Goal: Task Accomplishment & Management: Manage account settings

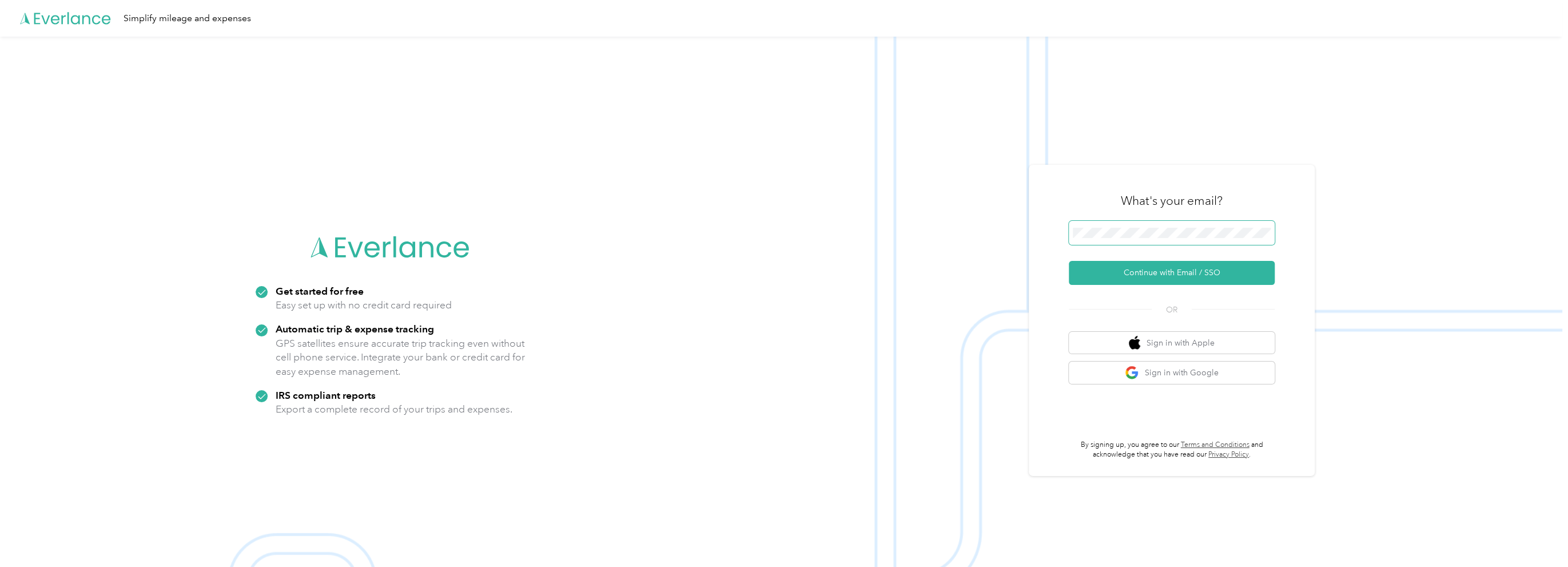
click at [1069, 261] on button "Continue with Email / SSO" at bounding box center [1171, 273] width 206 height 24
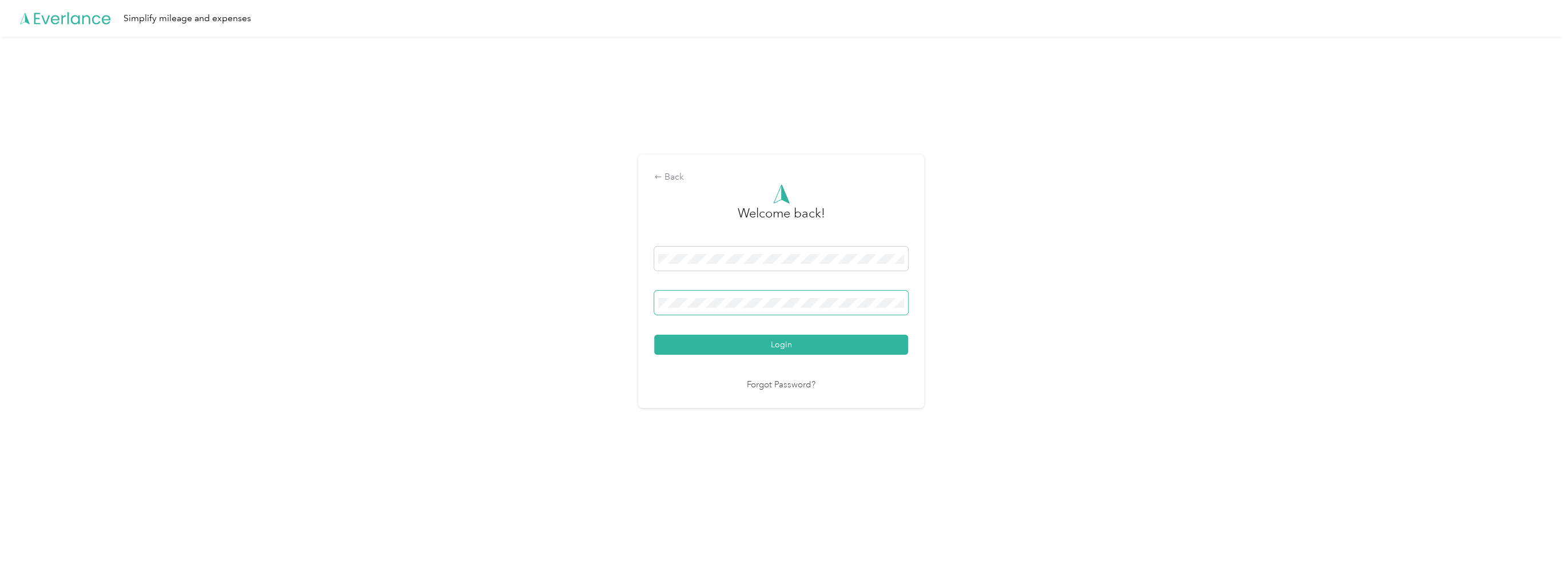
click at [654, 335] on button "Login" at bounding box center [781, 345] width 254 height 20
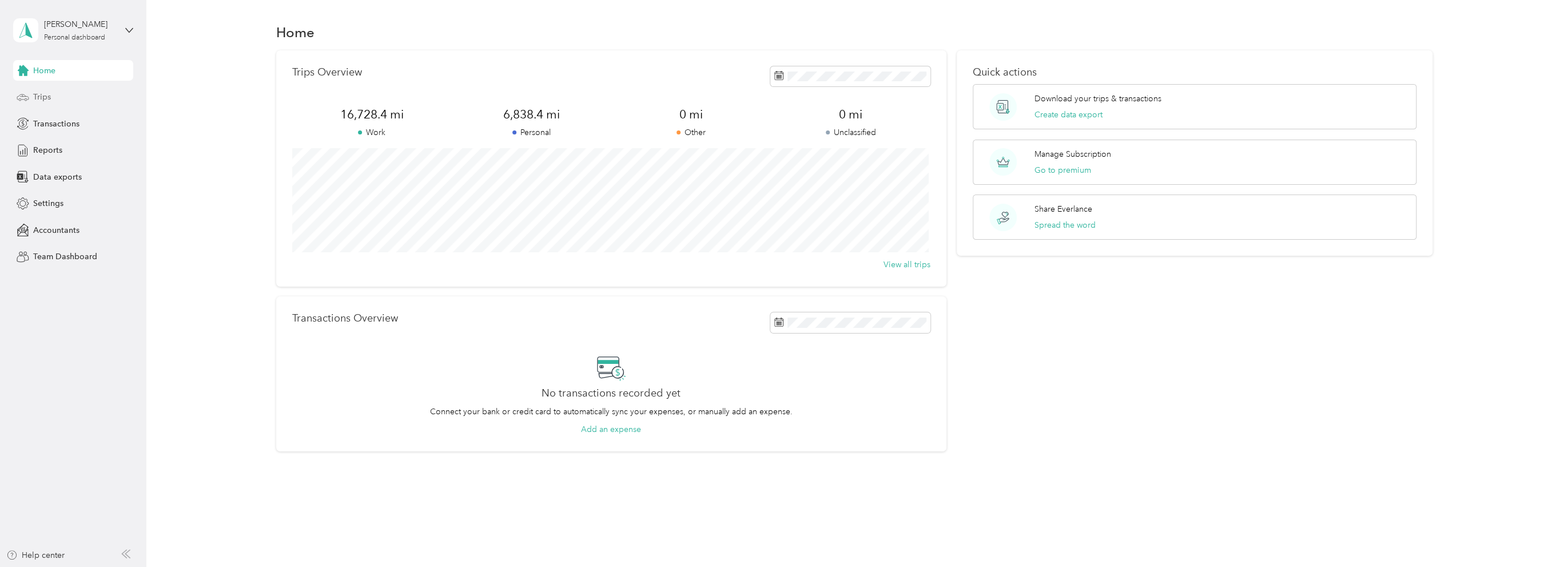
click at [45, 96] on span "Trips" at bounding box center [42, 96] width 18 height 12
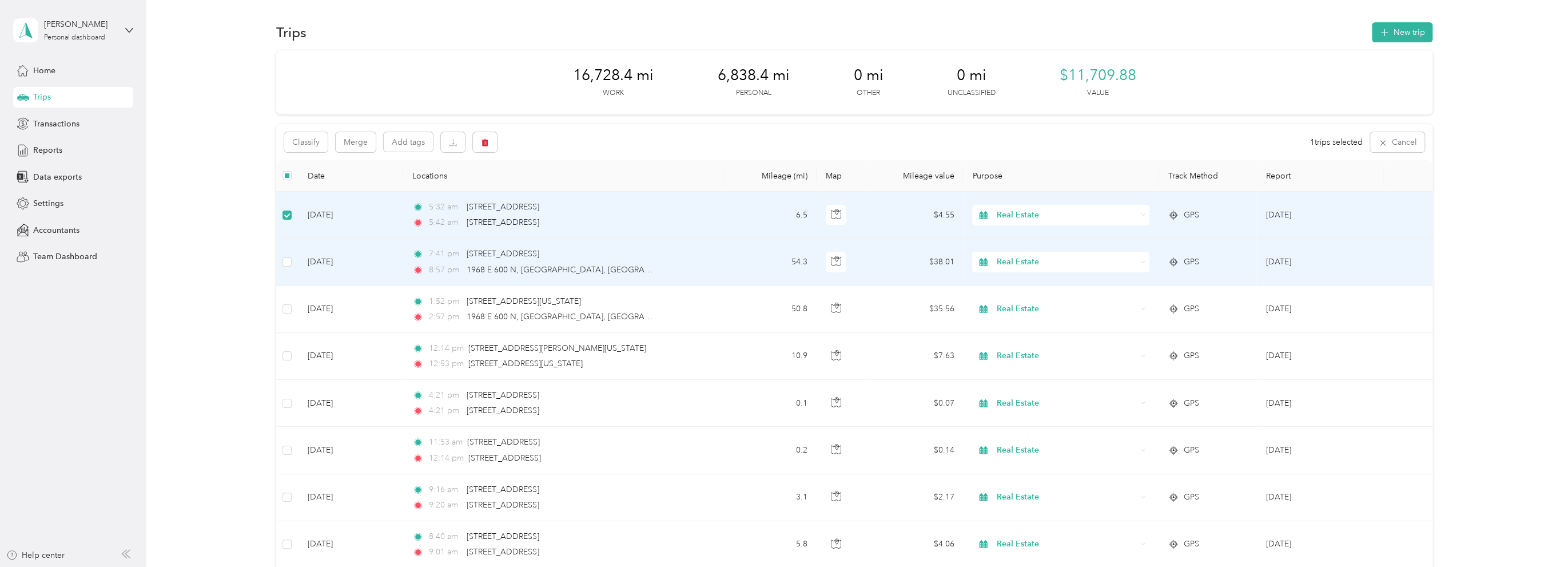
click at [1030, 260] on span "Real Estate" at bounding box center [1067, 262] width 140 height 13
click at [1024, 341] on span "Market Research" at bounding box center [1069, 342] width 141 height 12
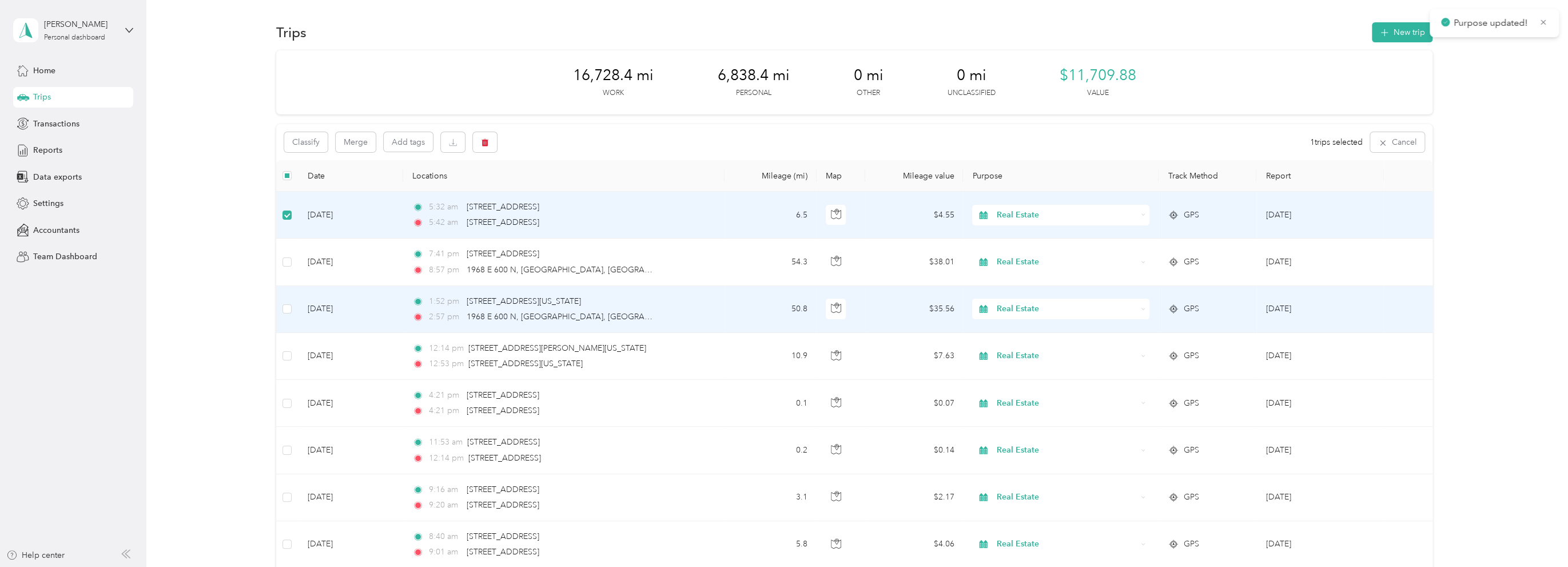
click at [1032, 310] on span "Real Estate" at bounding box center [1067, 309] width 140 height 13
click at [1019, 387] on span "Market Research" at bounding box center [1069, 390] width 141 height 12
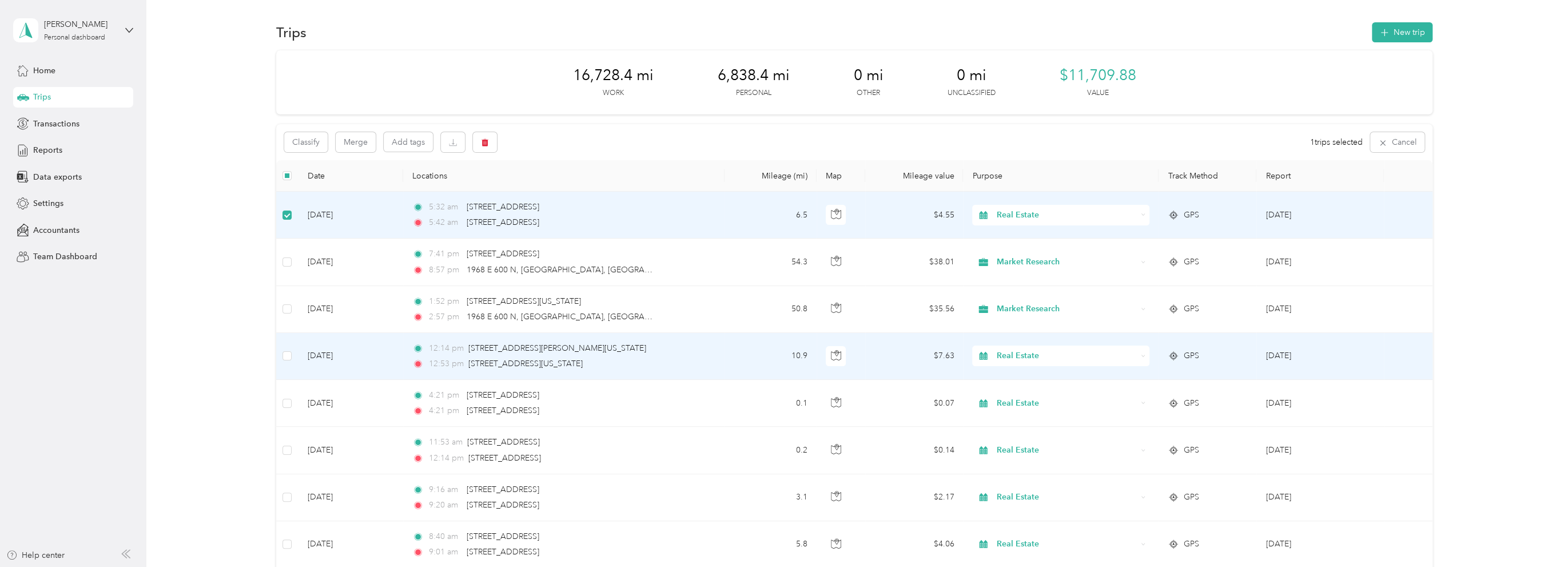
click at [1026, 352] on span "Real Estate" at bounding box center [1067, 356] width 140 height 13
click at [1030, 436] on span "Market Research" at bounding box center [1069, 437] width 141 height 12
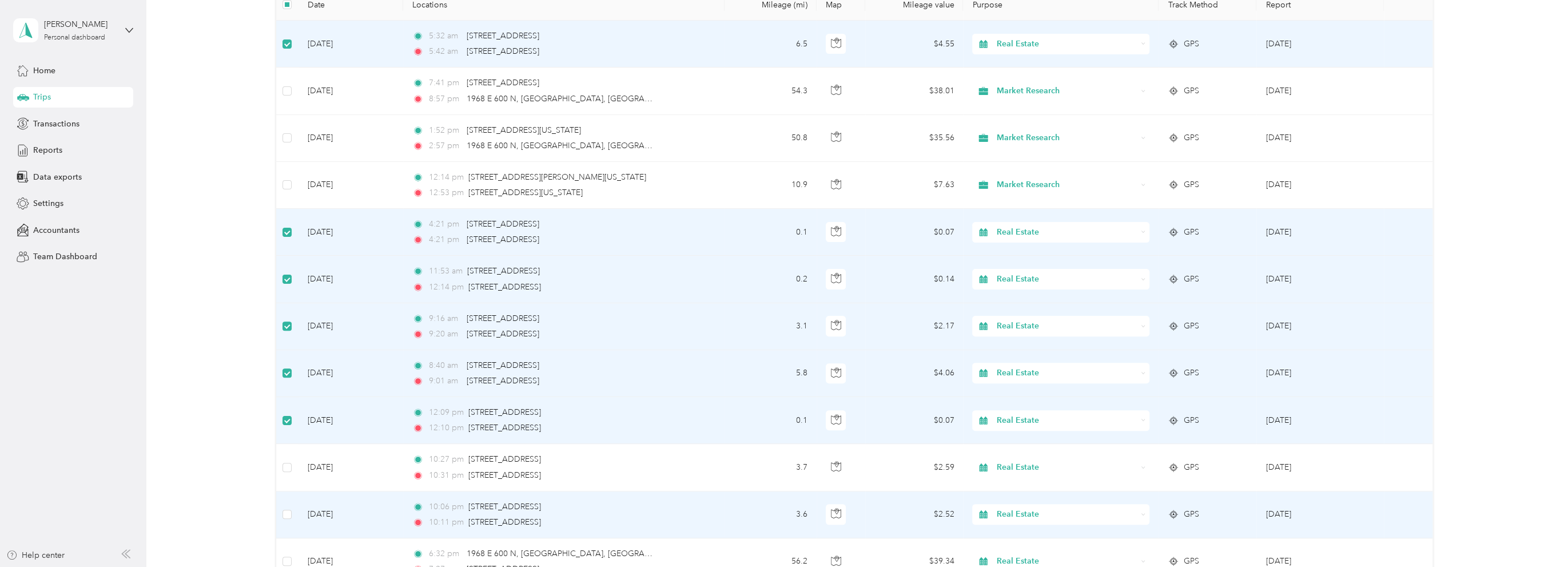
scroll to position [229, 0]
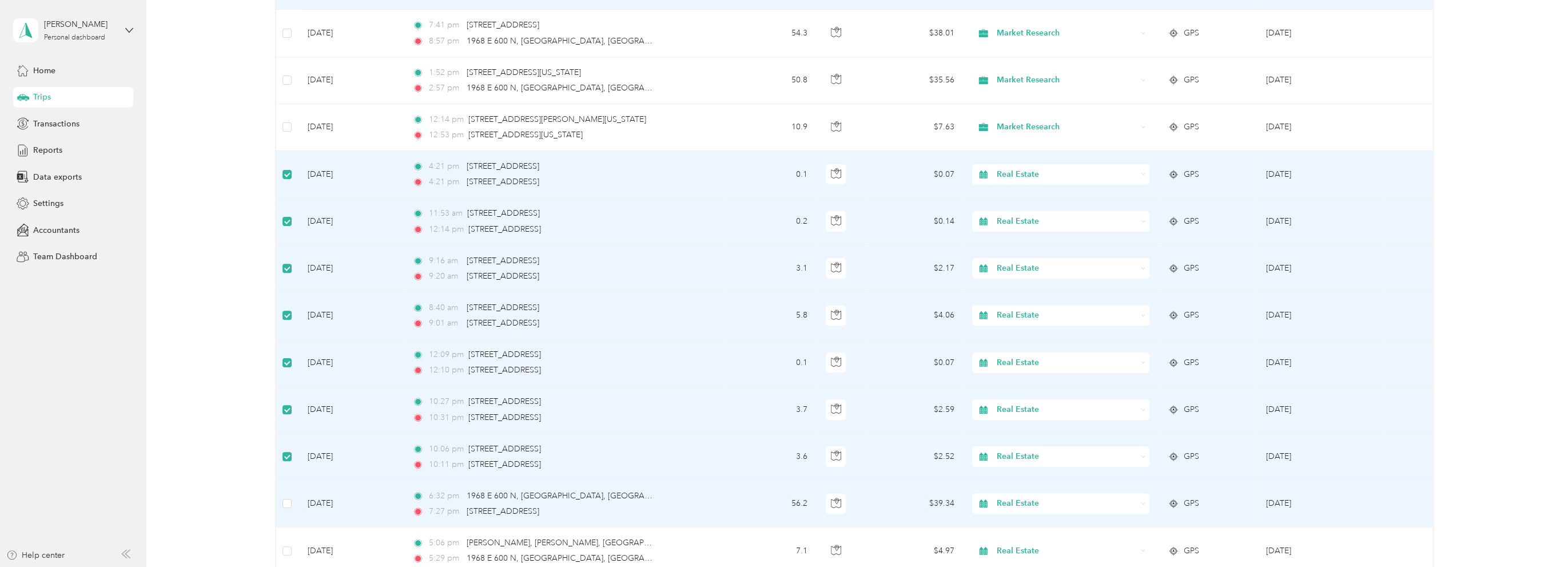
click at [1021, 501] on span "Real Estate" at bounding box center [1067, 503] width 140 height 13
click at [1054, 395] on span "Market Research" at bounding box center [1069, 400] width 141 height 12
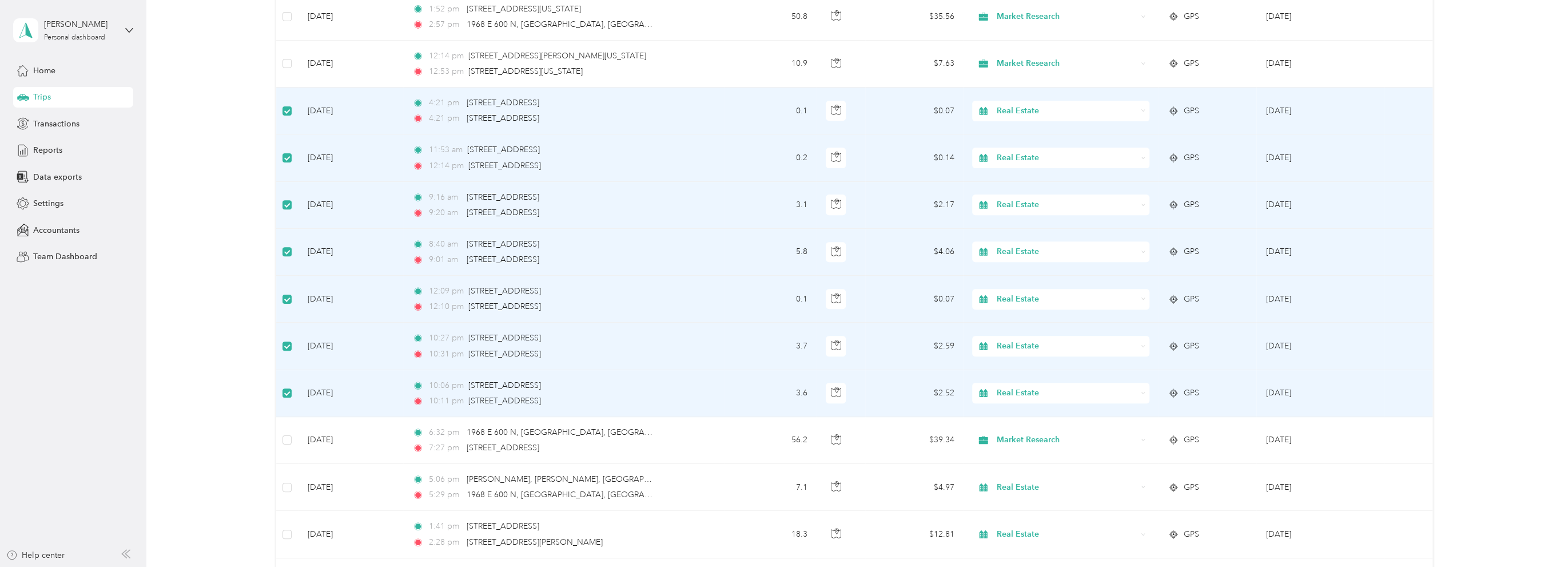
scroll to position [400, 0]
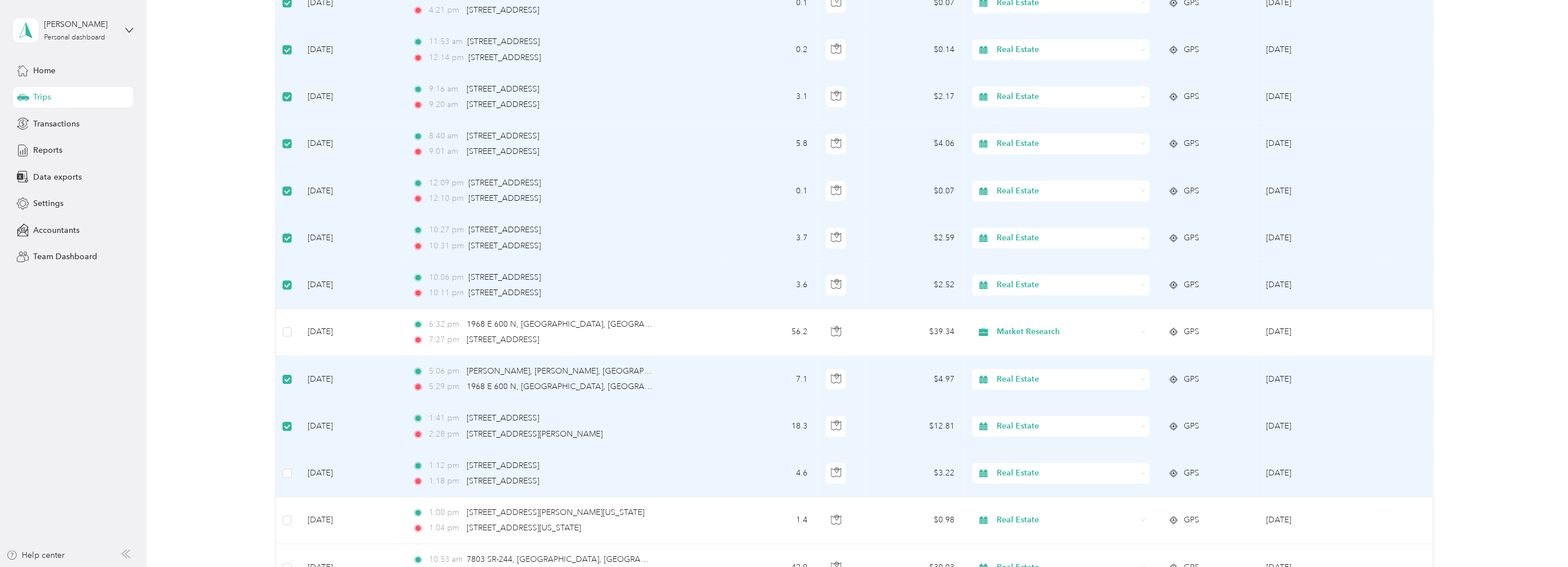
click at [1056, 469] on span "Real Estate" at bounding box center [1067, 473] width 140 height 13
click at [1025, 409] on span "Rental Property" at bounding box center [1069, 412] width 141 height 12
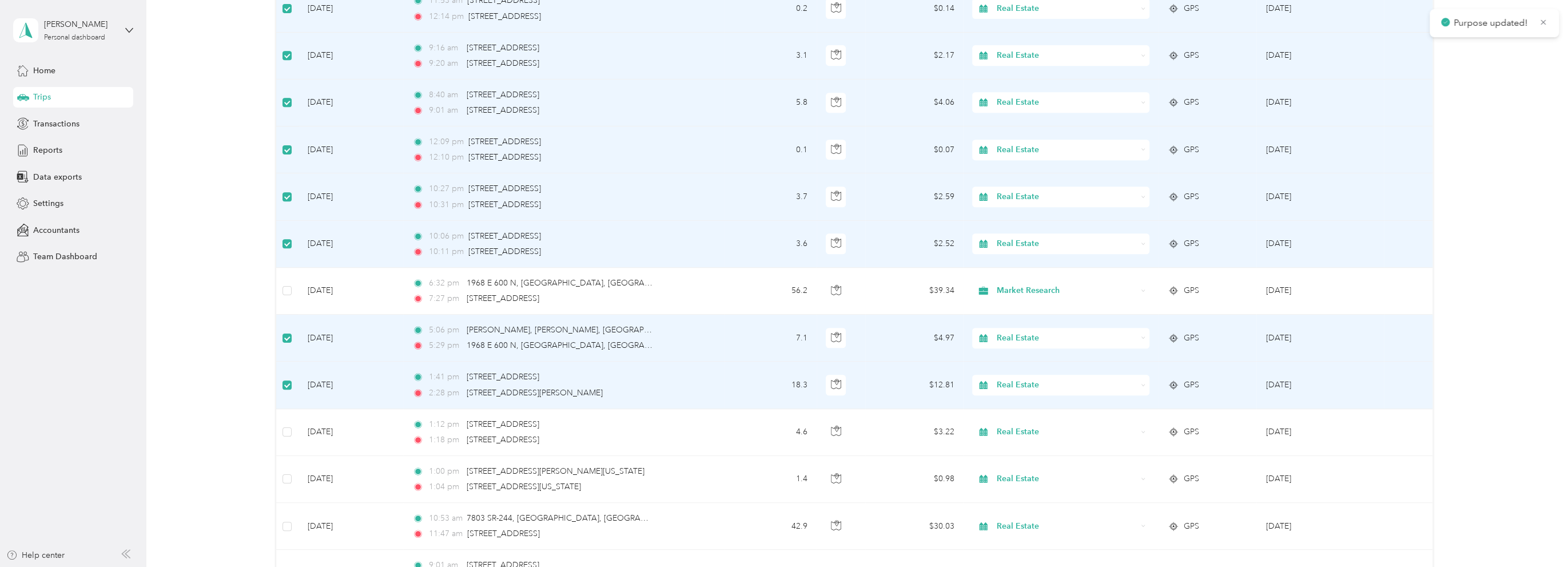
scroll to position [458, 0]
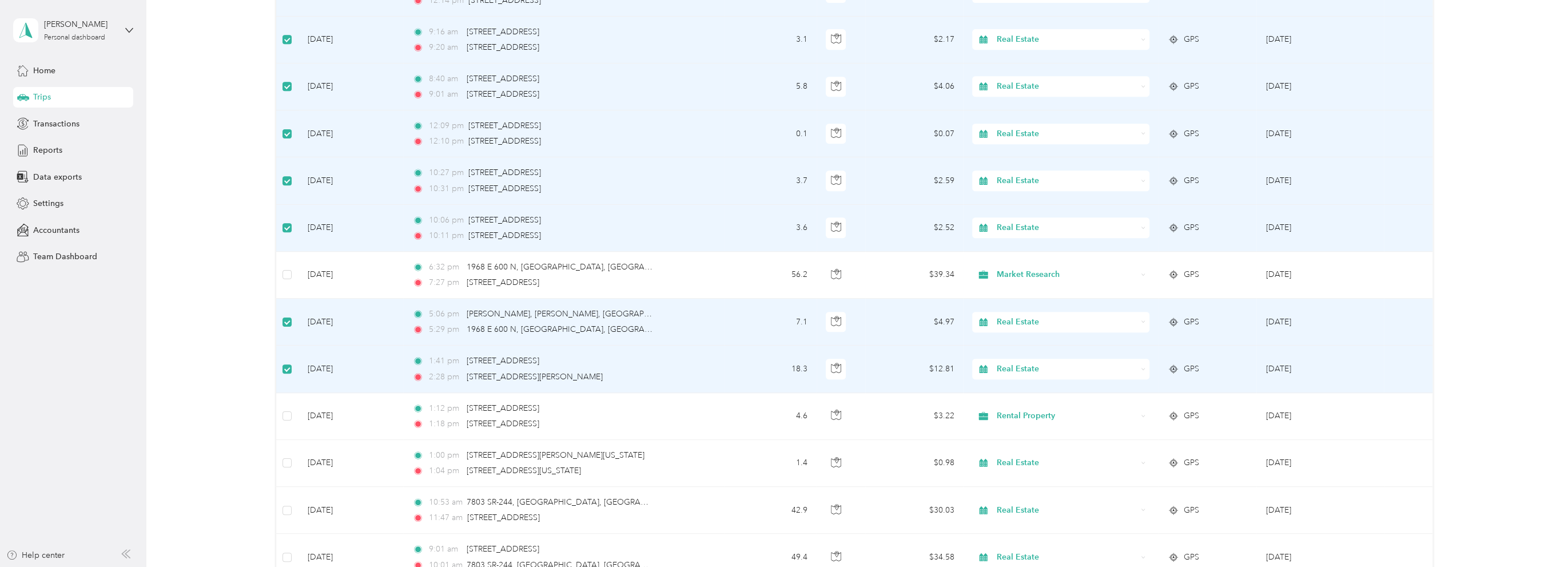
click at [1045, 368] on span "Real Estate" at bounding box center [1067, 369] width 140 height 13
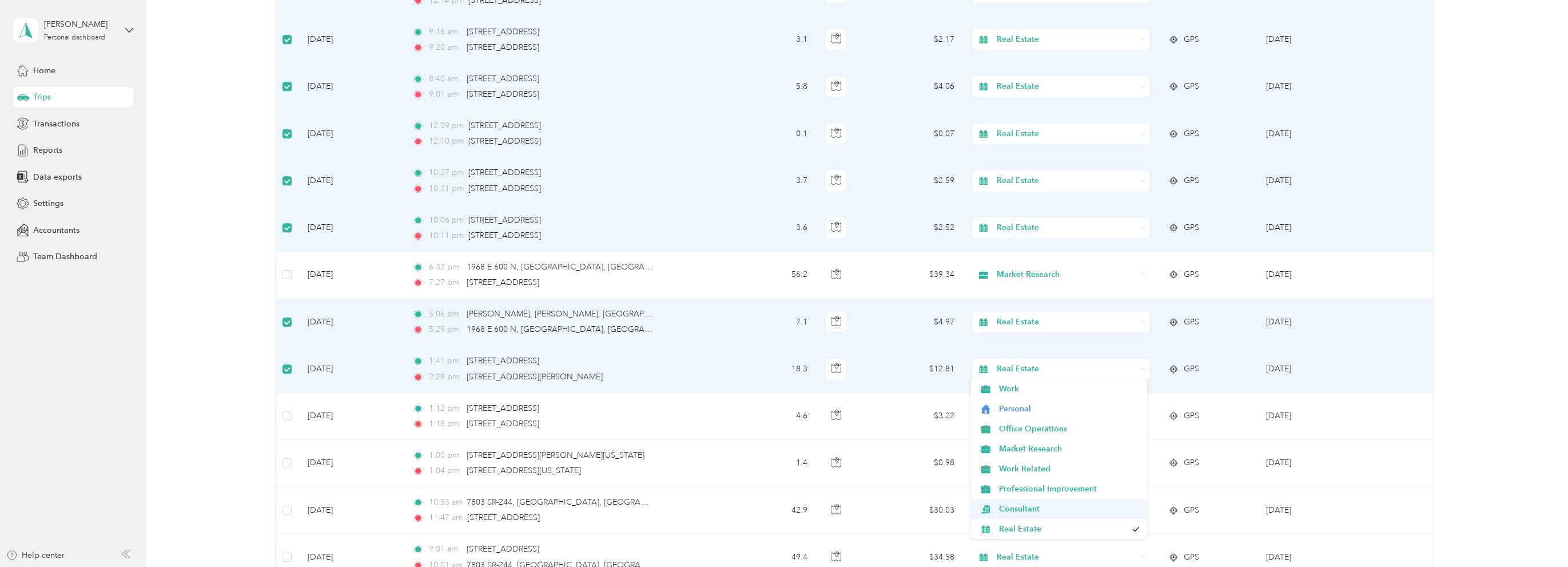
scroll to position [57, 0]
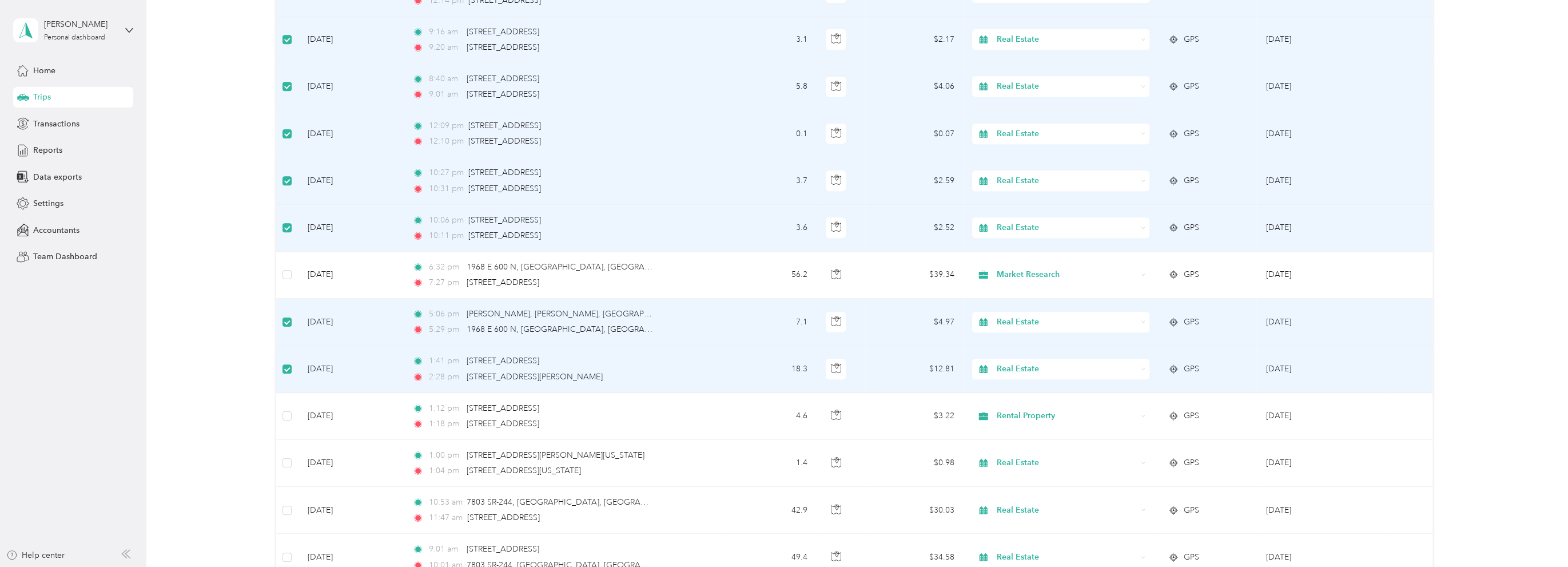
click at [1019, 490] on span "Rental Property" at bounding box center [1069, 489] width 141 height 12
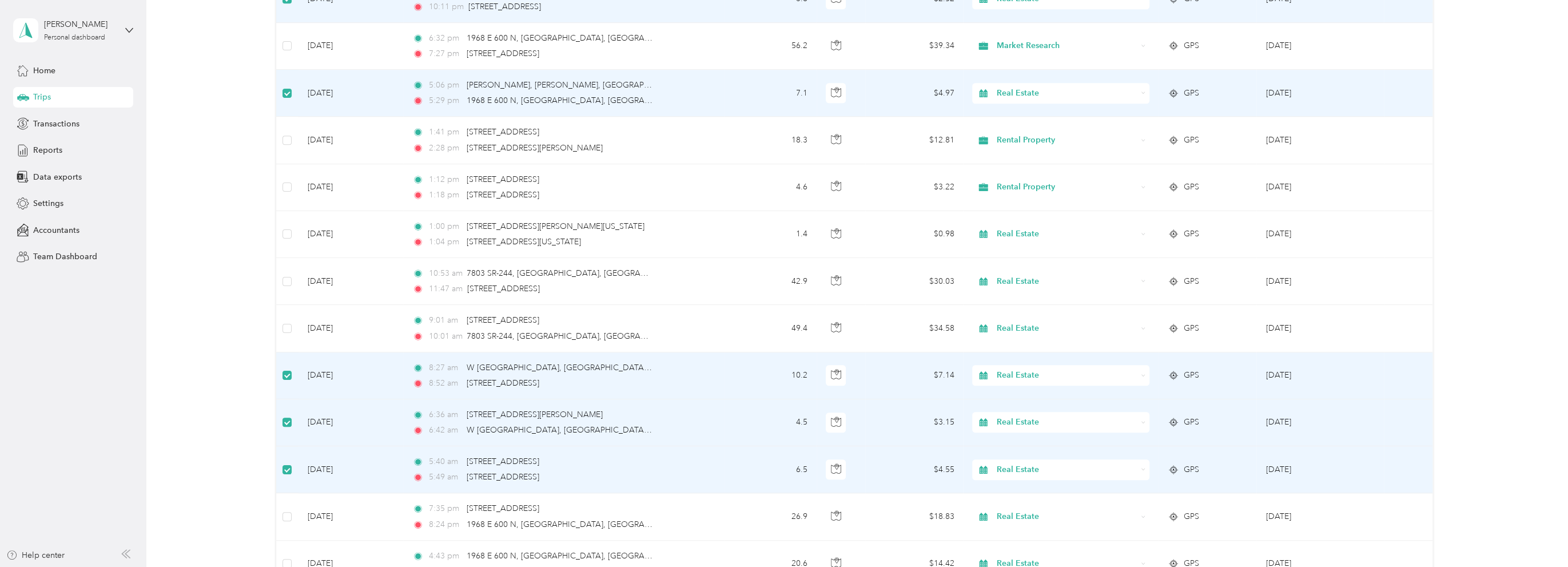
scroll to position [801, 0]
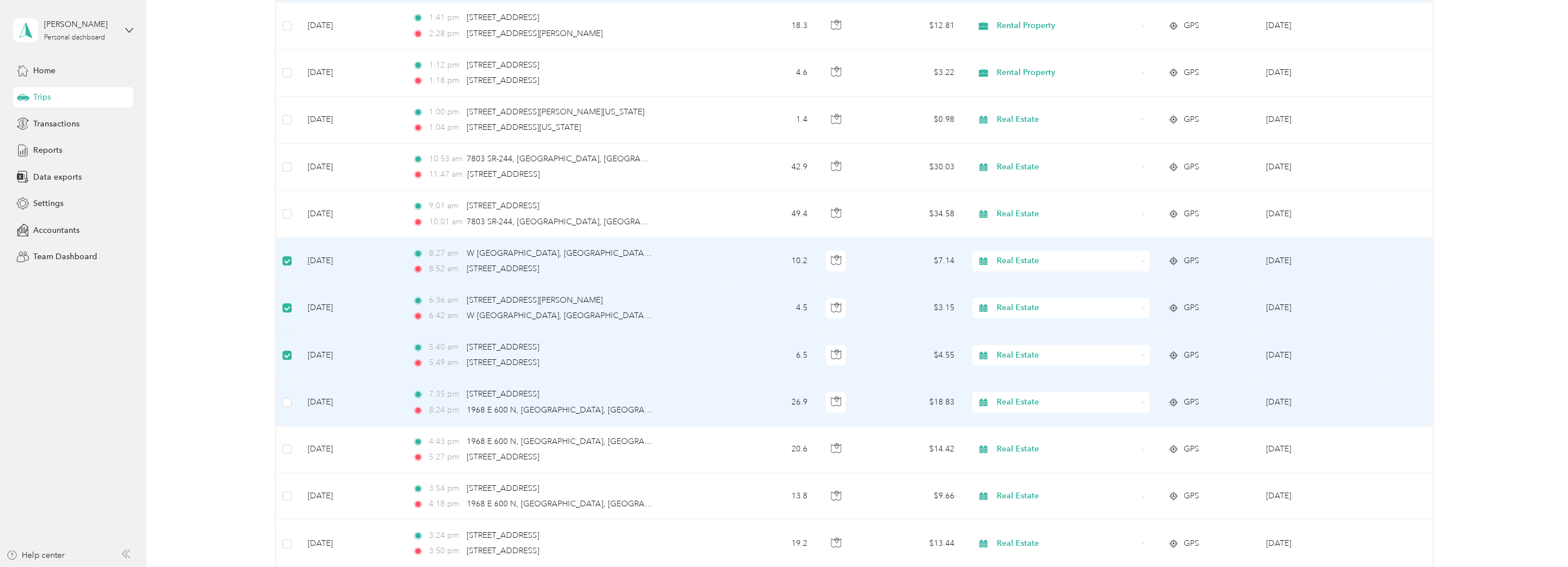
click at [1044, 401] on span "Real Estate" at bounding box center [1067, 402] width 140 height 13
click at [1020, 295] on span "Market Research" at bounding box center [1069, 298] width 141 height 12
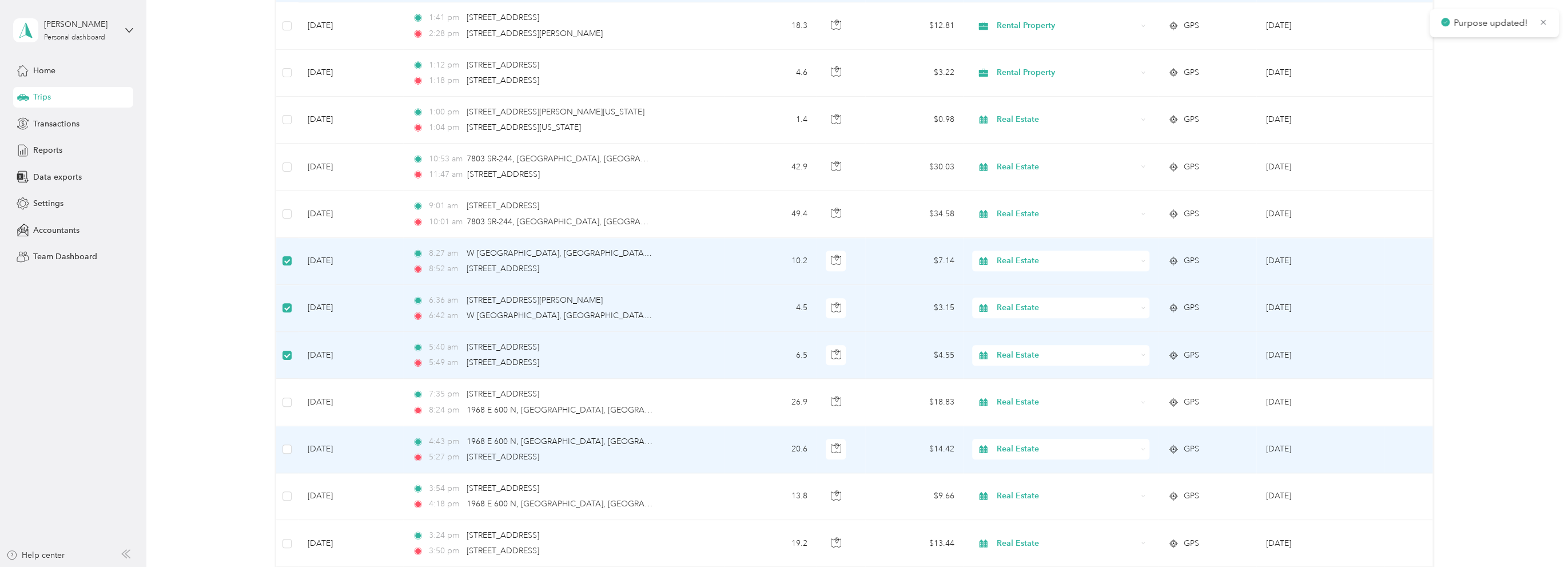
click at [1025, 445] on span "Real Estate" at bounding box center [1067, 449] width 140 height 13
click at [1036, 342] on span "Market Research" at bounding box center [1069, 345] width 141 height 12
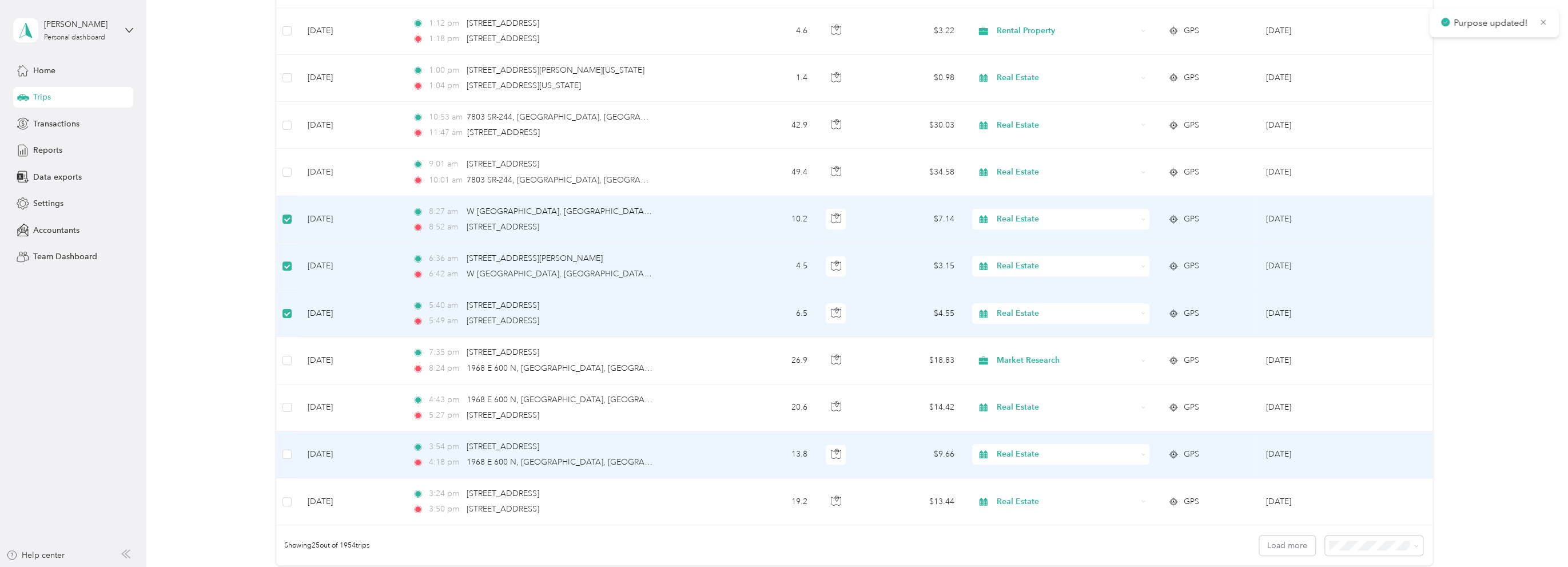
scroll to position [858, 0]
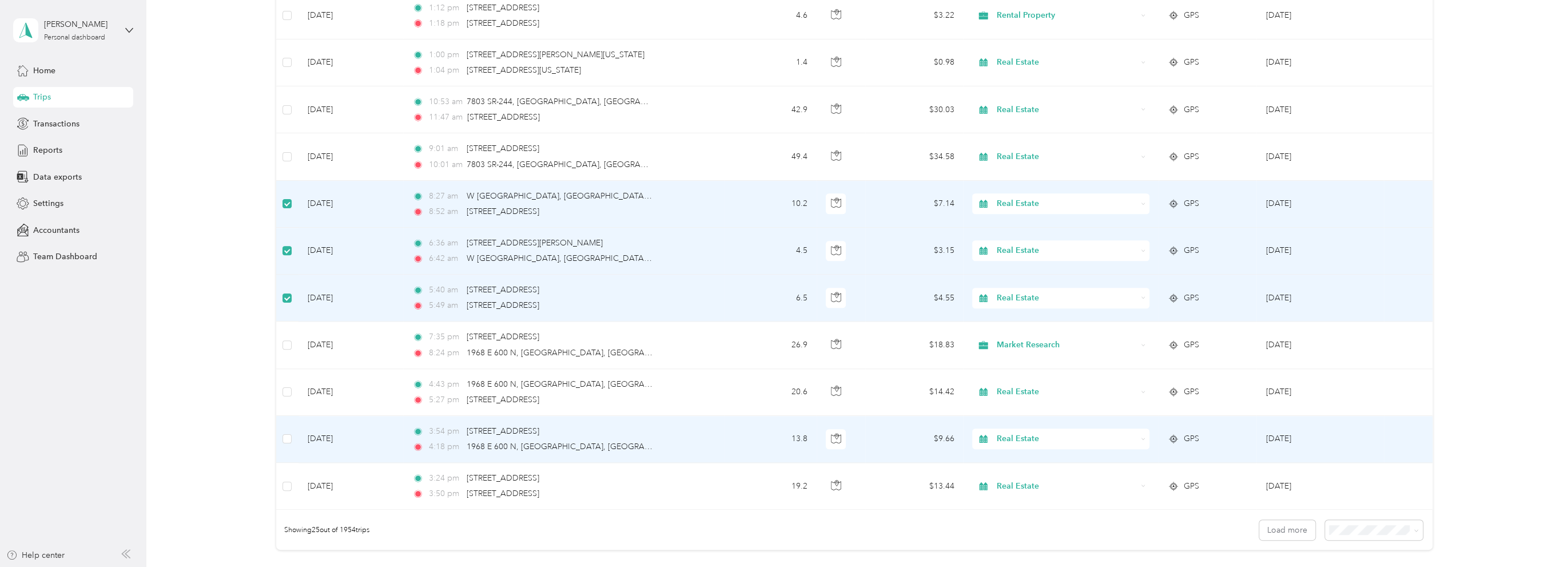
click at [282, 437] on td at bounding box center [287, 439] width 22 height 47
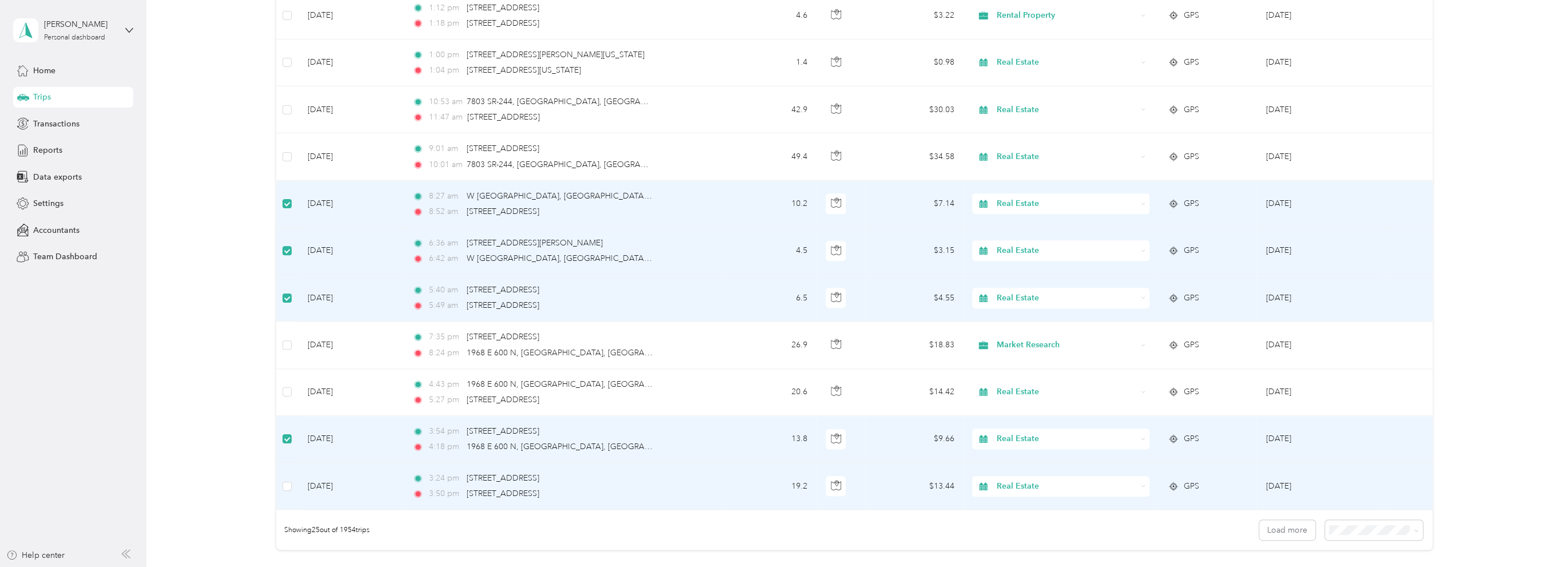
click at [1026, 482] on span "Real Estate" at bounding box center [1067, 486] width 140 height 13
click at [1029, 424] on span "Rental Property" at bounding box center [1069, 424] width 141 height 12
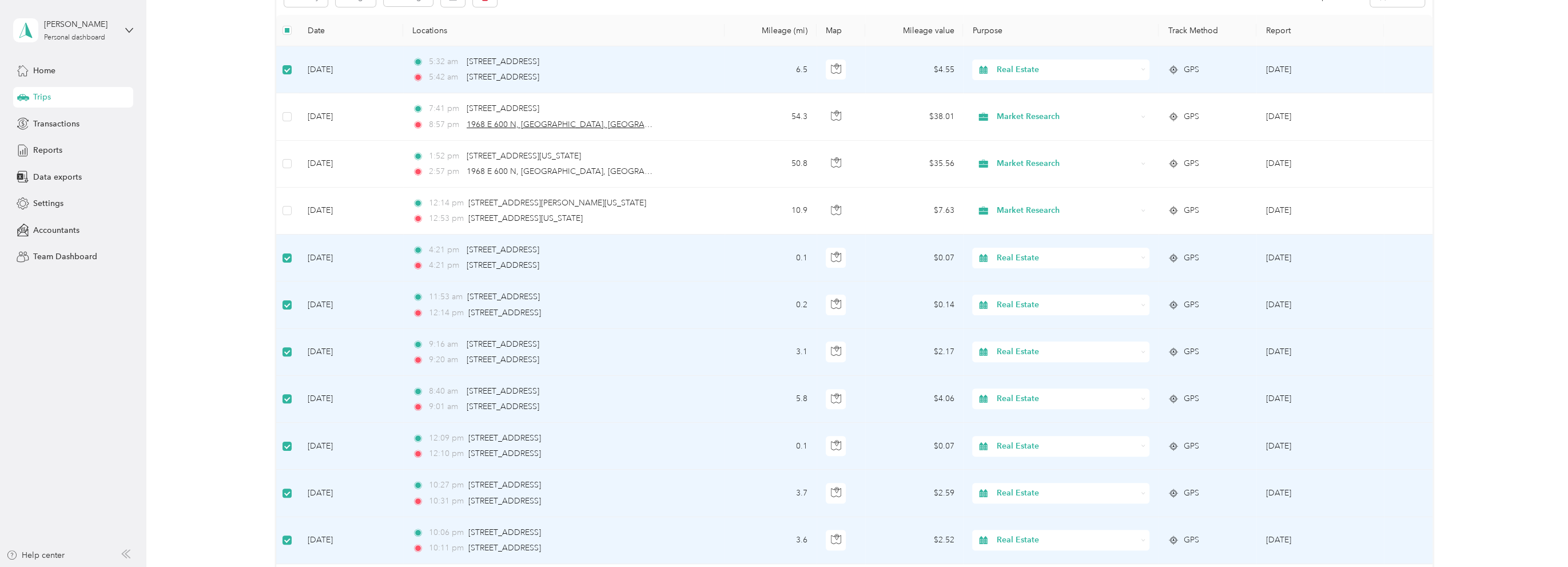
scroll to position [0, 0]
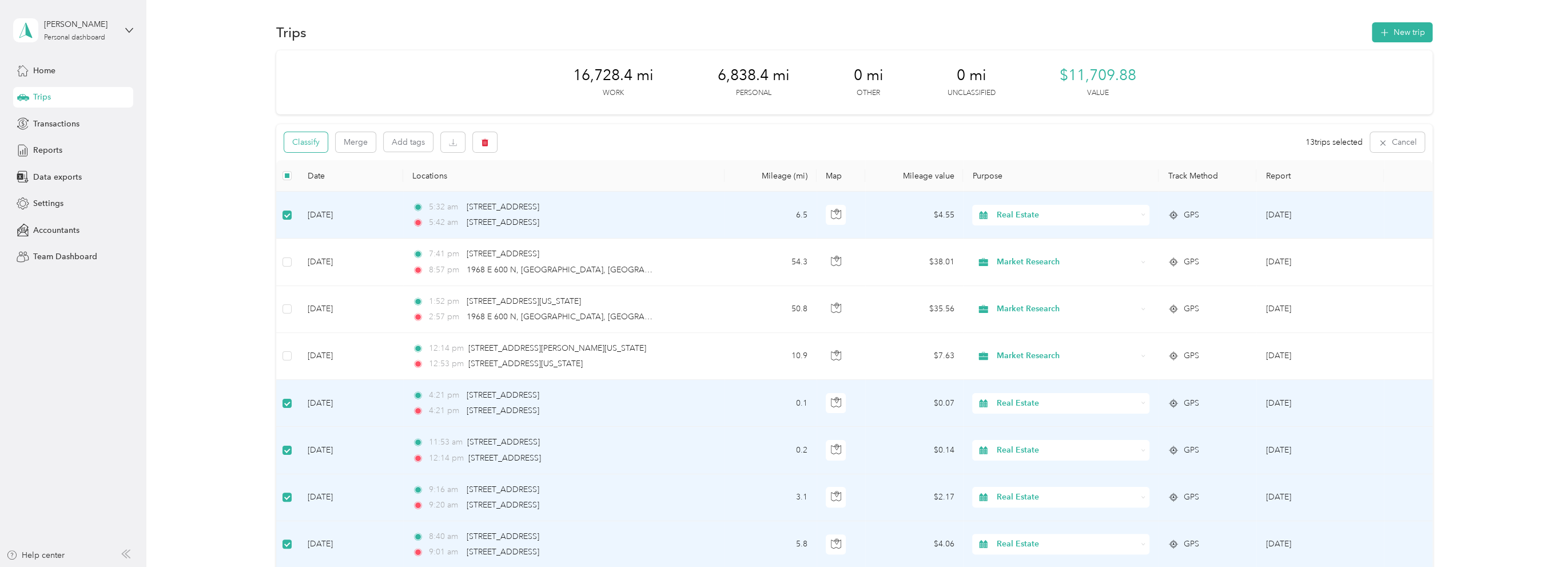
click at [304, 140] on button "Classify" at bounding box center [306, 143] width 44 height 20
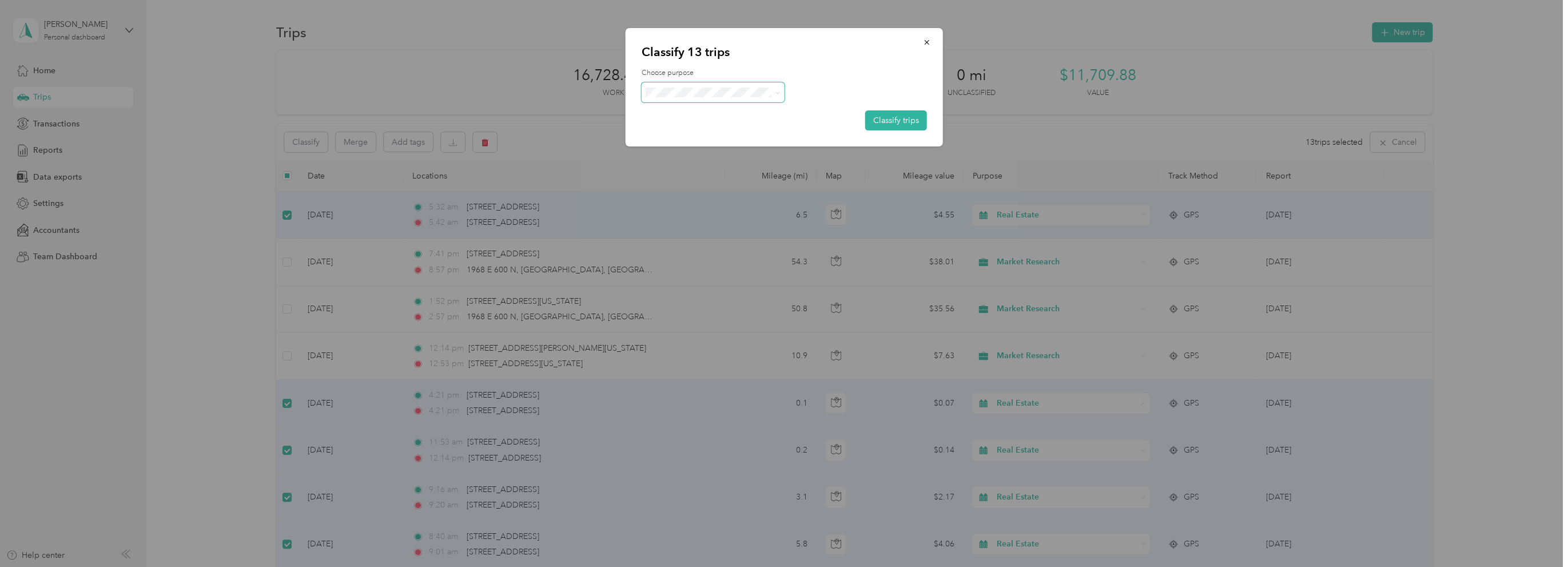
click at [774, 92] on span at bounding box center [775, 92] width 9 height 12
click at [676, 132] on span "Personal" at bounding box center [723, 133] width 107 height 12
click at [891, 112] on button "Classify trips" at bounding box center [896, 120] width 62 height 20
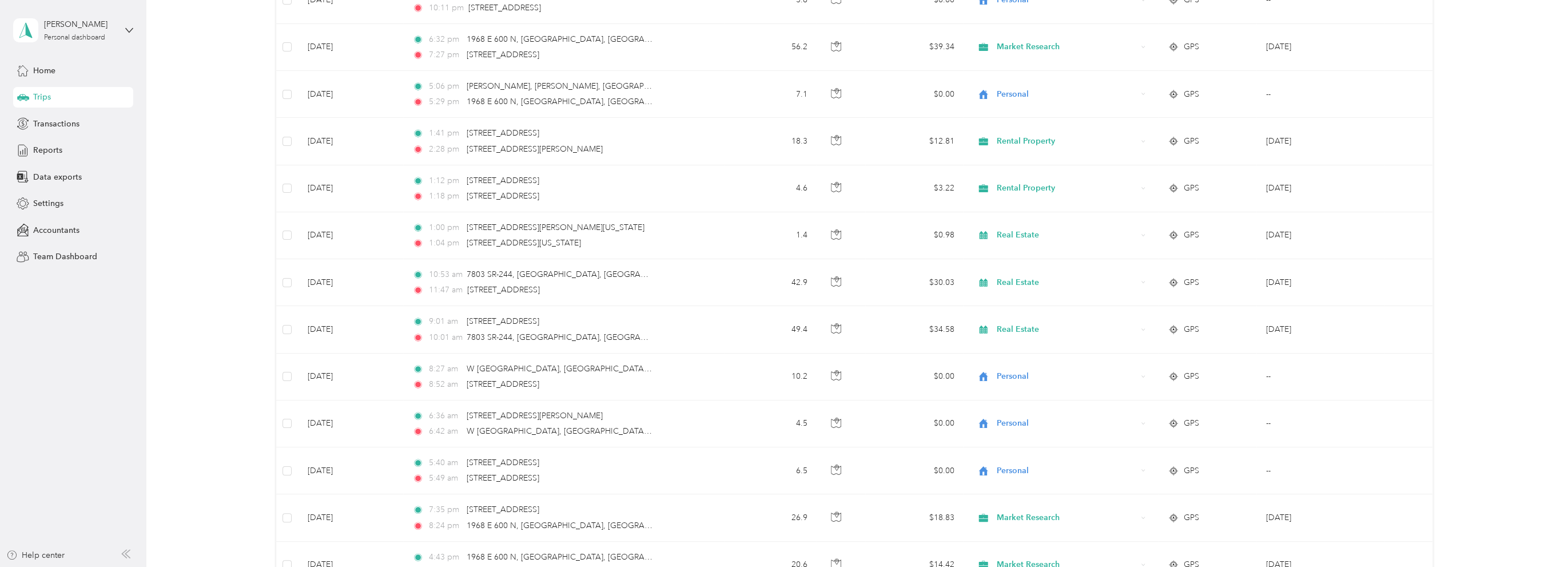
scroll to position [1005, 0]
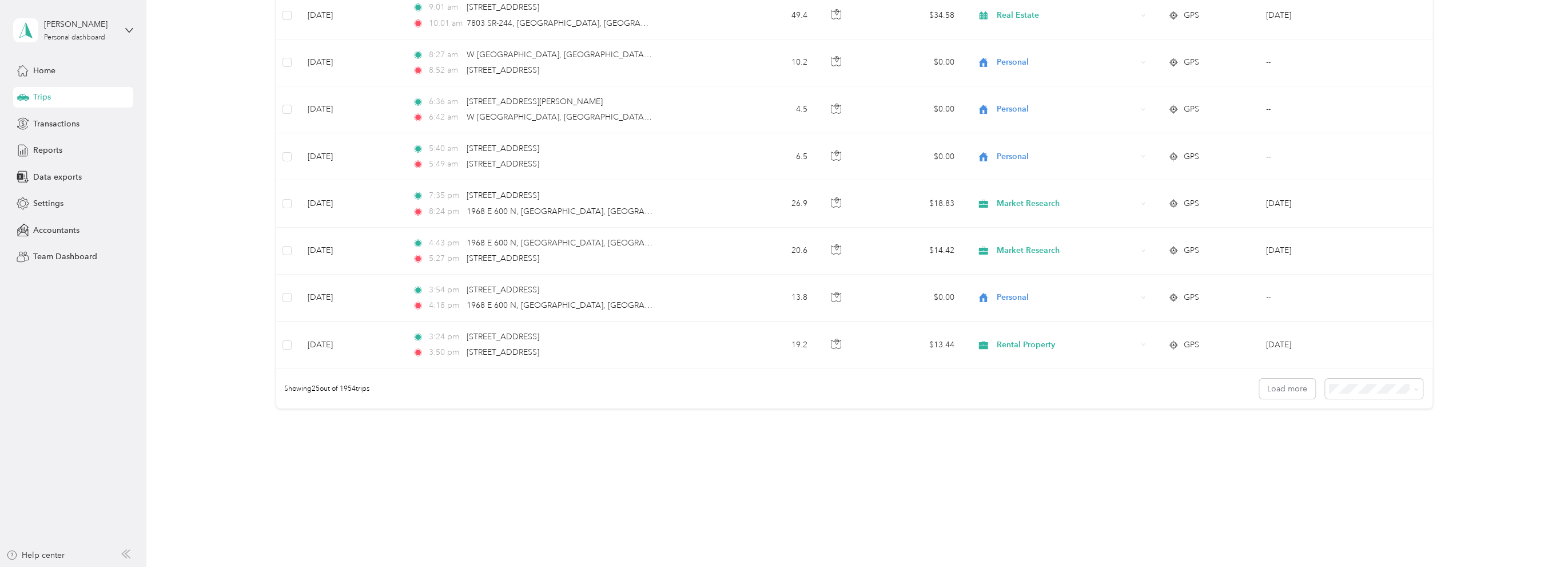
click at [1349, 450] on div "100 per load" at bounding box center [1371, 450] width 82 height 12
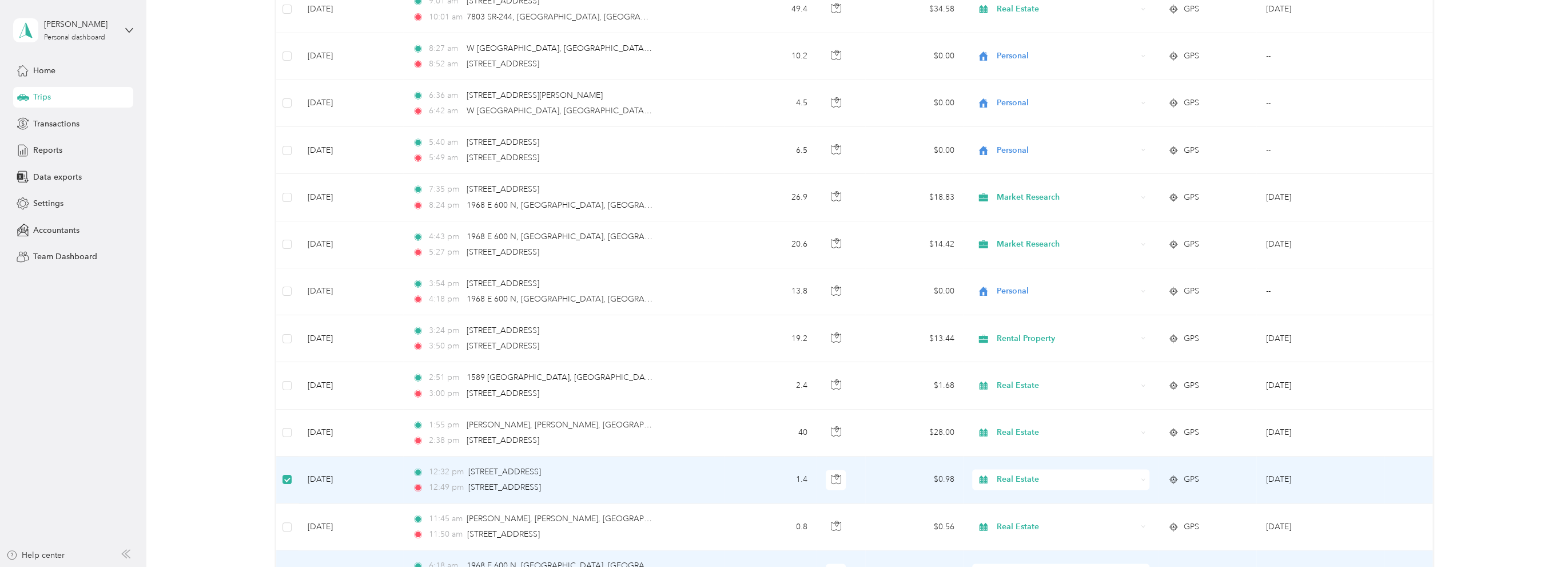
scroll to position [1119, 0]
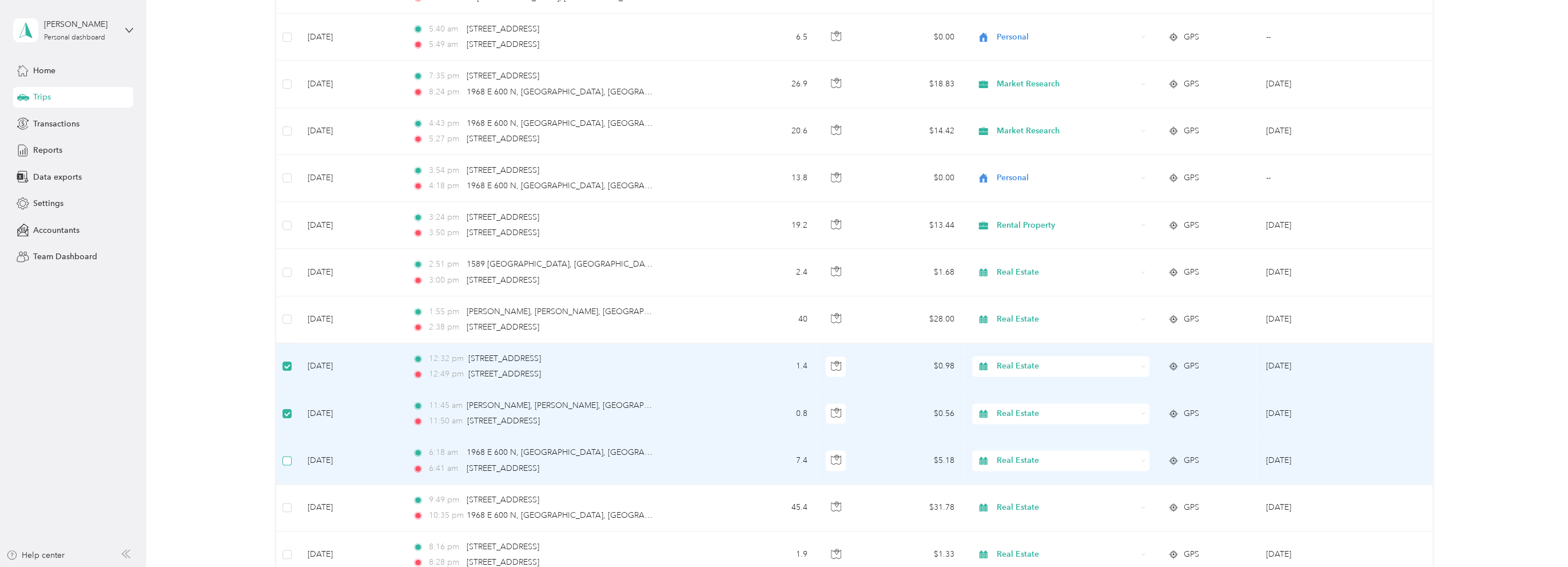
click at [286, 462] on label at bounding box center [287, 460] width 9 height 13
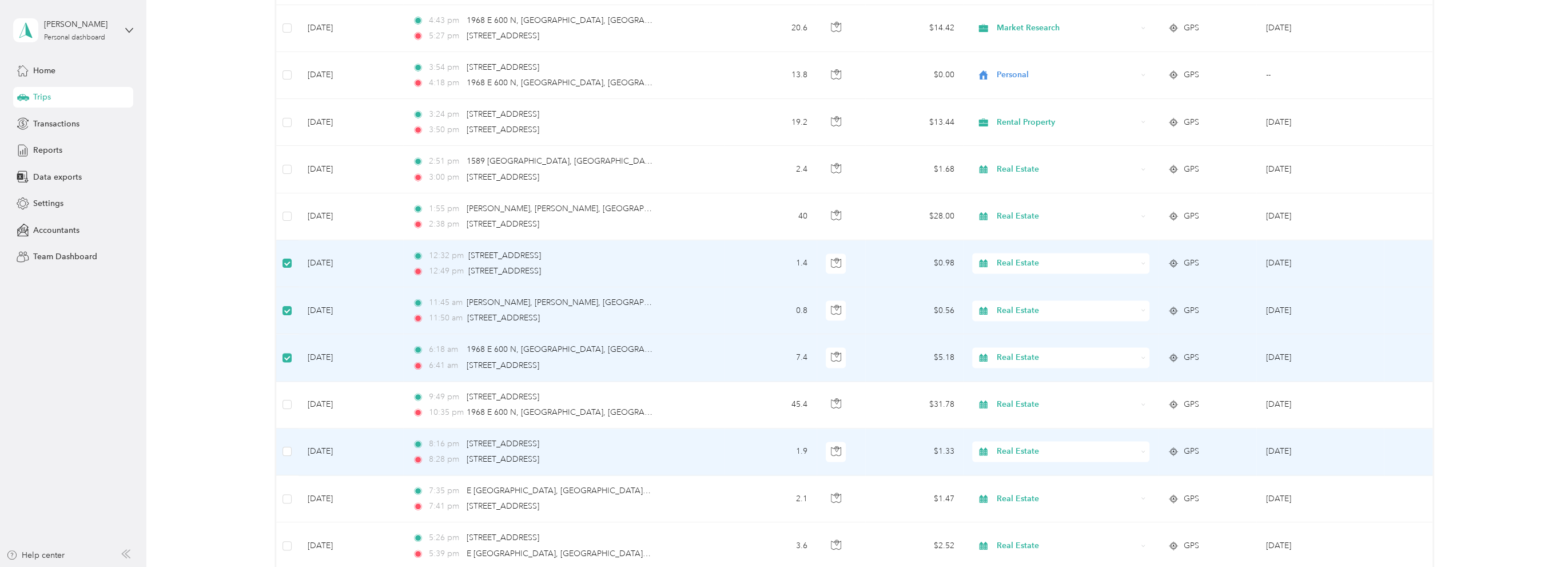
scroll to position [1233, 0]
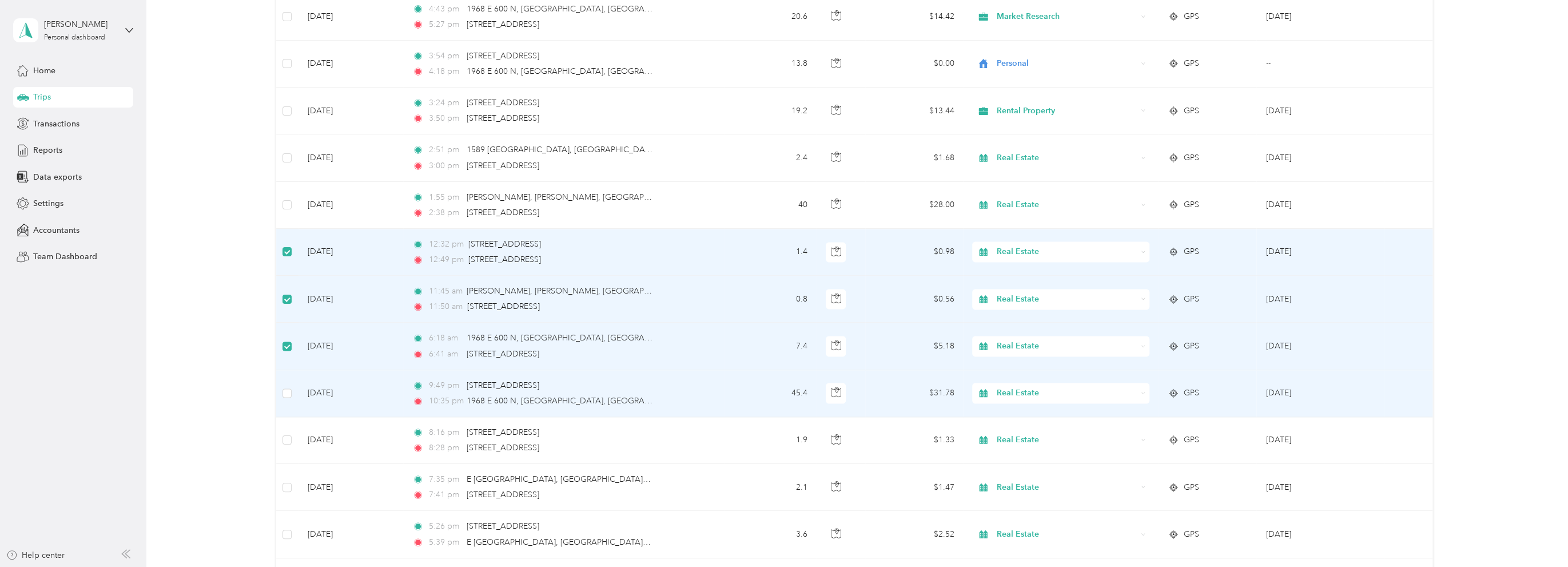
click at [1050, 390] on span "Real Estate" at bounding box center [1067, 393] width 140 height 13
click at [1040, 469] on span "Market Research" at bounding box center [1069, 470] width 141 height 12
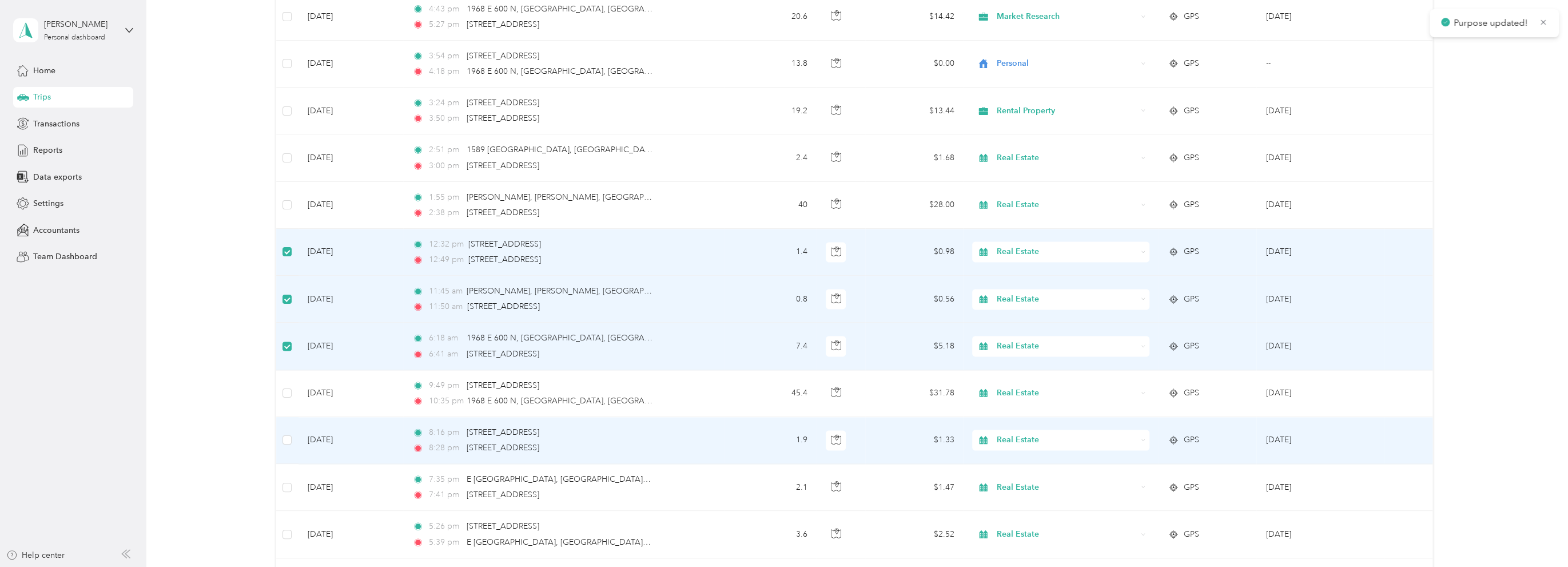
click at [1042, 437] on span "Real Estate" at bounding box center [1067, 440] width 140 height 13
click at [1061, 331] on span "Market Research" at bounding box center [1069, 334] width 141 height 12
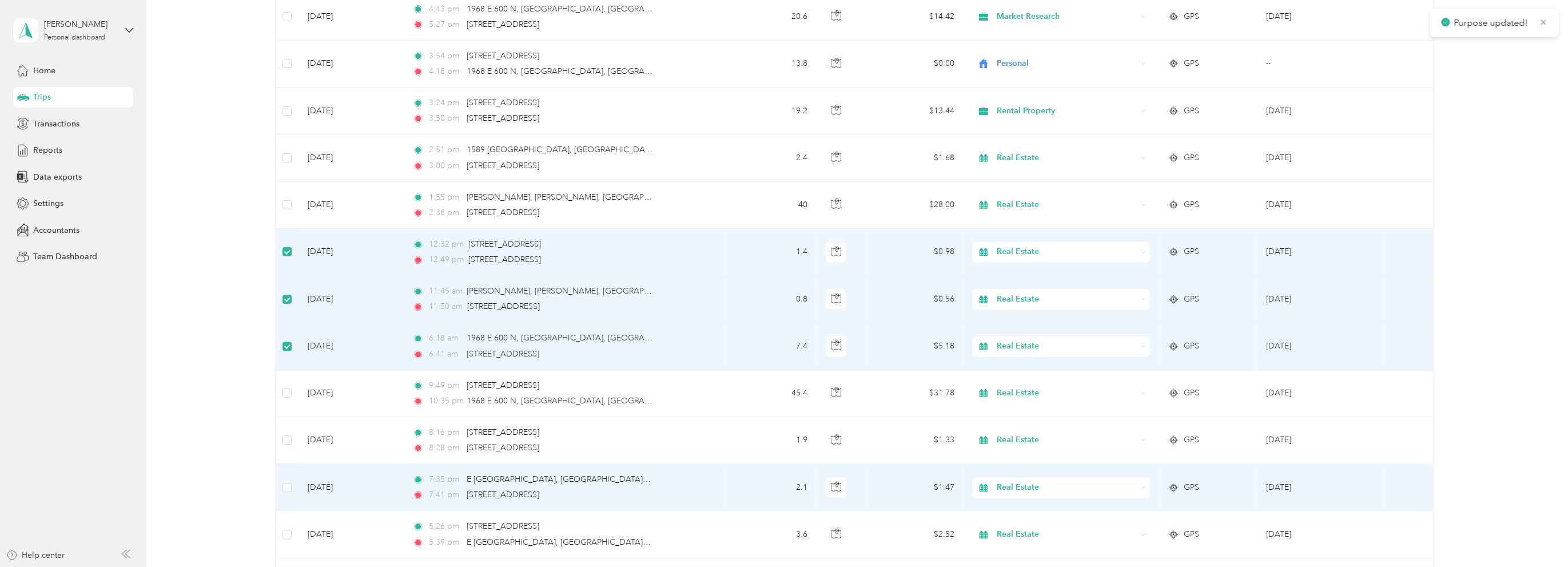
click at [1033, 489] on span "Real Estate" at bounding box center [1067, 488] width 140 height 13
click at [1047, 379] on span "Market Research" at bounding box center [1069, 381] width 141 height 12
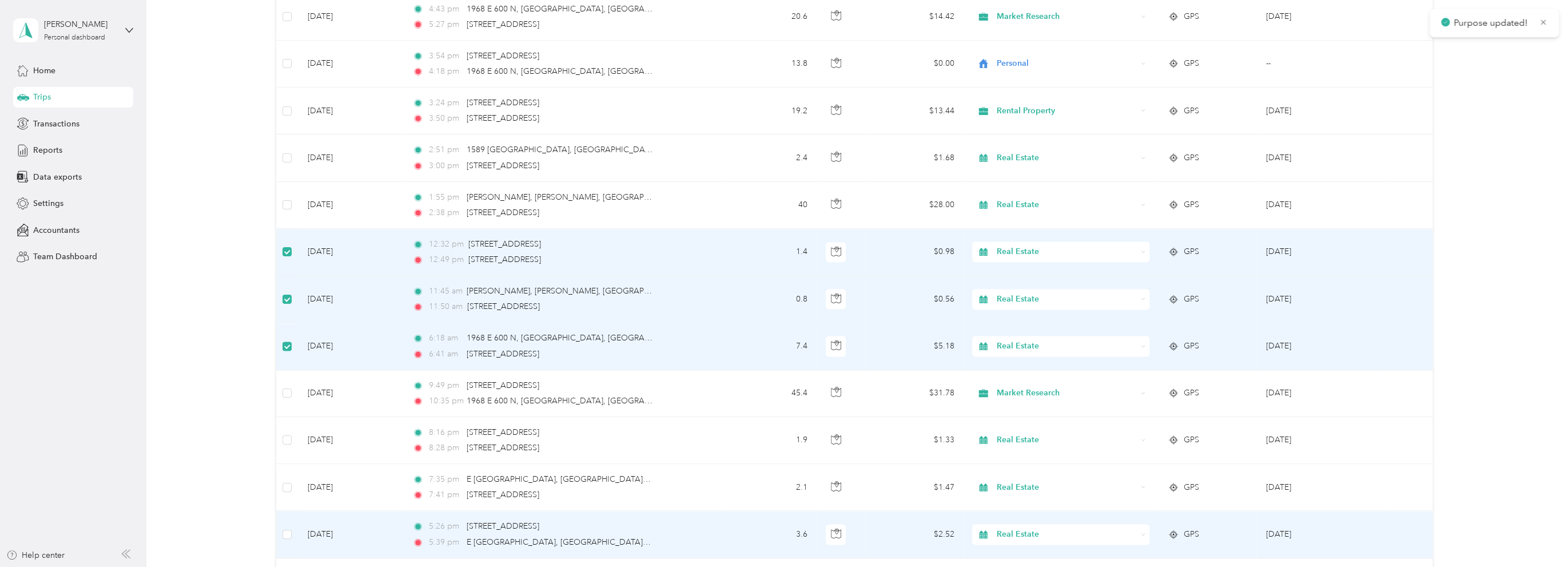
click at [1041, 529] on span "Real Estate" at bounding box center [1067, 534] width 140 height 13
click at [1050, 430] on span "Market Research" at bounding box center [1069, 428] width 141 height 12
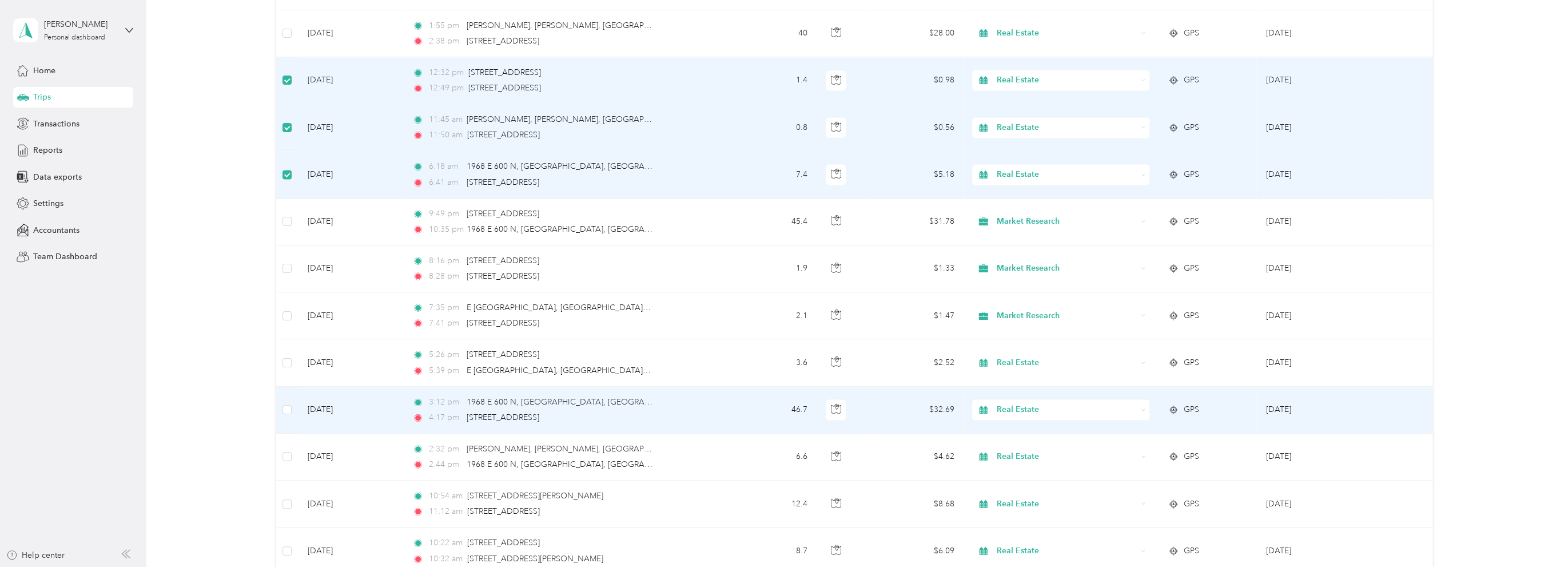
click at [1028, 404] on span "Real Estate" at bounding box center [1067, 409] width 140 height 13
click at [1042, 320] on span "Work Related" at bounding box center [1069, 323] width 141 height 12
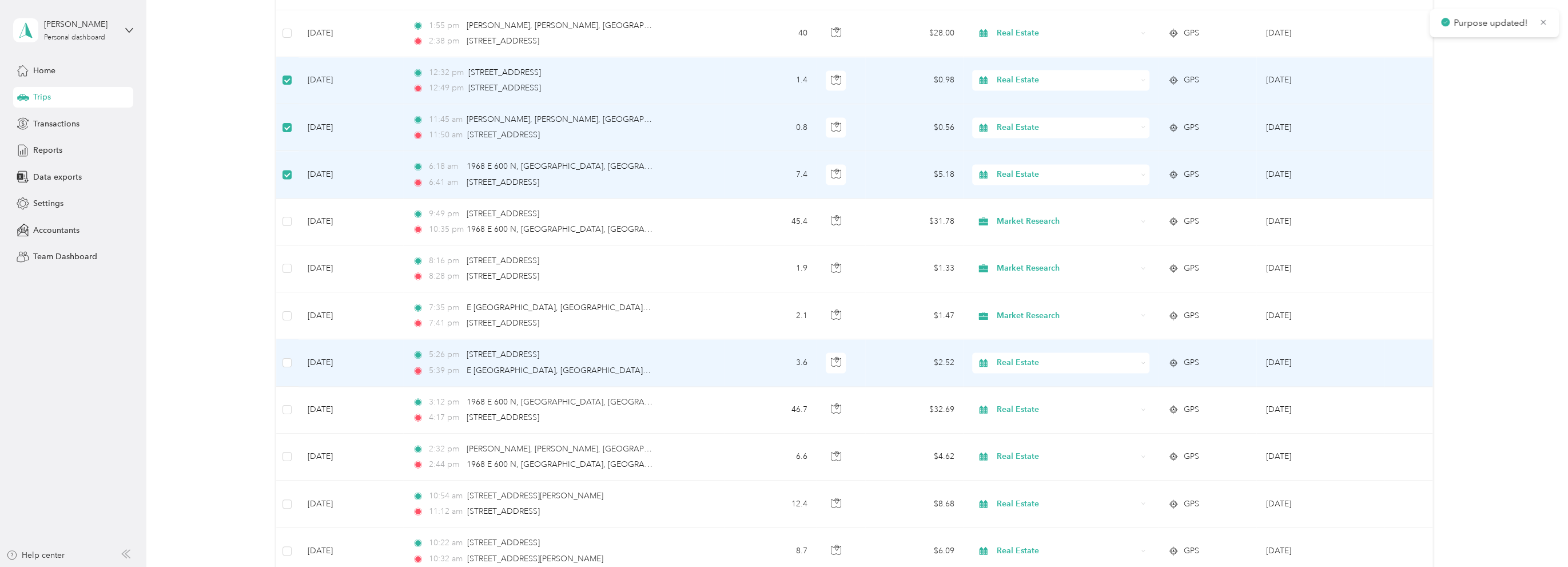
click at [1054, 356] on span "Real Estate" at bounding box center [1067, 363] width 140 height 13
click at [1029, 440] on span "Market Research" at bounding box center [1069, 439] width 141 height 12
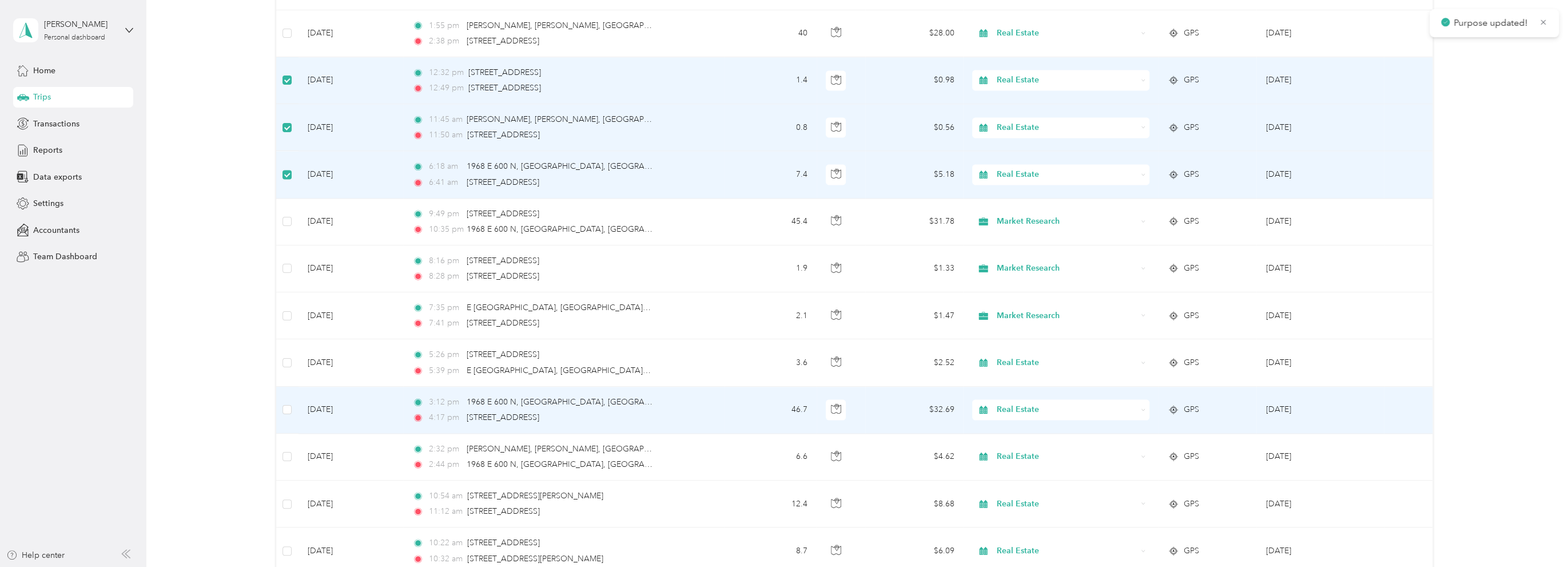
click at [1043, 404] on span "Real Estate" at bounding box center [1067, 409] width 140 height 13
click at [1057, 304] on li "Market Research" at bounding box center [1059, 300] width 177 height 20
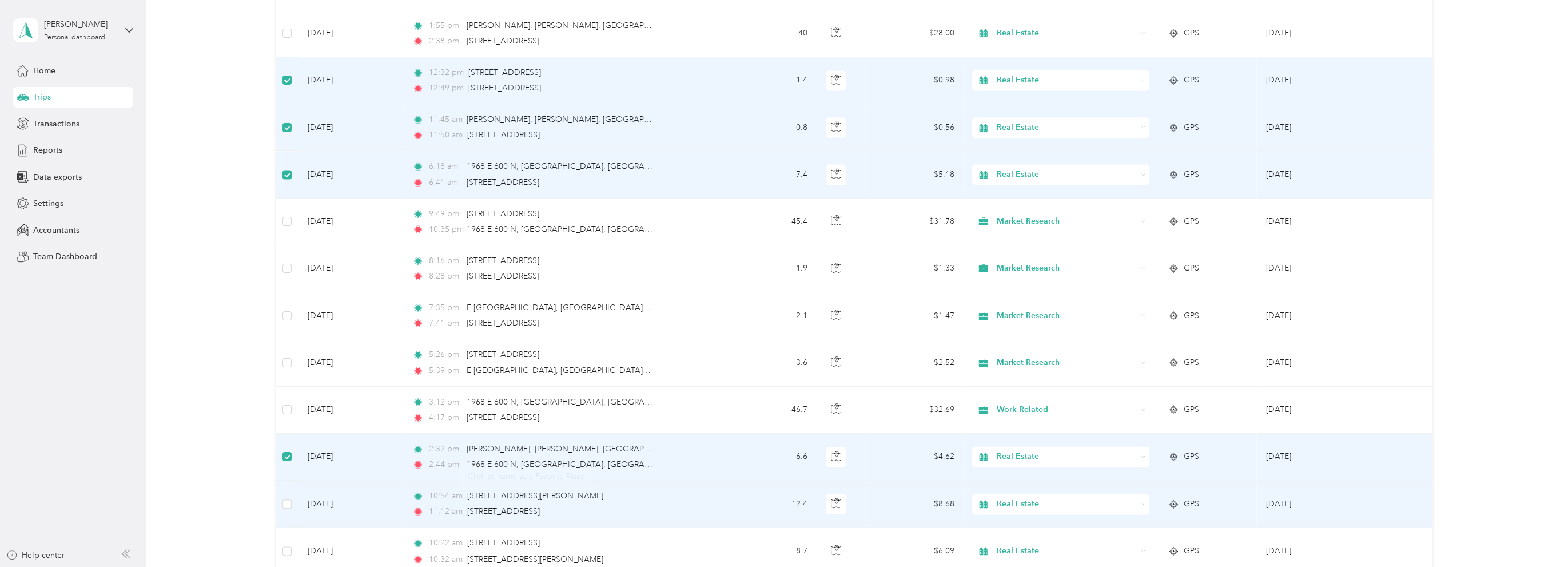
click at [1038, 501] on span "Real Estate" at bounding box center [1067, 504] width 140 height 13
click at [1022, 377] on span "Rental Property" at bounding box center [1069, 381] width 141 height 12
click at [1054, 500] on span "Real Estate" at bounding box center [1067, 504] width 140 height 13
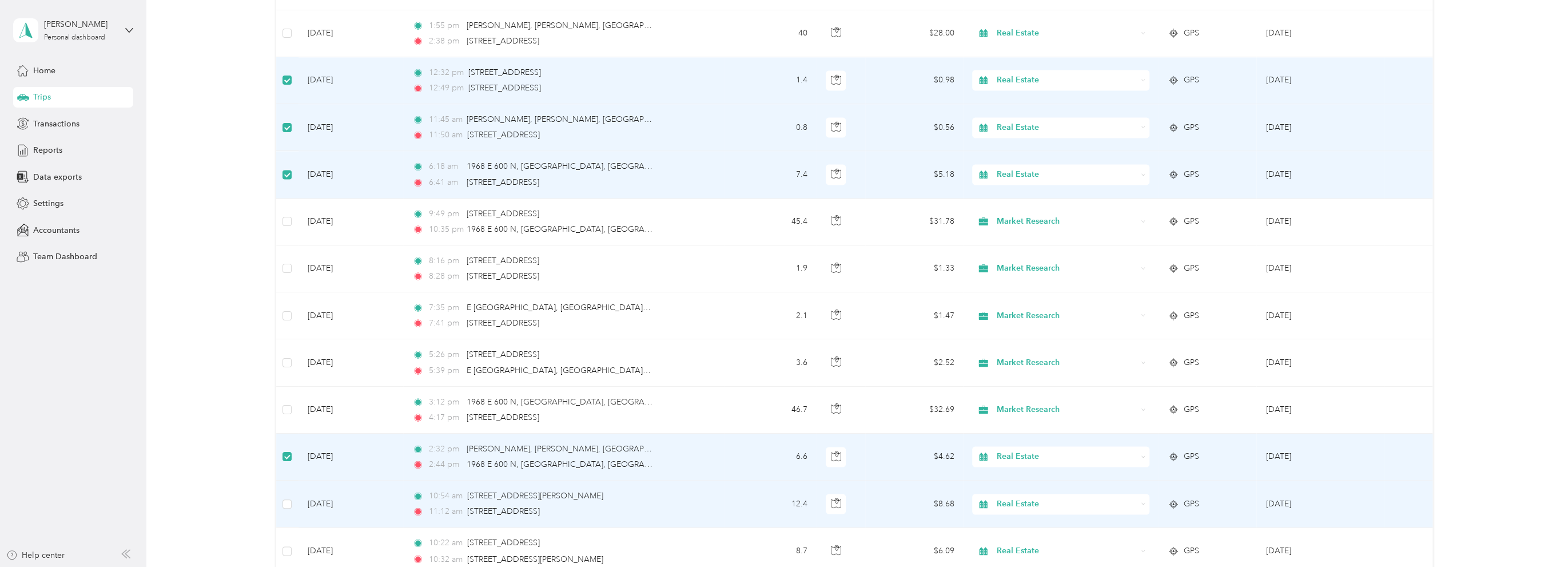
click at [1037, 440] on span "Rental Property" at bounding box center [1069, 438] width 141 height 12
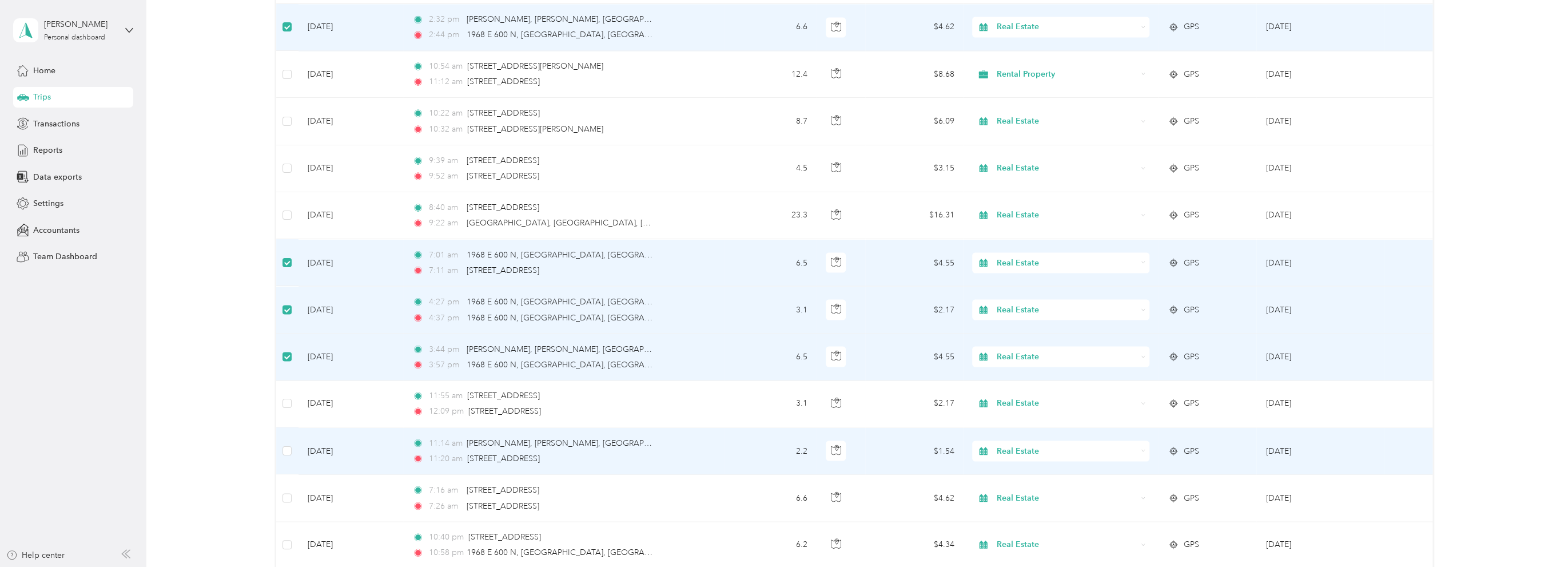
scroll to position [1862, 0]
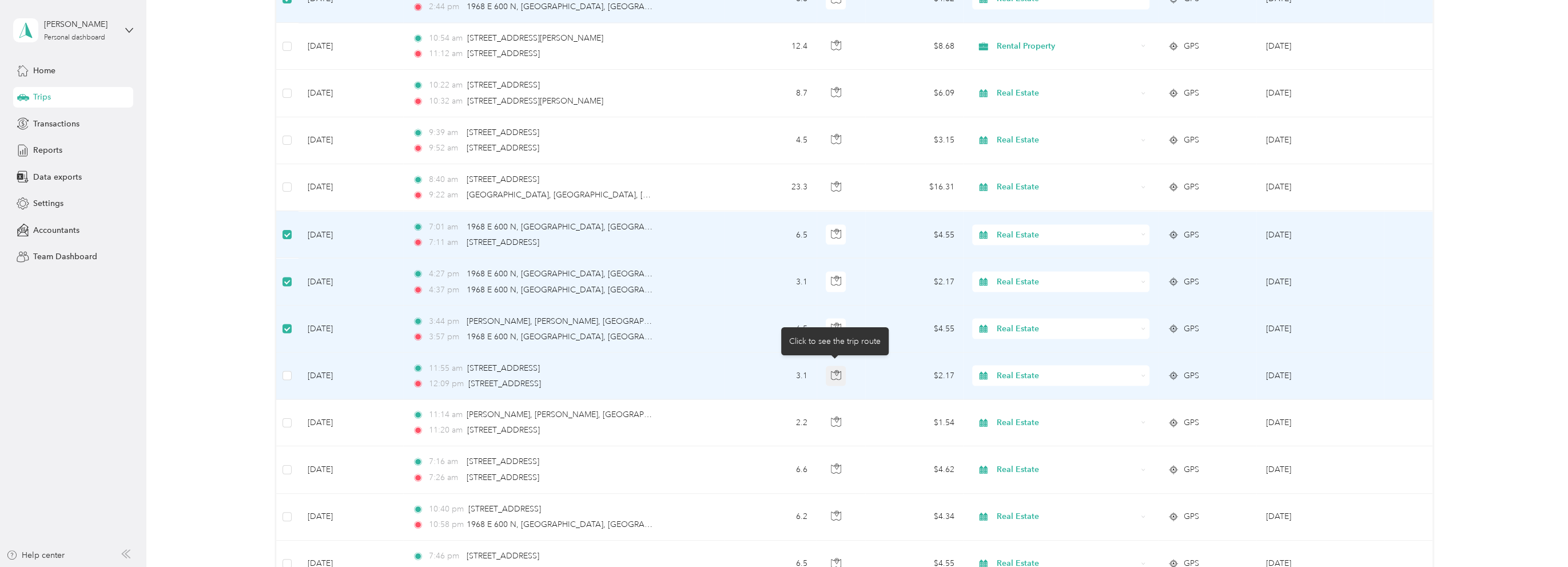
click at [837, 370] on icon "button" at bounding box center [836, 375] width 10 height 10
click at [1032, 375] on span "Real Estate" at bounding box center [1067, 375] width 140 height 13
click at [1011, 428] on span "Office Operations" at bounding box center [1069, 431] width 141 height 12
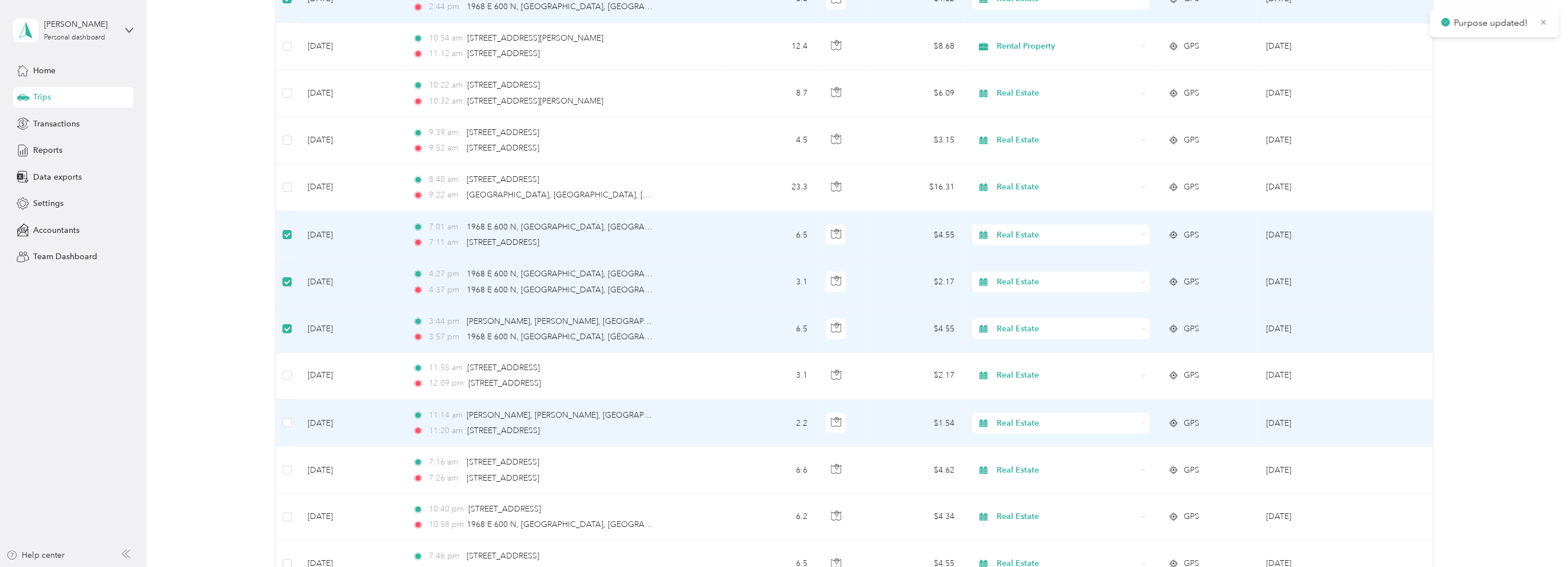
click at [1018, 421] on span "Real Estate" at bounding box center [1067, 423] width 140 height 13
click at [1034, 298] on li "Office Operations" at bounding box center [1059, 295] width 177 height 20
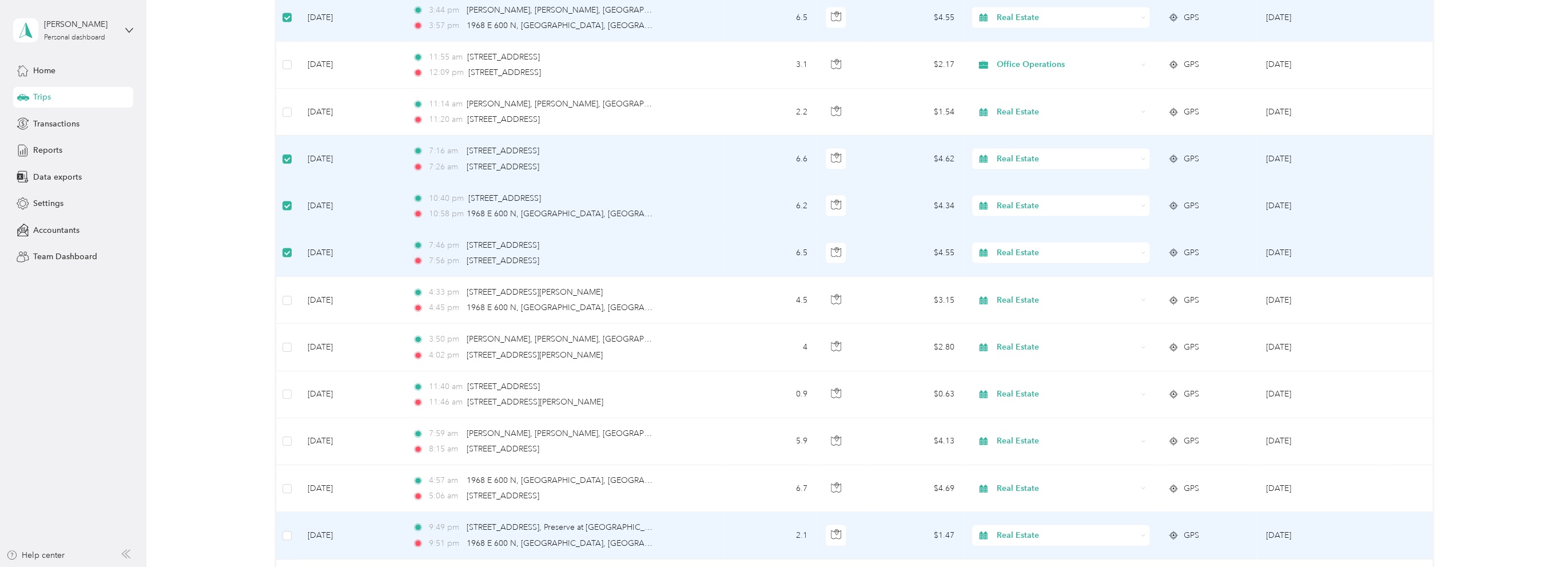
scroll to position [2206, 0]
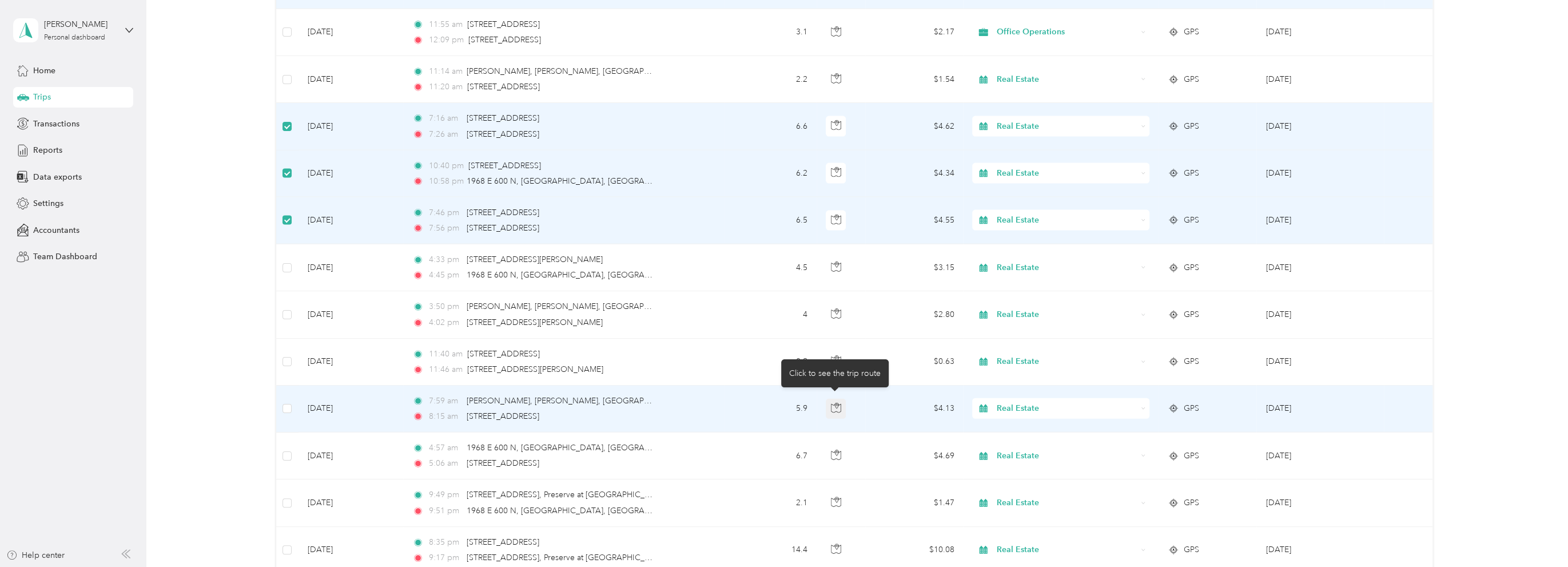
click at [831, 403] on icon "button" at bounding box center [836, 408] width 10 height 10
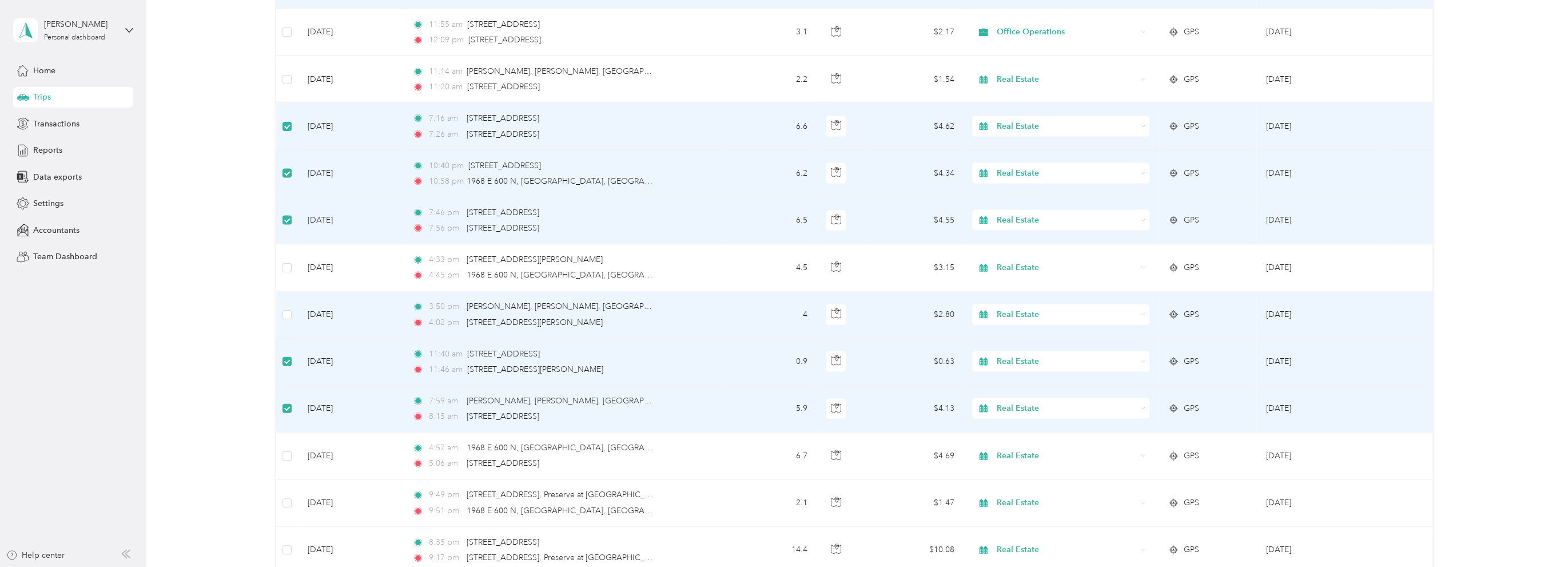
click at [1029, 310] on span "Real Estate" at bounding box center [1067, 315] width 140 height 13
drag, startPoint x: 1018, startPoint y: 375, endPoint x: 441, endPoint y: 452, distance: 582.1
click at [1018, 373] on li "Office Operations" at bounding box center [1059, 370] width 177 height 20
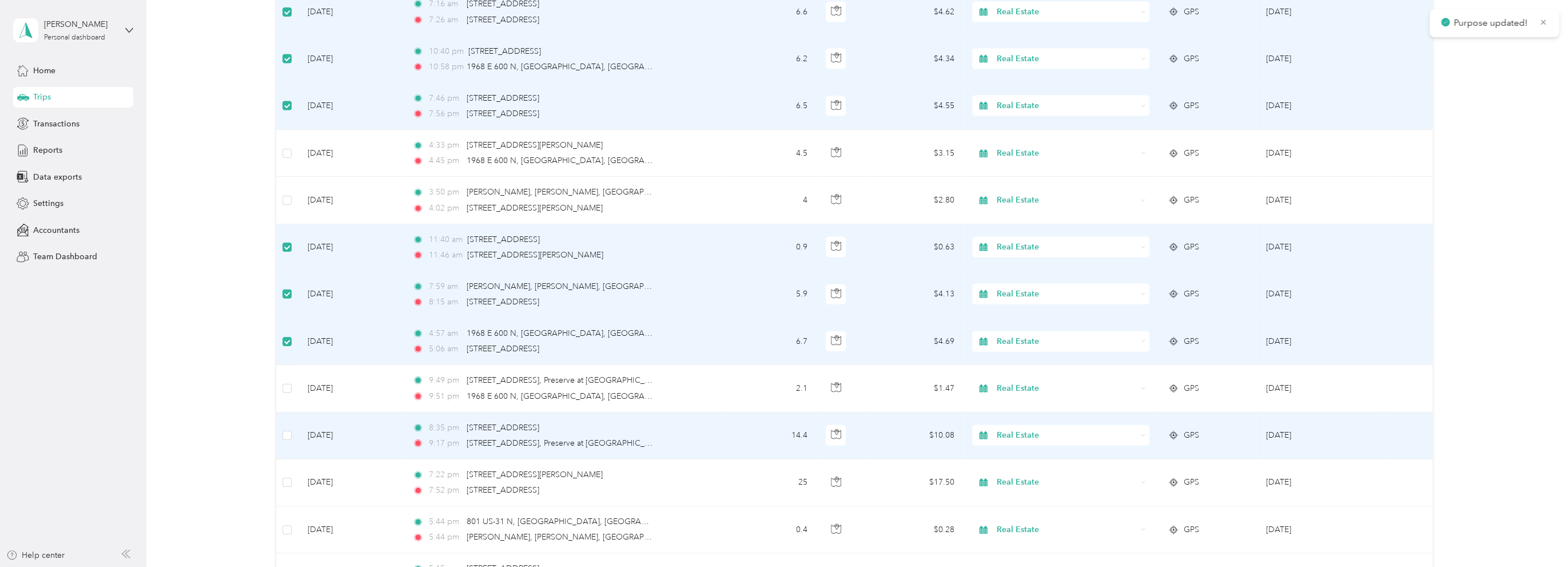
scroll to position [2377, 0]
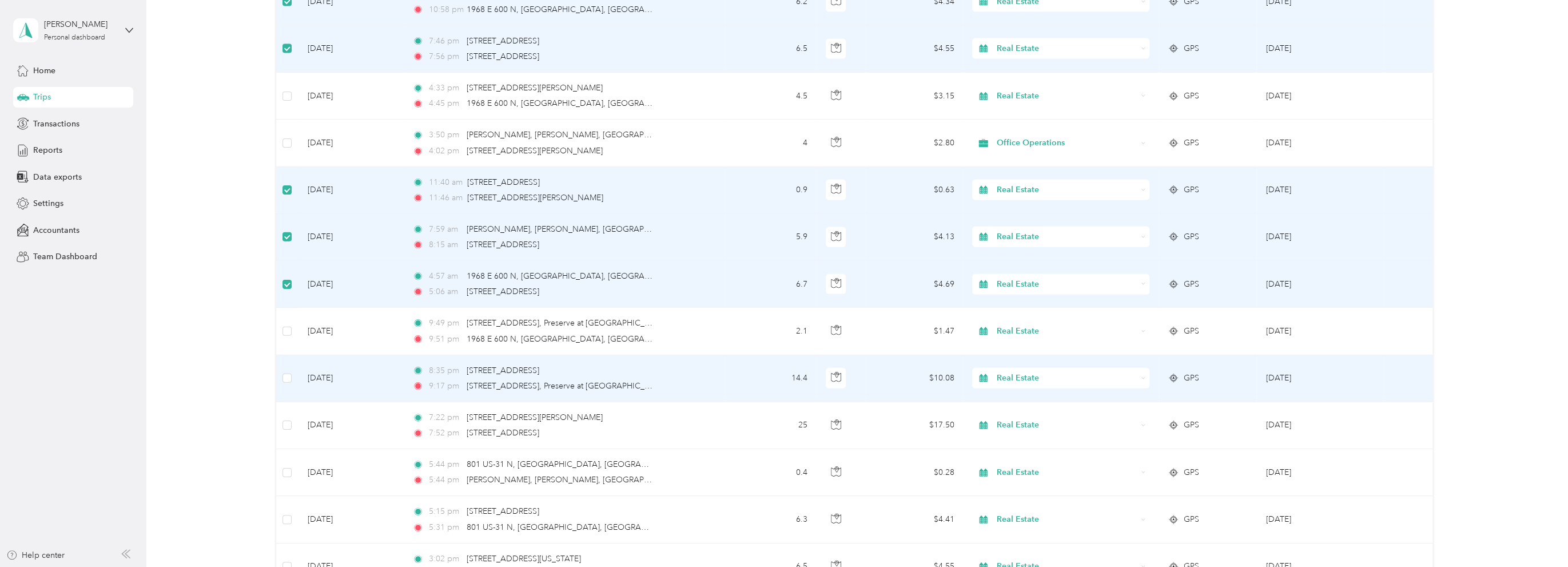
click at [1030, 372] on span "Real Estate" at bounding box center [1067, 378] width 140 height 13
drag, startPoint x: 1031, startPoint y: 437, endPoint x: 1040, endPoint y: 367, distance: 70.6
click at [1032, 436] on span "Rental Property" at bounding box center [1069, 438] width 141 height 12
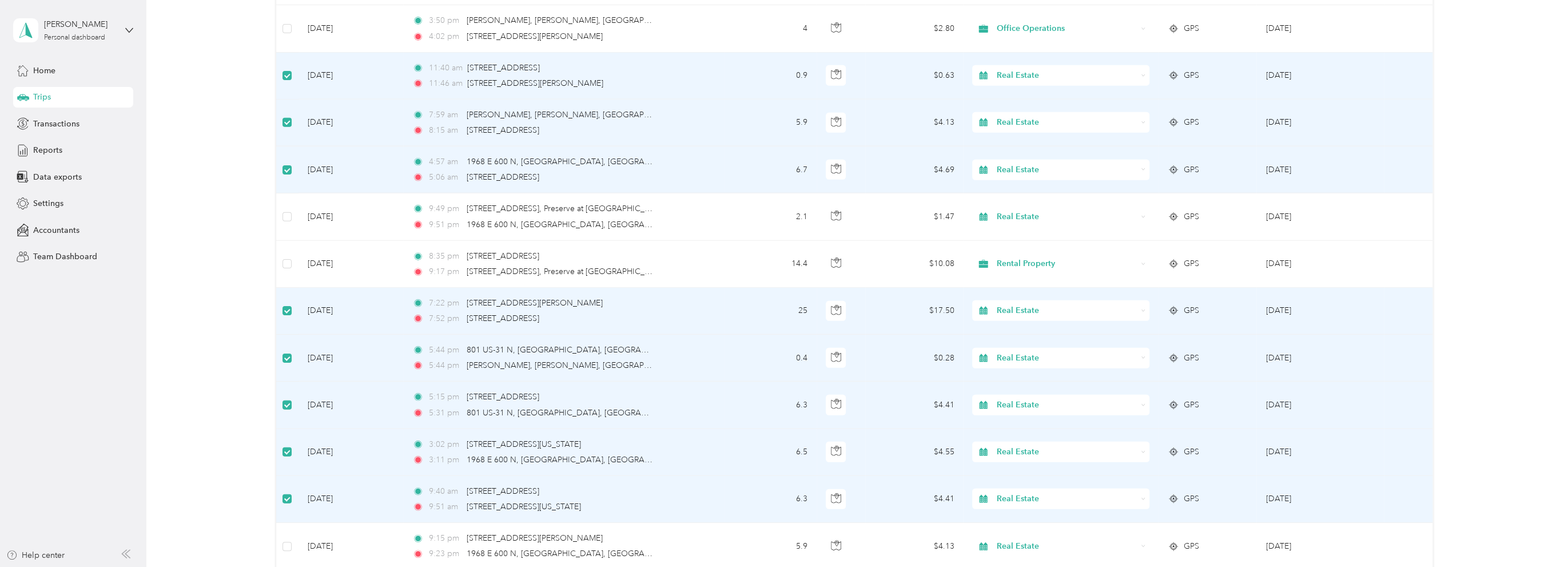
scroll to position [2721, 0]
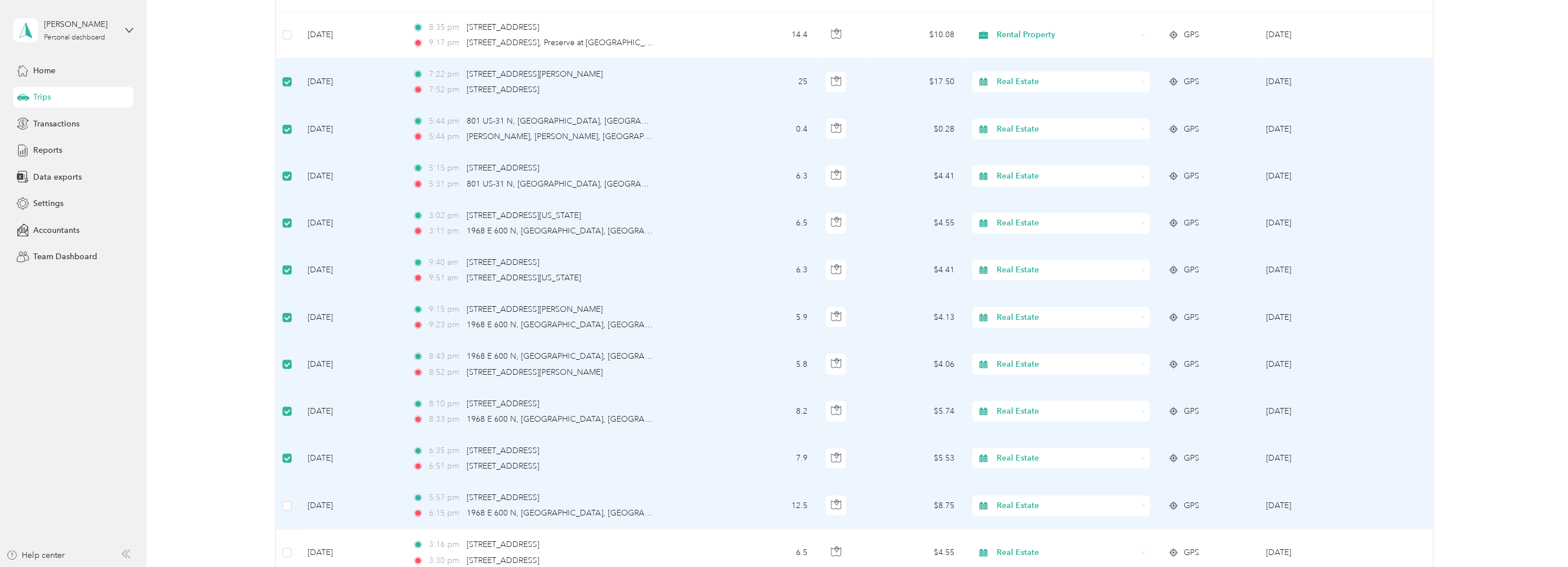
click at [1056, 500] on span "Real Estate" at bounding box center [1067, 506] width 140 height 13
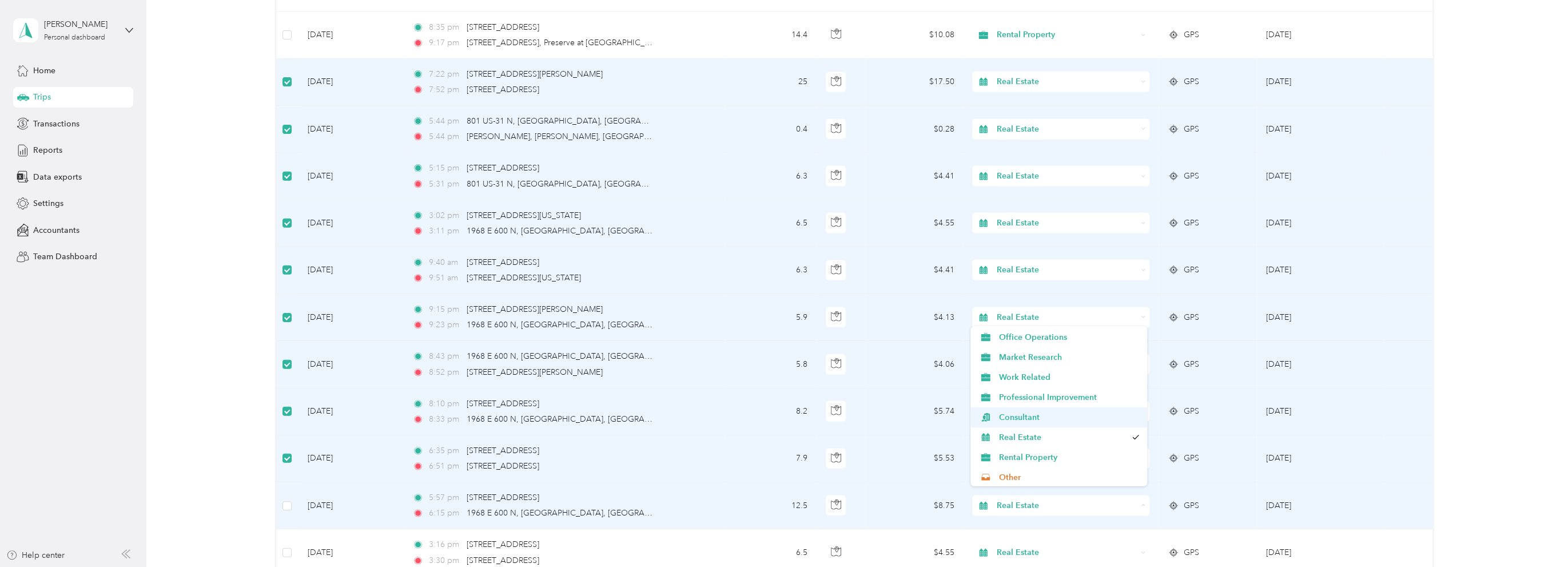
scroll to position [57, 0]
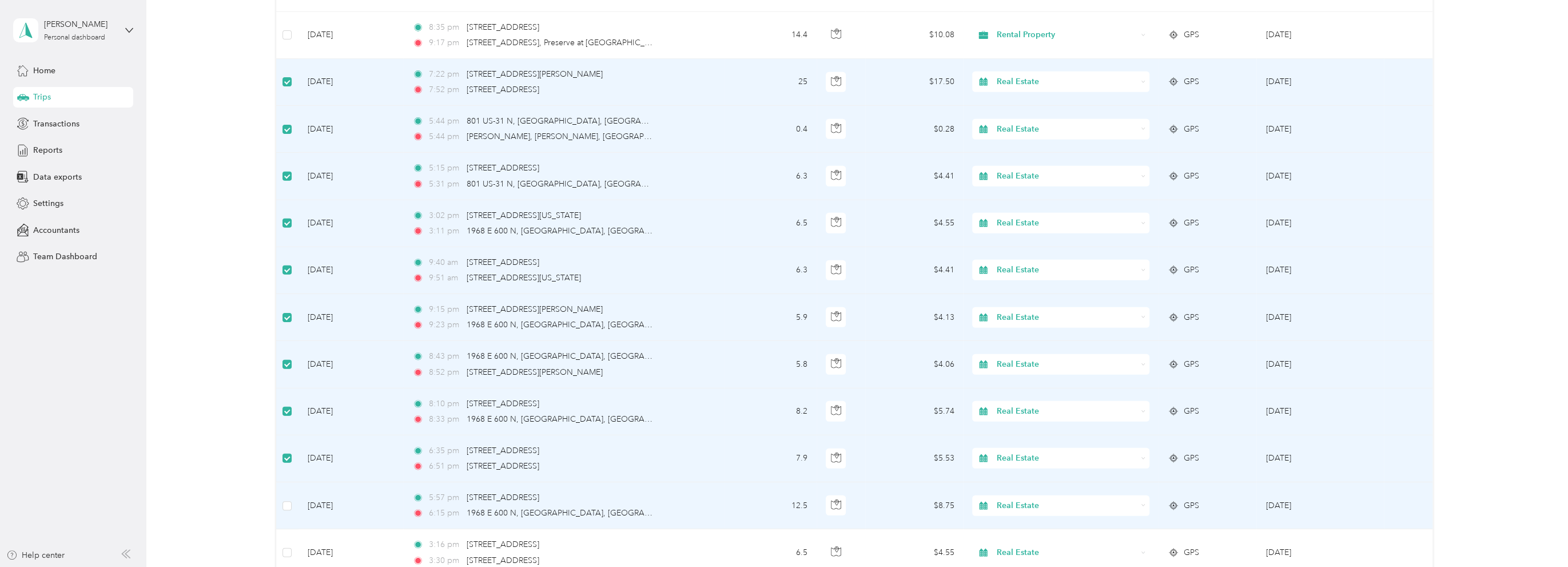
click at [1028, 440] on span "Rental Property" at bounding box center [1069, 438] width 141 height 12
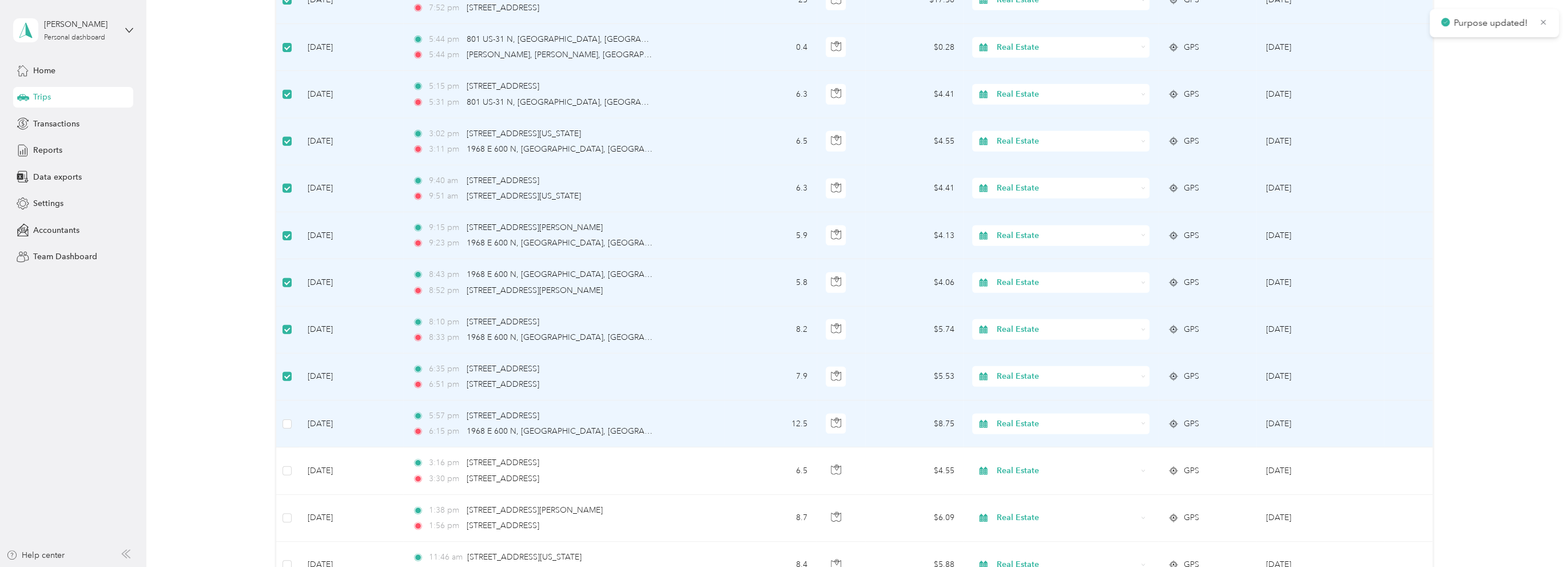
scroll to position [2835, 0]
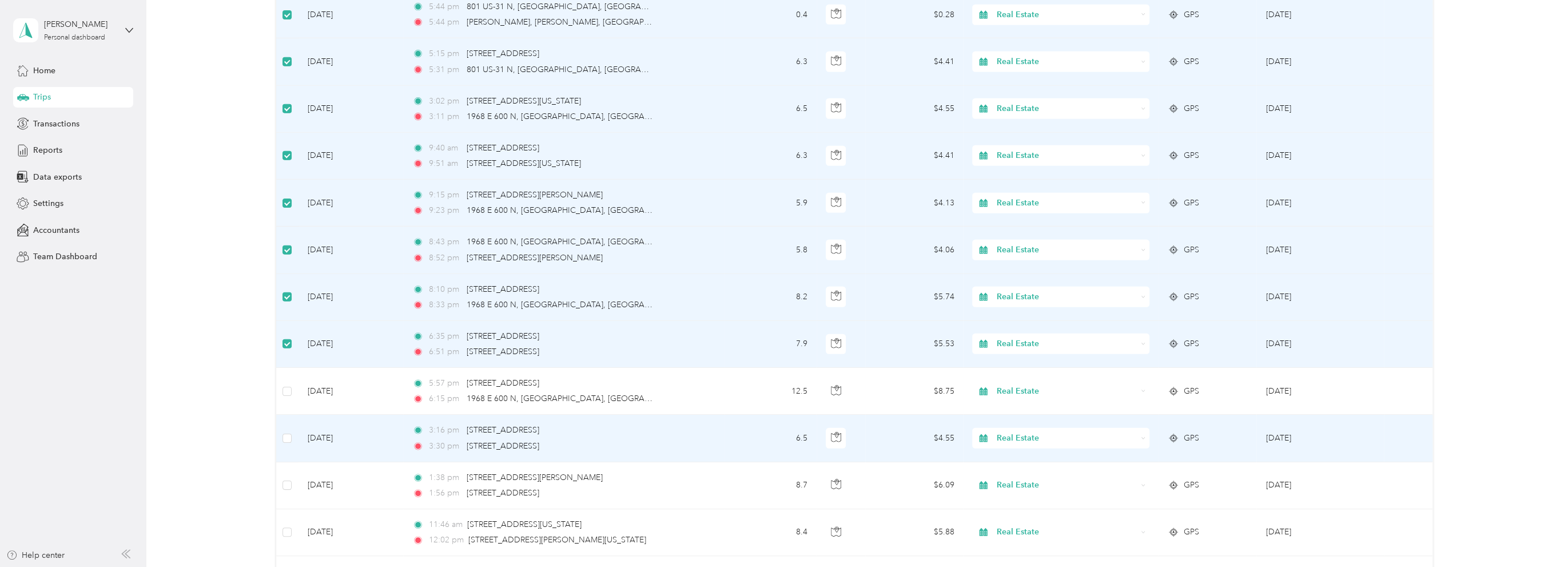
click at [1019, 432] on span "Real Estate" at bounding box center [1067, 438] width 140 height 13
drag, startPoint x: 1025, startPoint y: 371, endPoint x: 1016, endPoint y: 386, distance: 17.5
click at [1025, 371] on span "Rental Property" at bounding box center [1069, 371] width 141 height 12
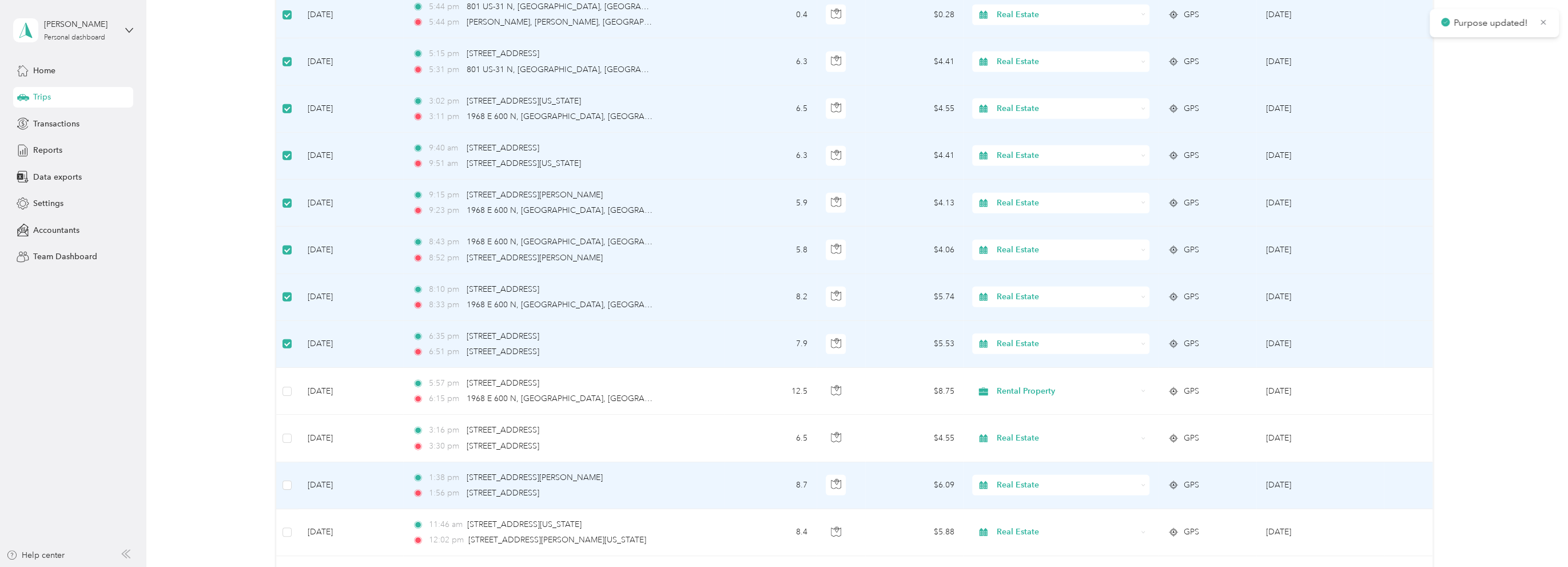
click at [1010, 479] on span "Real Estate" at bounding box center [1067, 485] width 140 height 13
click at [1037, 365] on li "Rental Property" at bounding box center [1059, 361] width 177 height 20
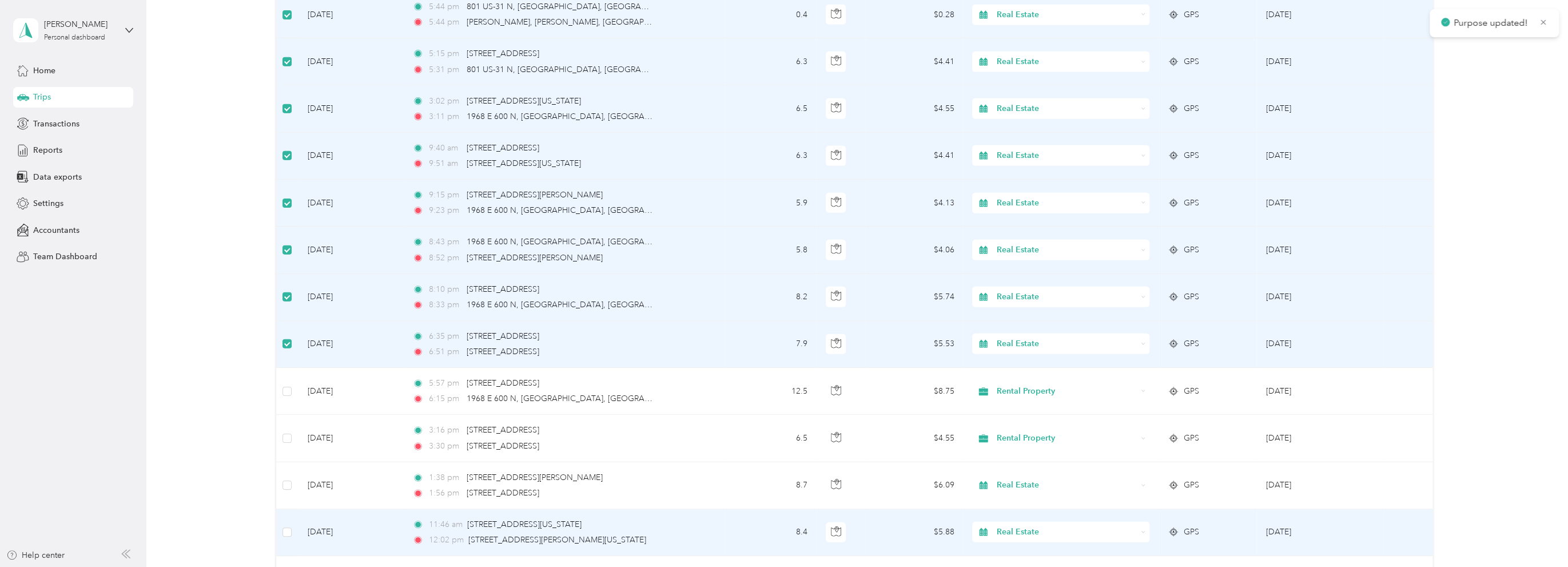
click at [1016, 526] on span "Real Estate" at bounding box center [1067, 532] width 140 height 13
click at [1025, 467] on li "Rental Property" at bounding box center [1059, 465] width 177 height 20
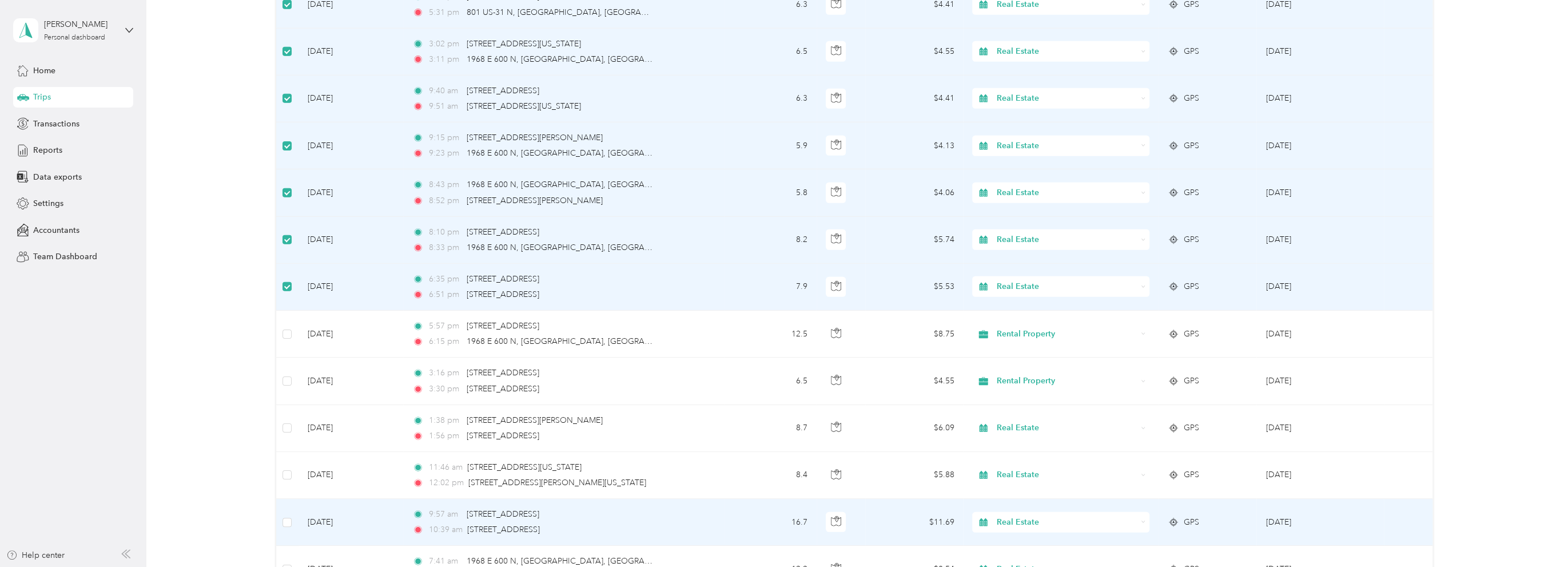
click at [1036, 516] on span "Real Estate" at bounding box center [1067, 522] width 140 height 13
click at [1026, 457] on span "Rental Property" at bounding box center [1069, 452] width 141 height 12
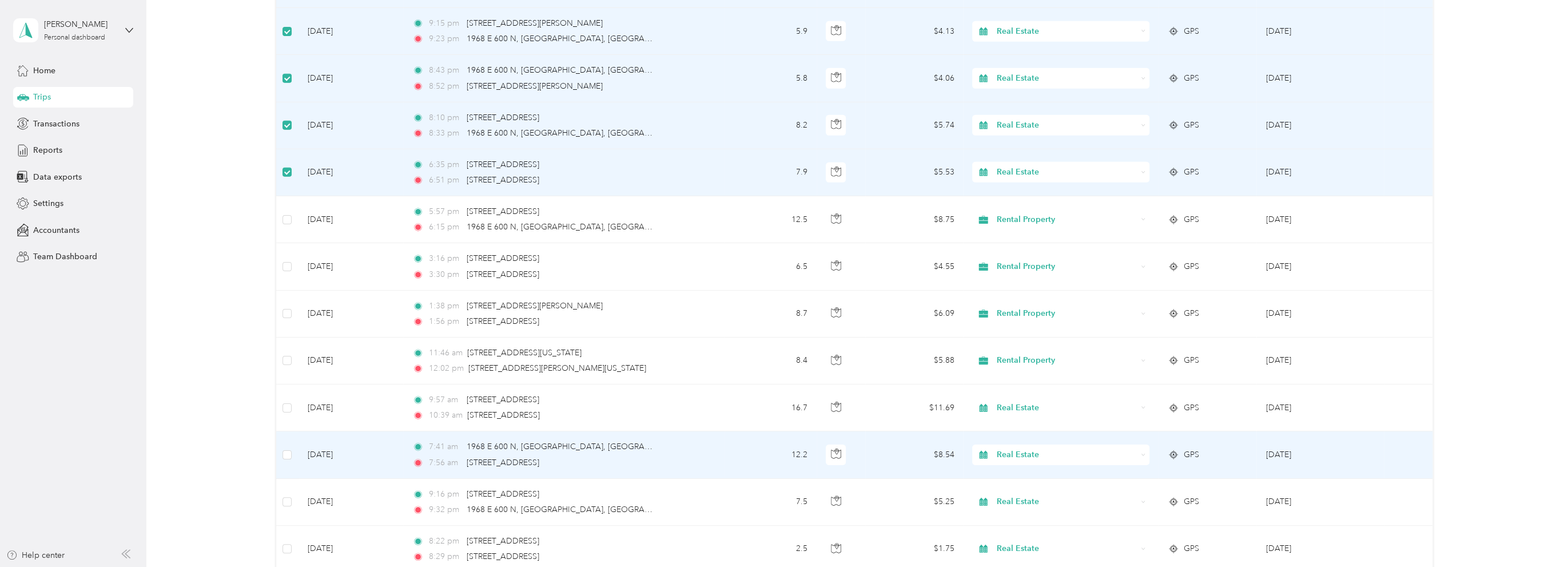
click at [1018, 448] on span "Real Estate" at bounding box center [1067, 455] width 140 height 13
click at [1030, 390] on li "Rental Property" at bounding box center [1059, 384] width 177 height 20
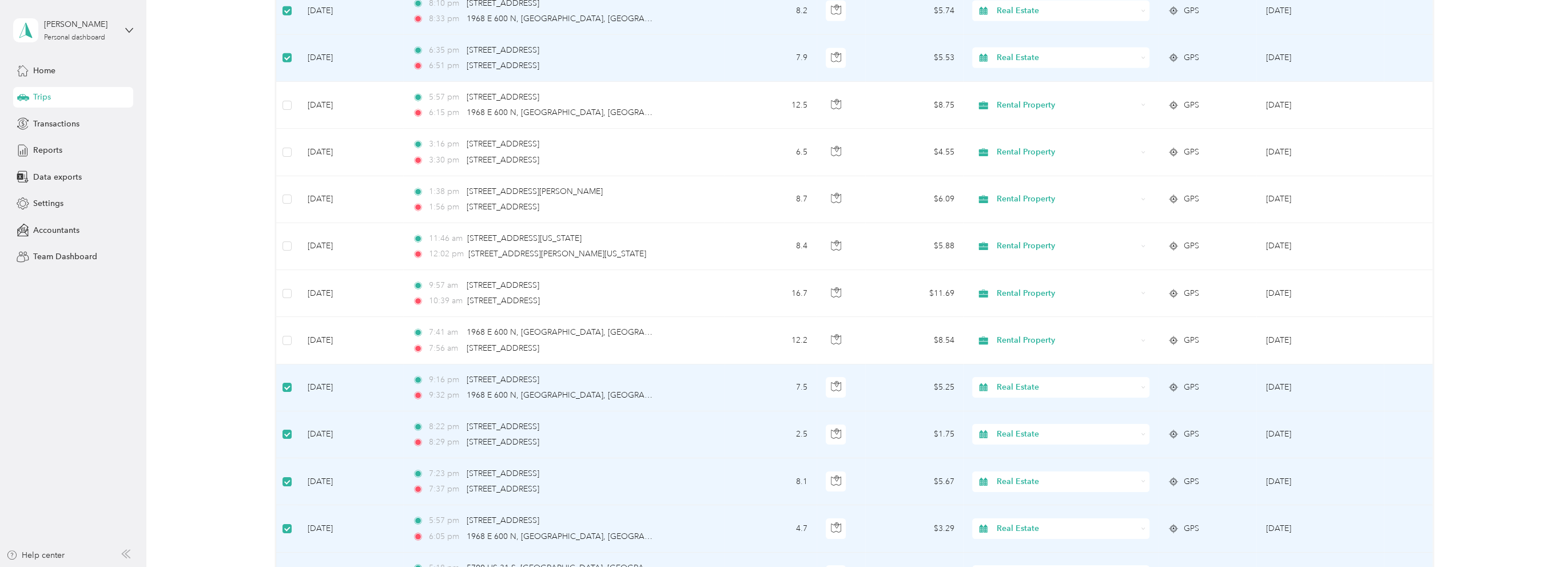
scroll to position [3235, 0]
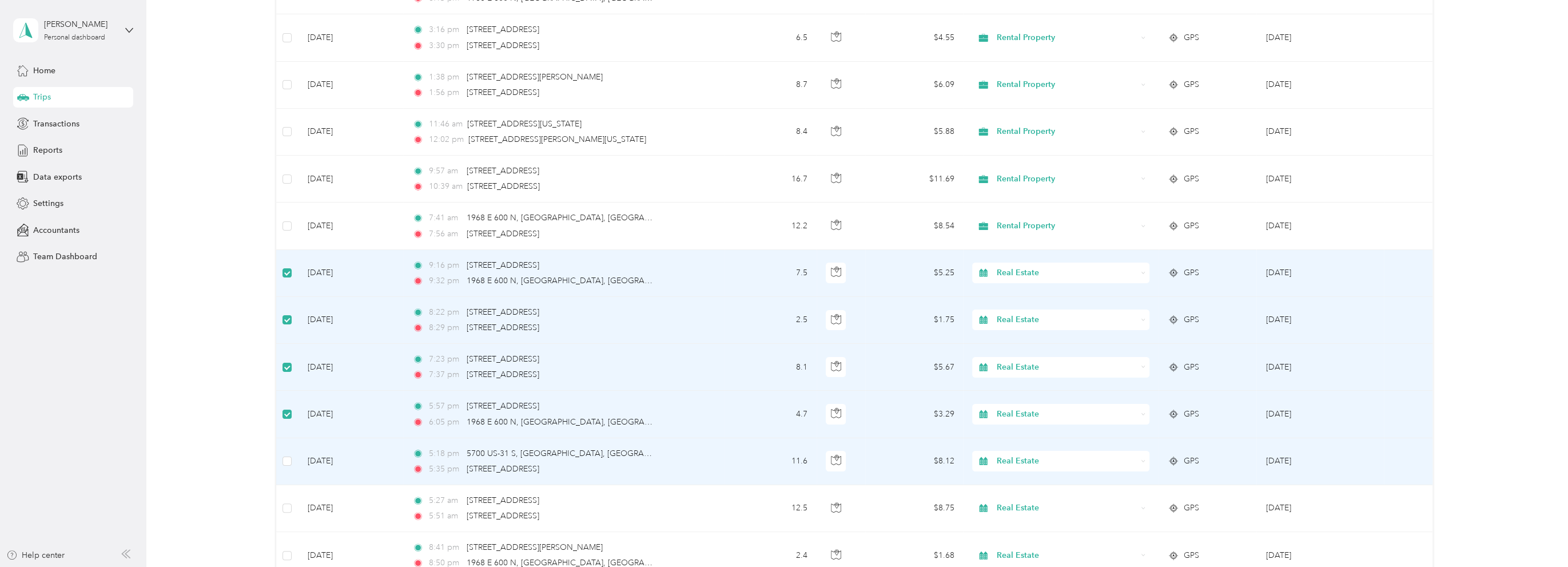
click at [1066, 455] on span "Real Estate" at bounding box center [1067, 461] width 140 height 13
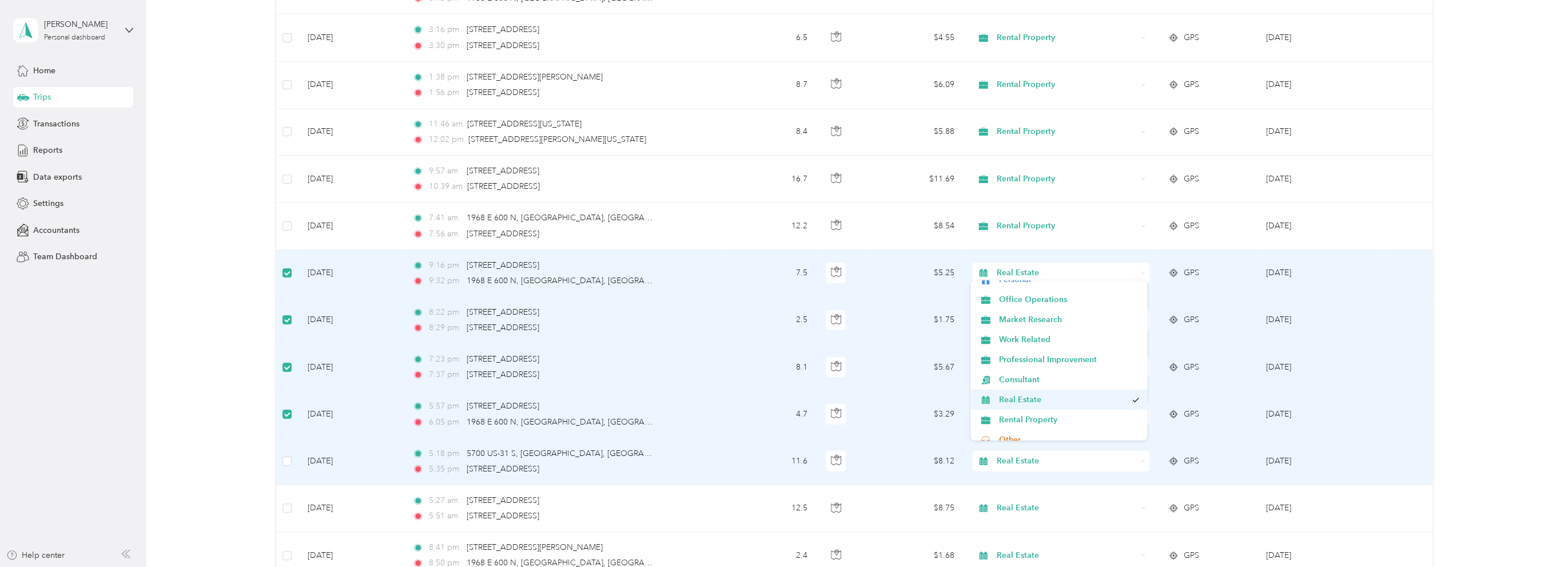
scroll to position [57, 0]
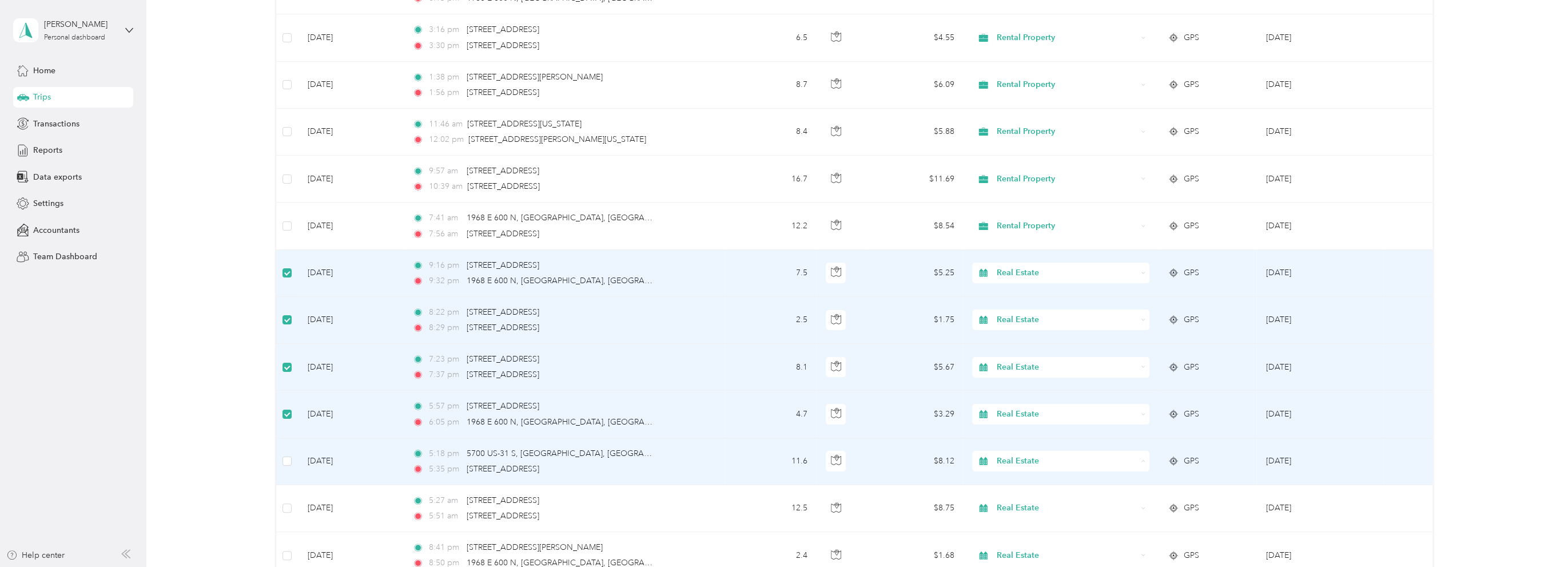
click at [1023, 394] on span "Rental Property" at bounding box center [1069, 393] width 141 height 12
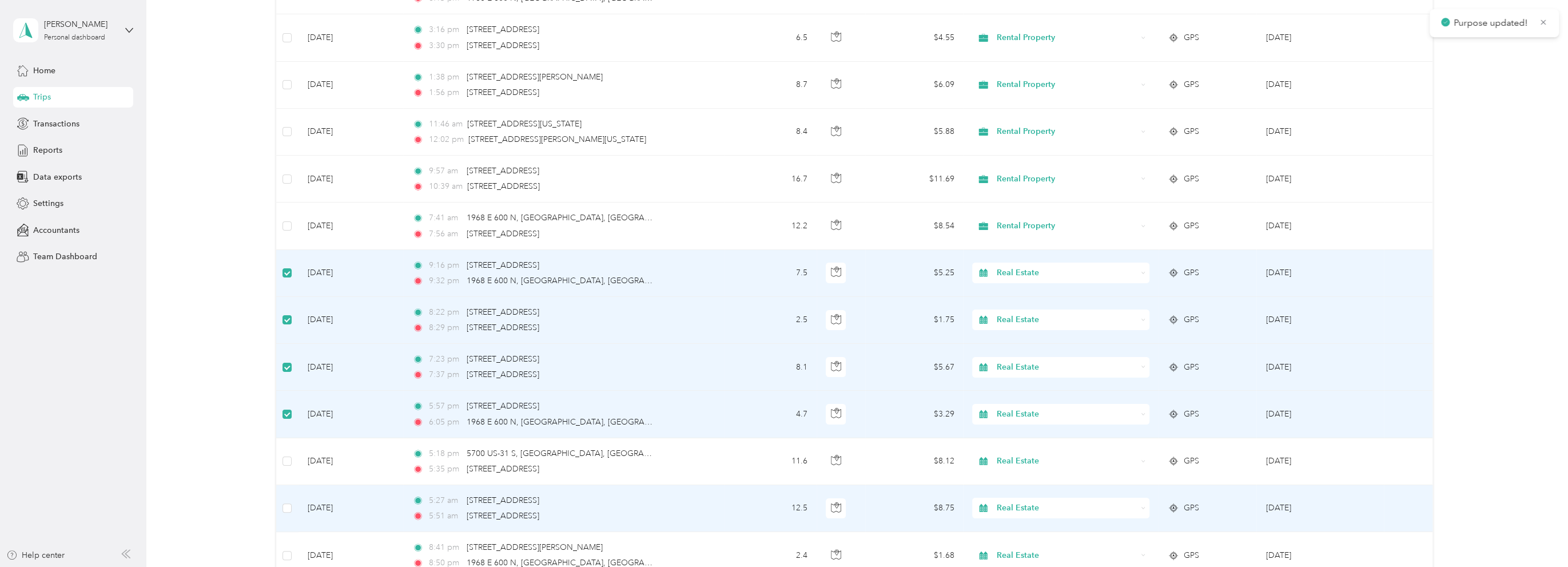
click at [1026, 501] on span "Real Estate" at bounding box center [1067, 508] width 140 height 13
drag, startPoint x: 1031, startPoint y: 435, endPoint x: 1021, endPoint y: 440, distance: 11.2
click at [1031, 435] on span "Rental Property" at bounding box center [1069, 440] width 141 height 12
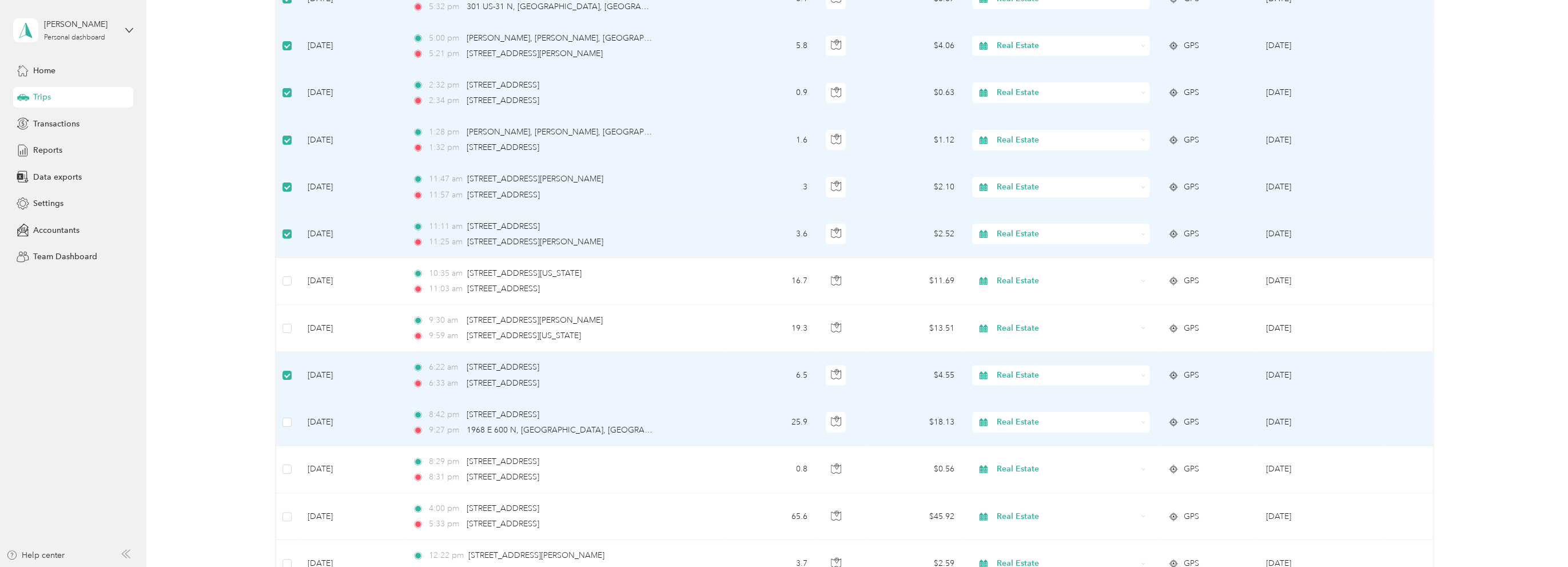
scroll to position [3922, 0]
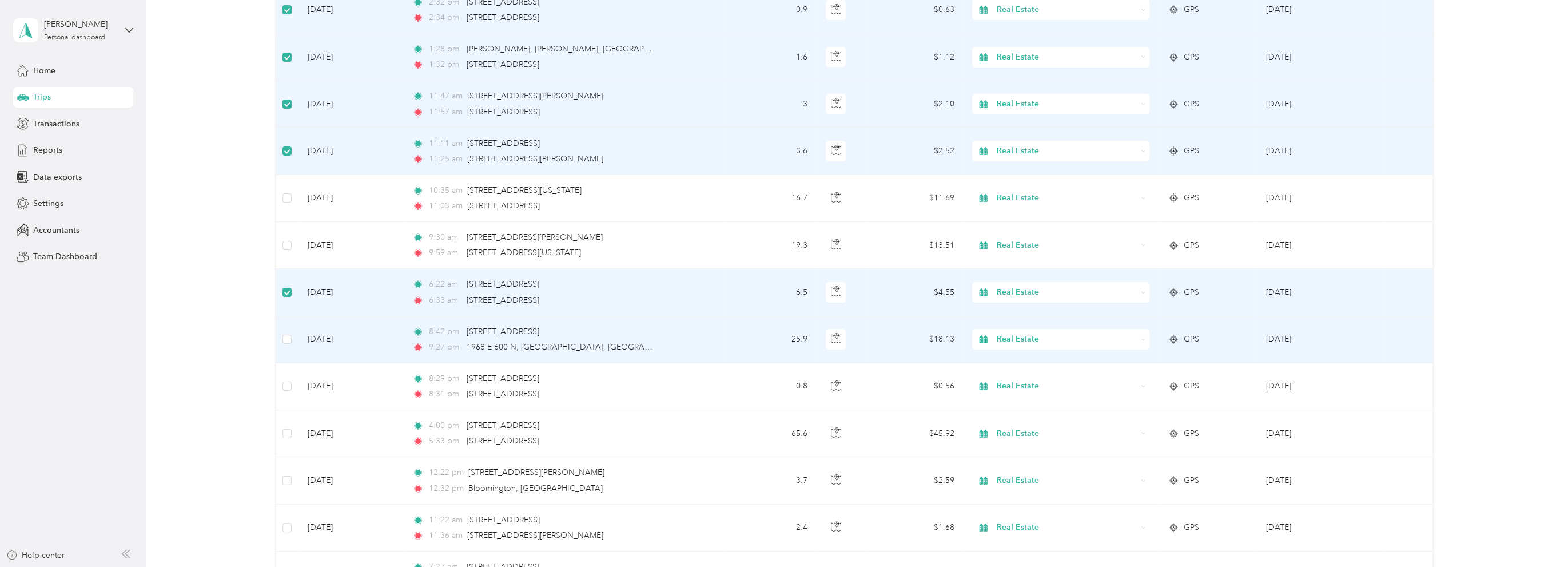
click at [1020, 333] on span "Real Estate" at bounding box center [1067, 339] width 140 height 13
drag, startPoint x: 1023, startPoint y: 411, endPoint x: 1033, endPoint y: 386, distance: 26.9
click at [1023, 411] on span "Market Research" at bounding box center [1069, 410] width 141 height 12
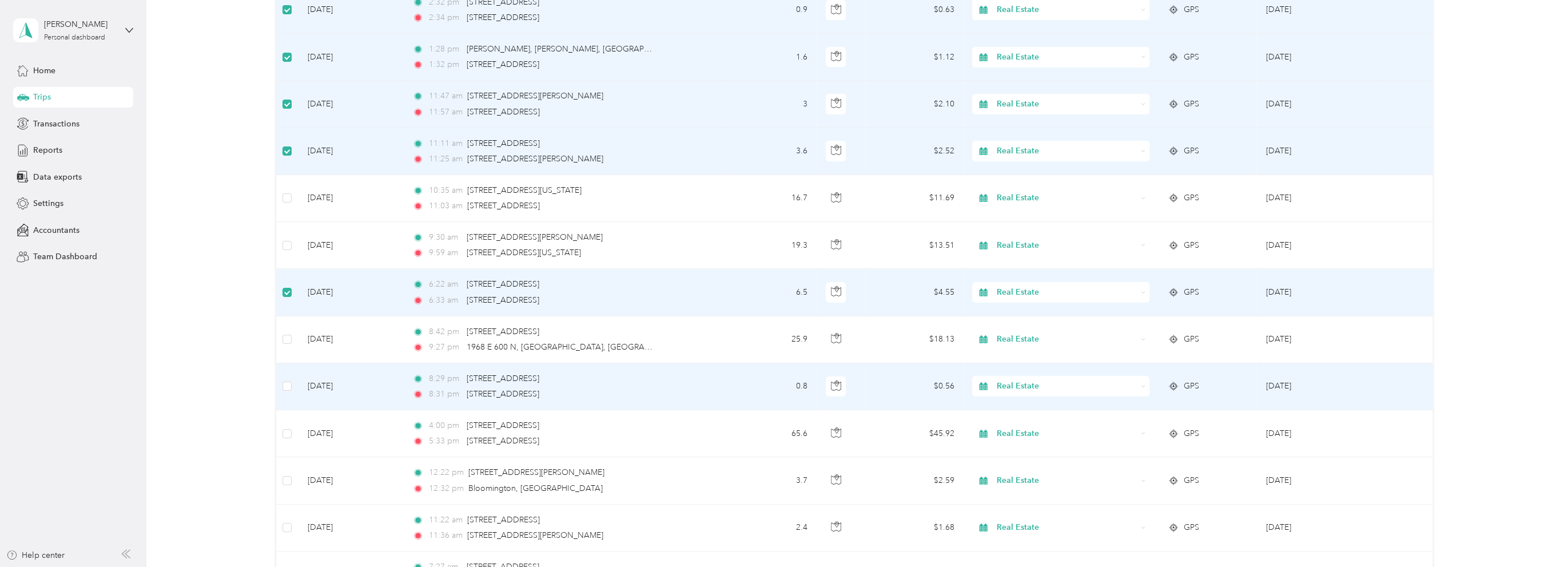
click at [1036, 380] on span "Real Estate" at bounding box center [1067, 386] width 140 height 13
click at [1020, 454] on span "Market Research" at bounding box center [1069, 457] width 141 height 12
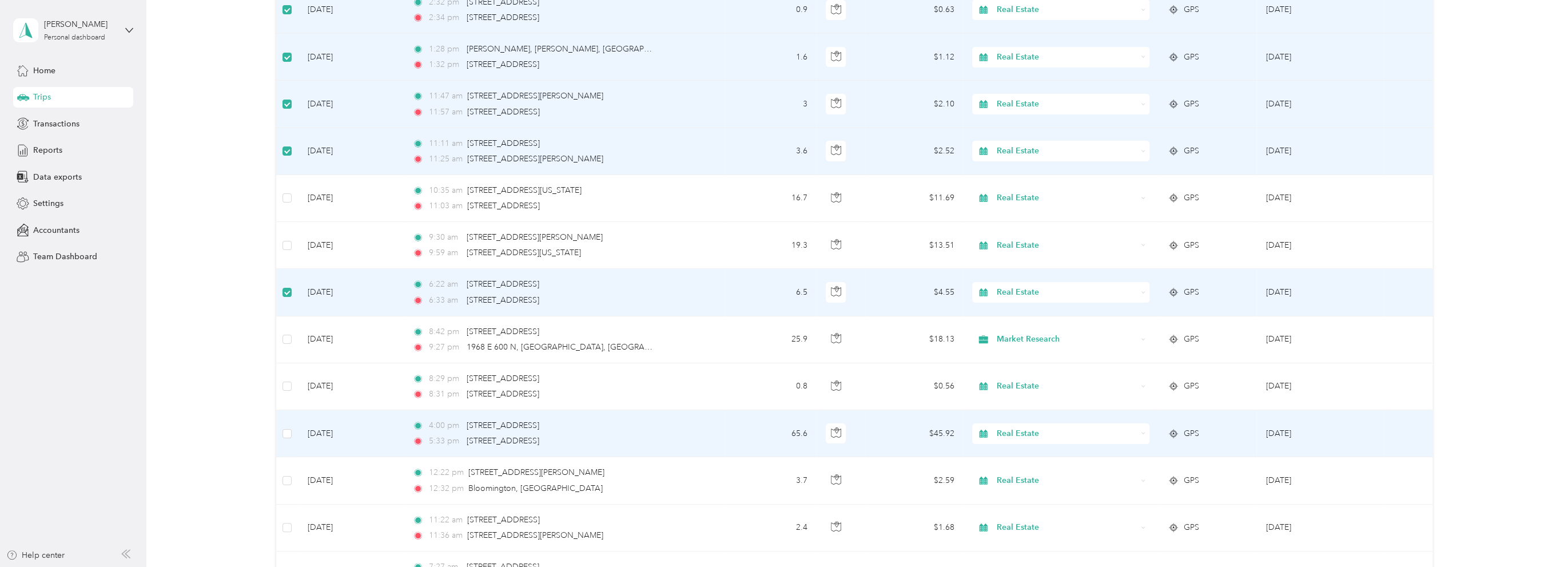
click at [1020, 428] on span "Real Estate" at bounding box center [1067, 434] width 140 height 13
click at [1045, 318] on span "Market Research" at bounding box center [1069, 321] width 141 height 12
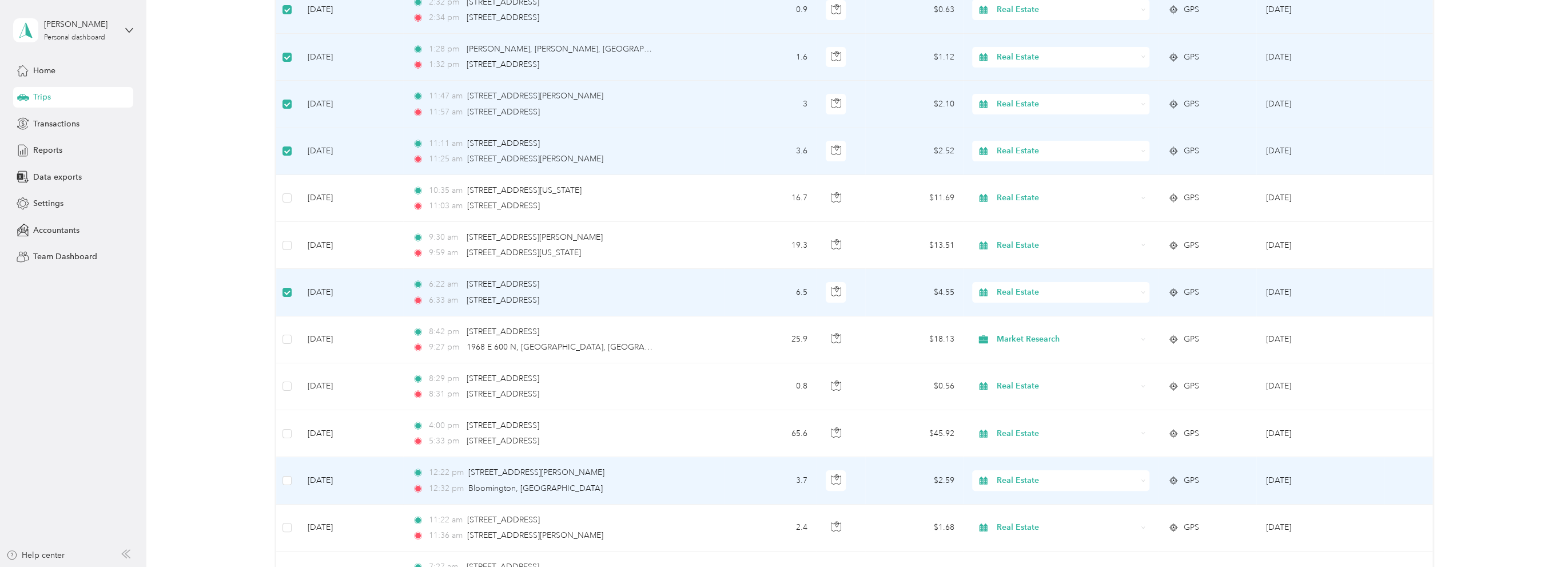
click at [1025, 474] on span "Real Estate" at bounding box center [1067, 481] width 140 height 13
drag, startPoint x: 1033, startPoint y: 366, endPoint x: 1012, endPoint y: 501, distance: 136.6
click at [1033, 366] on span "Market Research" at bounding box center [1069, 368] width 141 height 12
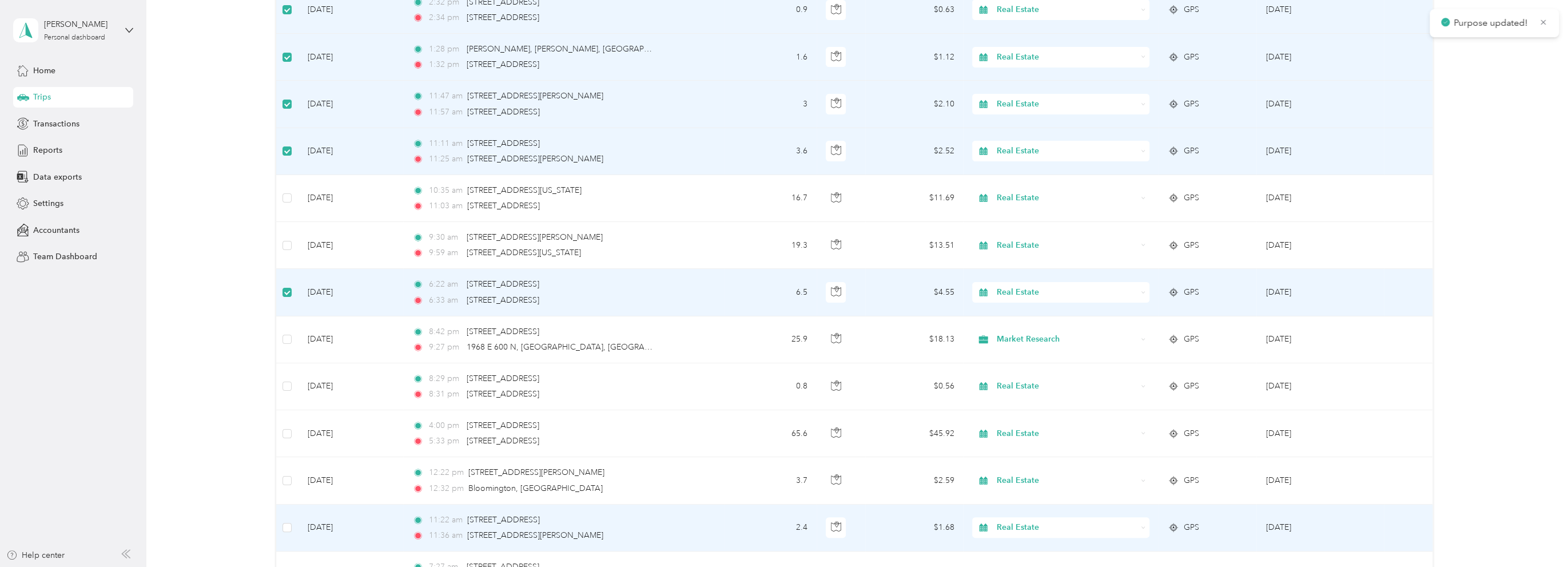
click at [1011, 521] on span "Real Estate" at bounding box center [1067, 527] width 140 height 13
click at [1033, 412] on span "Market Research" at bounding box center [1069, 414] width 141 height 12
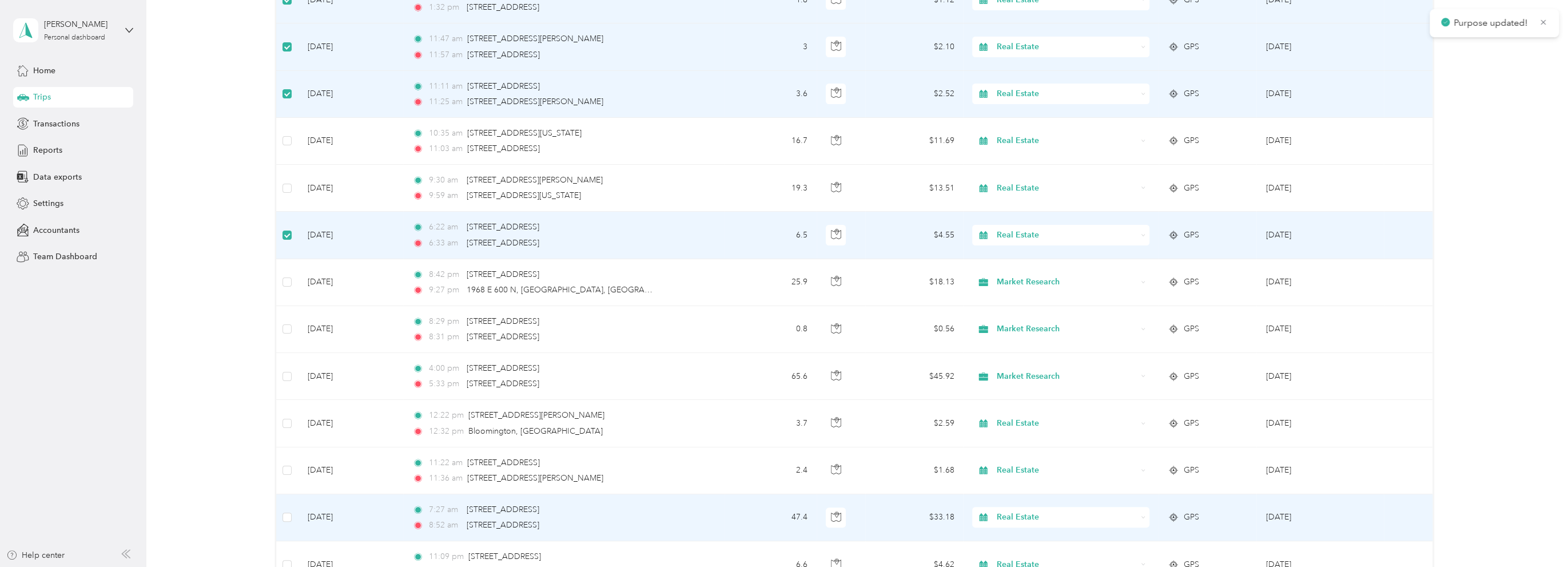
click at [1018, 511] on span "Real Estate" at bounding box center [1067, 517] width 140 height 13
click at [1038, 407] on li "Market Research" at bounding box center [1059, 405] width 177 height 20
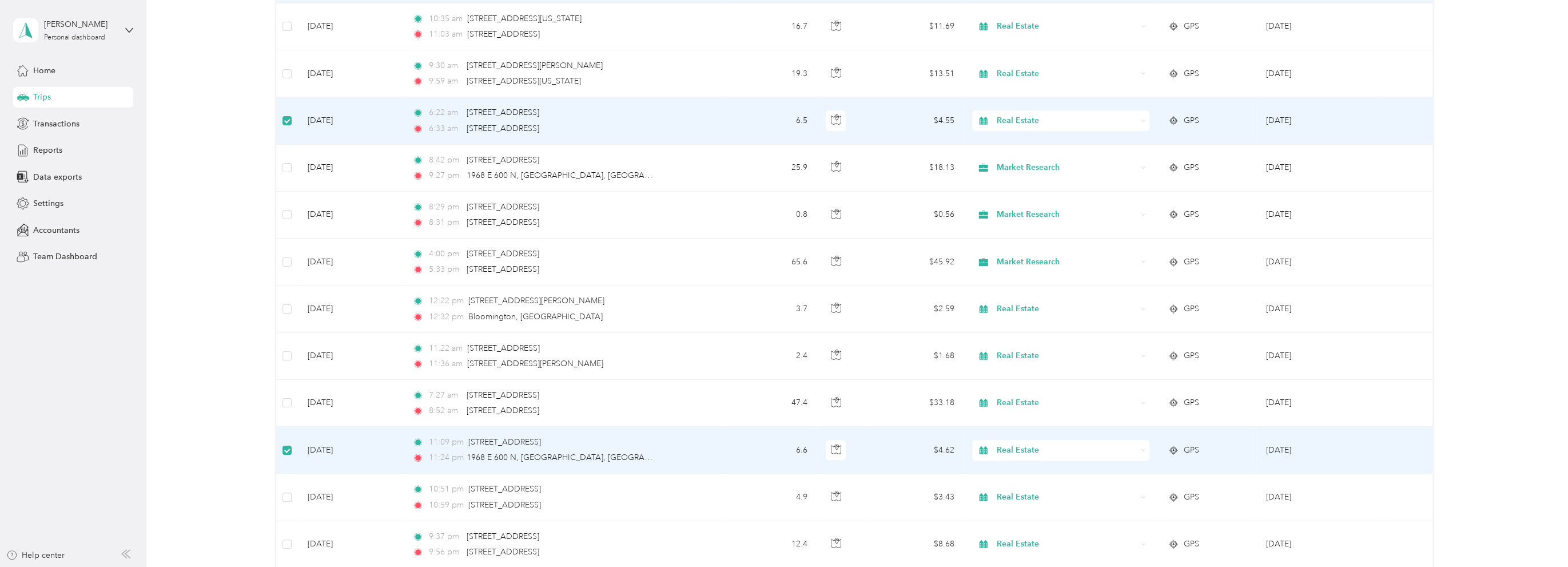
scroll to position [4208, 0]
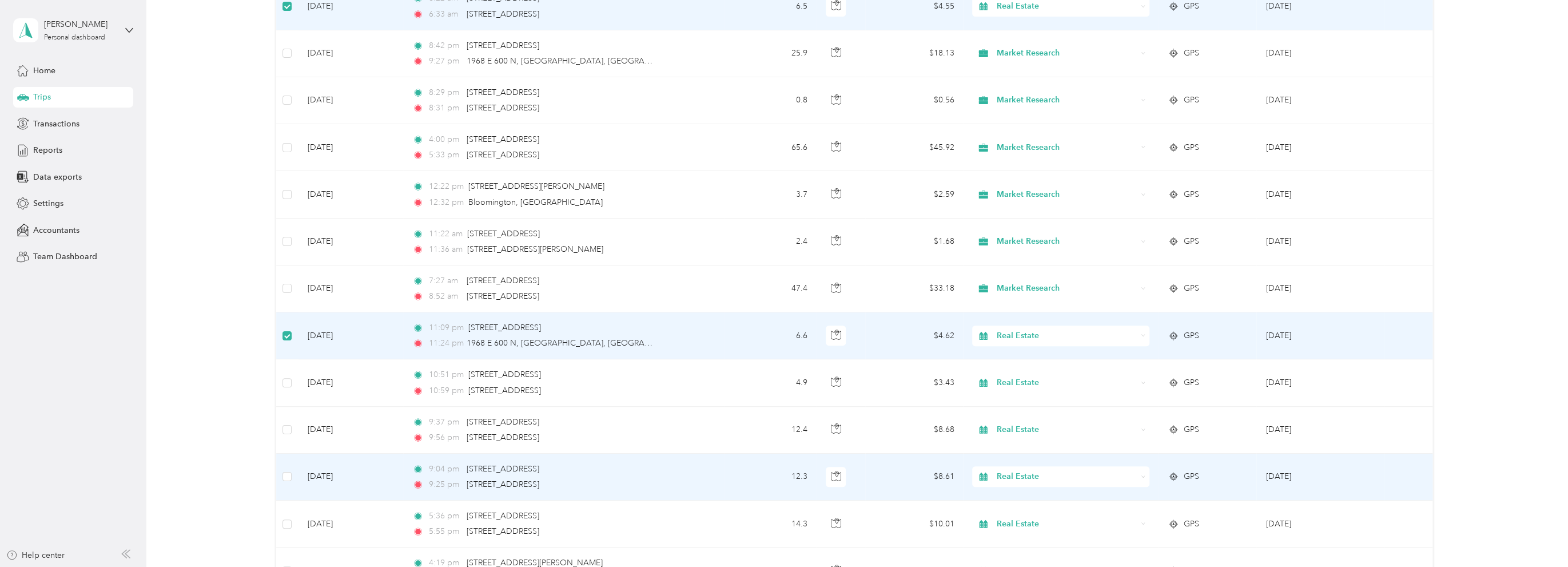
click at [1007, 471] on span "Real Estate" at bounding box center [1067, 477] width 140 height 13
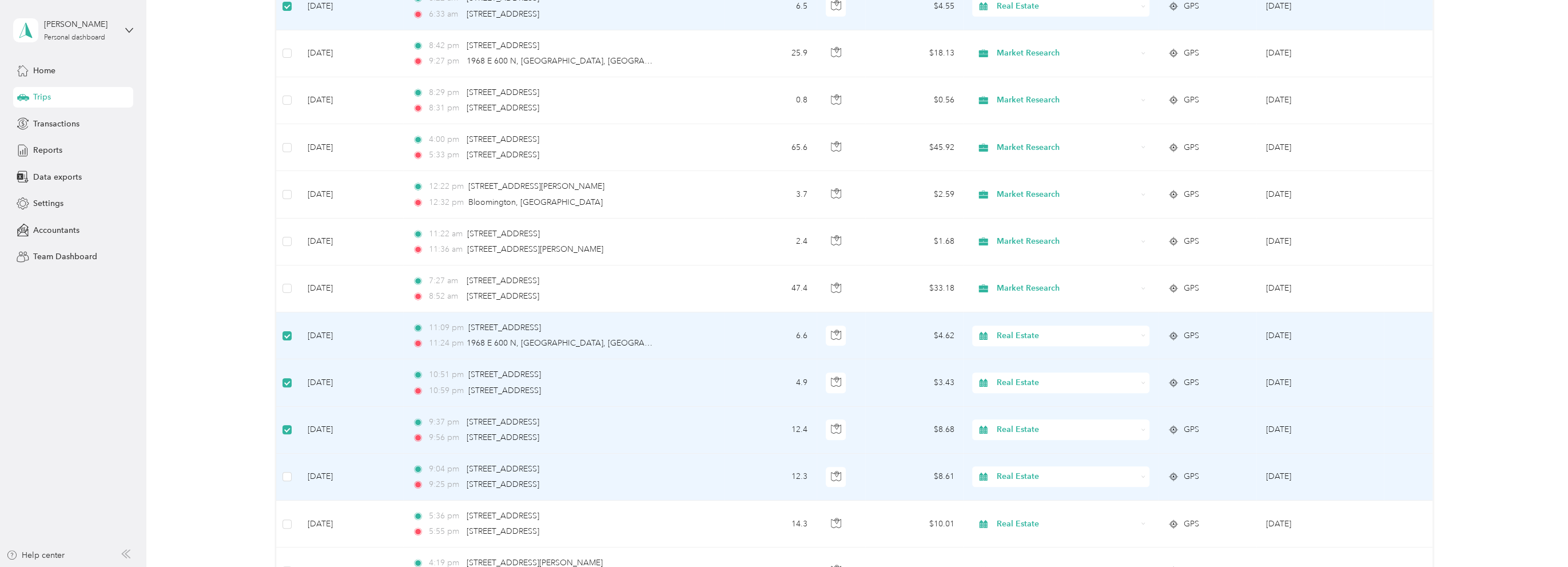
click at [1076, 471] on span "Real Estate" at bounding box center [1067, 477] width 140 height 13
click at [1052, 403] on span "Rental Property" at bounding box center [1069, 406] width 141 height 12
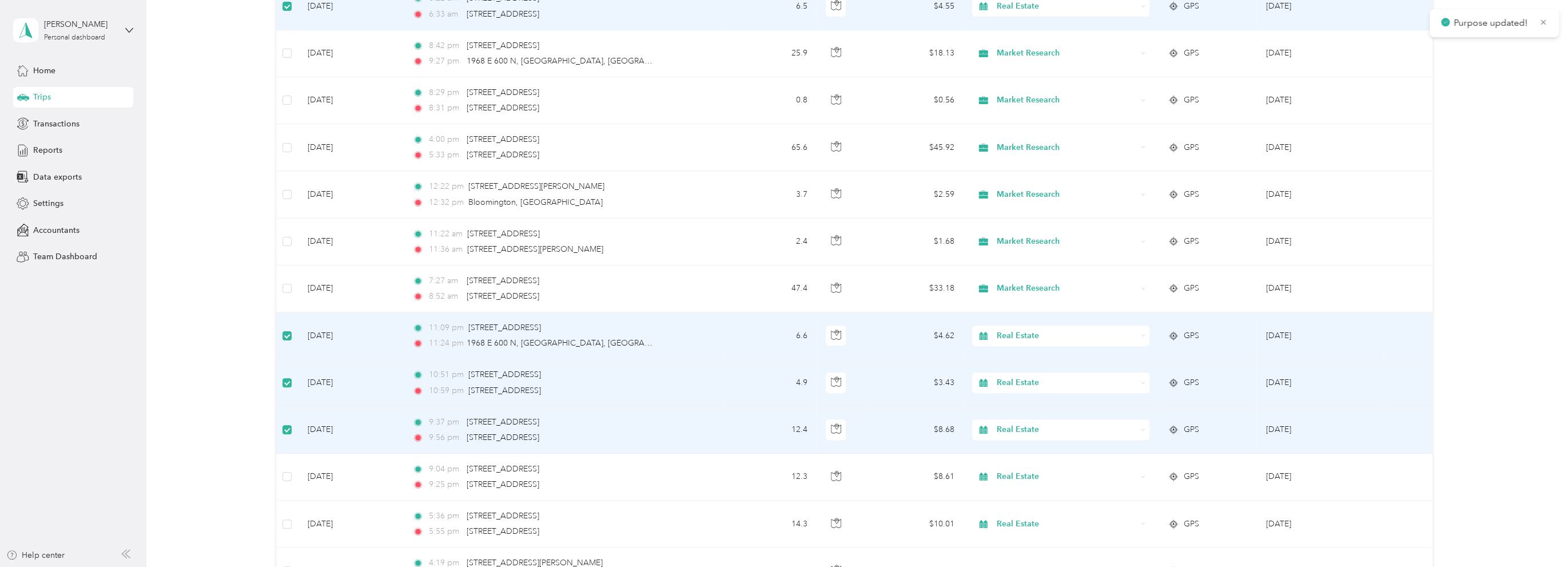
scroll to position [4322, 0]
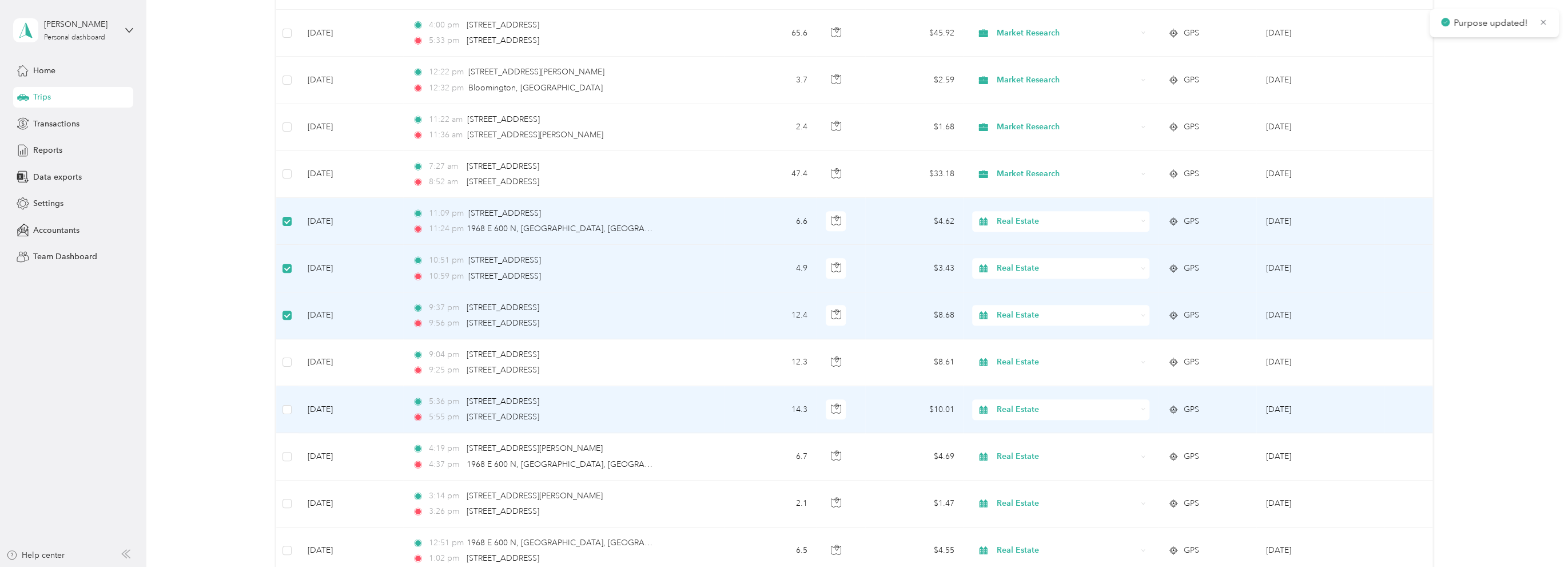
click at [1055, 403] on span "Real Estate" at bounding box center [1067, 409] width 140 height 13
drag, startPoint x: 1037, startPoint y: 341, endPoint x: 1011, endPoint y: 347, distance: 26.7
click at [1038, 340] on span "Rental Property" at bounding box center [1069, 339] width 141 height 12
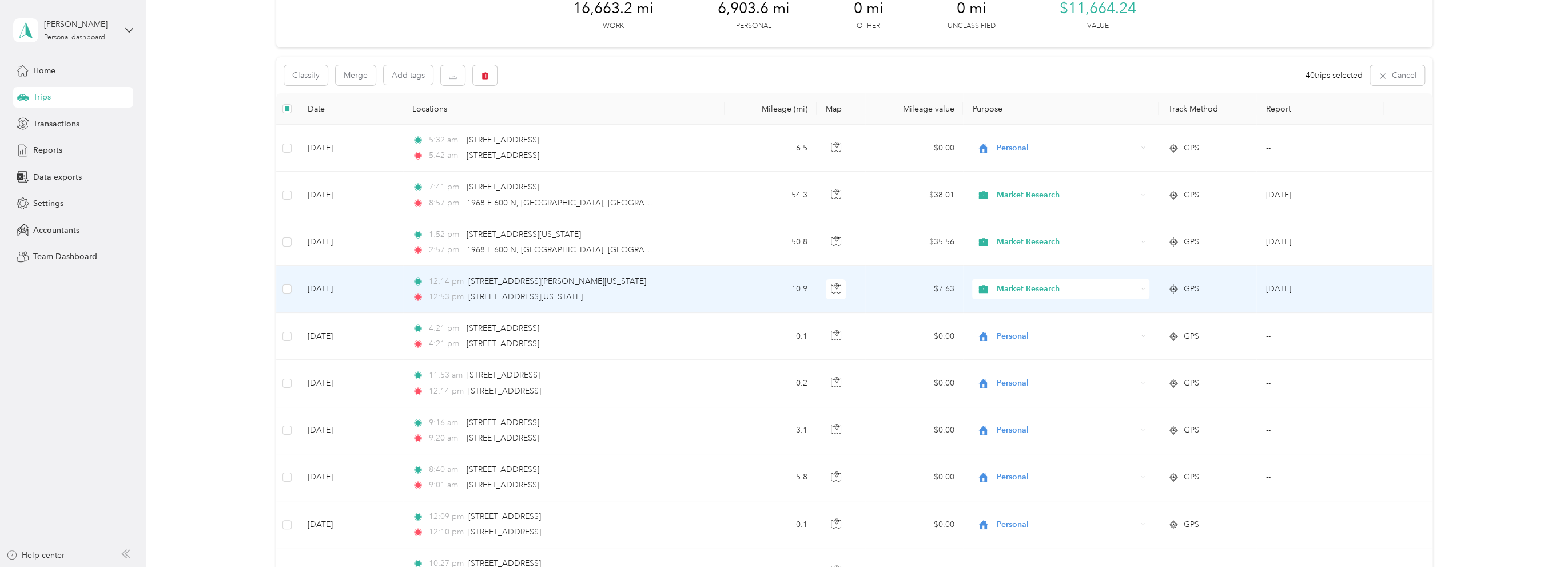
scroll to position [0, 0]
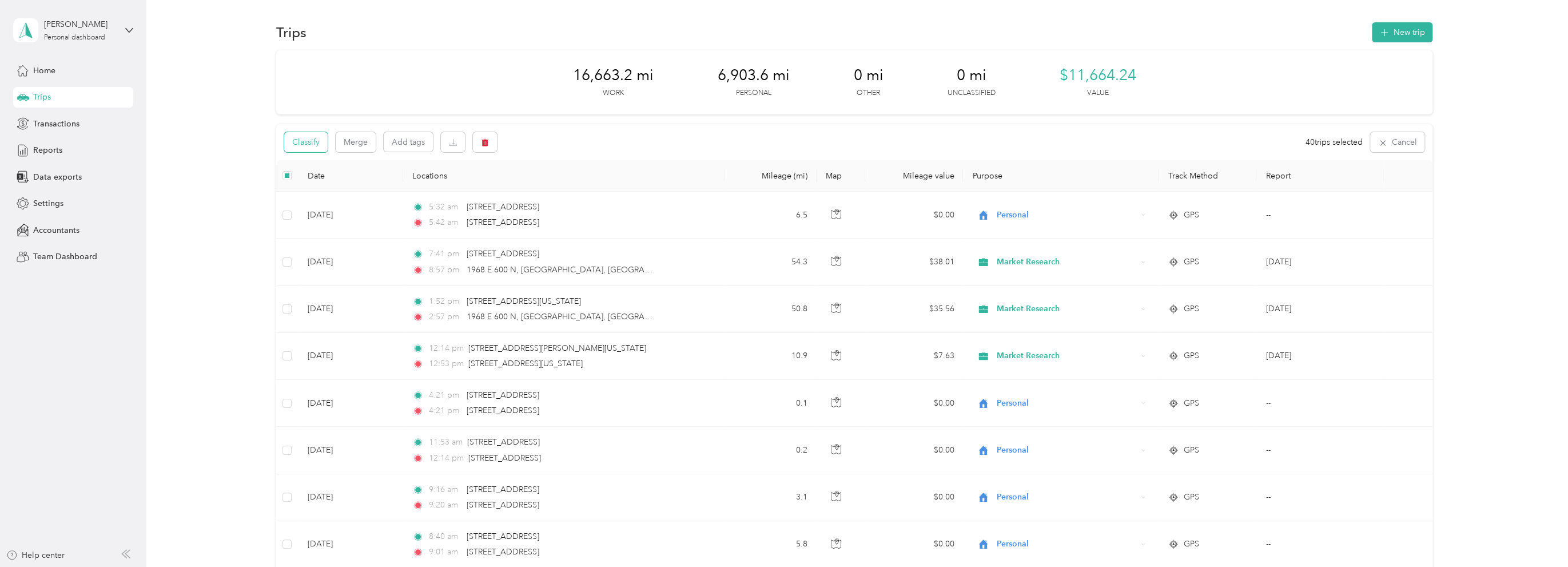
click at [301, 139] on button "Classify" at bounding box center [306, 143] width 44 height 20
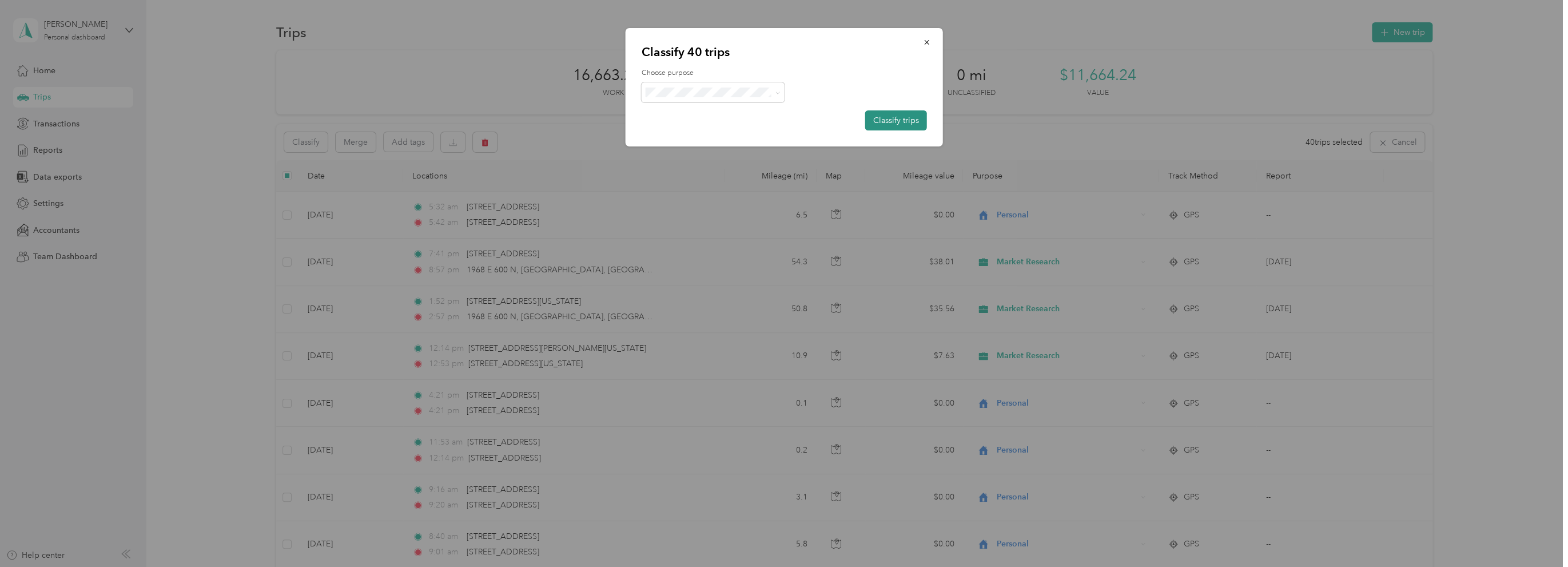
click at [898, 119] on button "Classify trips" at bounding box center [896, 120] width 62 height 20
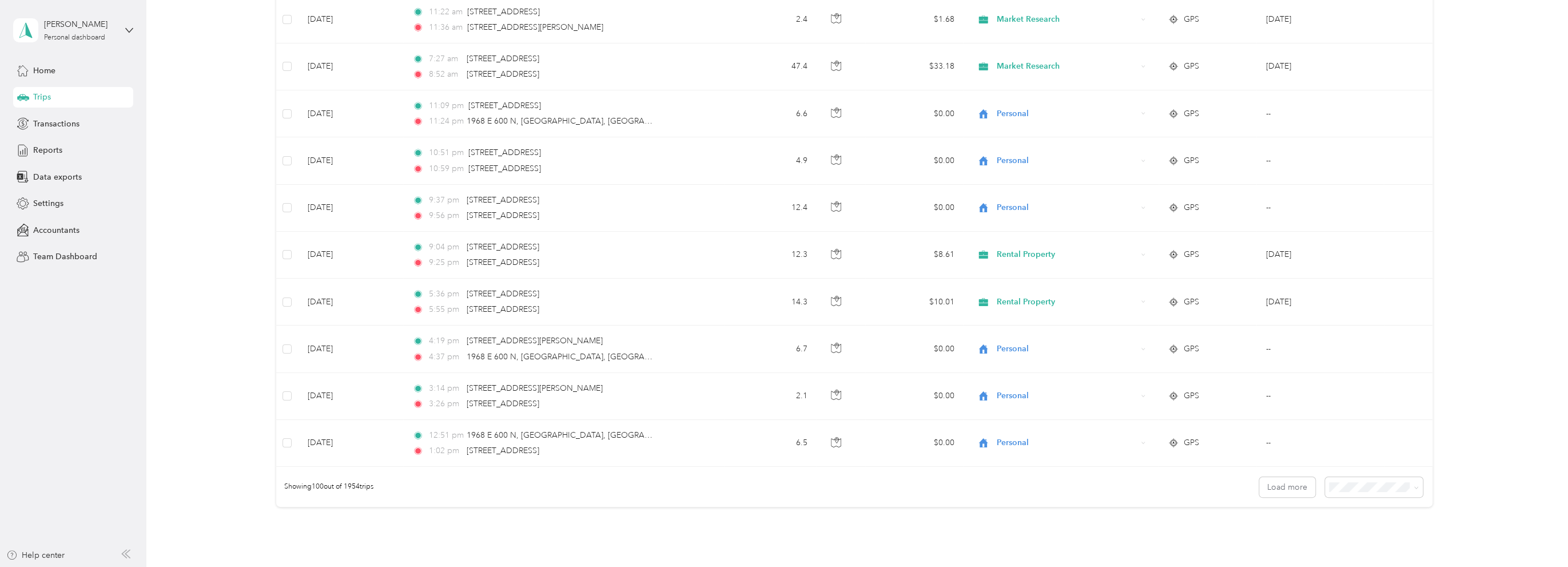
scroll to position [4412, 0]
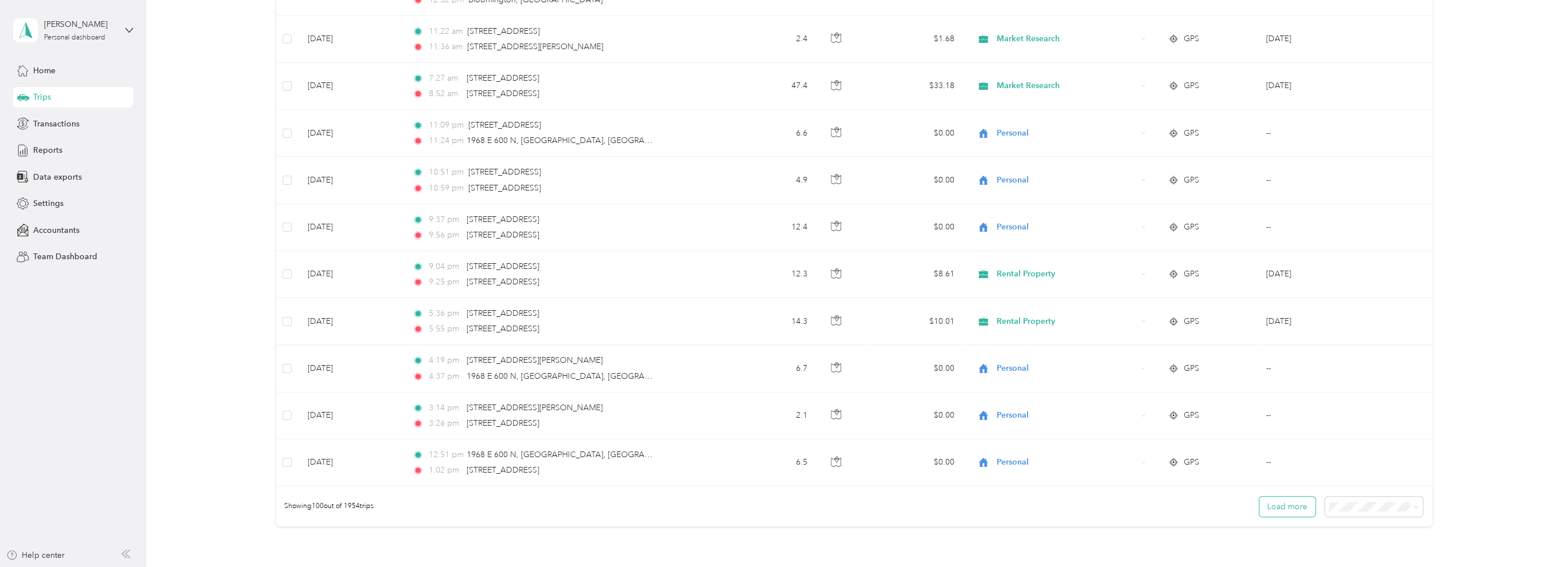
click at [1290, 501] on button "Load more" at bounding box center [1287, 506] width 56 height 20
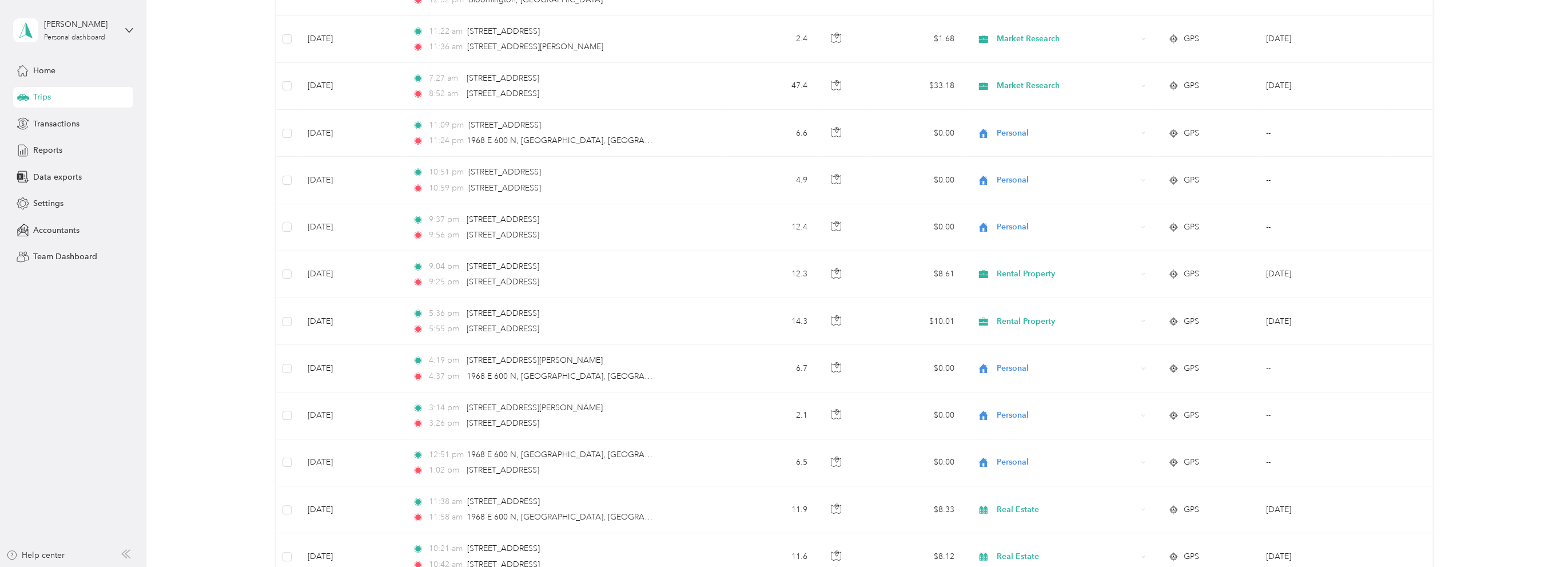
scroll to position [4583, 0]
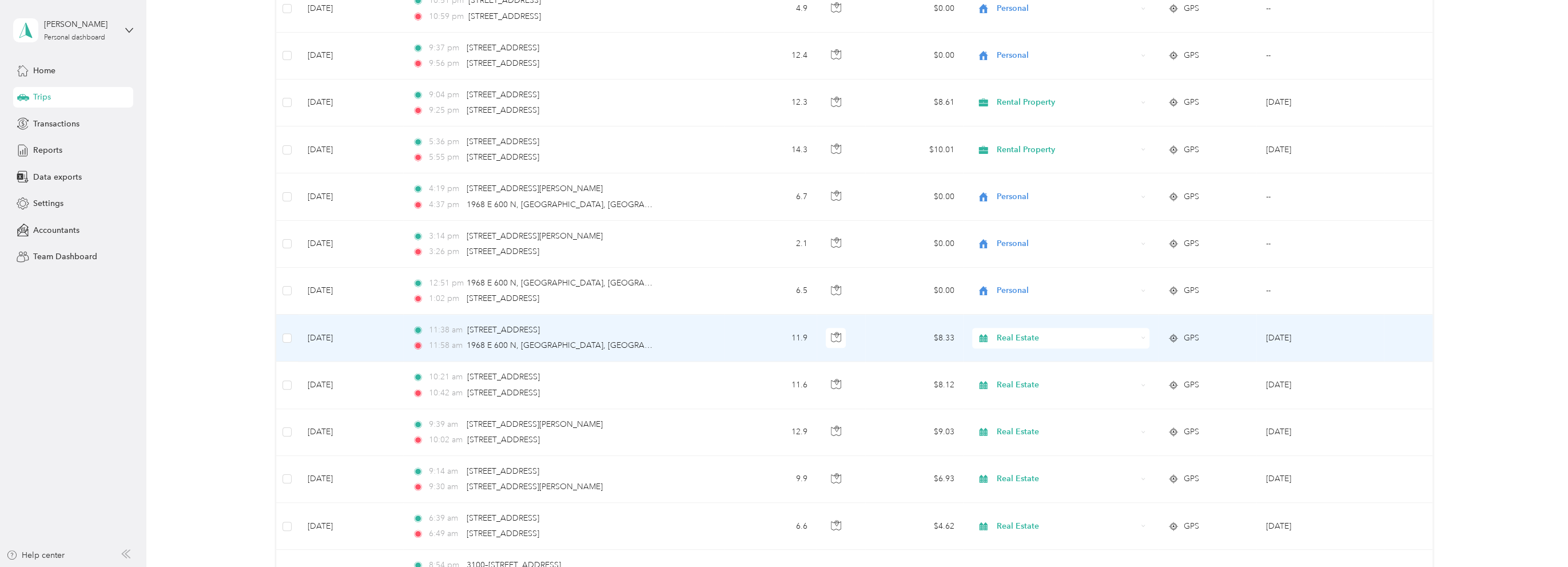
click at [1012, 332] on span "Real Estate" at bounding box center [1067, 338] width 140 height 13
drag, startPoint x: 1023, startPoint y: 450, endPoint x: 599, endPoint y: 414, distance: 425.5
click at [1023, 450] on span "Rental Property" at bounding box center [1069, 449] width 141 height 12
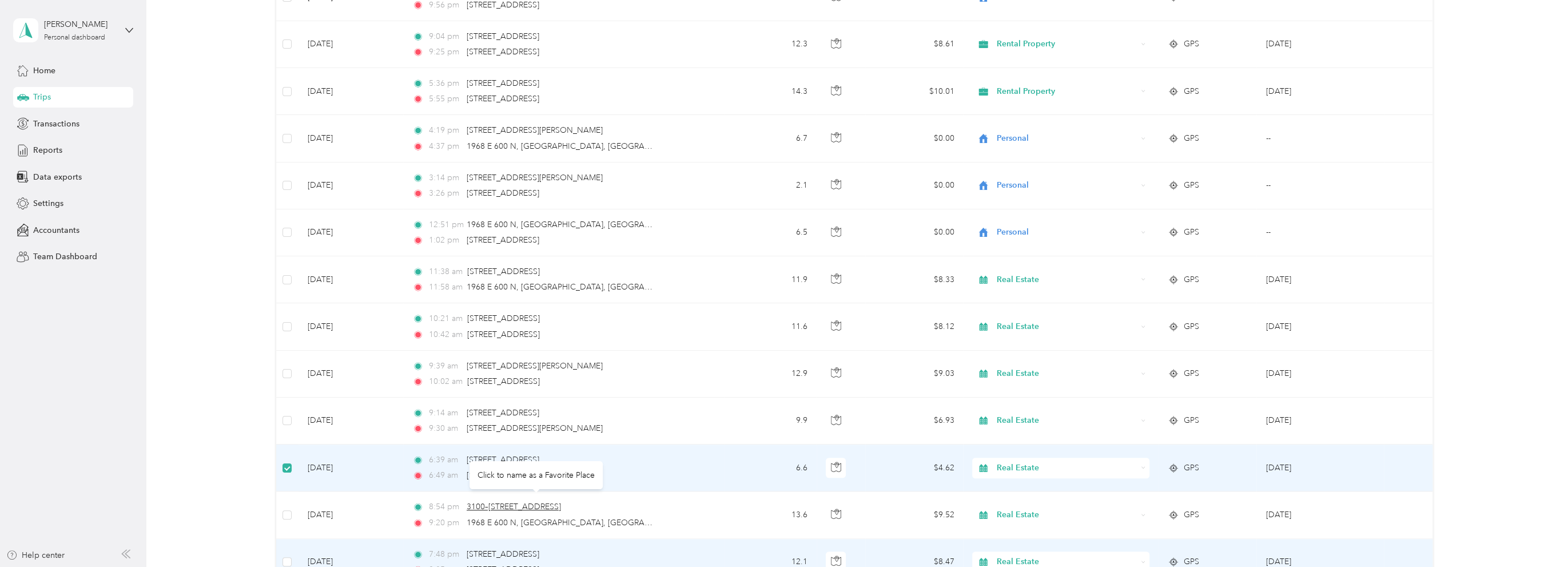
scroll to position [4696, 0]
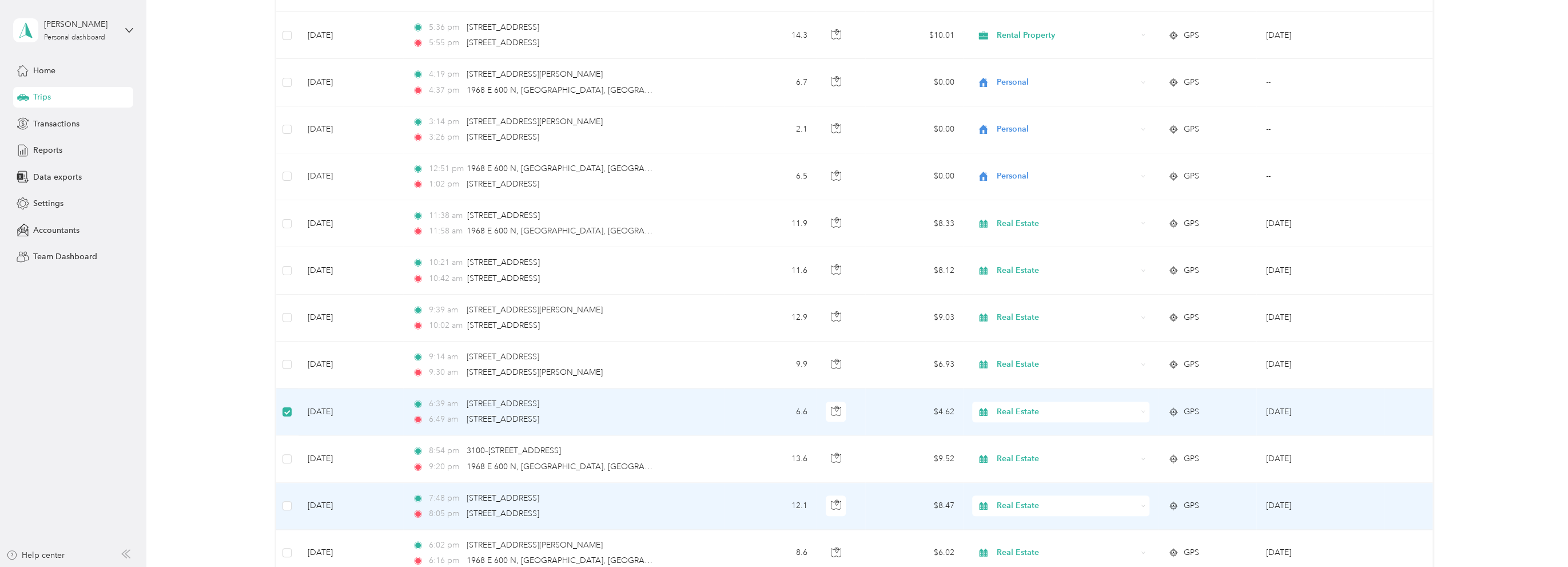
click at [1050, 452] on span "Real Estate" at bounding box center [1067, 459] width 140 height 13
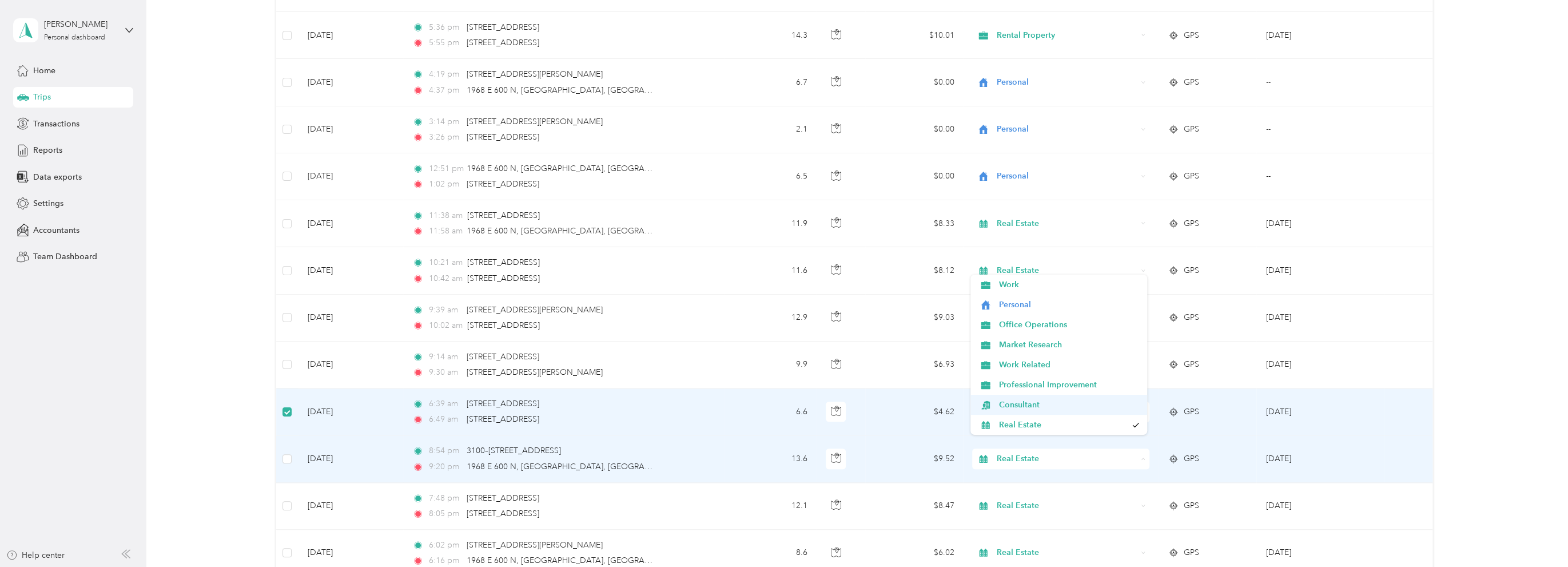
scroll to position [57, 0]
click at [1031, 383] on span "Rental Property" at bounding box center [1069, 387] width 141 height 12
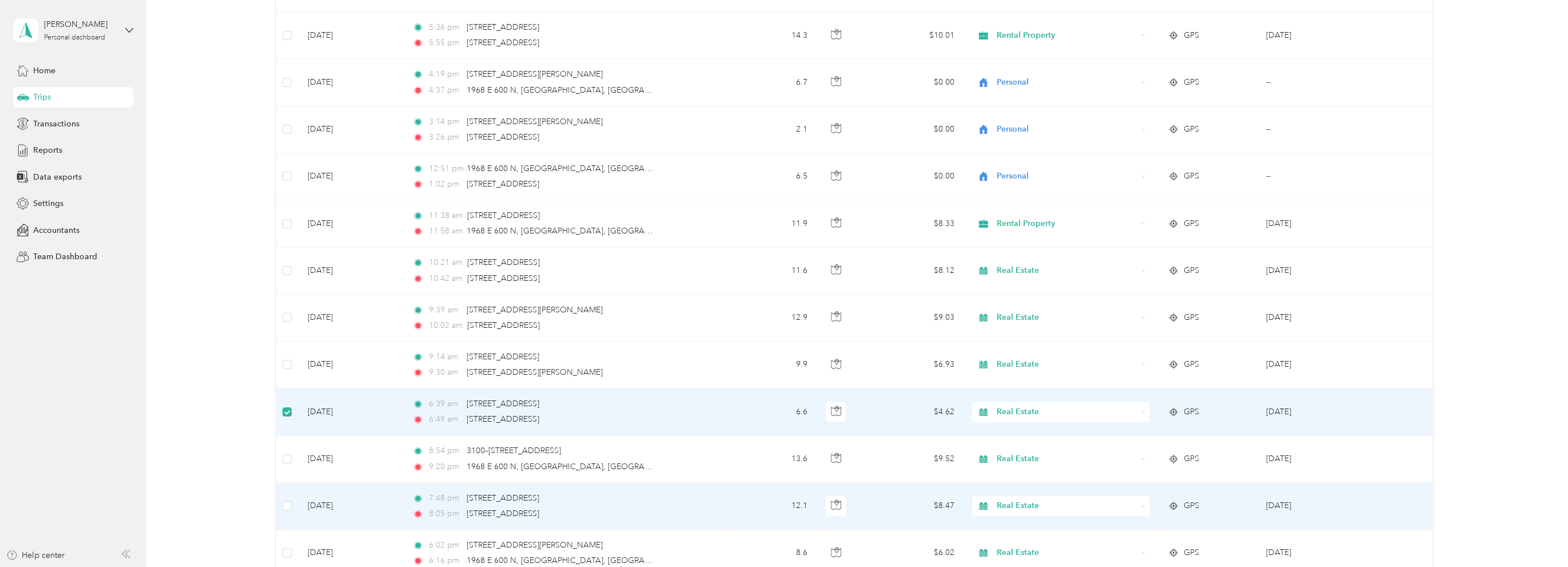
click at [1028, 495] on div "Real Estate" at bounding box center [1060, 505] width 177 height 21
click at [1020, 486] on span "Rental Property" at bounding box center [1069, 491] width 141 height 12
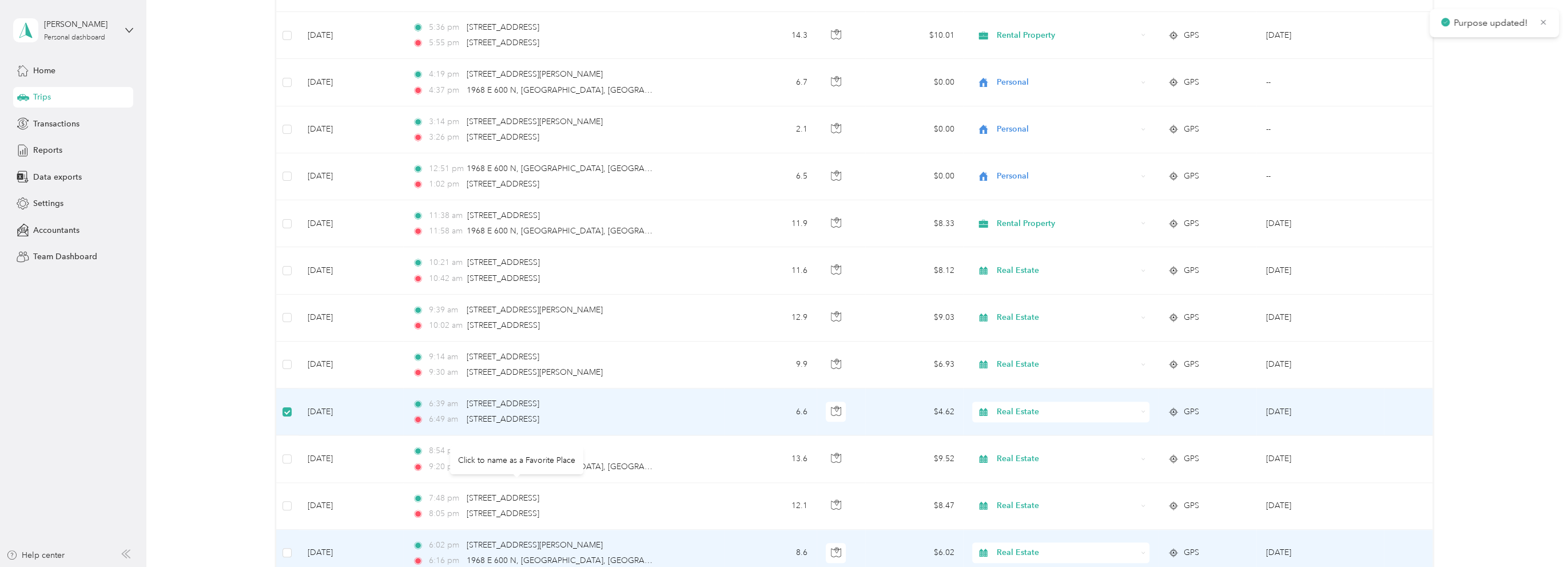
scroll to position [4754, 0]
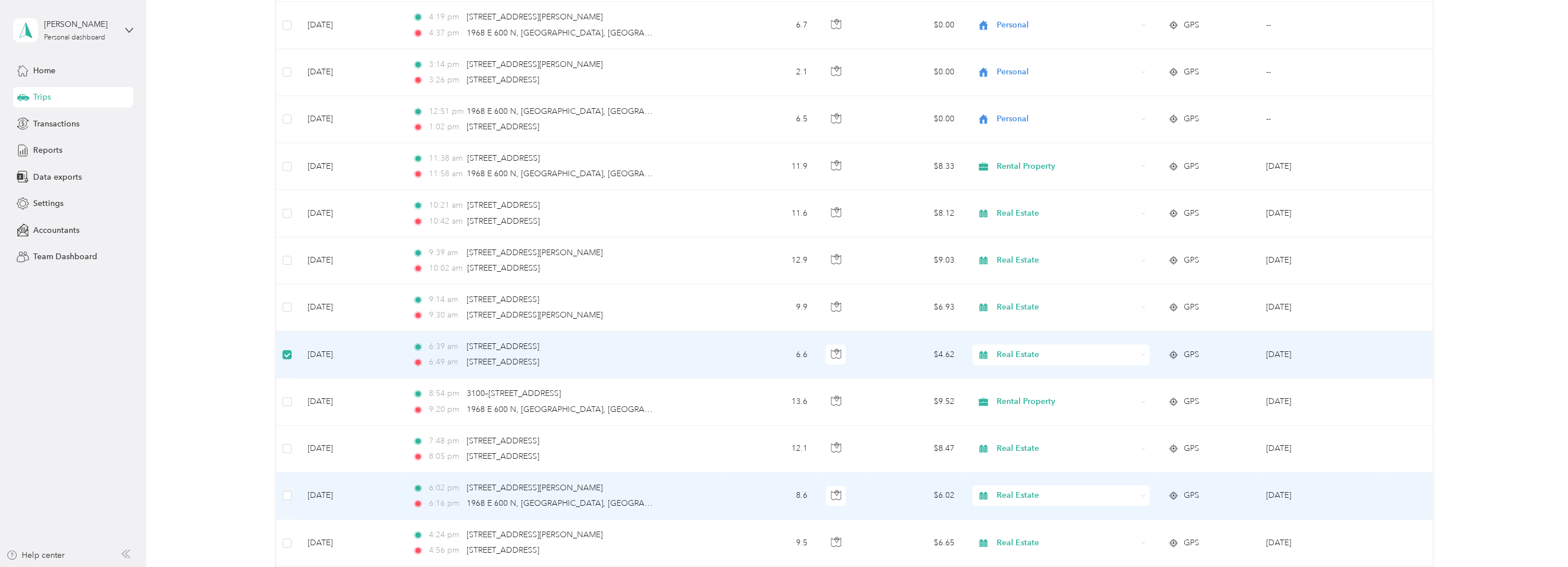
click at [280, 482] on td at bounding box center [287, 496] width 22 height 47
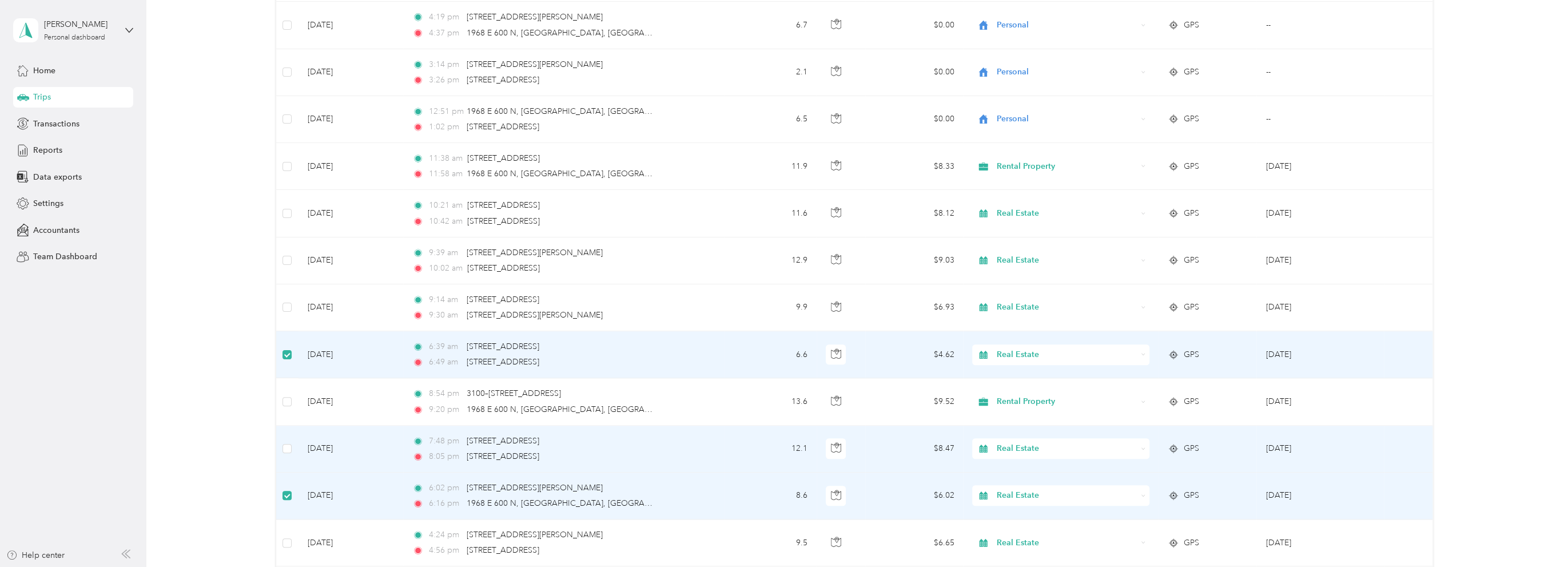
click at [1028, 442] on span "Real Estate" at bounding box center [1067, 448] width 140 height 13
click at [1035, 377] on span "Rental Property" at bounding box center [1069, 377] width 141 height 12
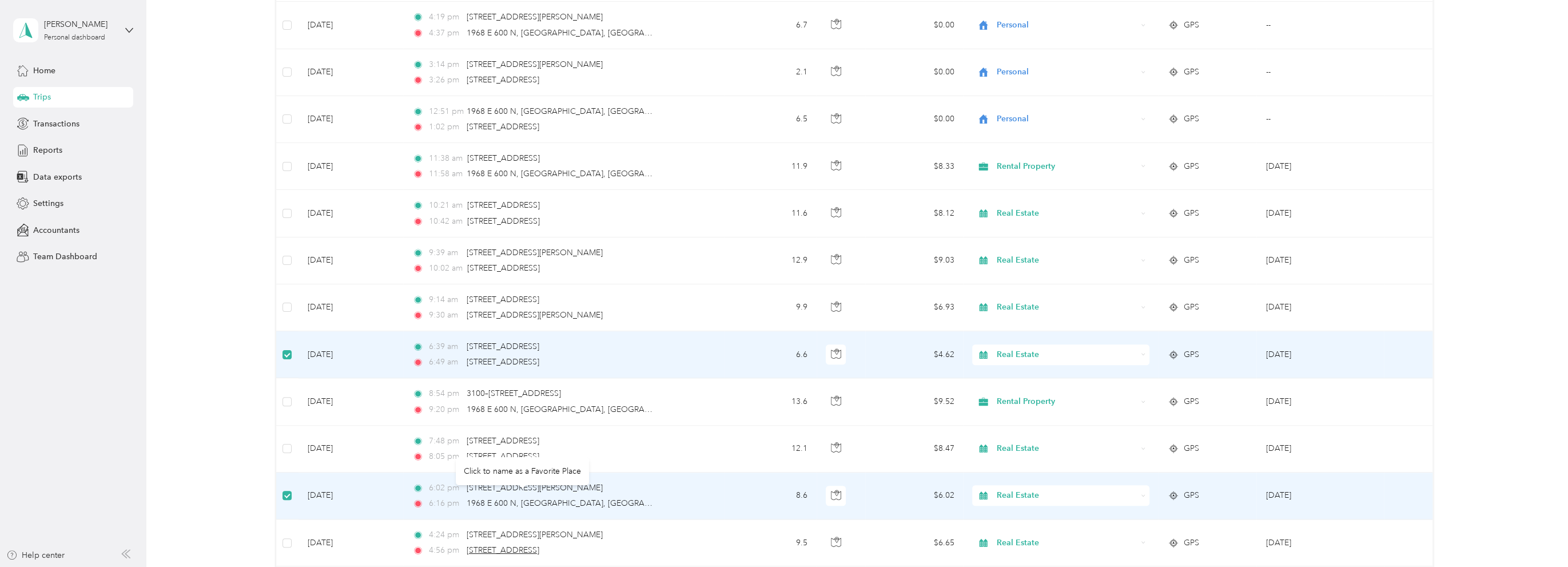
scroll to position [4868, 0]
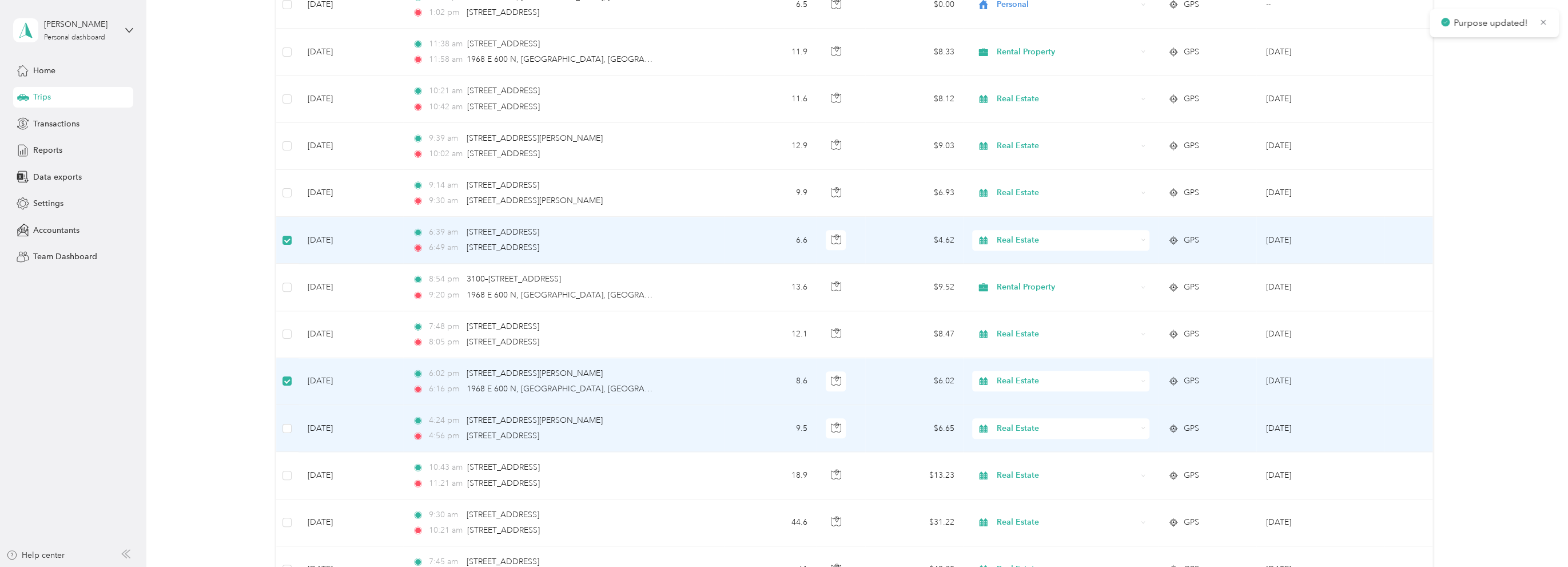
click at [1040, 422] on span "Real Estate" at bounding box center [1067, 428] width 140 height 13
drag, startPoint x: 1034, startPoint y: 359, endPoint x: 554, endPoint y: 475, distance: 493.8
click at [1034, 359] on li "Rental Property" at bounding box center [1059, 357] width 177 height 20
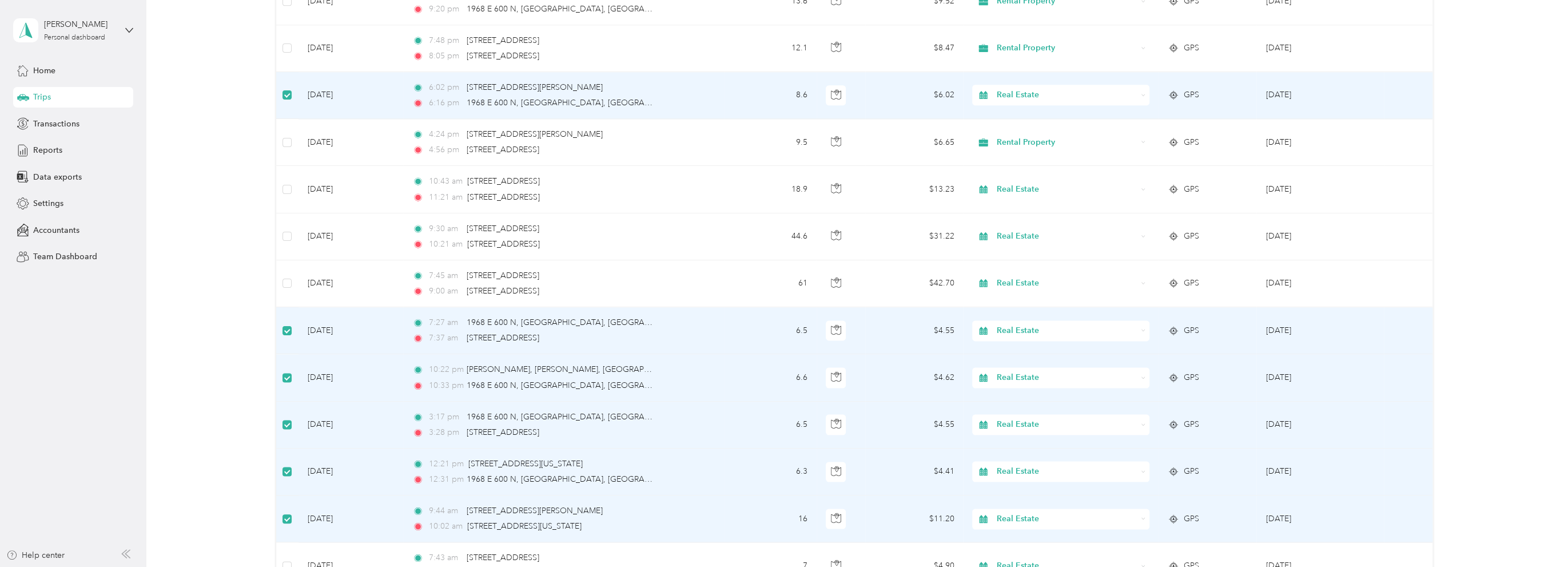
scroll to position [5268, 0]
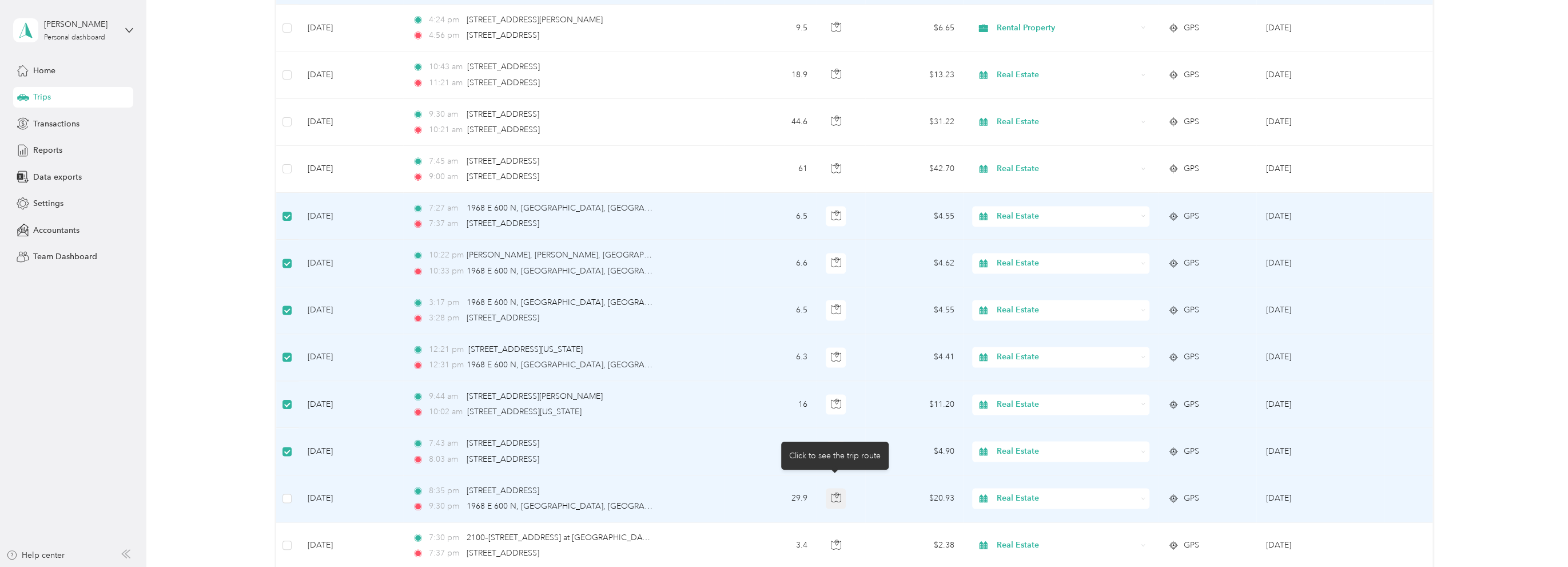
click at [835, 492] on icon "button" at bounding box center [836, 497] width 10 height 10
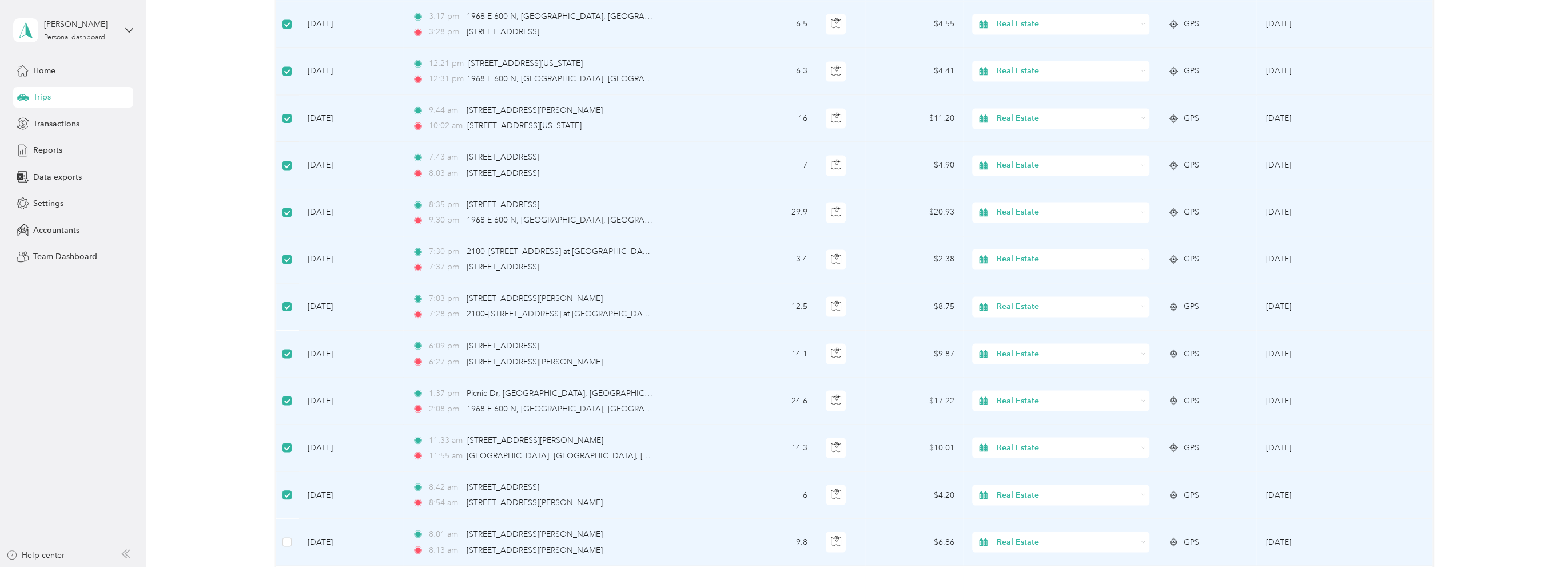
scroll to position [5669, 0]
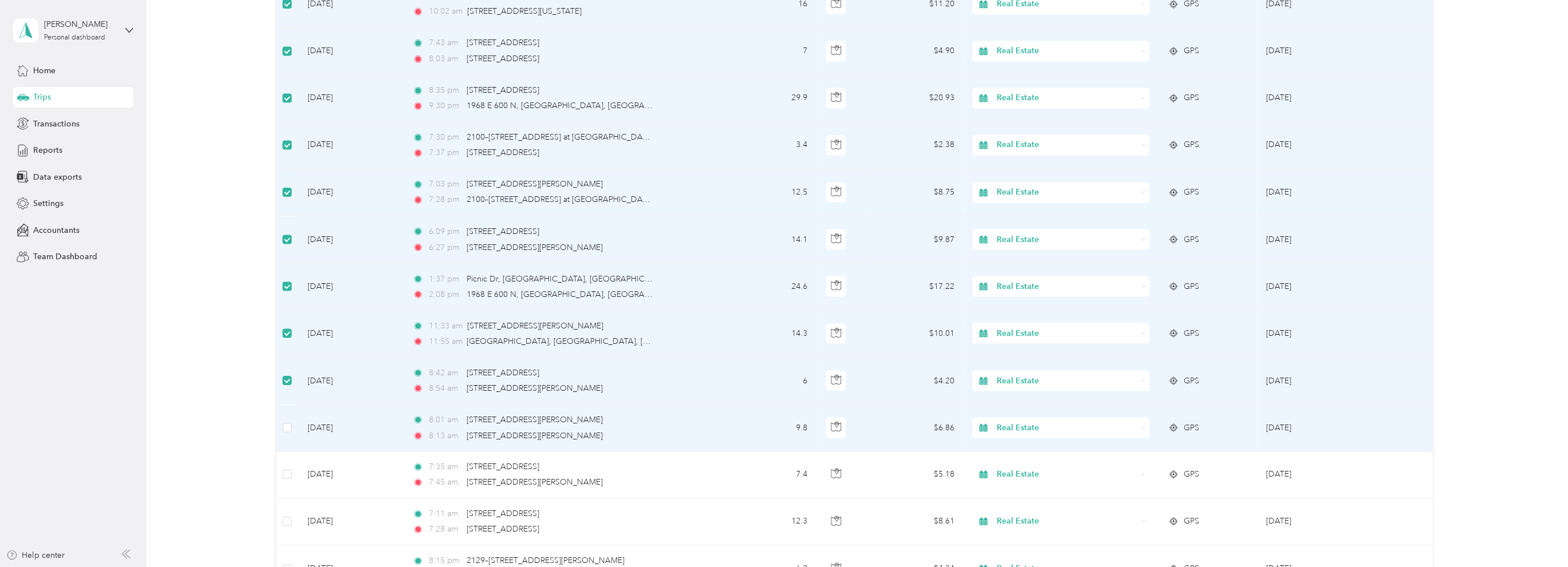
click at [282, 416] on td at bounding box center [287, 427] width 22 height 47
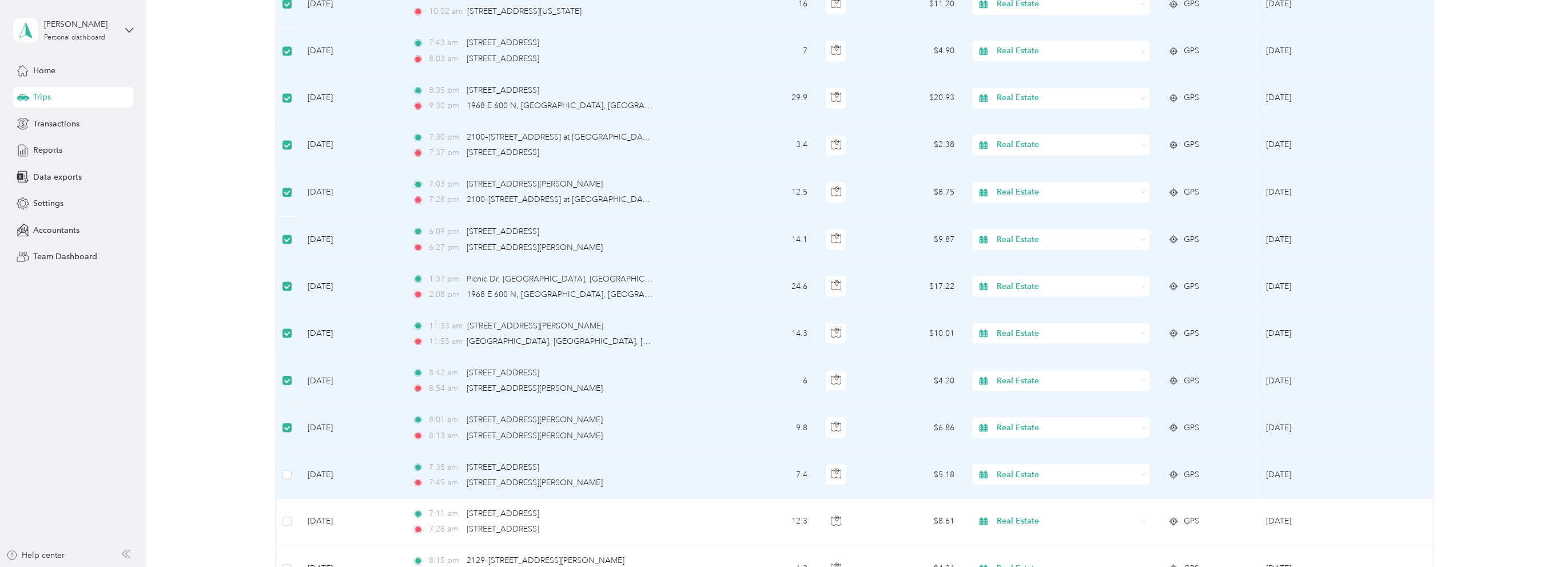
click at [1027, 468] on span "Real Estate" at bounding box center [1067, 474] width 140 height 13
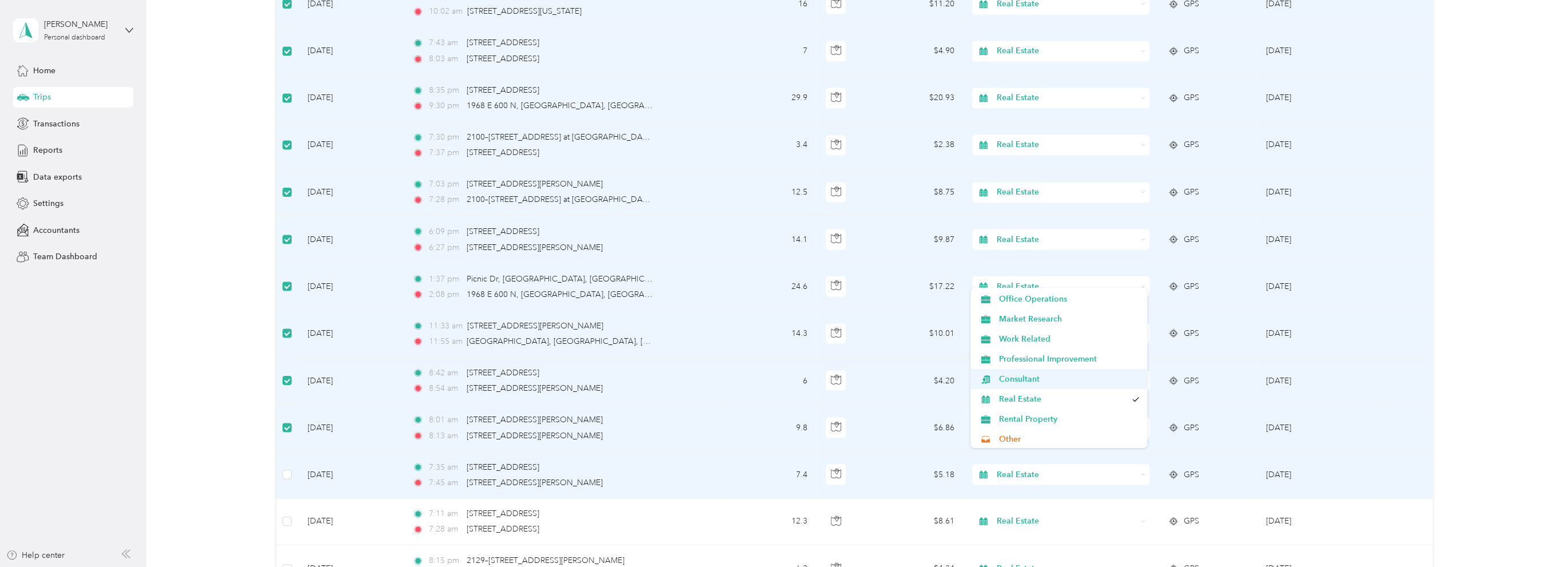
scroll to position [57, 0]
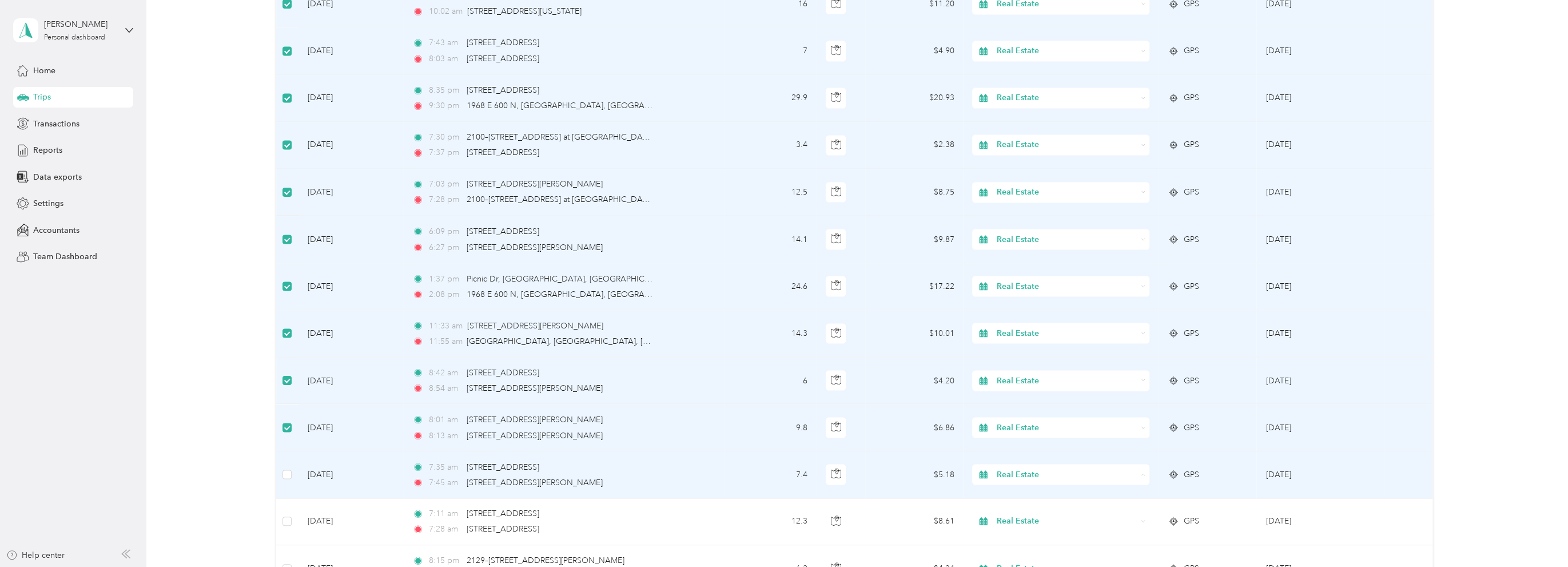
click at [1033, 402] on li "Rental Property" at bounding box center [1059, 400] width 177 height 20
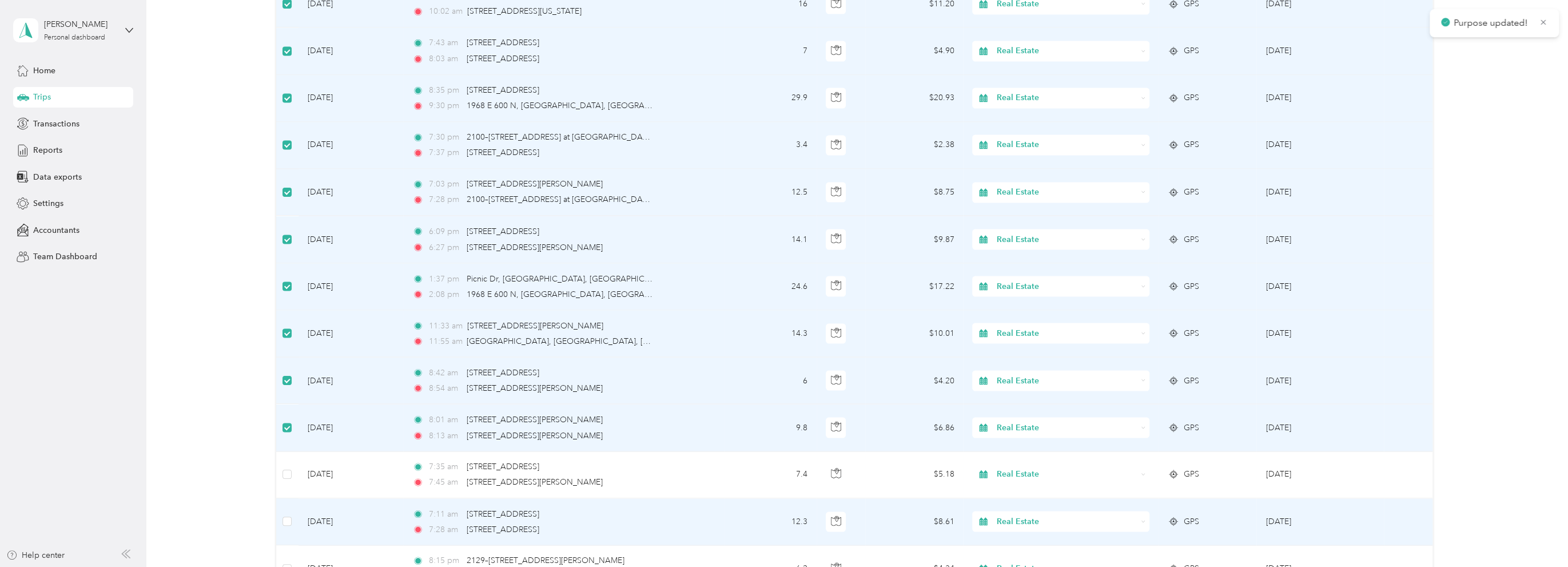
click at [1034, 515] on span "Real Estate" at bounding box center [1067, 521] width 140 height 13
click at [1031, 443] on span "Rental Property" at bounding box center [1069, 442] width 141 height 12
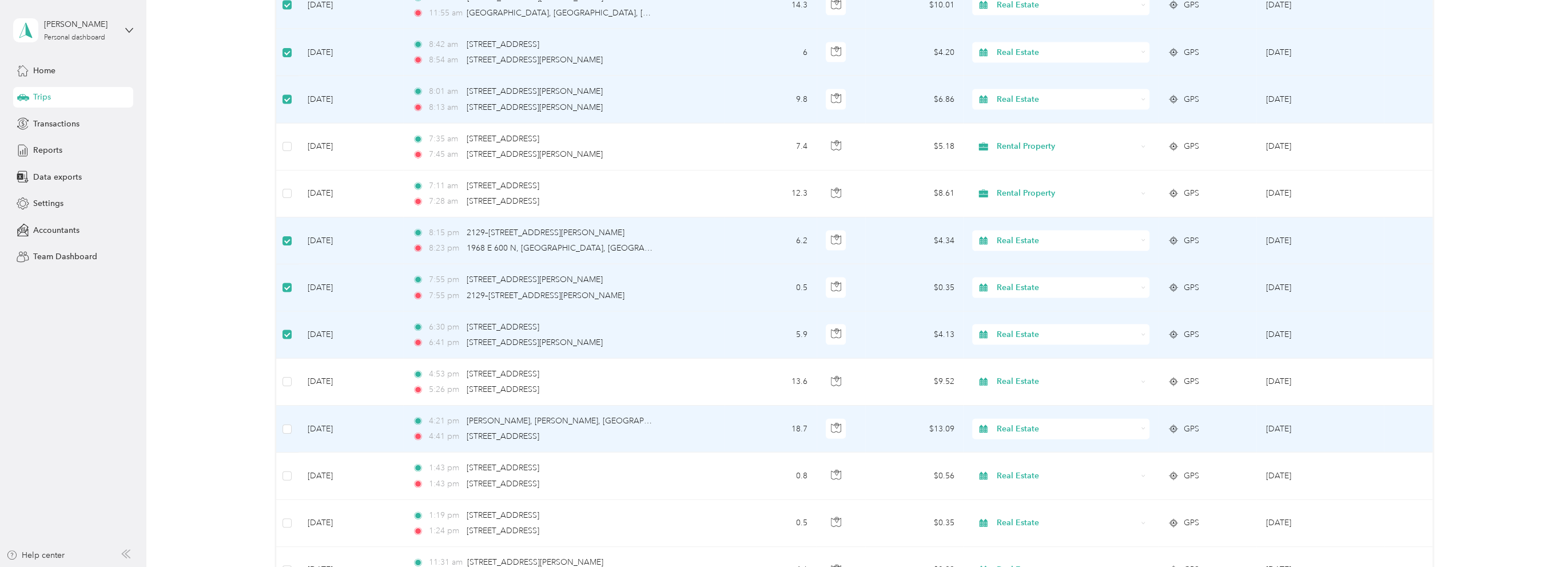
scroll to position [6012, 0]
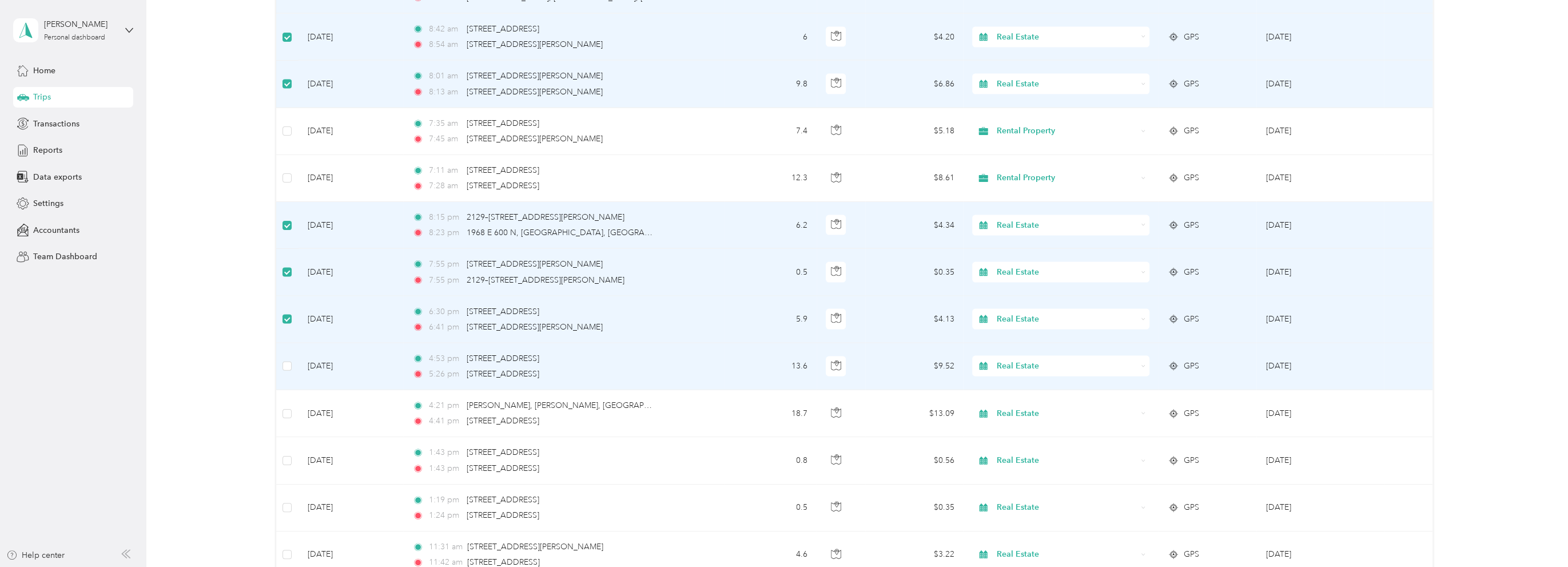
click at [1025, 359] on span "Real Estate" at bounding box center [1067, 366] width 140 height 13
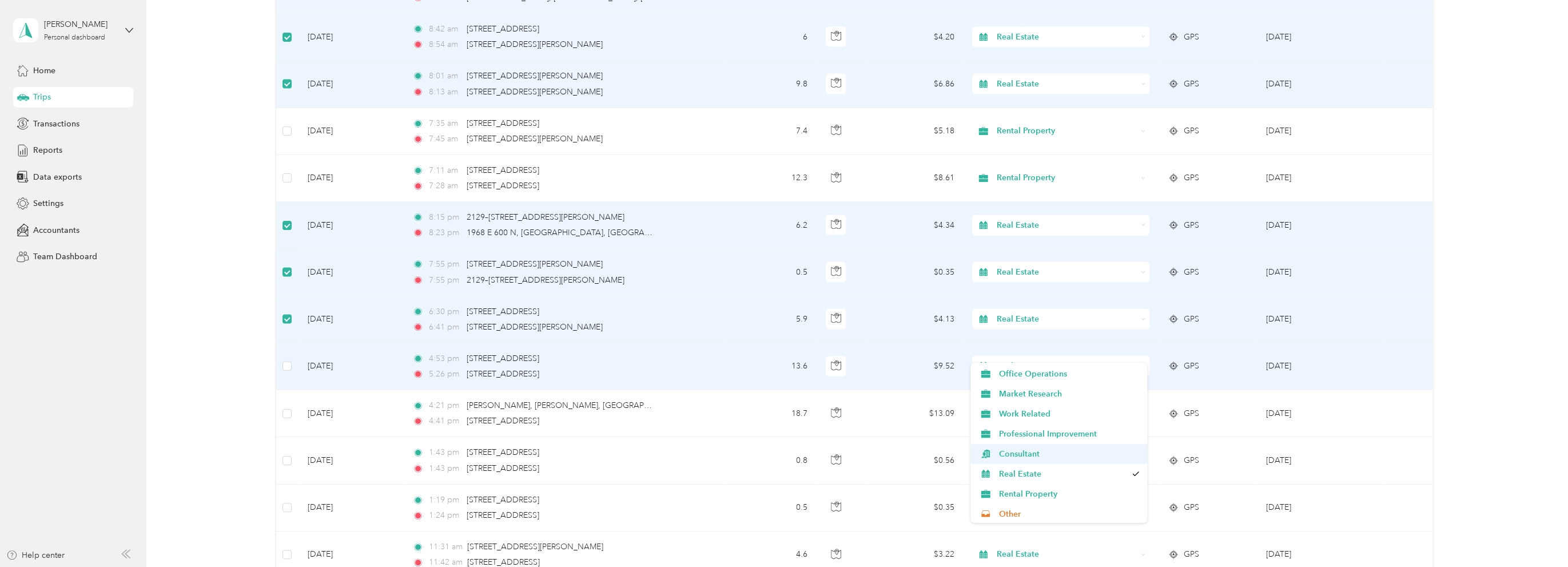
scroll to position [57, 0]
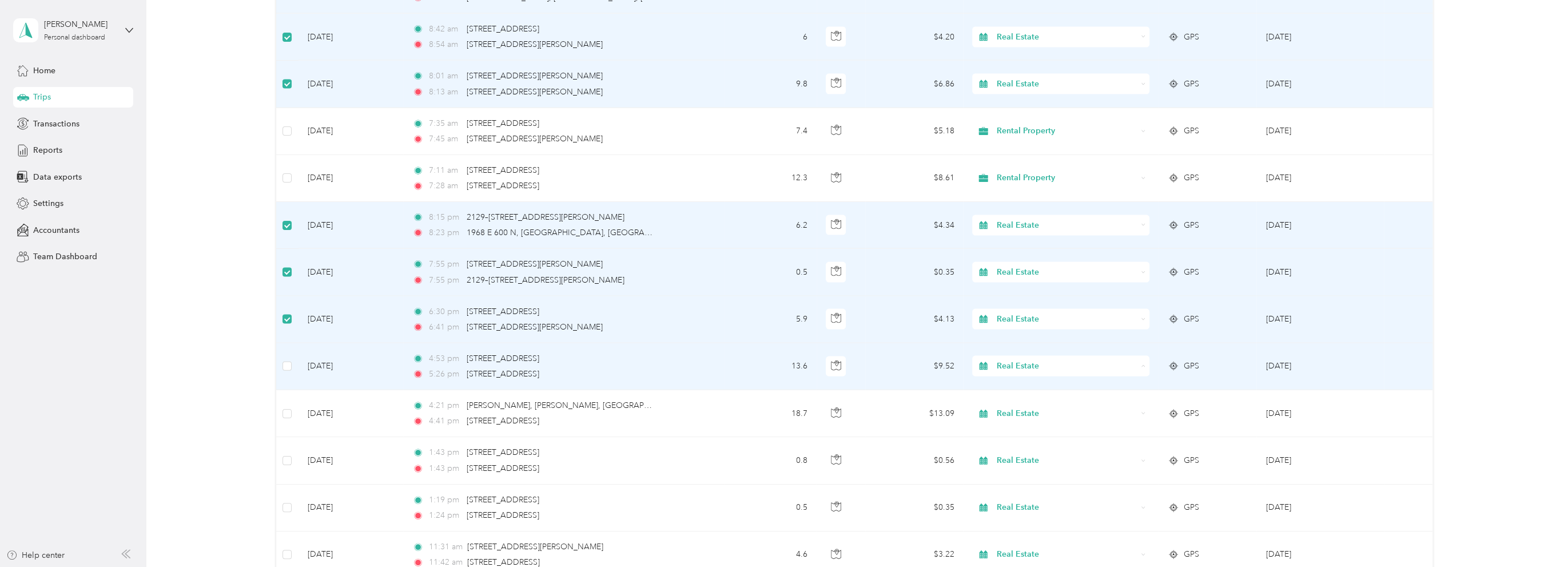
click at [1038, 475] on span "Rental Property" at bounding box center [1069, 476] width 141 height 12
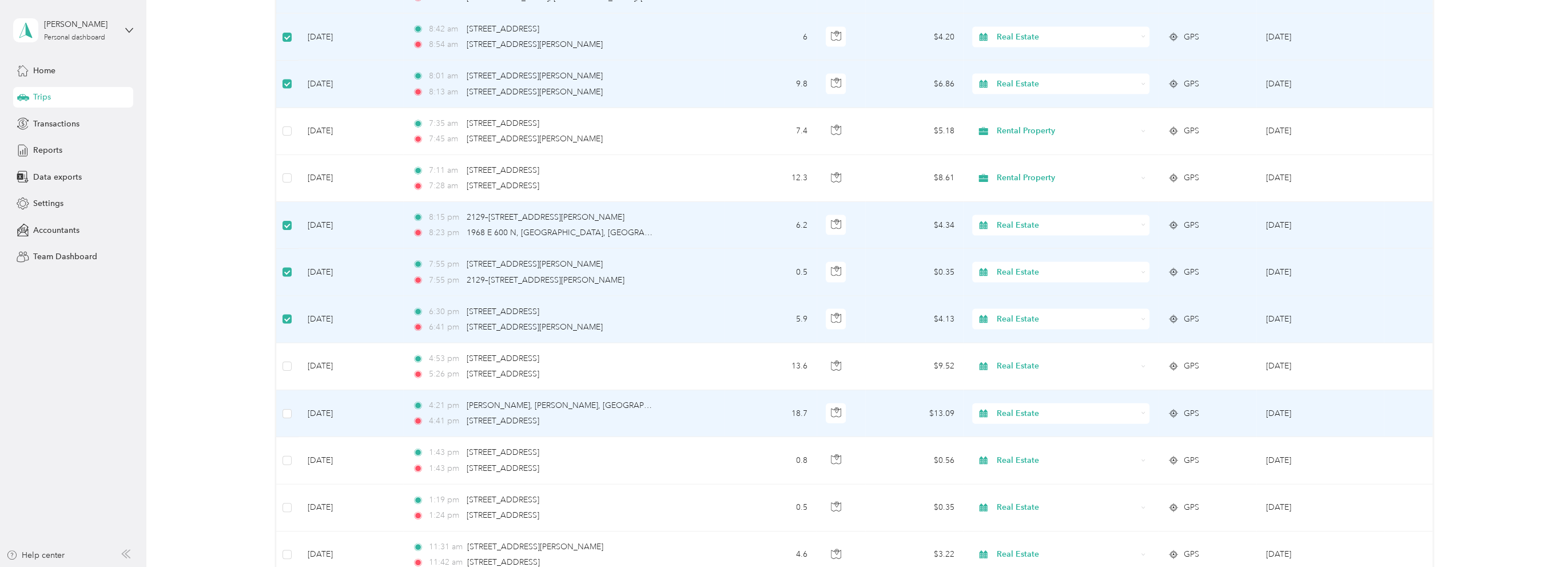
click at [1035, 407] on span "Real Estate" at bounding box center [1067, 414] width 140 height 13
click at [1043, 342] on ol "Work Personal Office Operations Market Research Work Related Professional Impro…" at bounding box center [1059, 307] width 177 height 160
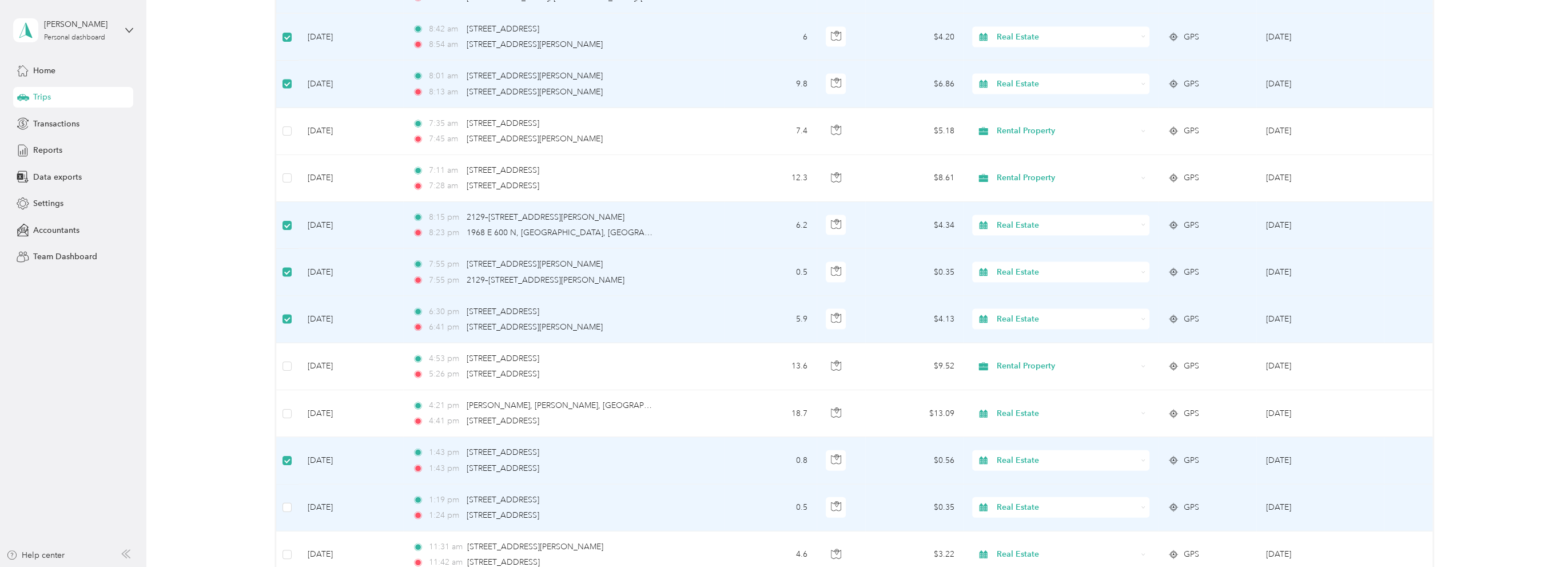
drag, startPoint x: 288, startPoint y: 496, endPoint x: 303, endPoint y: 500, distance: 15.5
click at [288, 501] on label at bounding box center [287, 508] width 9 height 13
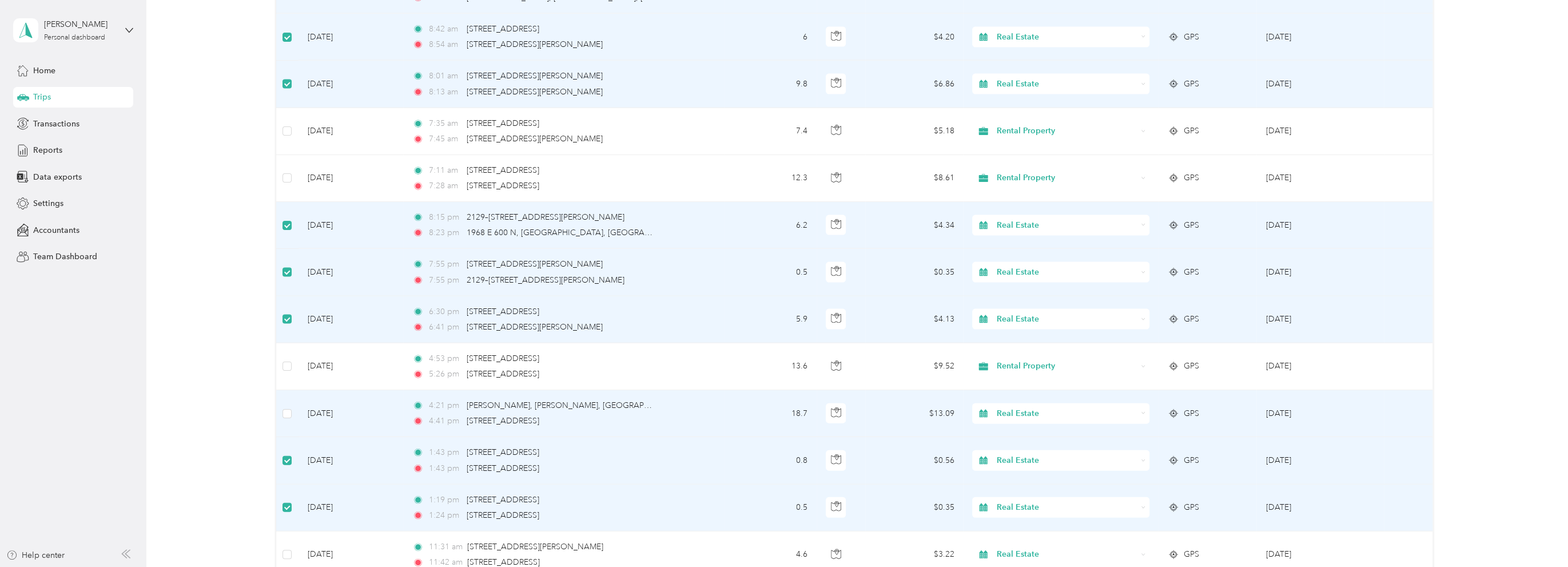
click at [1040, 407] on span "Real Estate" at bounding box center [1067, 414] width 140 height 13
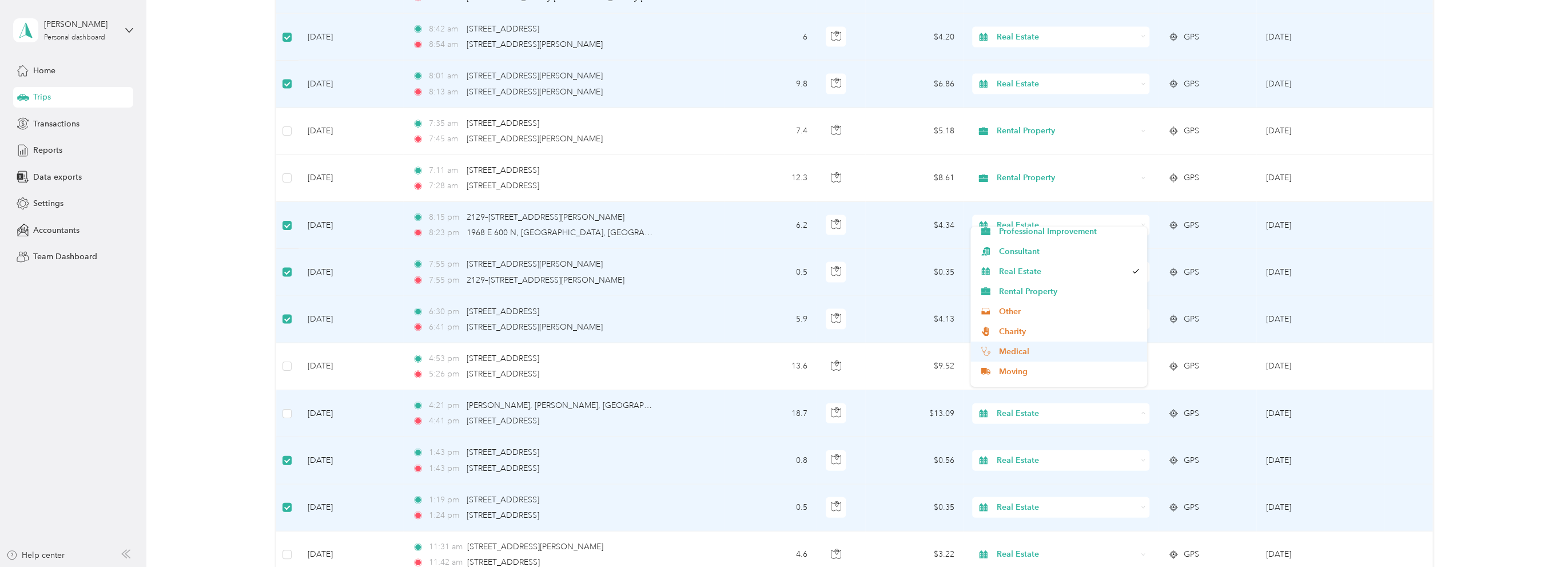
scroll to position [114, 0]
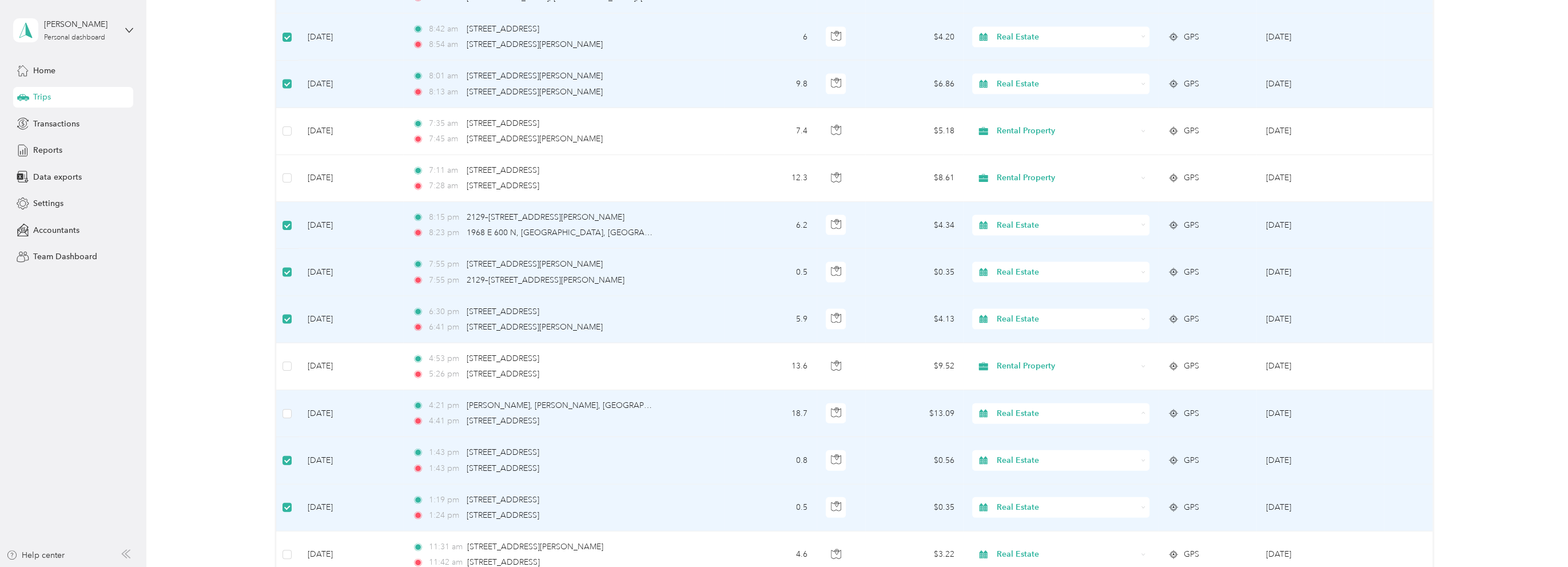
click at [1057, 278] on span "Rental Property" at bounding box center [1069, 282] width 141 height 12
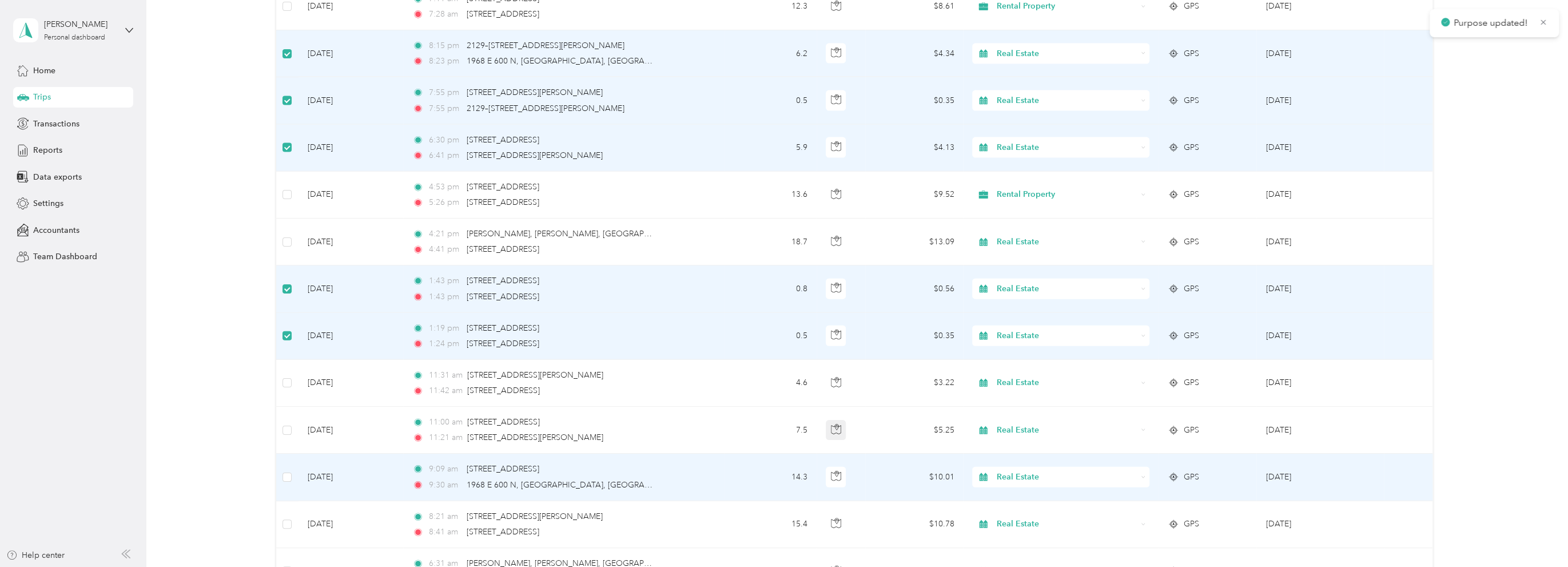
scroll to position [6241, 0]
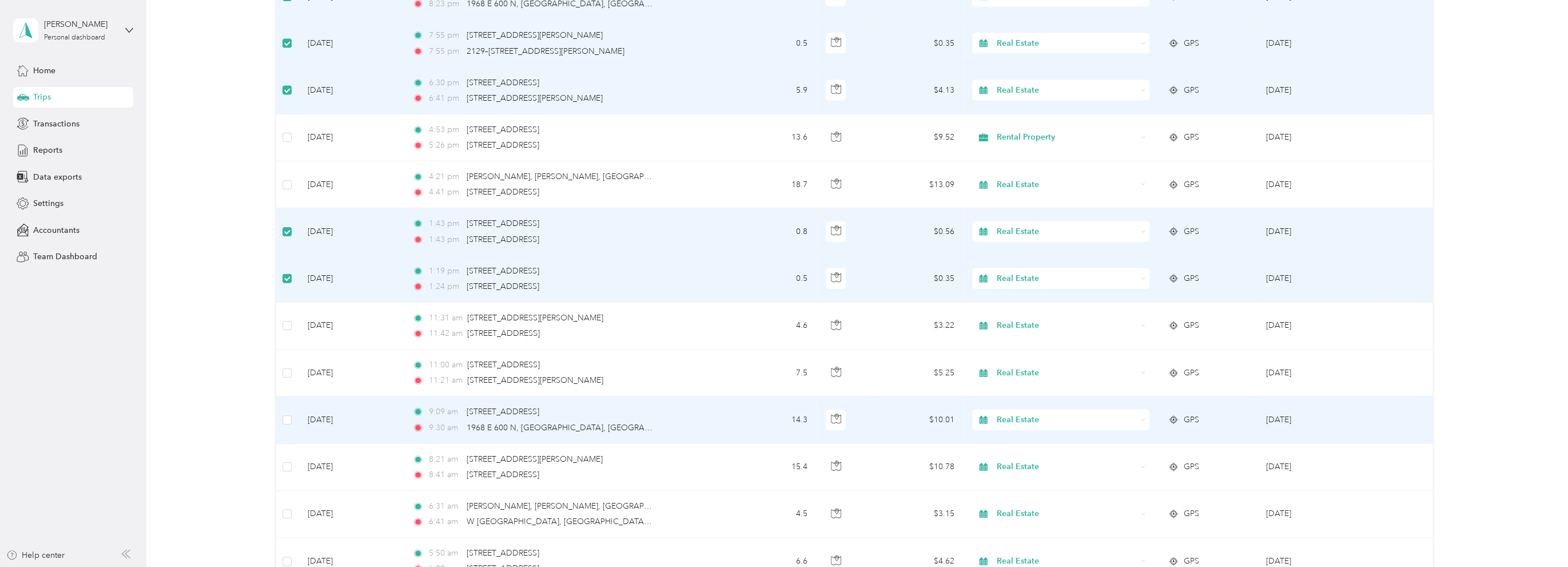
click at [1049, 414] on span "Real Estate" at bounding box center [1067, 420] width 140 height 13
click at [1030, 348] on span "Rental Property" at bounding box center [1069, 345] width 141 height 12
click at [1052, 414] on span "Real Estate" at bounding box center [1067, 420] width 140 height 13
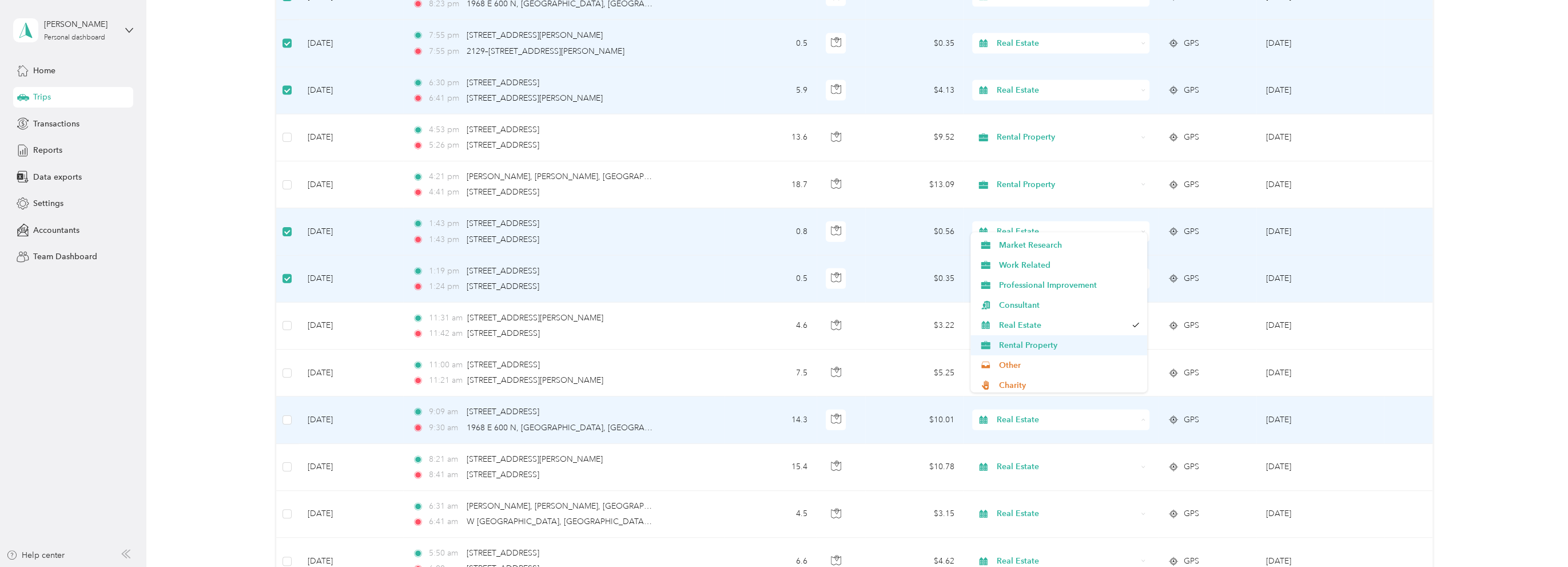
click at [1043, 342] on span "Rental Property" at bounding box center [1069, 345] width 141 height 12
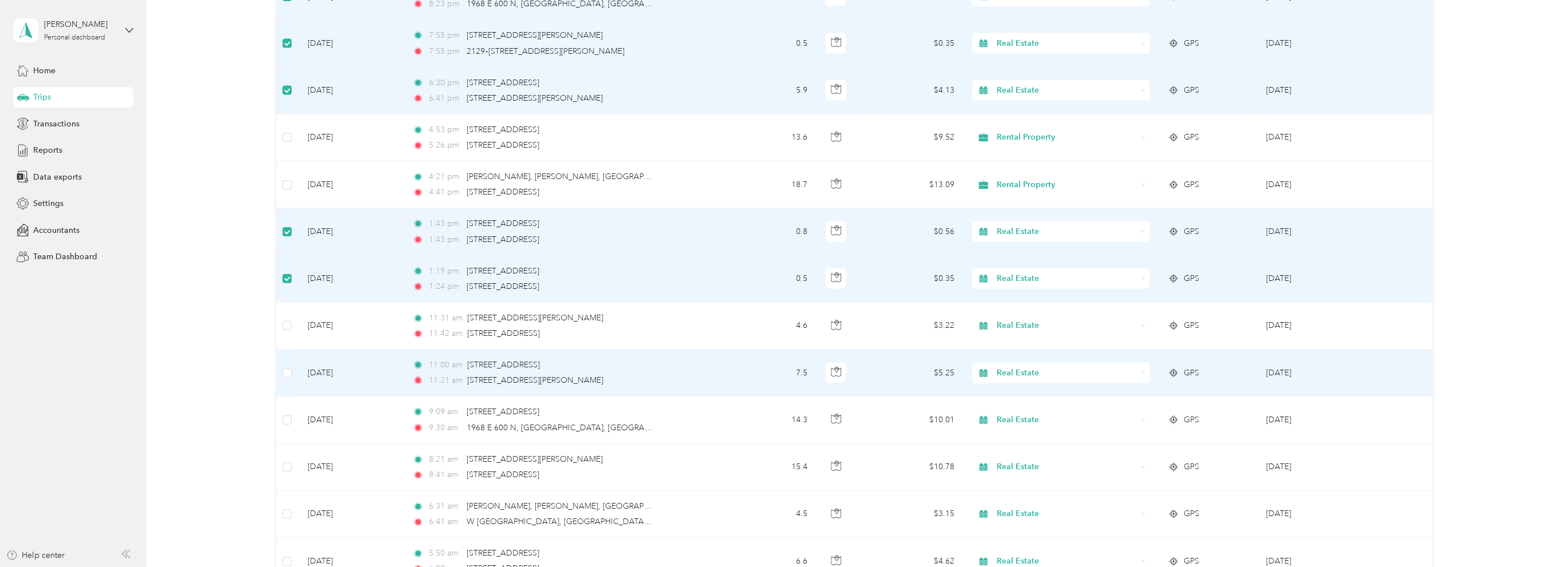
click at [1064, 366] on span "Real Estate" at bounding box center [1067, 373] width 140 height 13
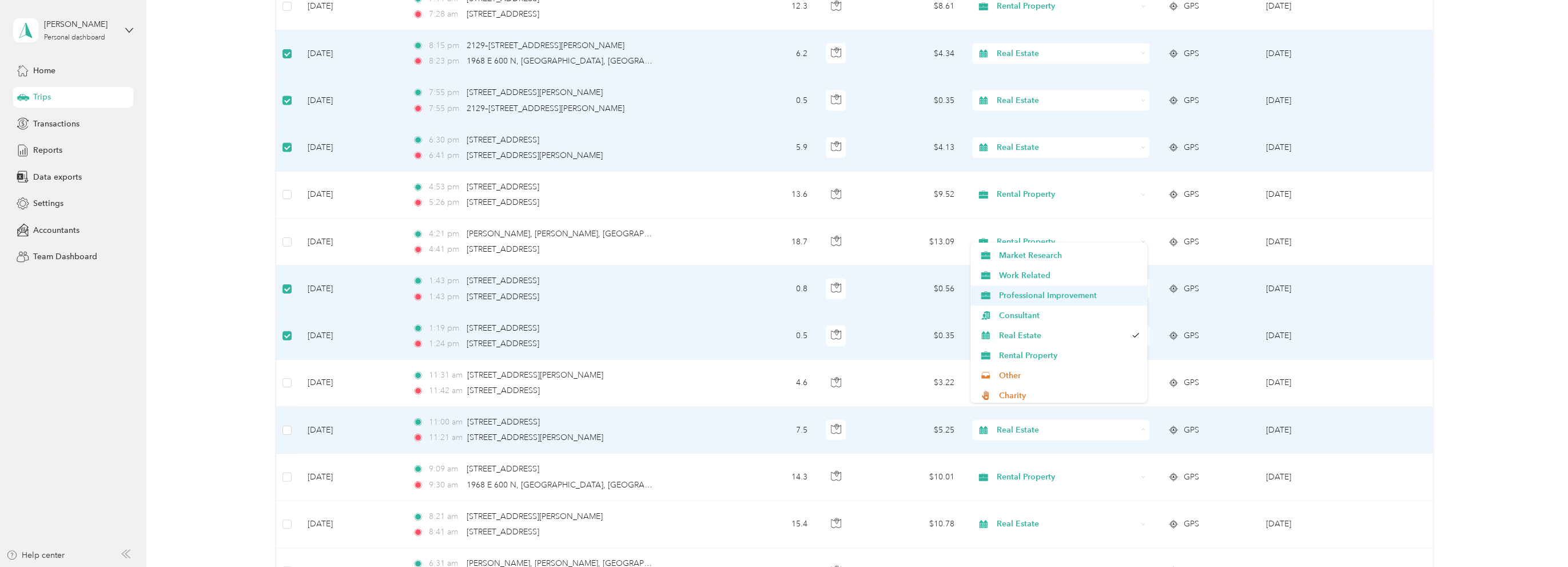
scroll to position [0, 0]
click at [1023, 290] on span "Office Operations" at bounding box center [1069, 288] width 141 height 12
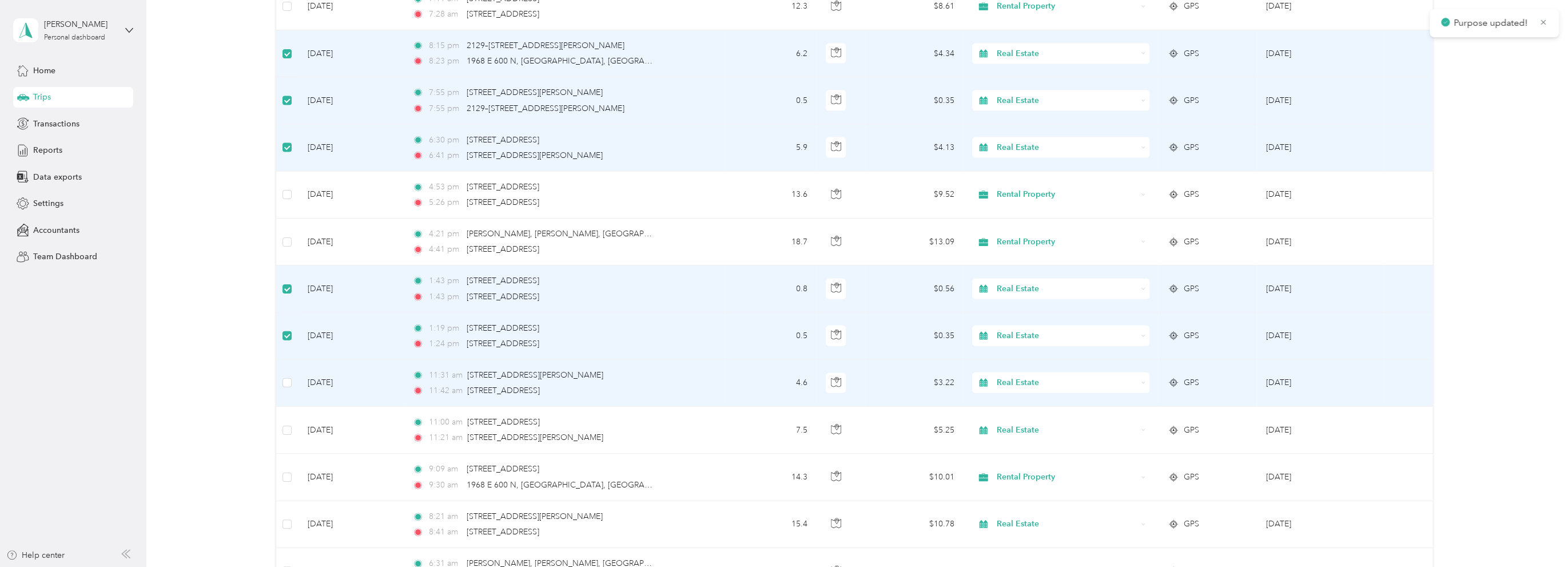
click at [1029, 377] on span "Real Estate" at bounding box center [1067, 383] width 140 height 13
click at [1017, 428] on span "Office Operations" at bounding box center [1069, 428] width 141 height 12
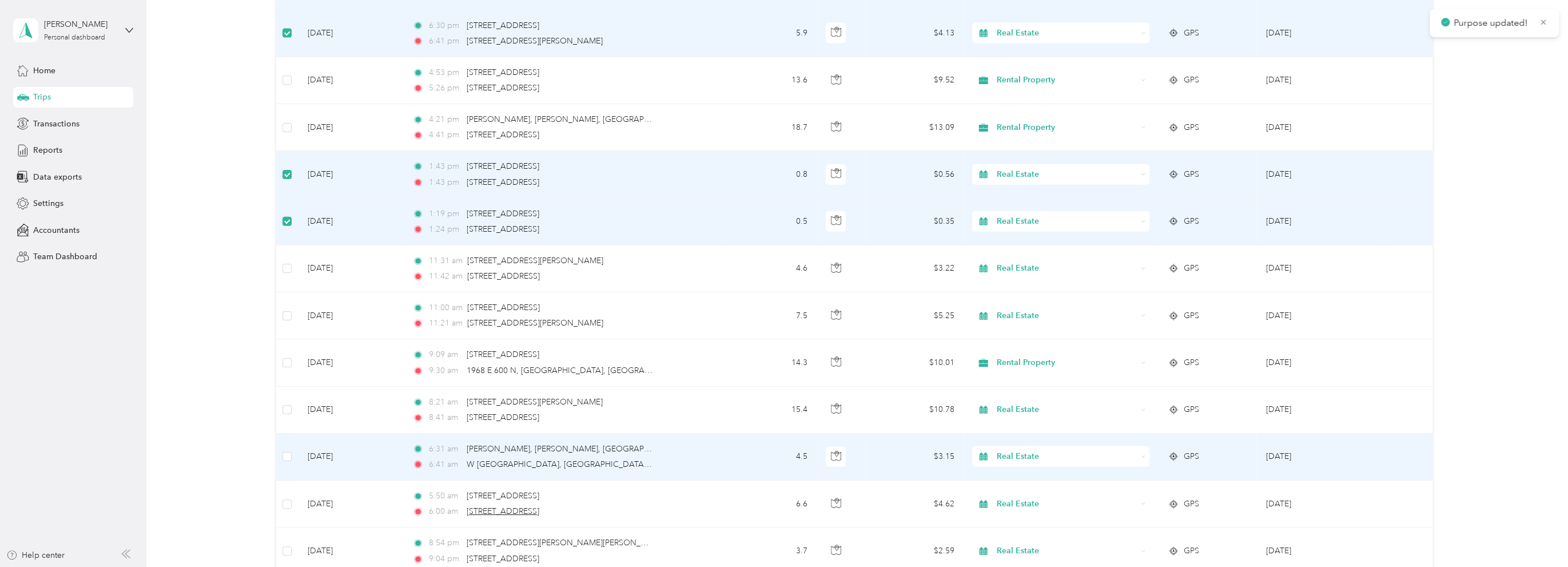
scroll to position [6356, 0]
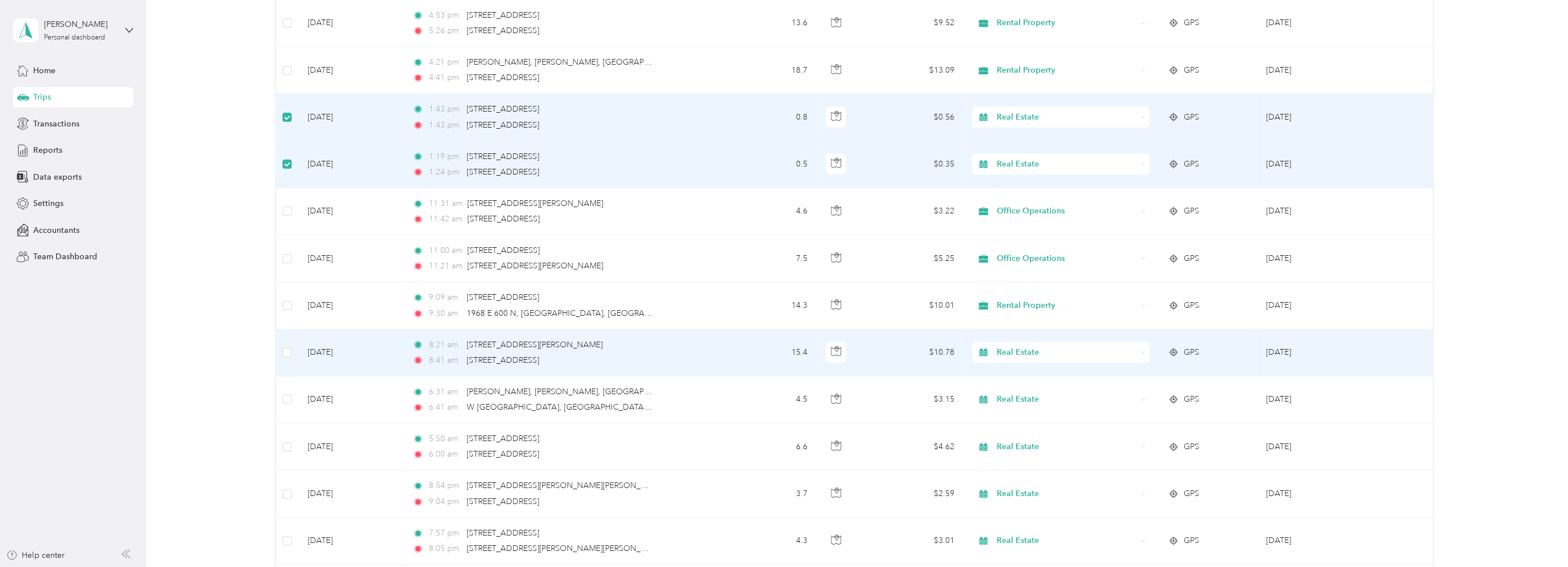
click at [1051, 346] on span "Real Estate" at bounding box center [1067, 353] width 140 height 13
click at [1030, 459] on span "Rental Property" at bounding box center [1069, 460] width 141 height 12
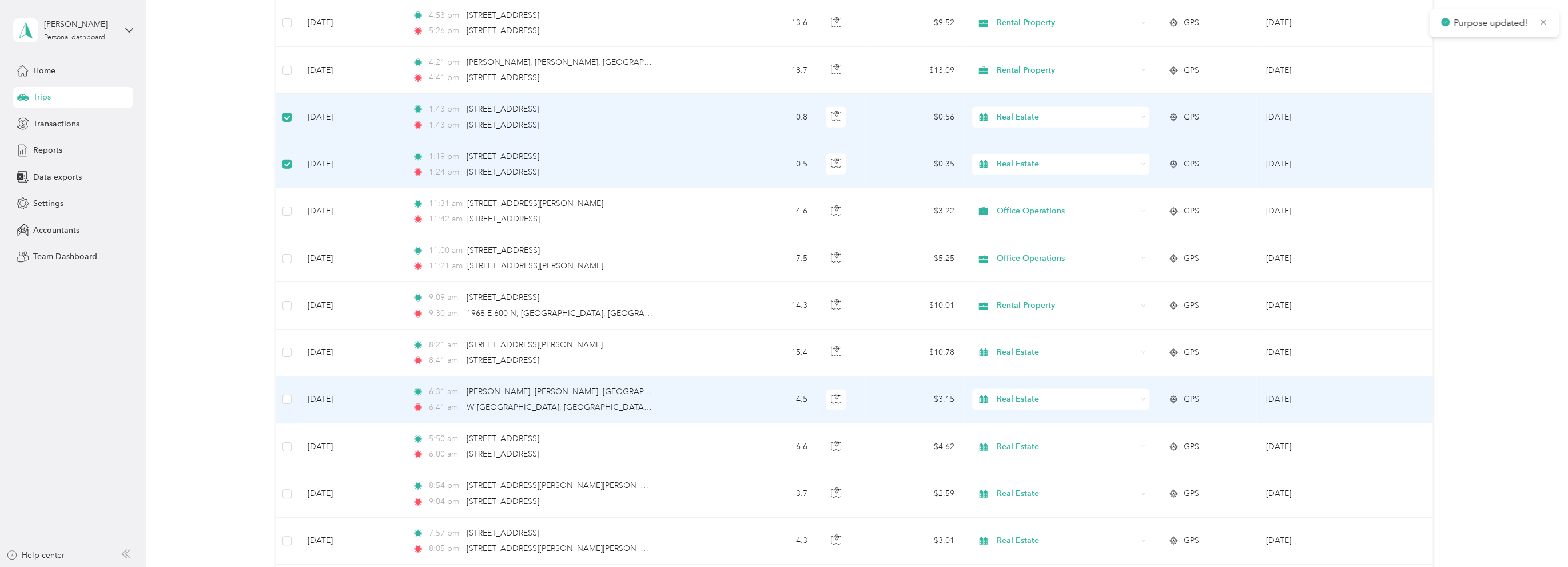
click at [1040, 393] on span "Real Estate" at bounding box center [1067, 399] width 140 height 13
click at [1029, 499] on span "Professional Improvement" at bounding box center [1069, 505] width 141 height 12
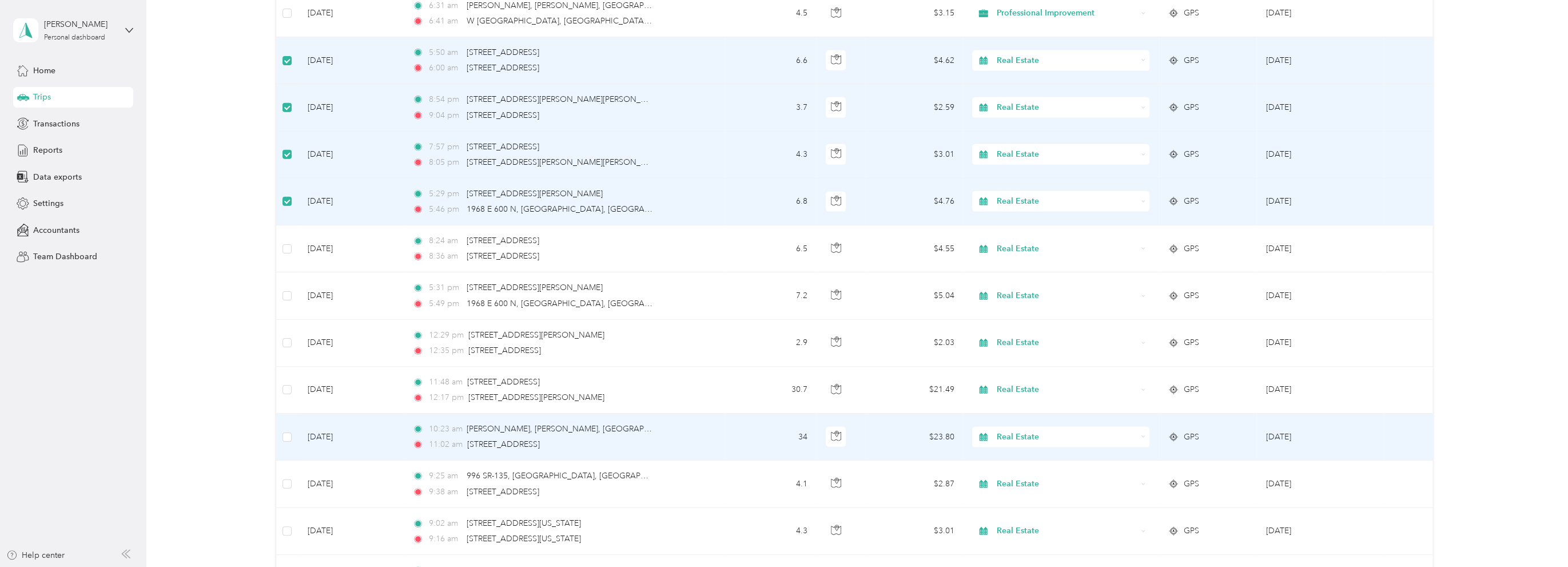
scroll to position [6813, 0]
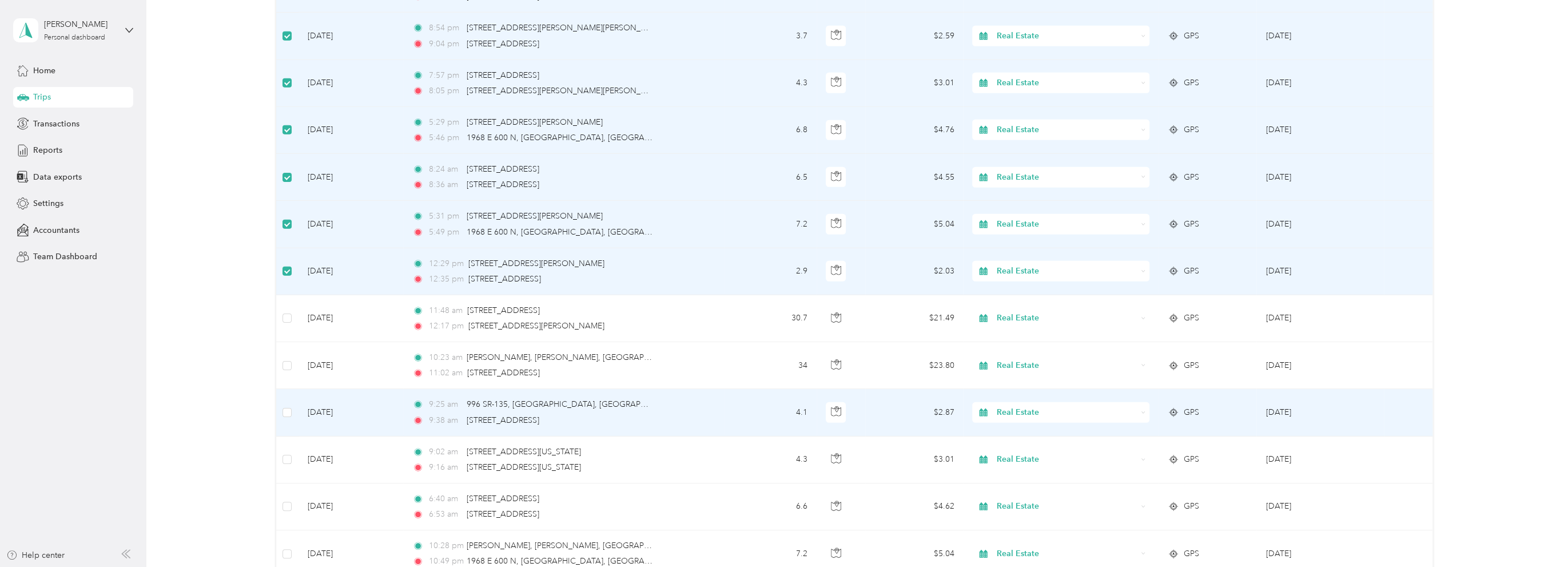
click at [1018, 406] on span "Real Estate" at bounding box center [1067, 412] width 140 height 13
click at [1019, 458] on span "Office Operations" at bounding box center [1069, 456] width 141 height 12
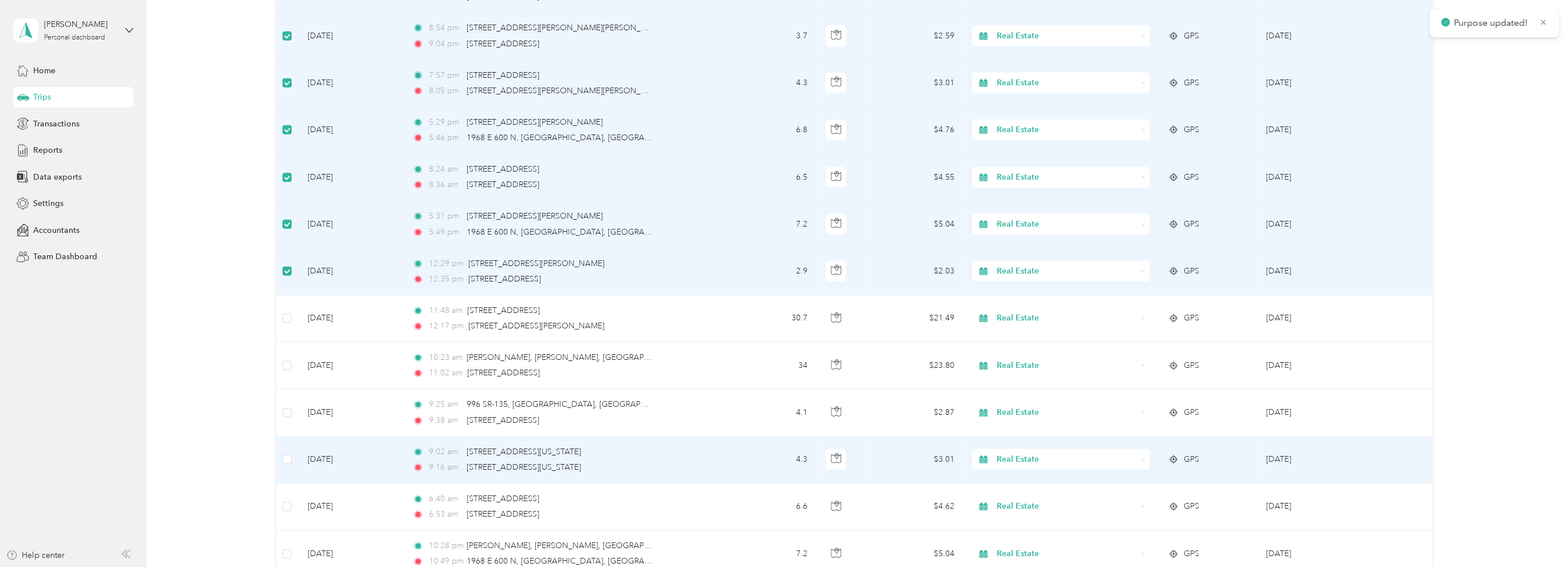
click at [1032, 453] on span "Real Estate" at bounding box center [1067, 459] width 140 height 13
click at [1053, 317] on span "Office Operations" at bounding box center [1069, 320] width 141 height 12
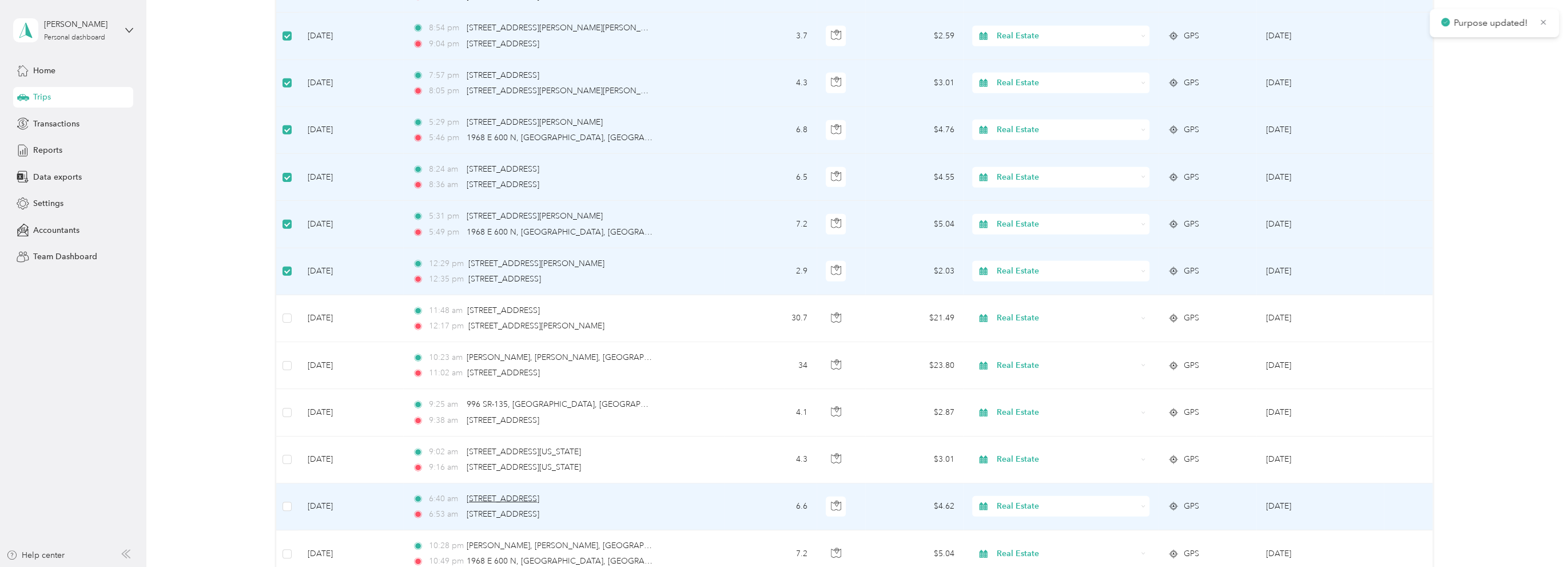
scroll to position [6928, 0]
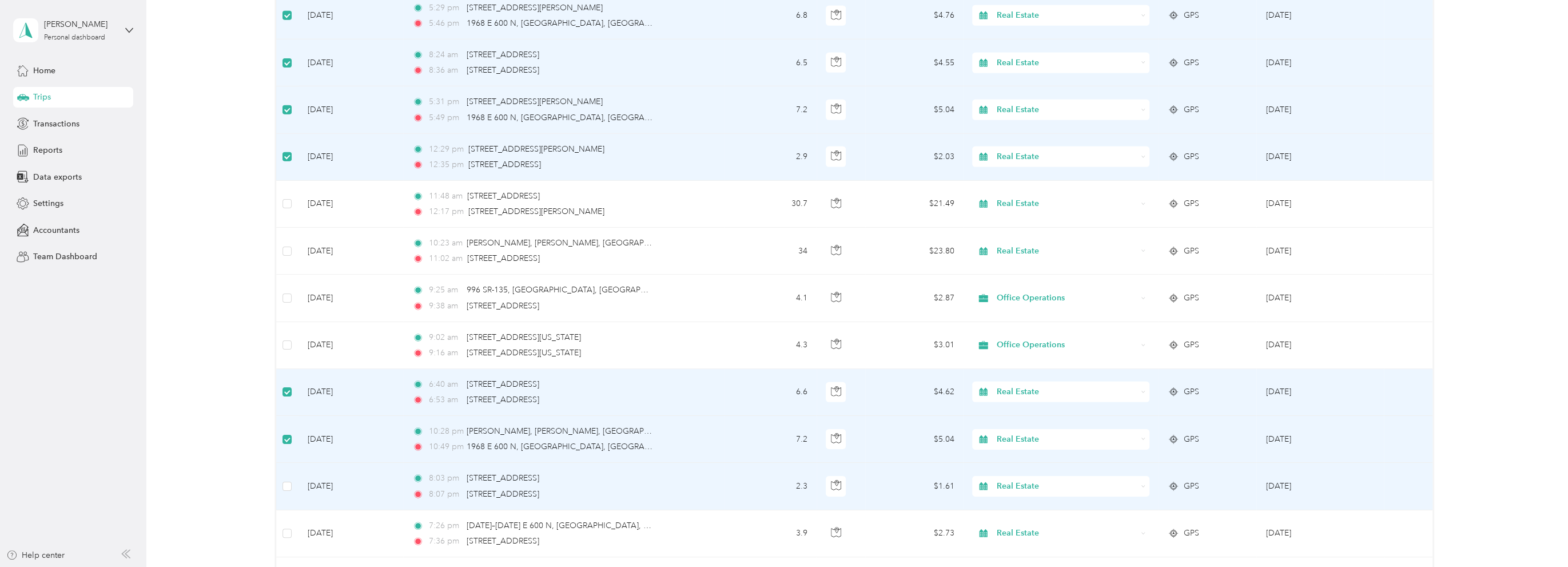
click at [1028, 480] on span "Real Estate" at bounding box center [1067, 486] width 140 height 13
click at [1059, 349] on li "Office Operations" at bounding box center [1059, 347] width 177 height 20
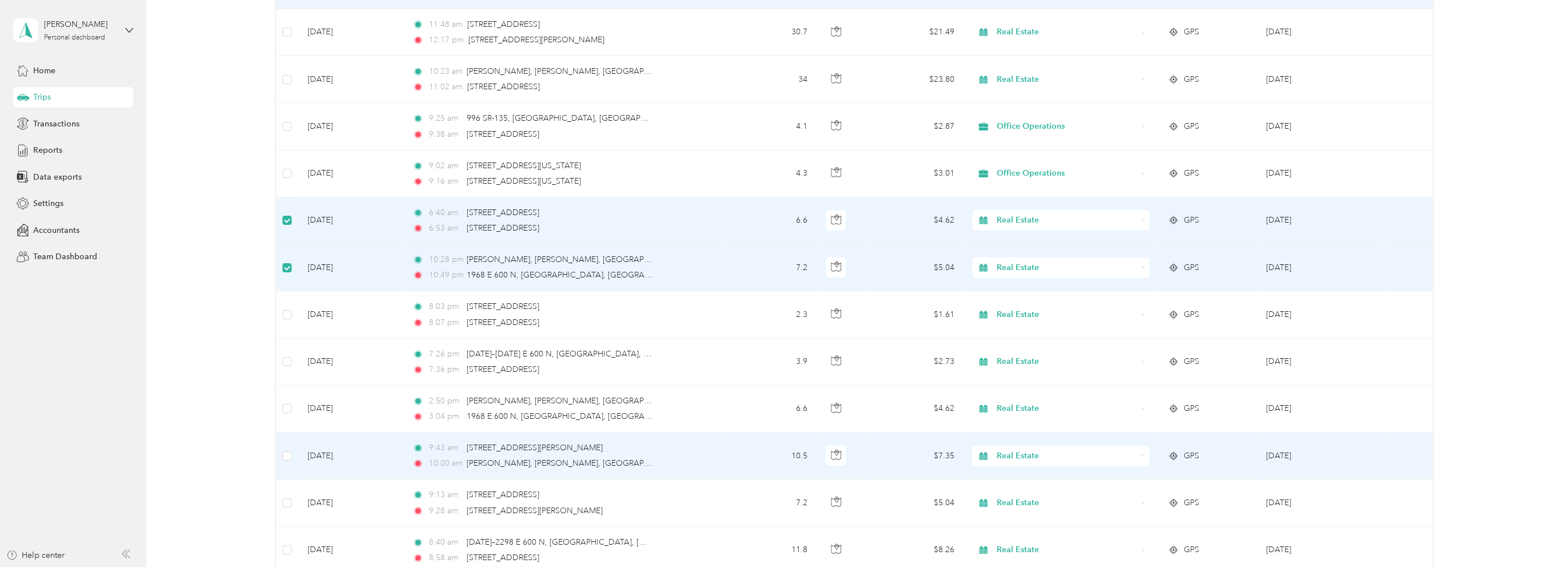
scroll to position [7156, 0]
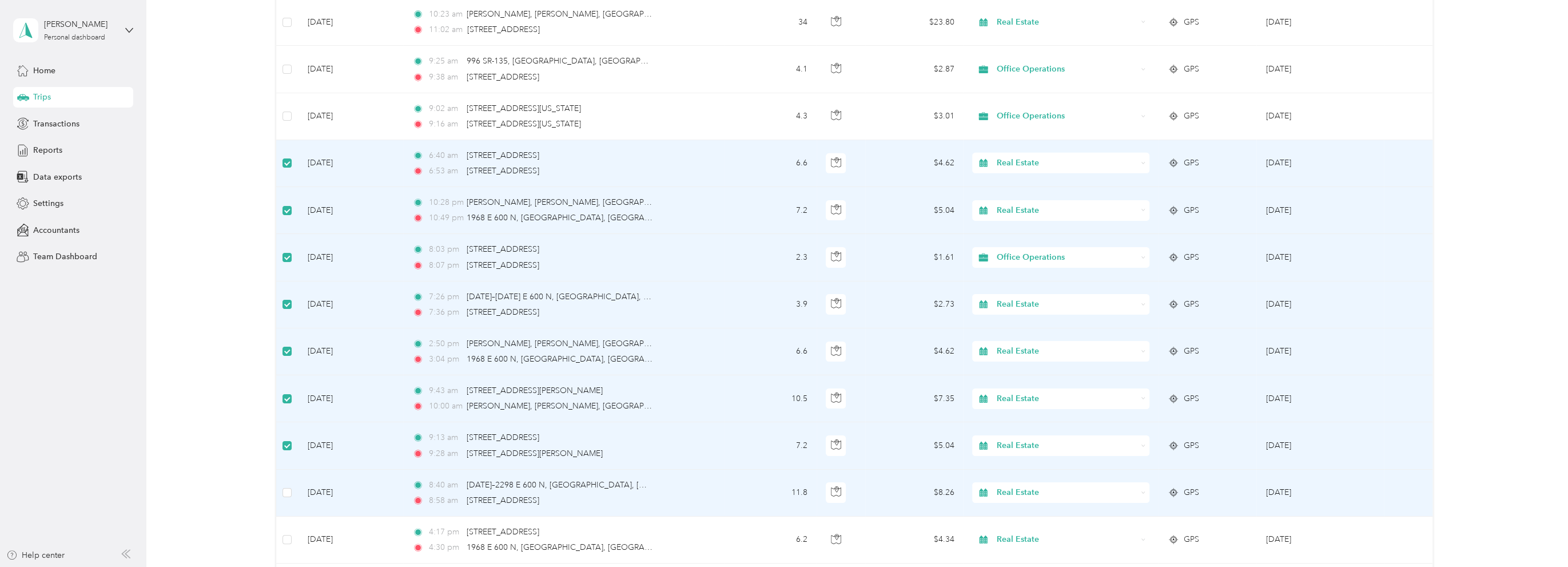
click at [1016, 486] on span "Real Estate" at bounding box center [1067, 493] width 140 height 13
click at [1023, 417] on li "Rental Property" at bounding box center [1059, 414] width 177 height 20
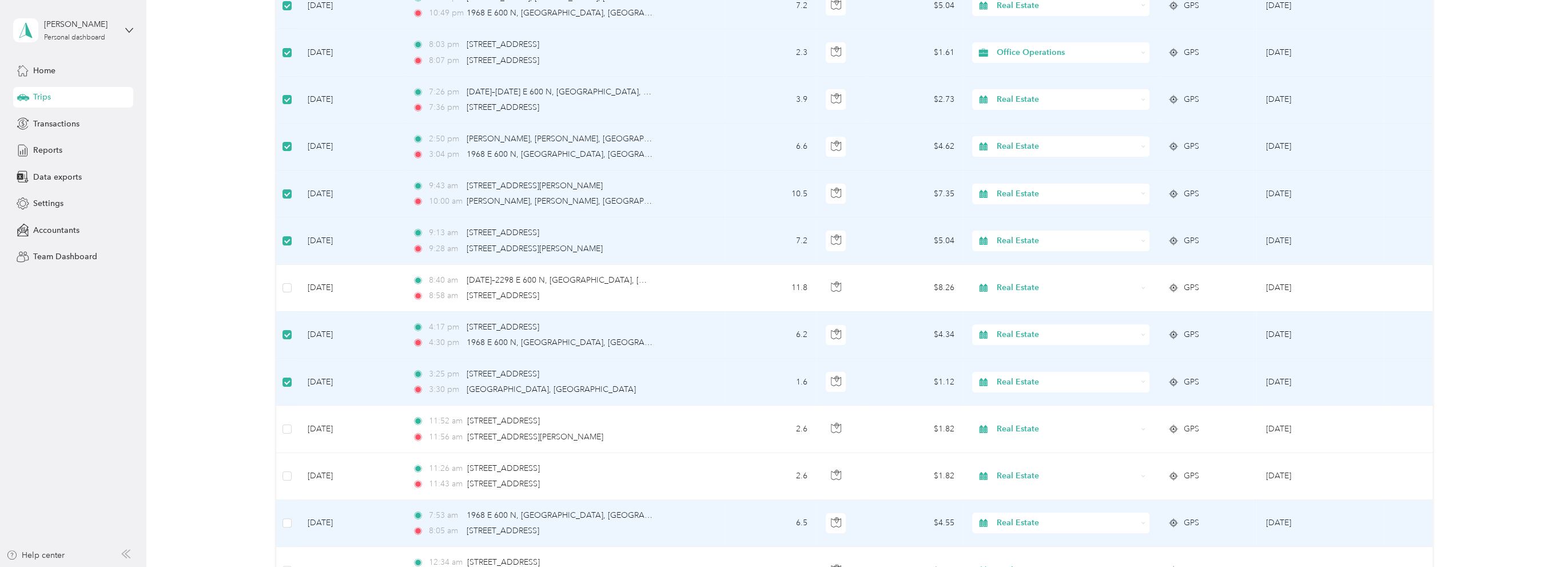
scroll to position [7385, 0]
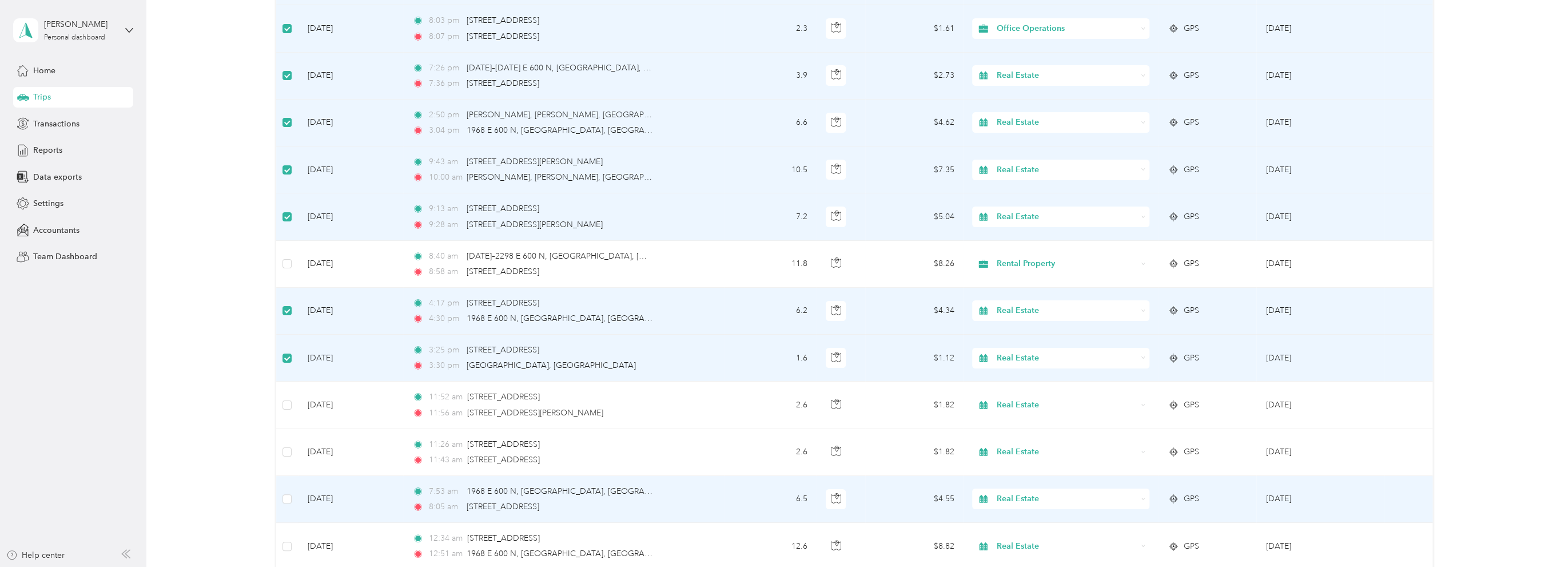
click at [281, 479] on td at bounding box center [287, 500] width 22 height 47
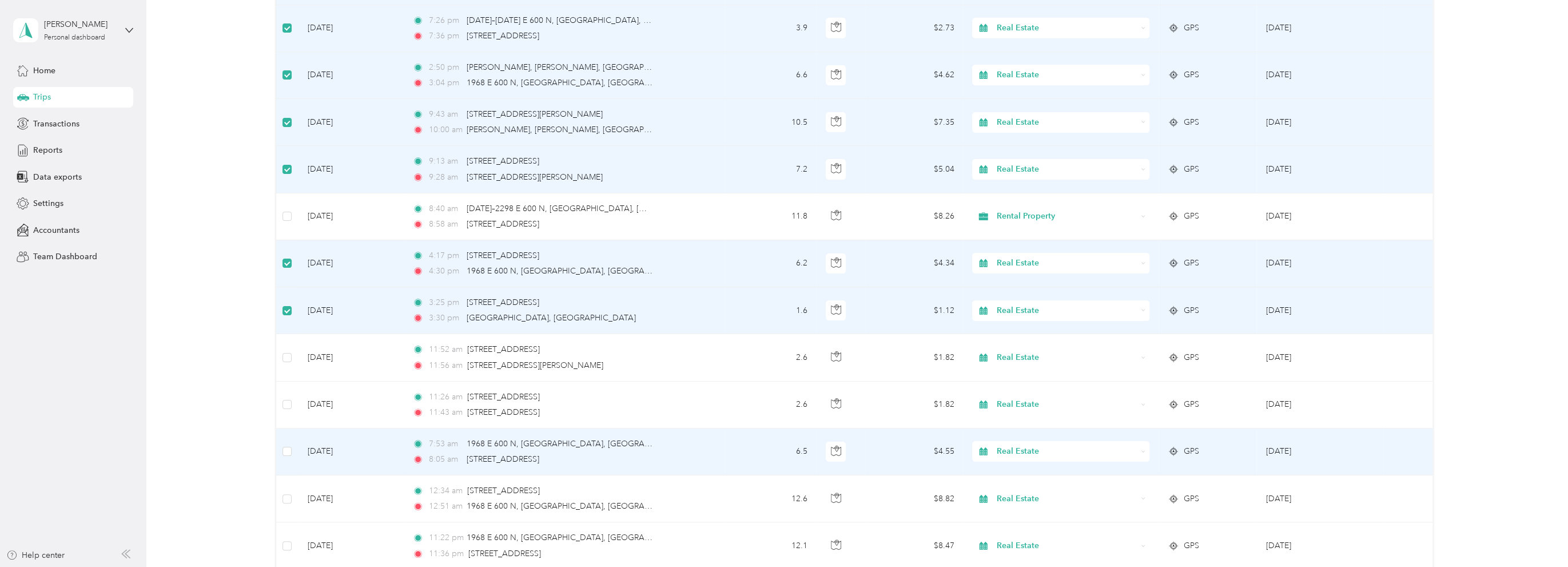
scroll to position [7442, 0]
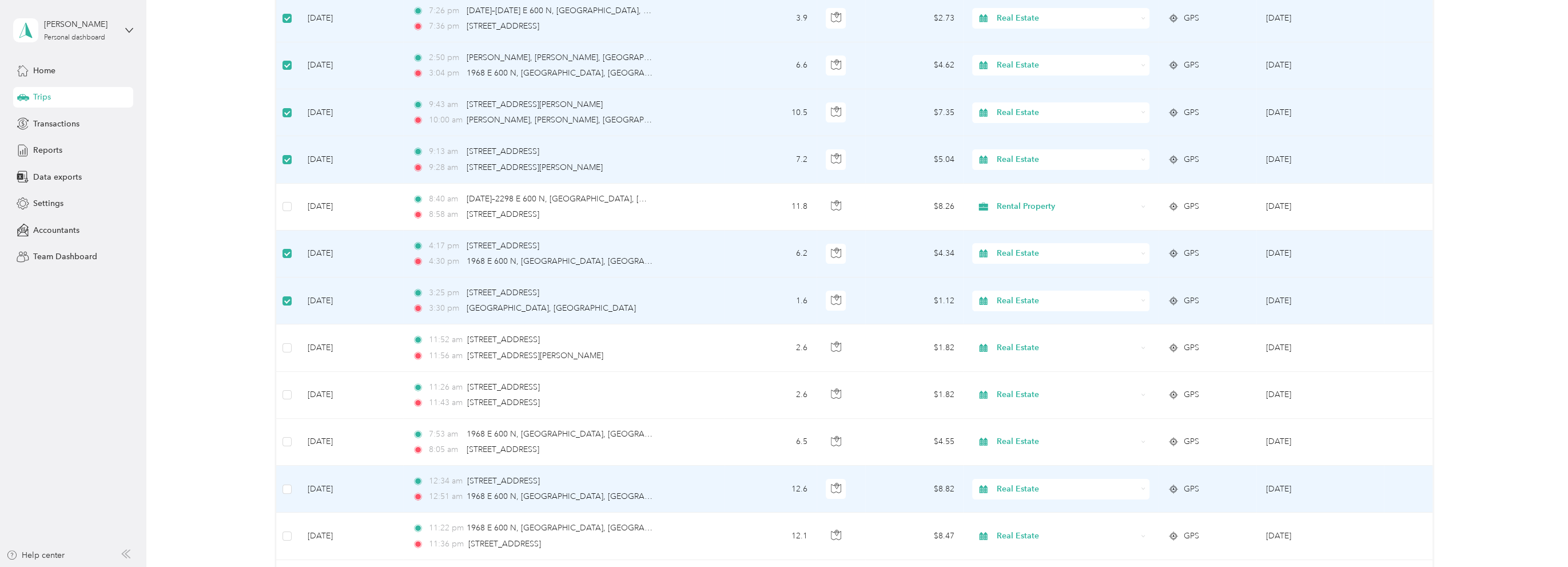
click at [1046, 482] on span "Real Estate" at bounding box center [1067, 489] width 140 height 13
click at [1031, 407] on span "Rental Property" at bounding box center [1069, 411] width 141 height 12
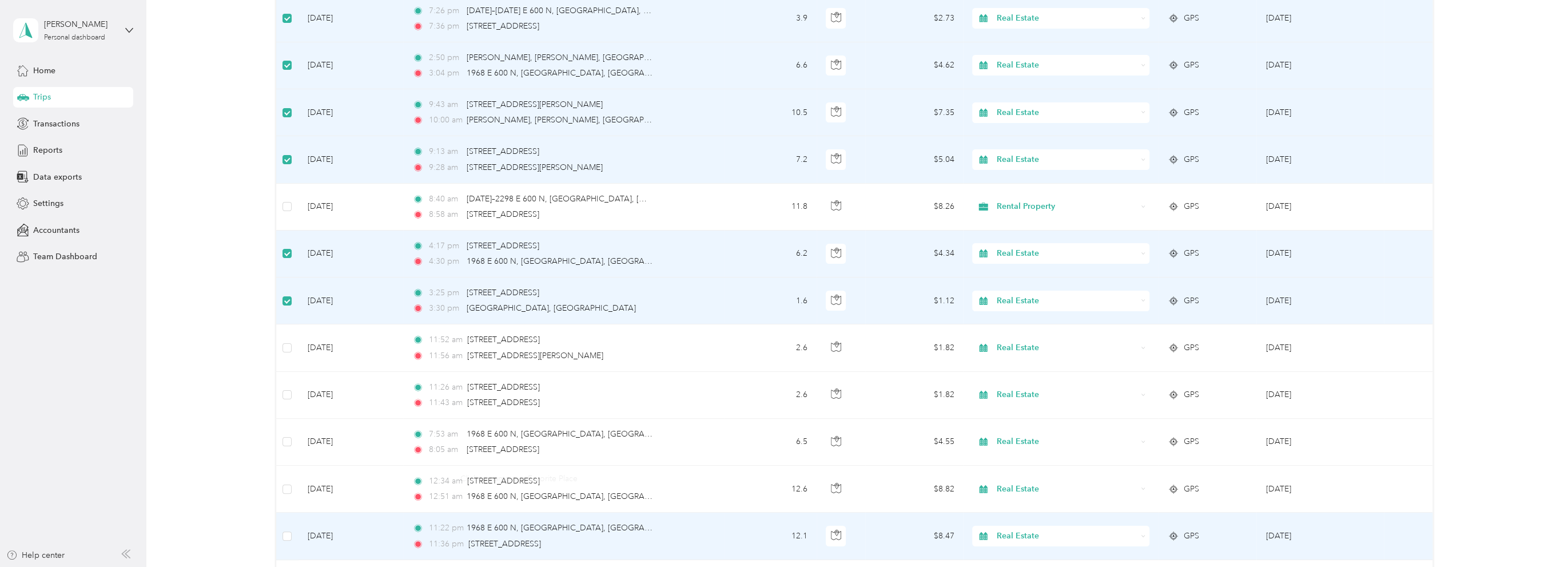
scroll to position [7500, 0]
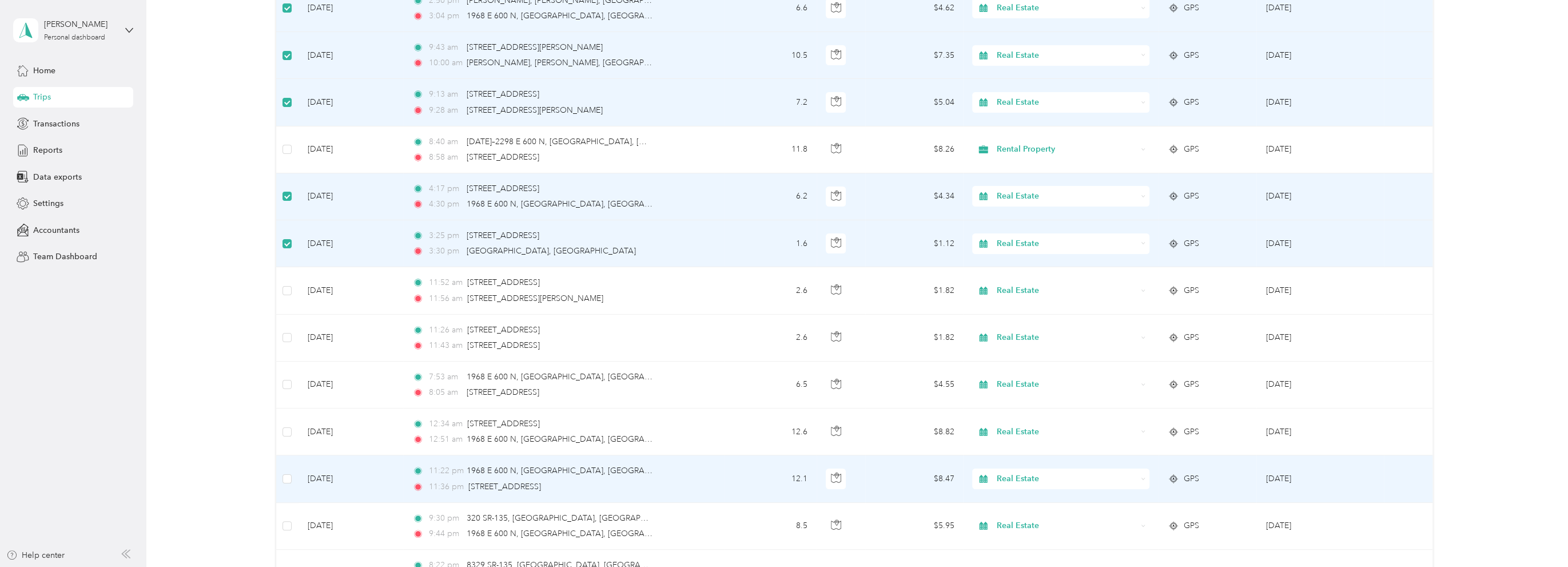
click at [1084, 469] on div "Real Estate" at bounding box center [1060, 479] width 177 height 21
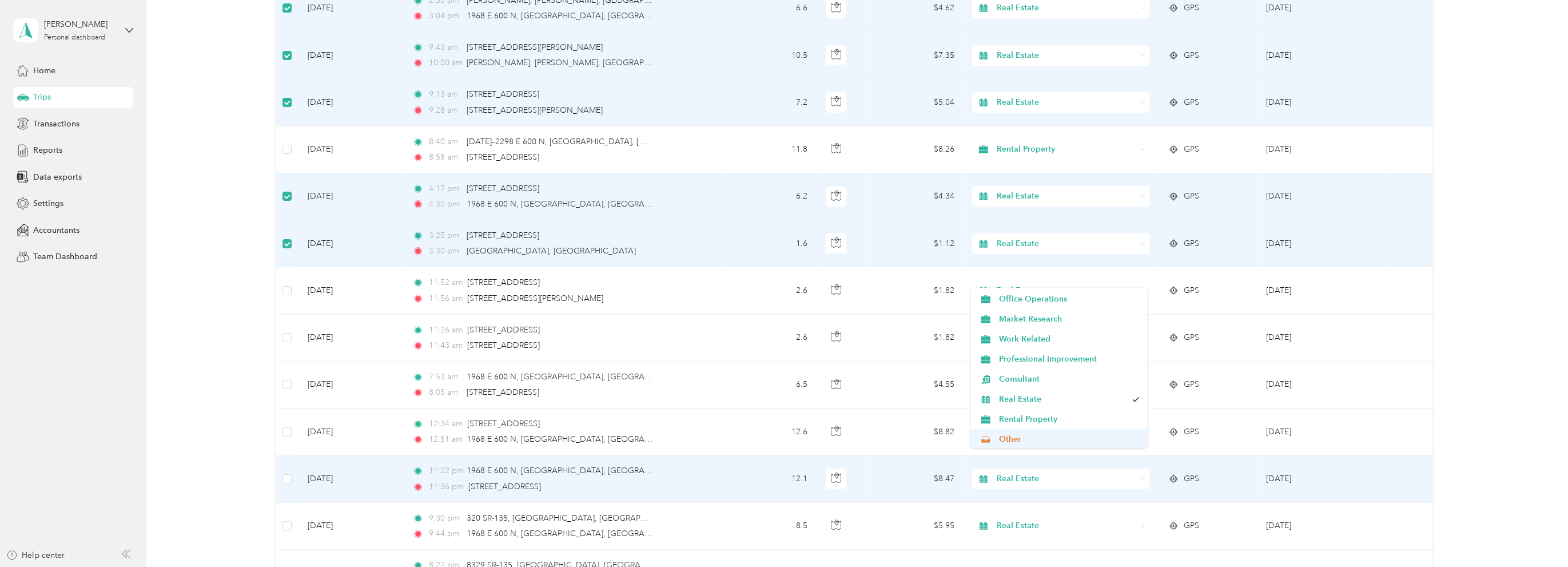
scroll to position [57, 0]
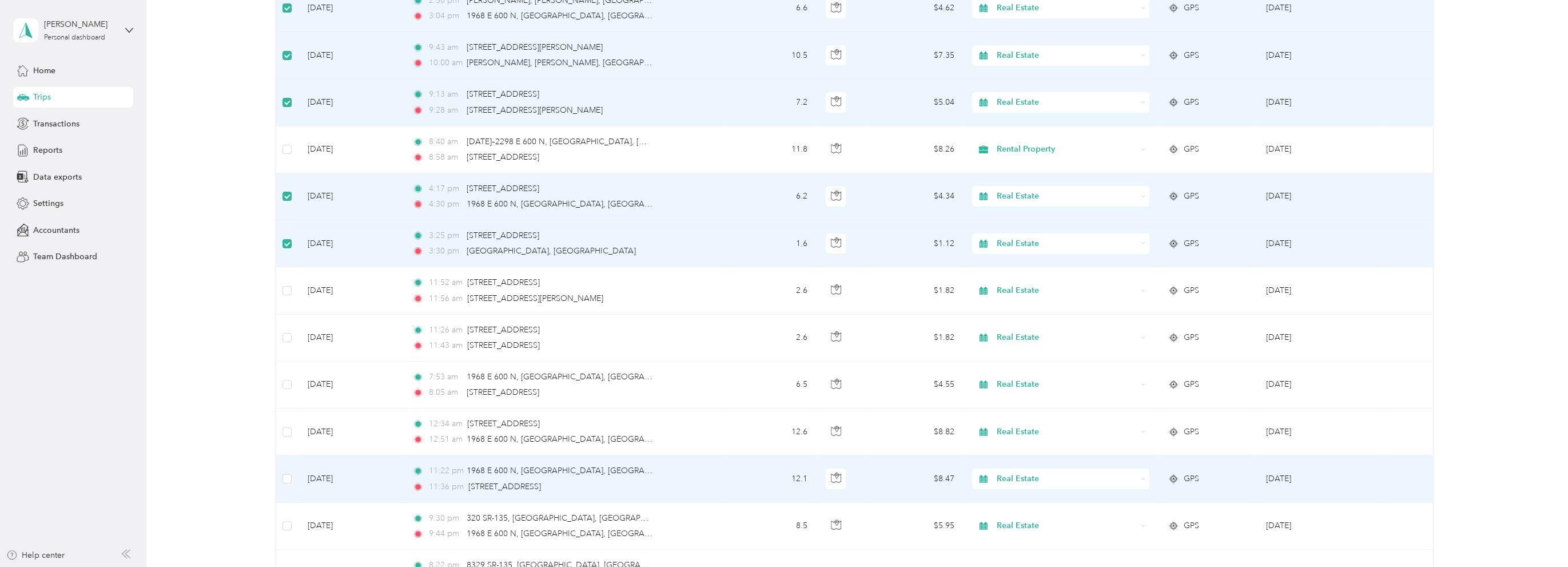
click at [1028, 399] on span "Rental Property" at bounding box center [1069, 400] width 141 height 12
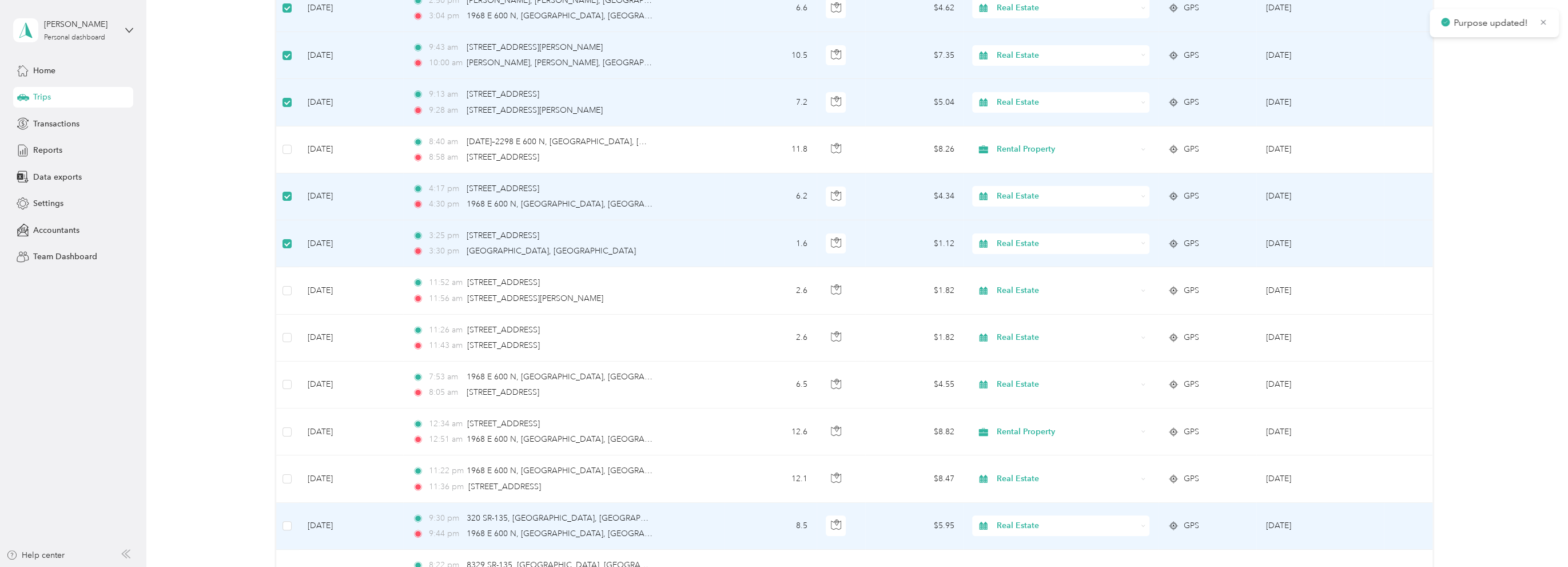
scroll to position [7614, 0]
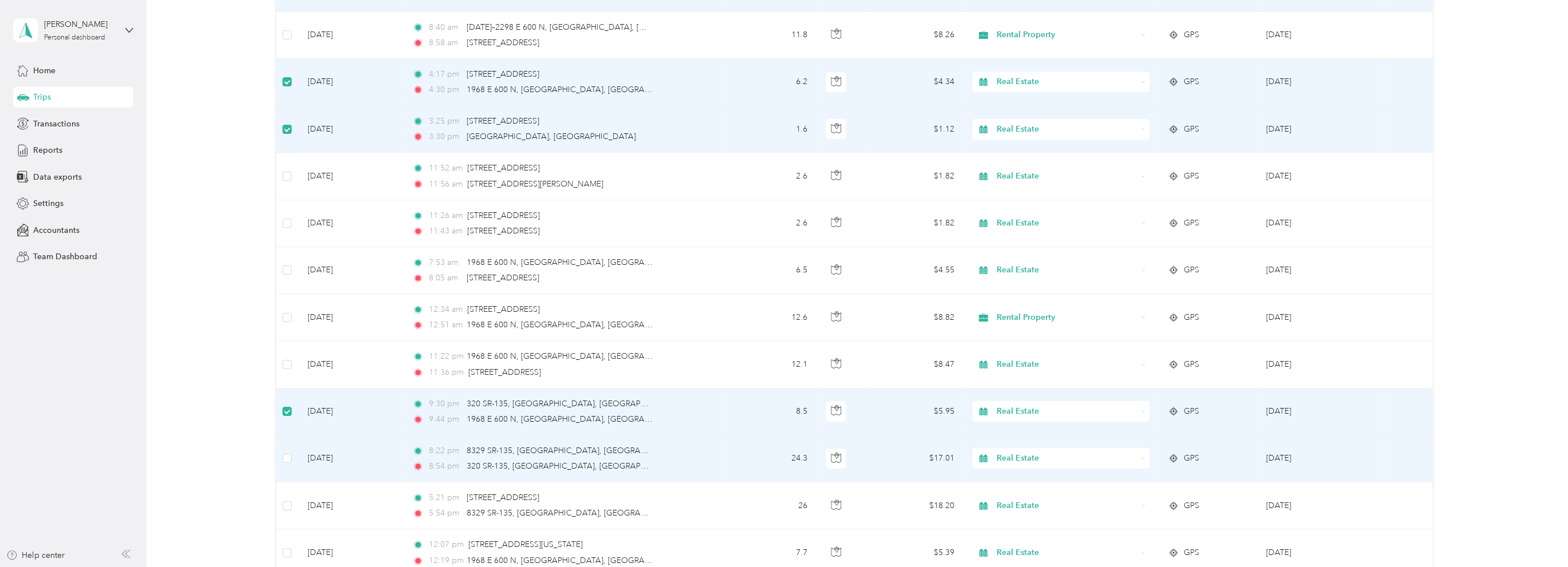
click at [1047, 452] on span "Real Estate" at bounding box center [1067, 459] width 140 height 13
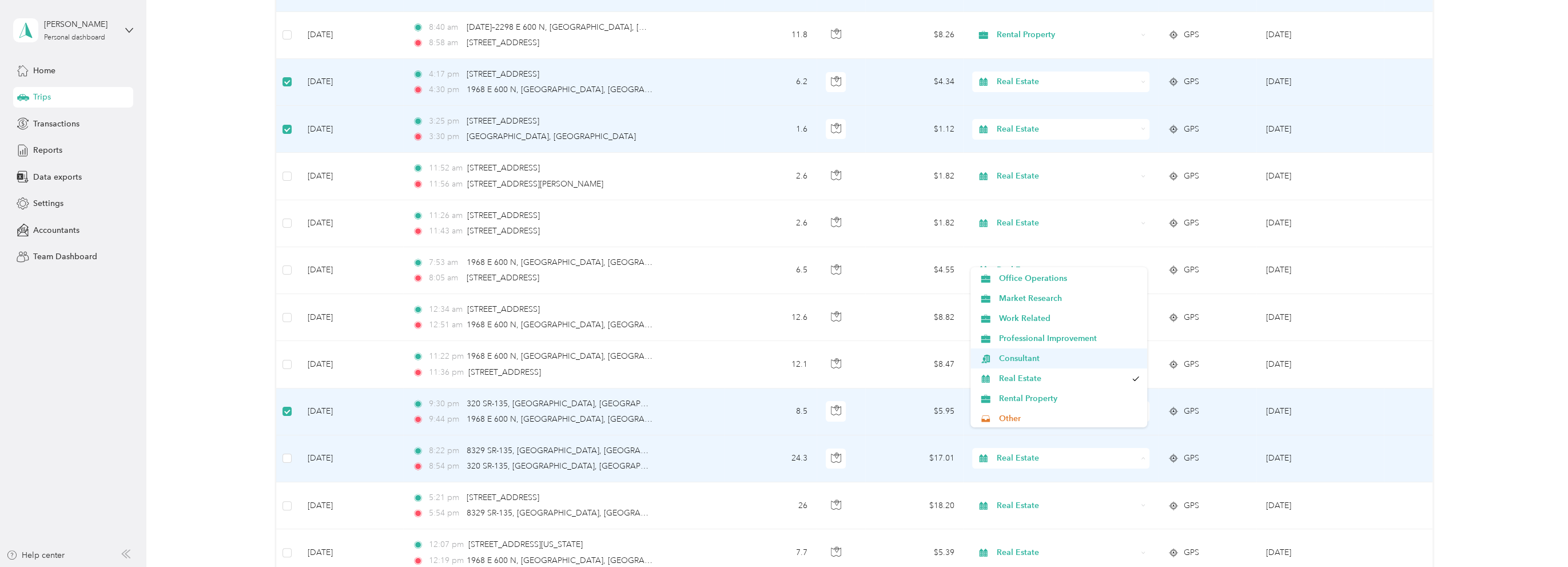
scroll to position [57, 0]
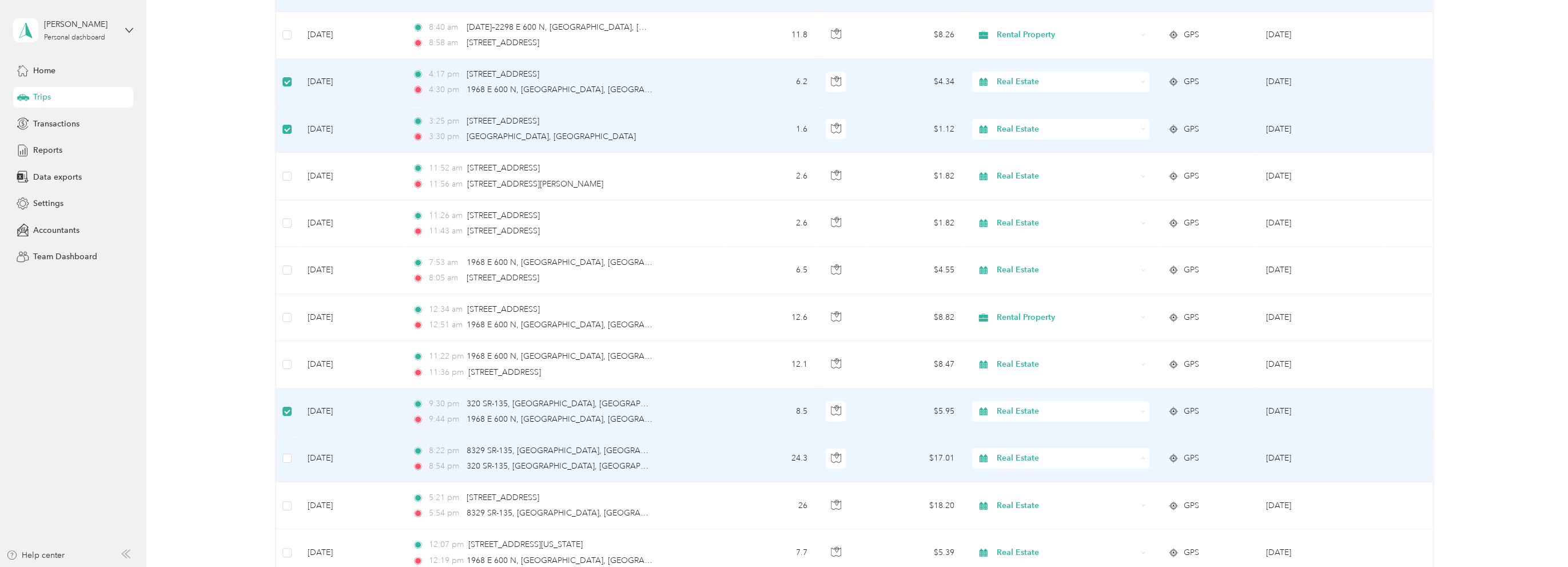
click at [1041, 385] on ol "Work Personal Office Operations Market Research Work Related Professional Impro…" at bounding box center [1059, 348] width 177 height 160
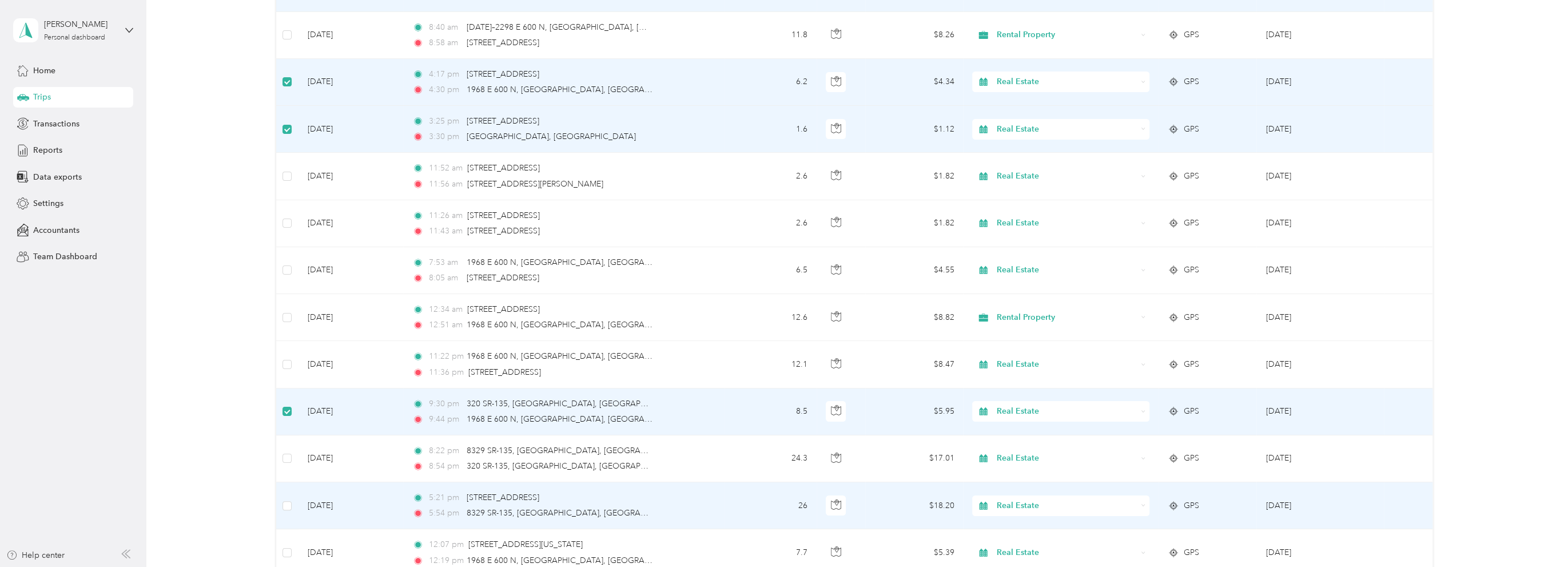
click at [1024, 500] on span "Real Estate" at bounding box center [1067, 506] width 140 height 13
click at [1030, 427] on span "Rental Property" at bounding box center [1069, 427] width 141 height 12
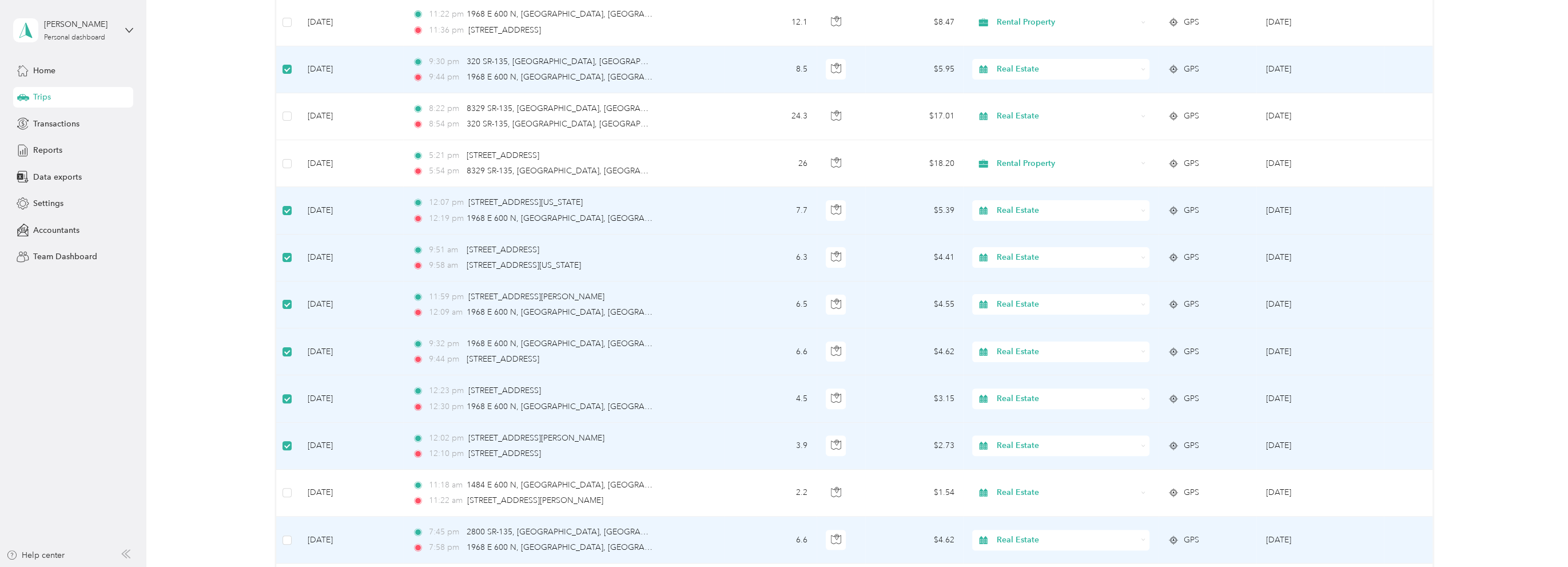
scroll to position [8014, 0]
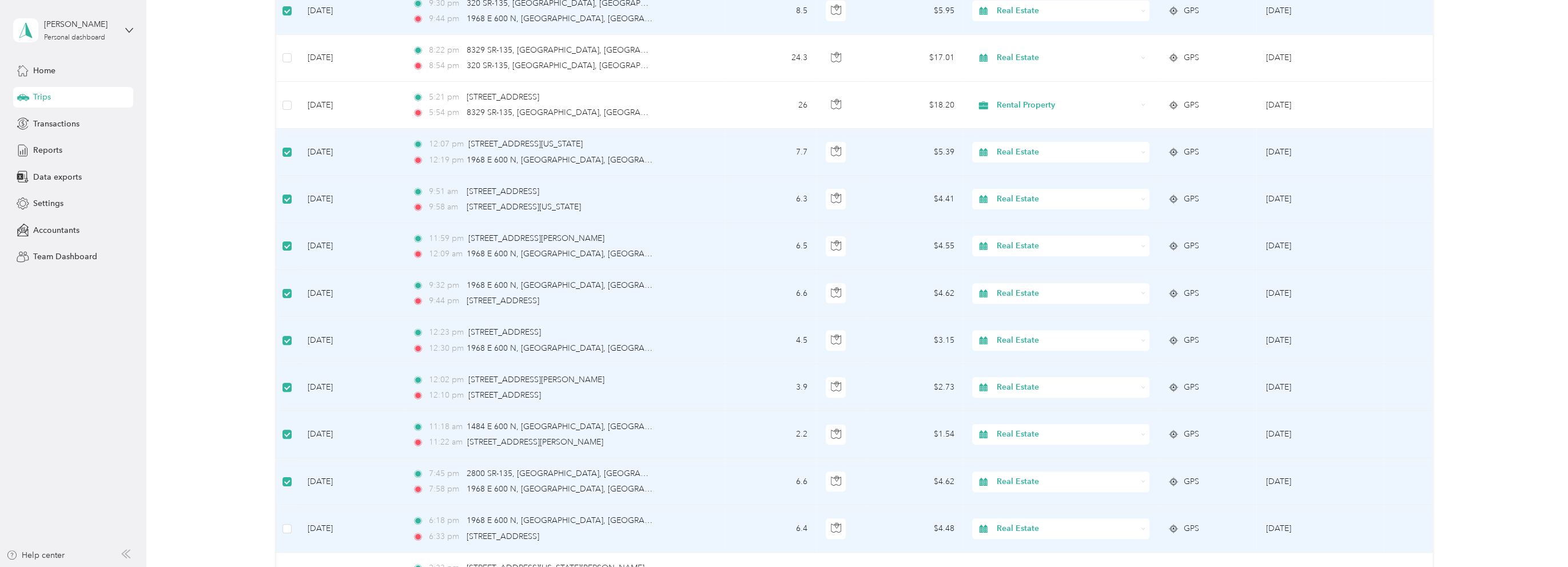
click at [292, 510] on td at bounding box center [287, 529] width 22 height 47
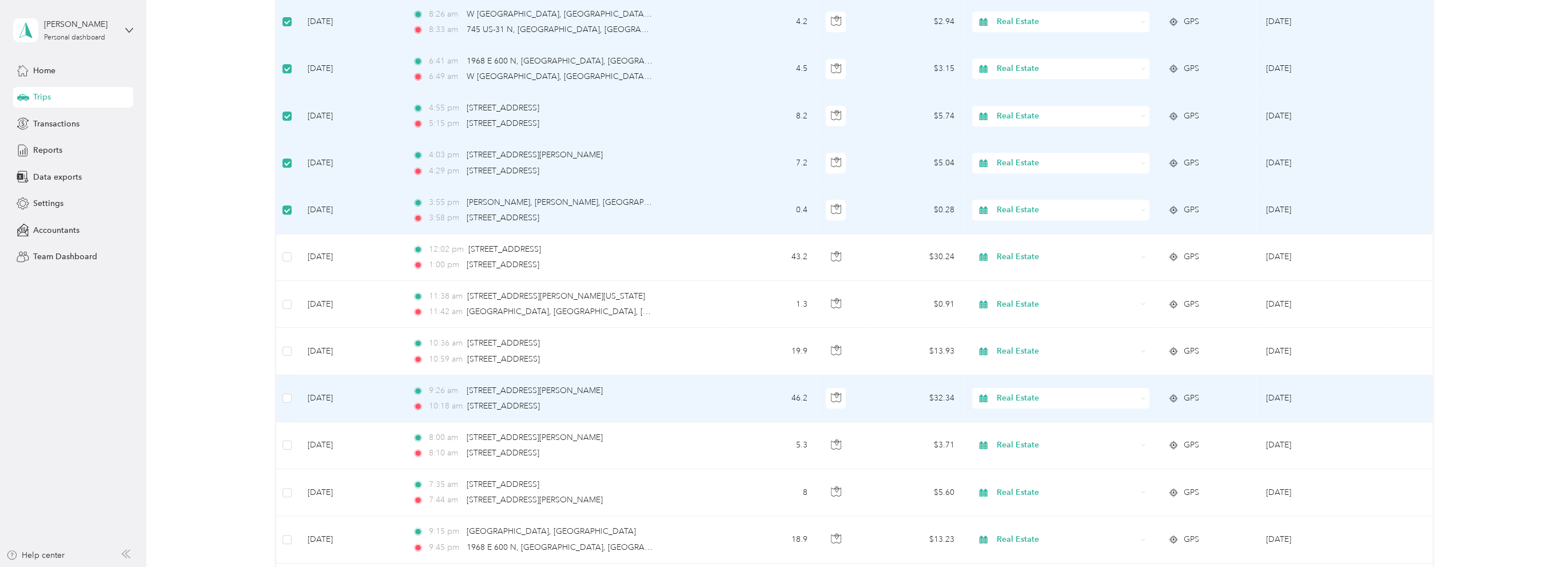
scroll to position [8758, 0]
click at [1023, 390] on span "Real Estate" at bounding box center [1067, 397] width 140 height 13
click at [1028, 498] on span "Rental Property" at bounding box center [1069, 499] width 141 height 12
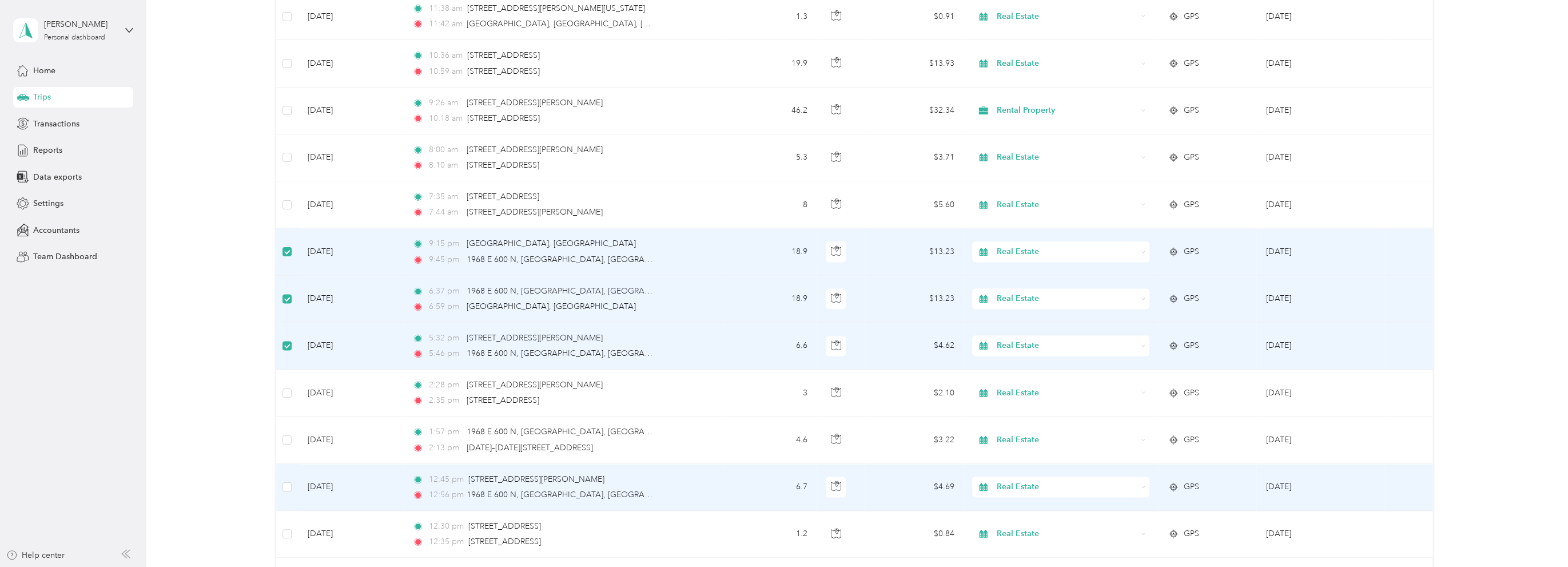
scroll to position [9101, 0]
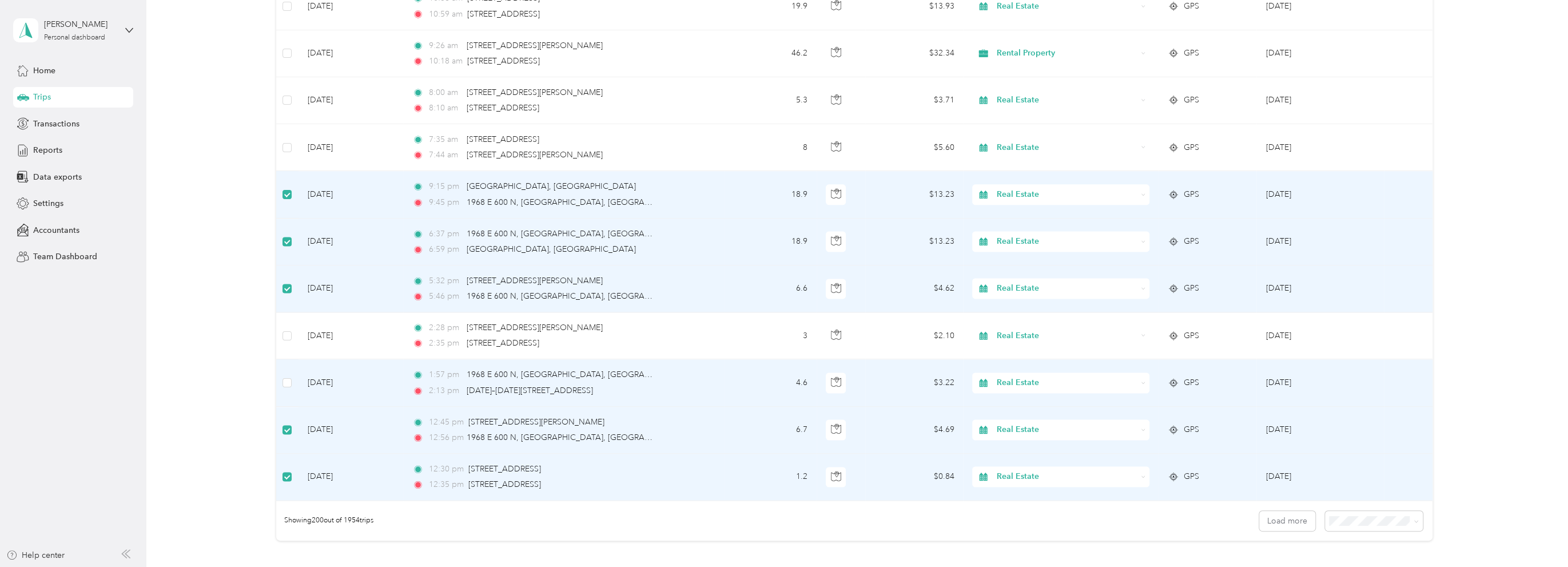
click at [282, 361] on td at bounding box center [287, 383] width 22 height 47
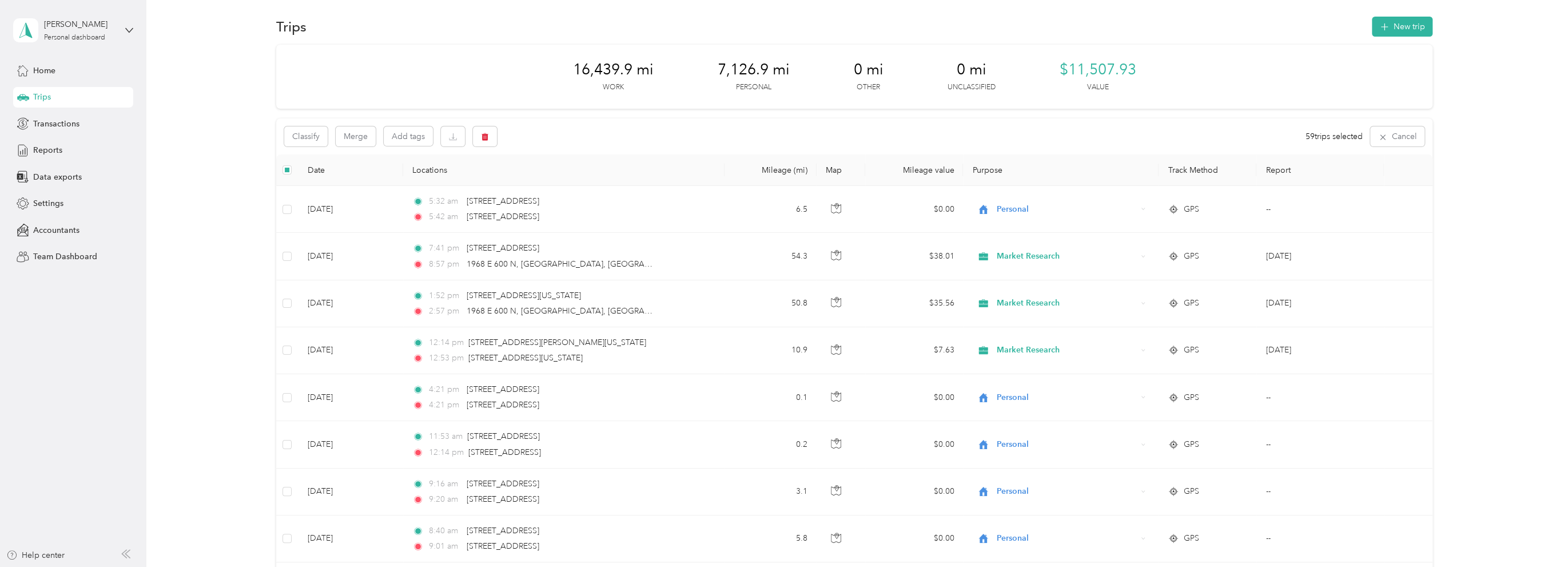
scroll to position [0, 0]
click at [298, 139] on button "Classify" at bounding box center [306, 143] width 44 height 20
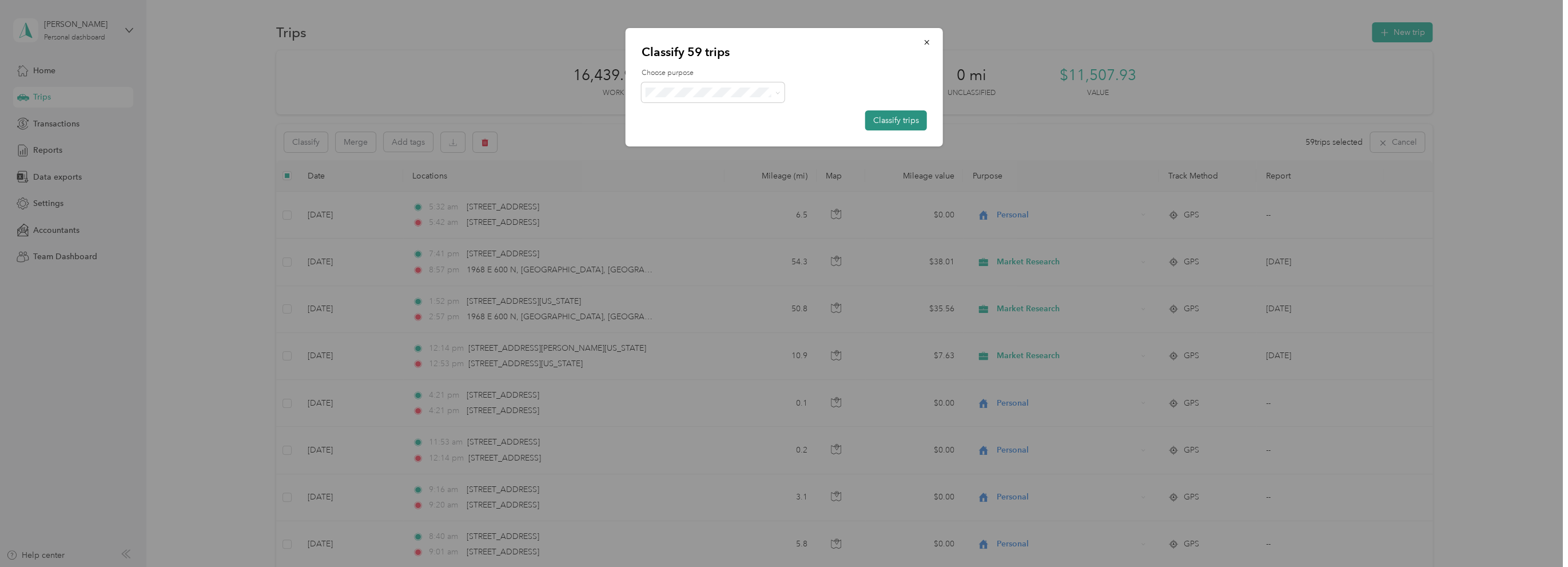
click at [893, 115] on button "Classify trips" at bounding box center [896, 120] width 62 height 20
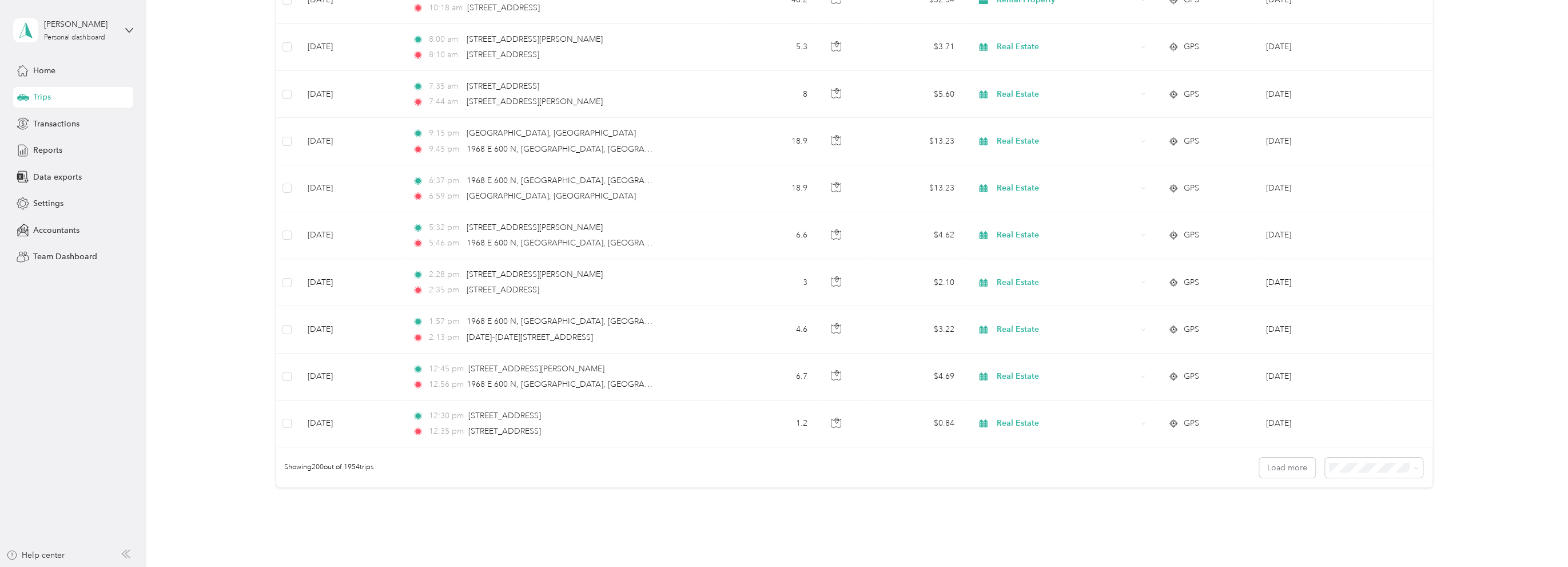
scroll to position [9219, 0]
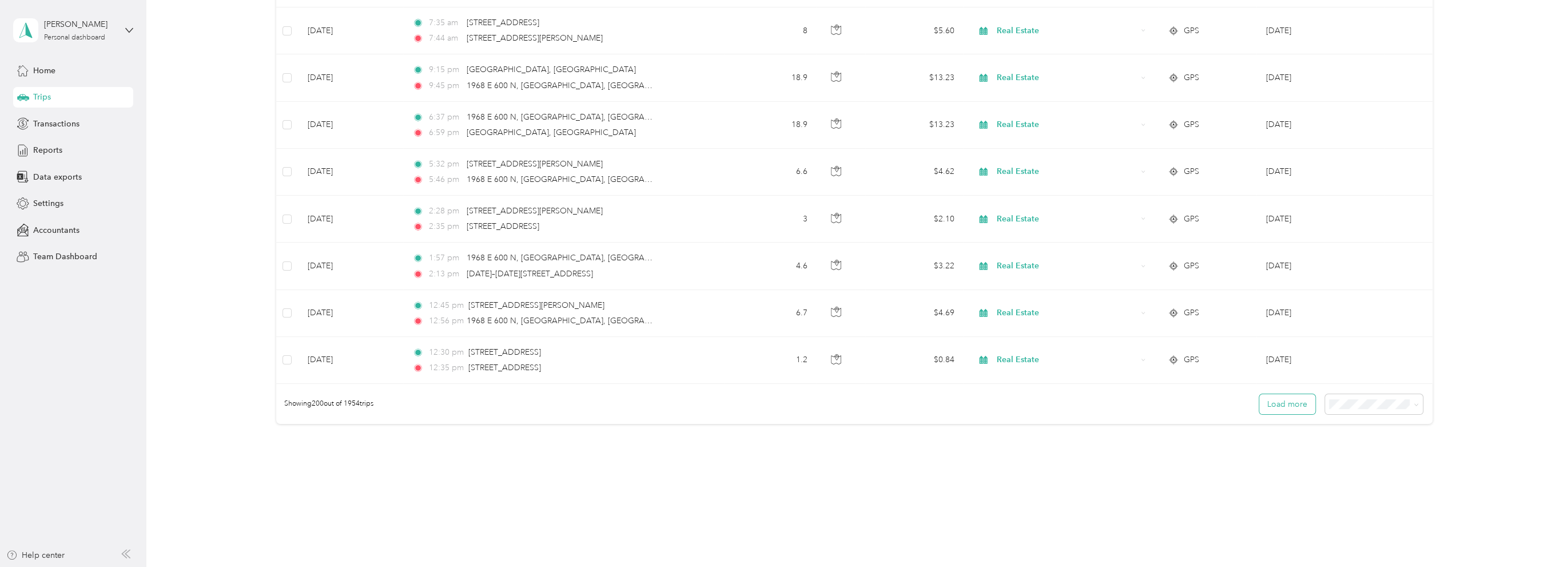
click at [1287, 394] on button "Load more" at bounding box center [1287, 404] width 56 height 20
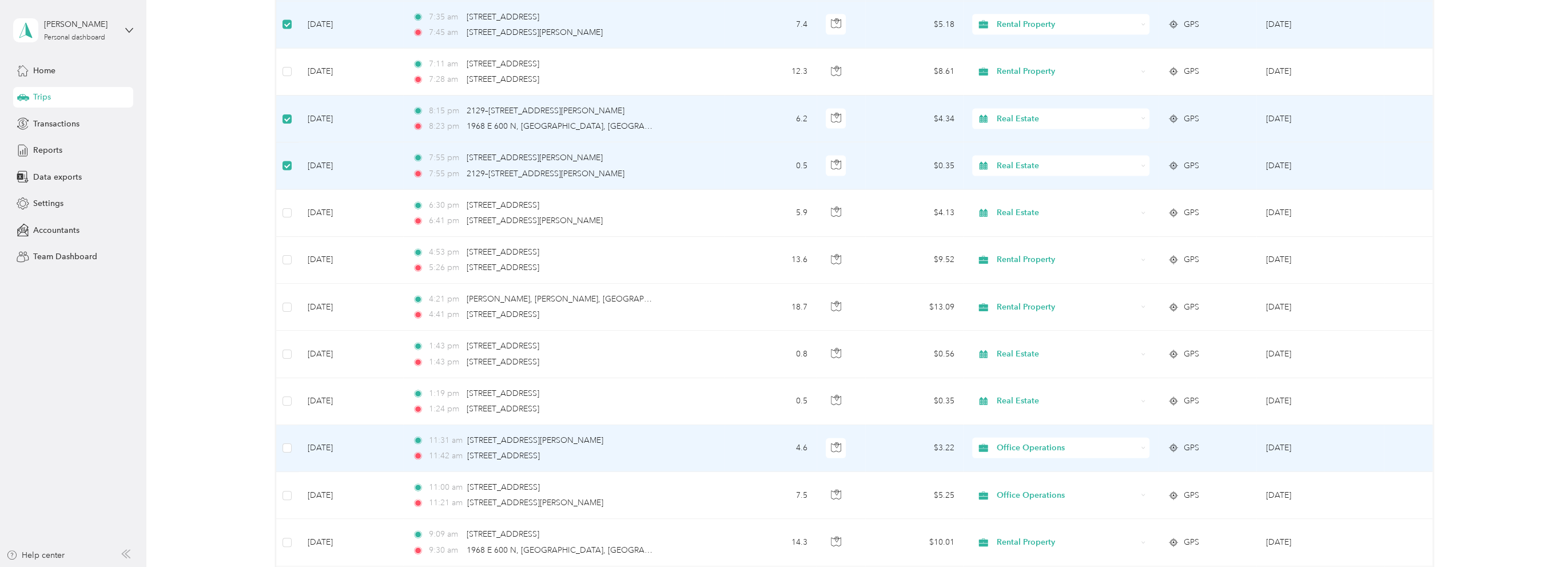
scroll to position [6132, 0]
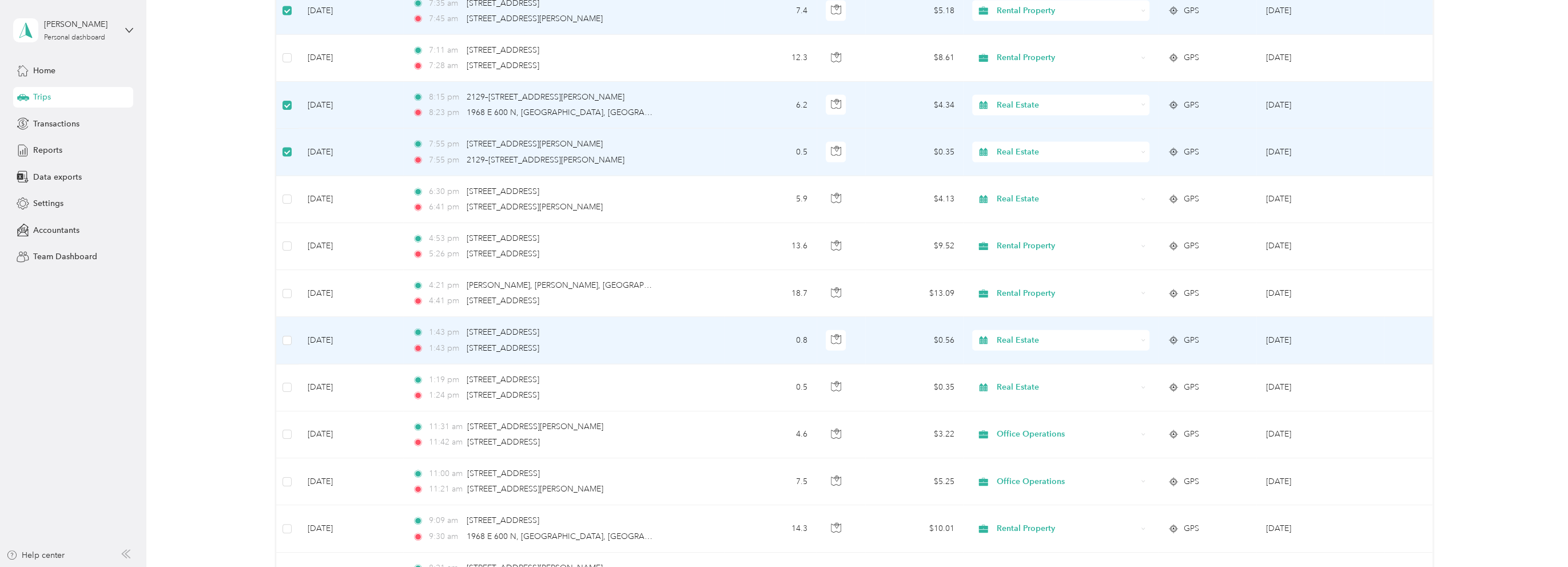
click at [292, 323] on td at bounding box center [287, 340] width 22 height 47
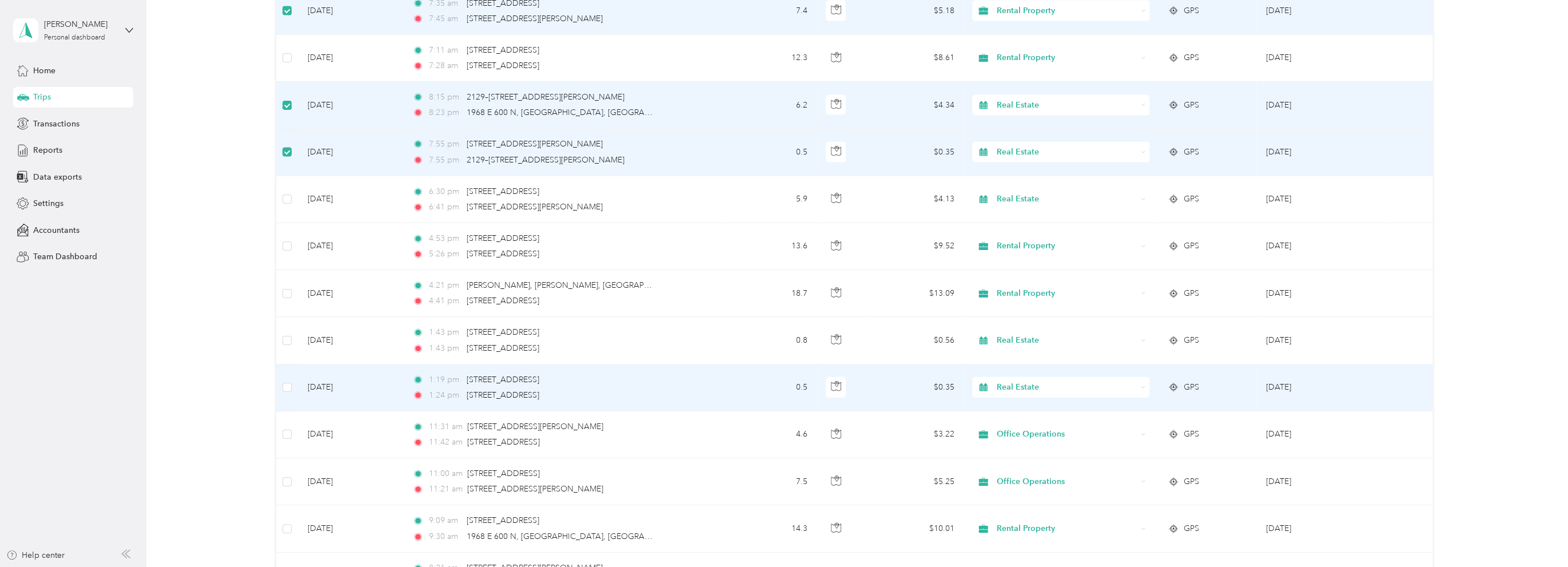
click at [284, 382] on td at bounding box center [287, 388] width 22 height 47
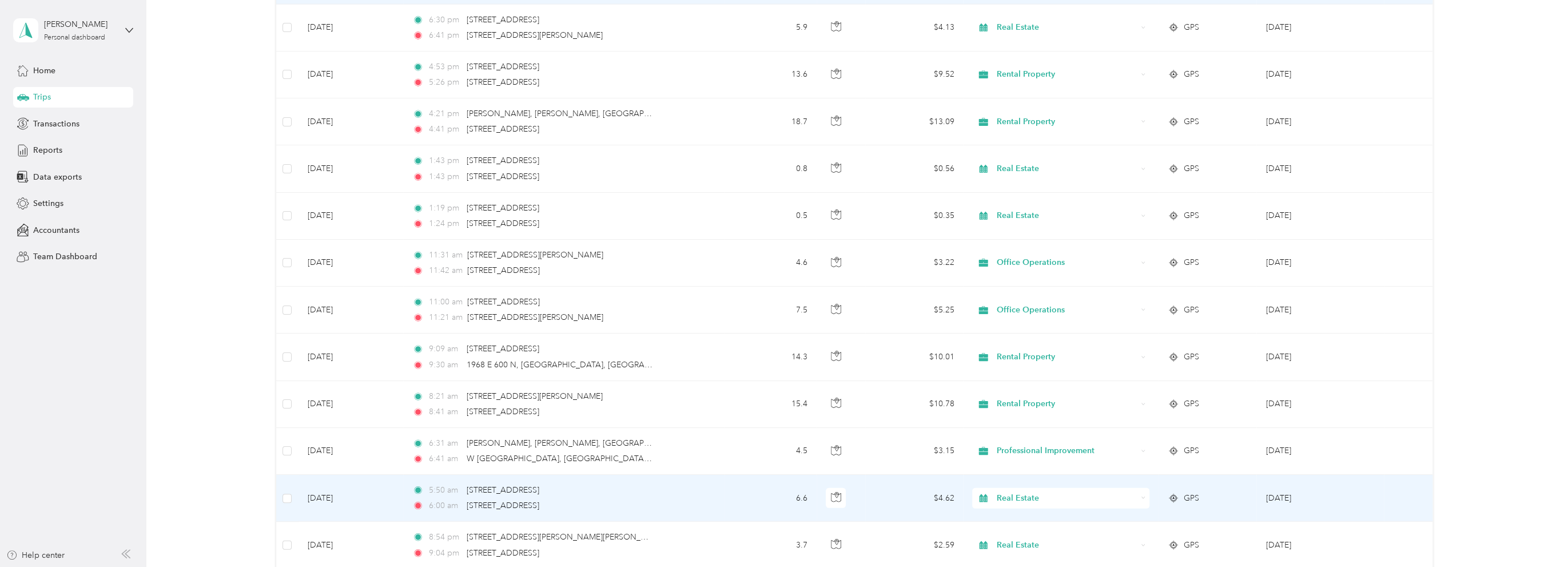
scroll to position [6361, 0]
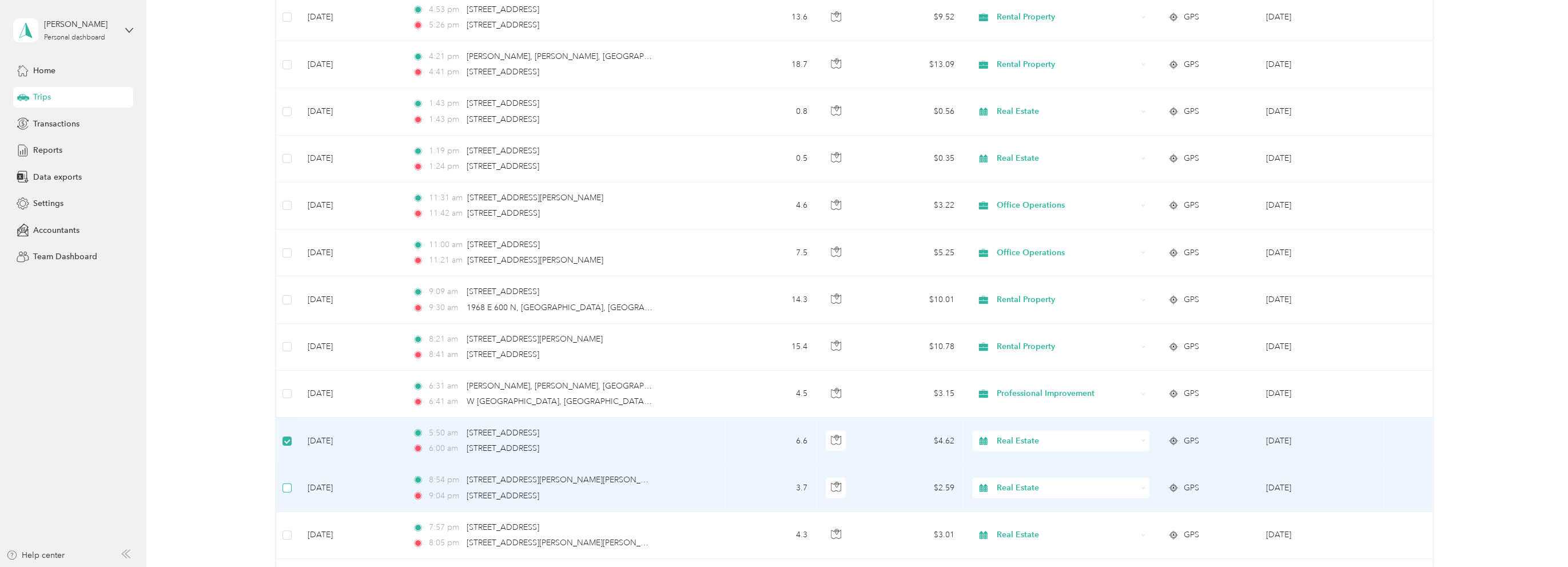
click at [290, 482] on label at bounding box center [287, 488] width 9 height 13
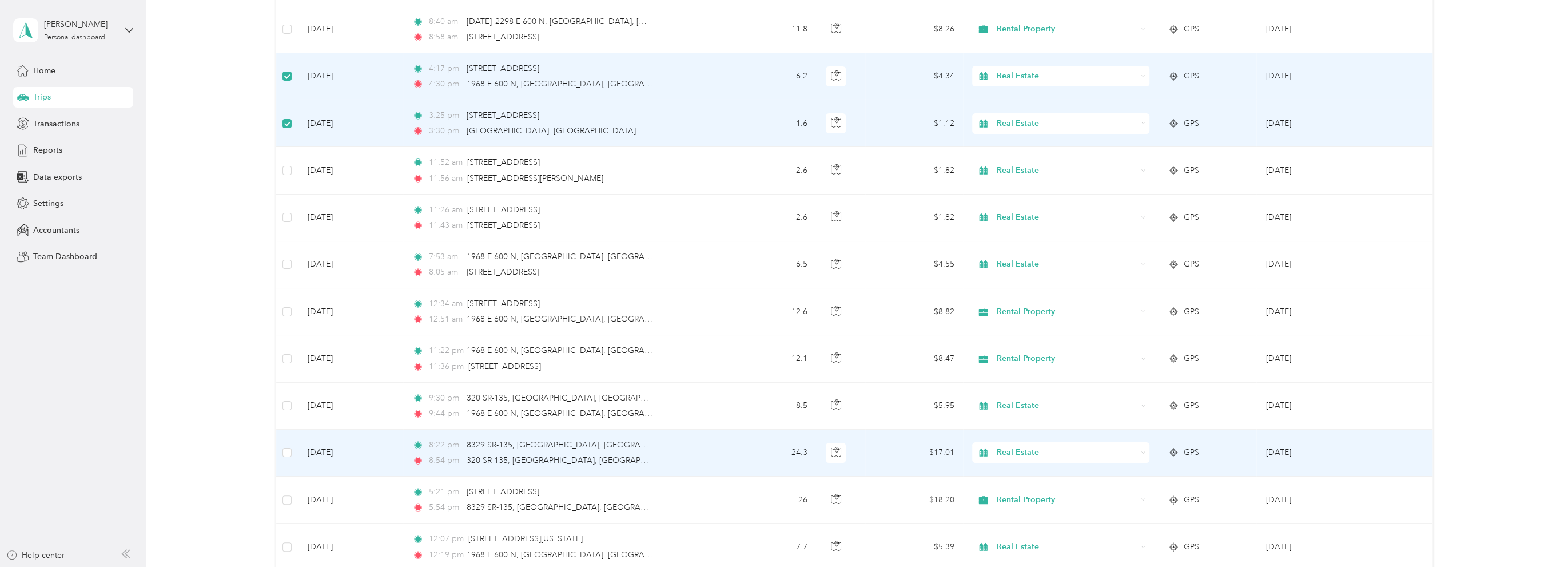
scroll to position [7677, 0]
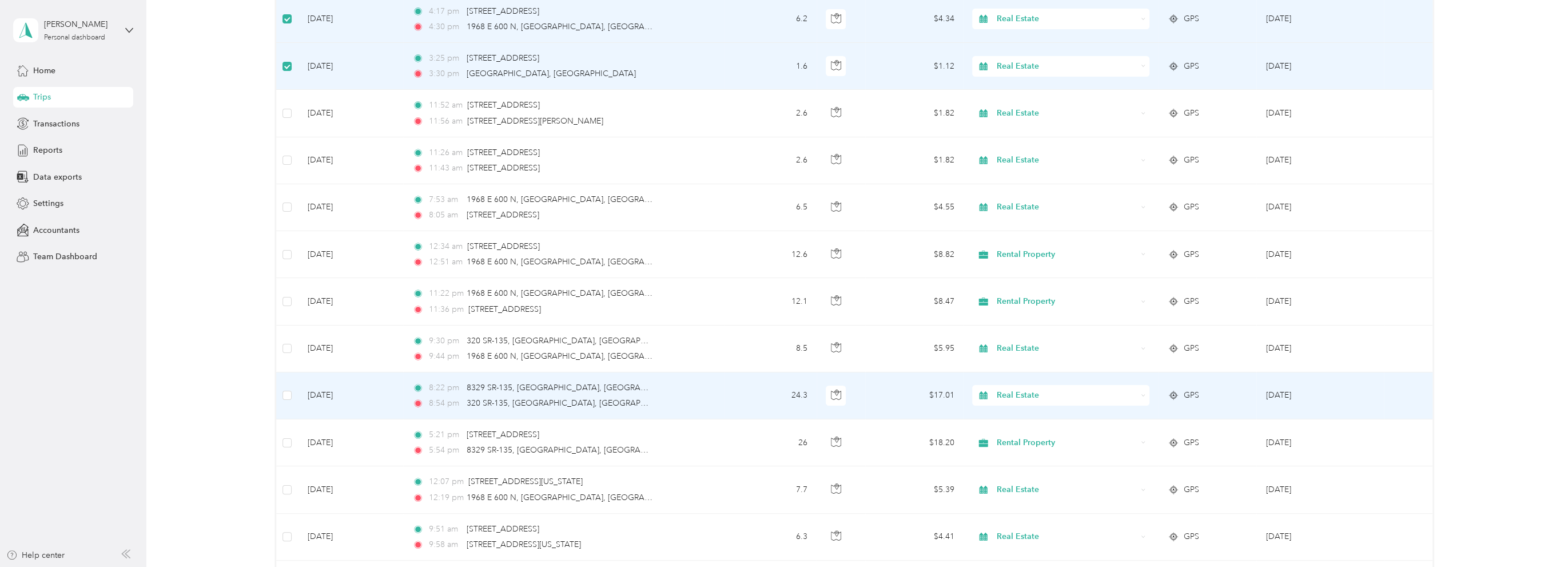
click at [1043, 385] on div "Real Estate" at bounding box center [1060, 395] width 177 height 21
click at [1023, 496] on span "Rental Property" at bounding box center [1069, 500] width 141 height 12
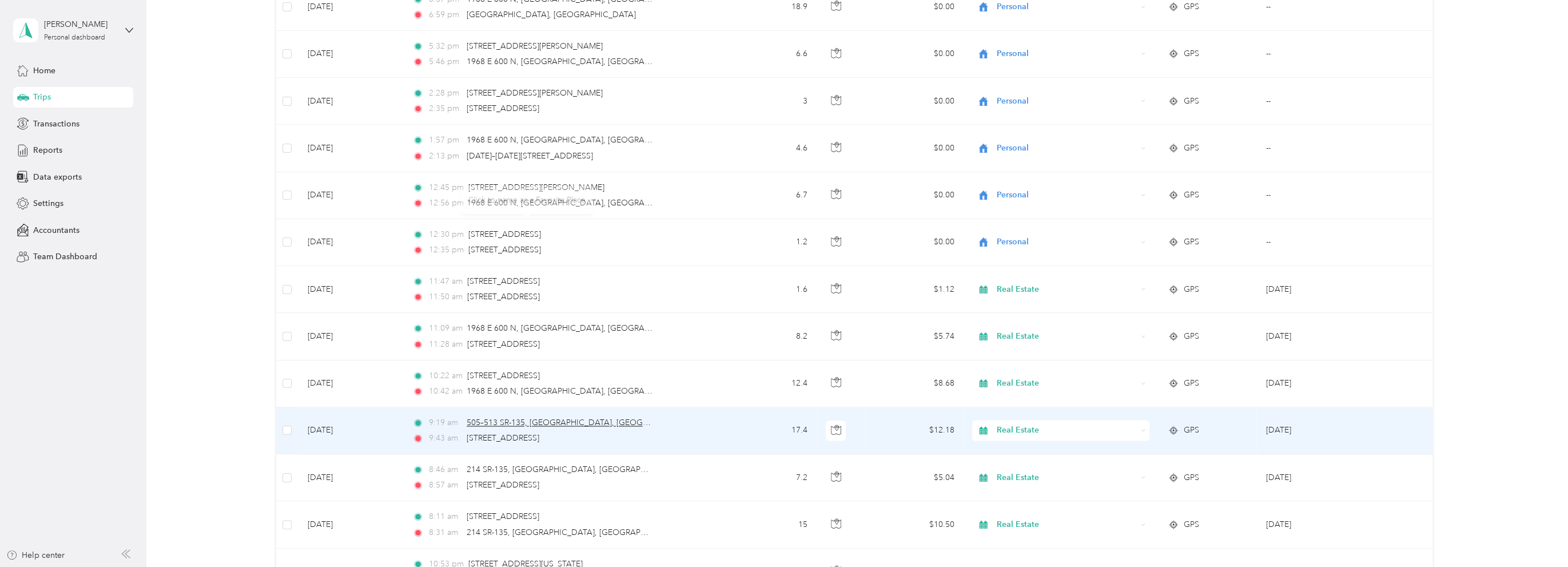
scroll to position [9393, 0]
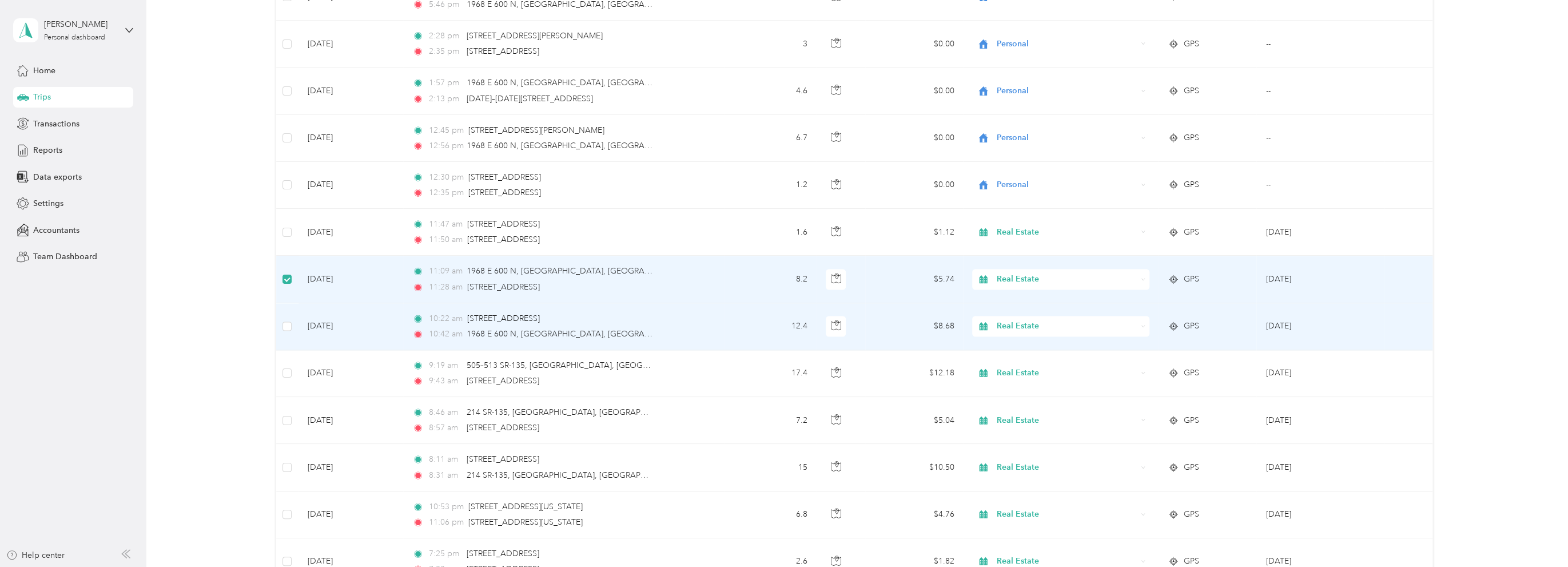
click at [1037, 320] on span "Real Estate" at bounding box center [1067, 326] width 140 height 13
click at [1031, 423] on span "Rental Property" at bounding box center [1069, 427] width 141 height 12
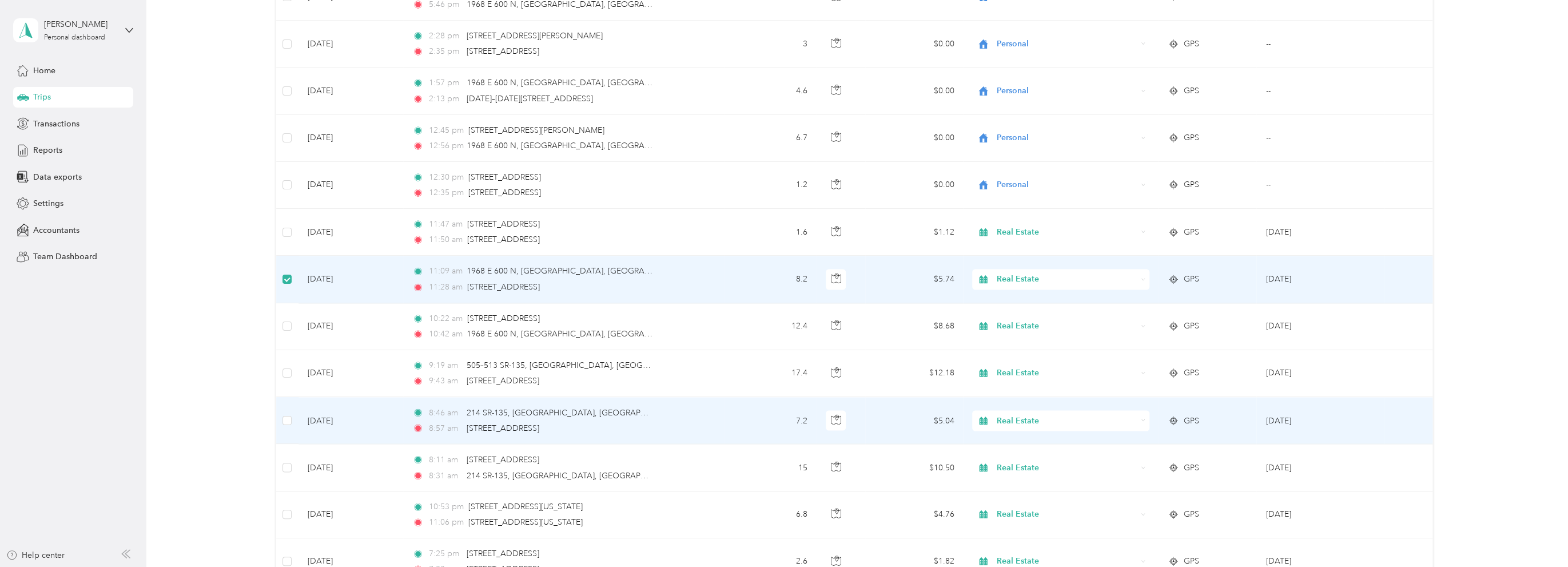
click at [1038, 414] on span "Real Estate" at bounding box center [1067, 421] width 140 height 13
click at [1030, 335] on span "Rental Property" at bounding box center [1069, 338] width 141 height 12
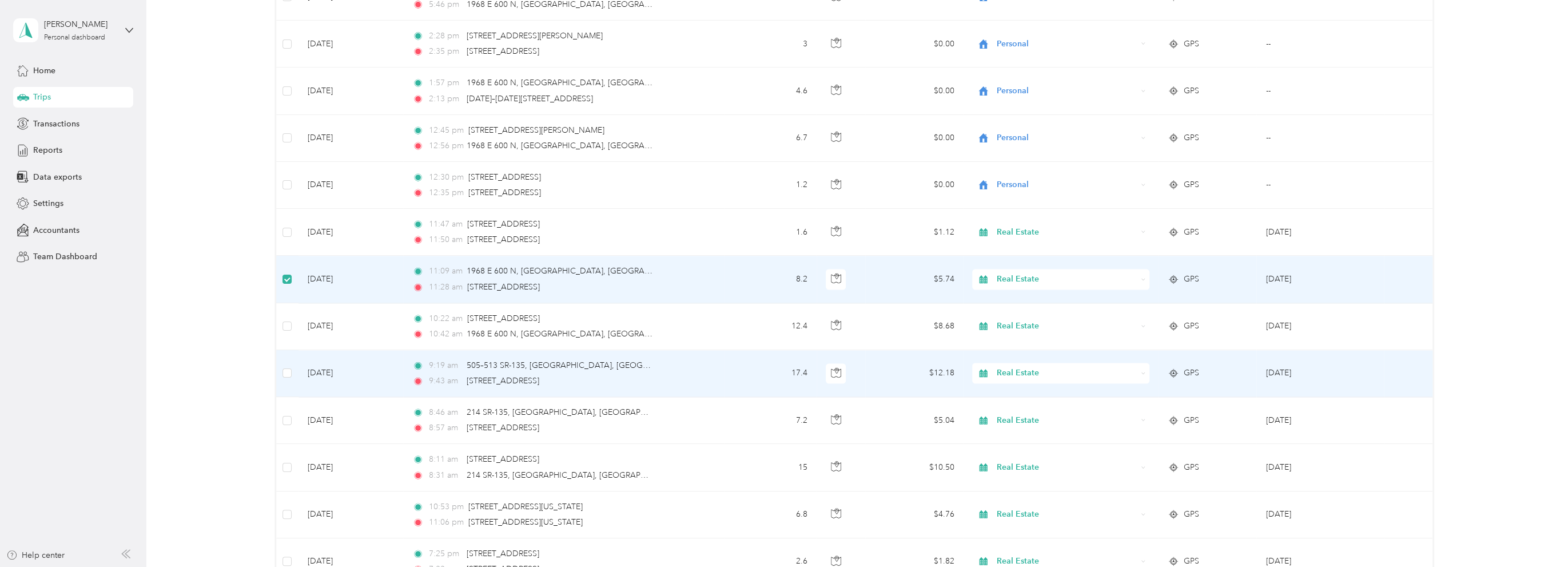
click at [1032, 366] on span "Real Estate" at bounding box center [1067, 373] width 140 height 13
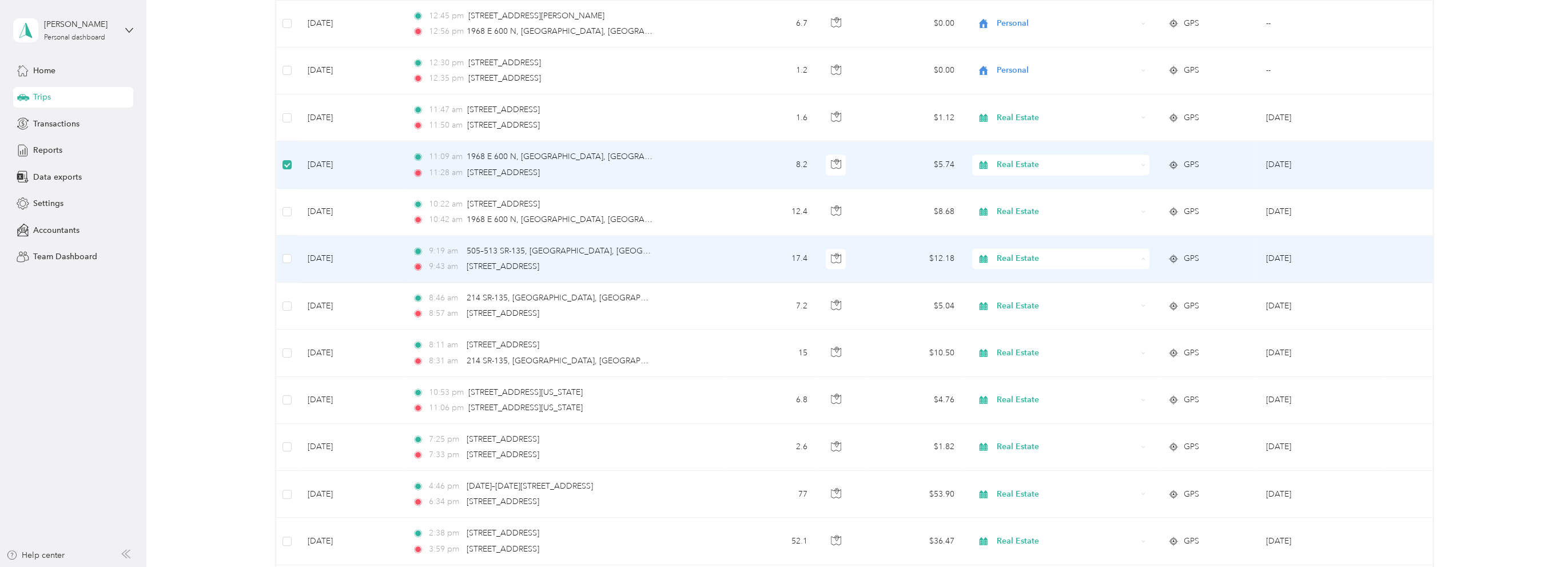
click at [1048, 354] on span "Rental Property" at bounding box center [1069, 359] width 141 height 12
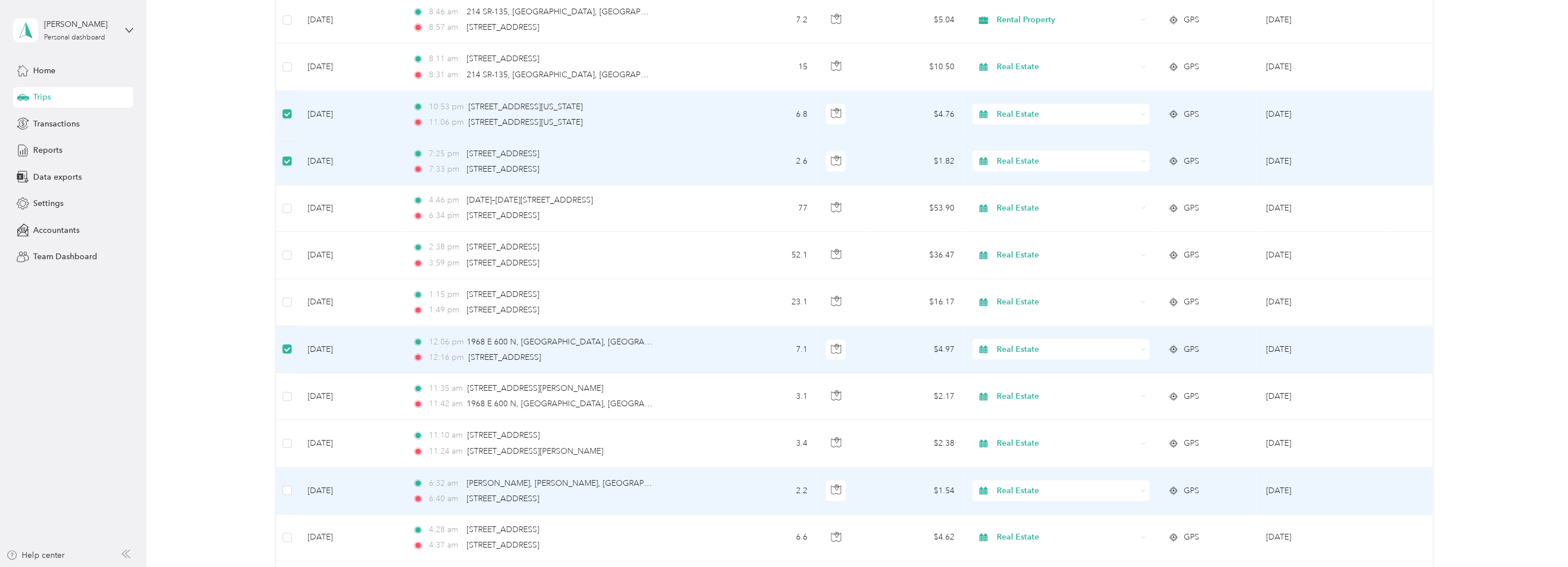
scroll to position [9850, 0]
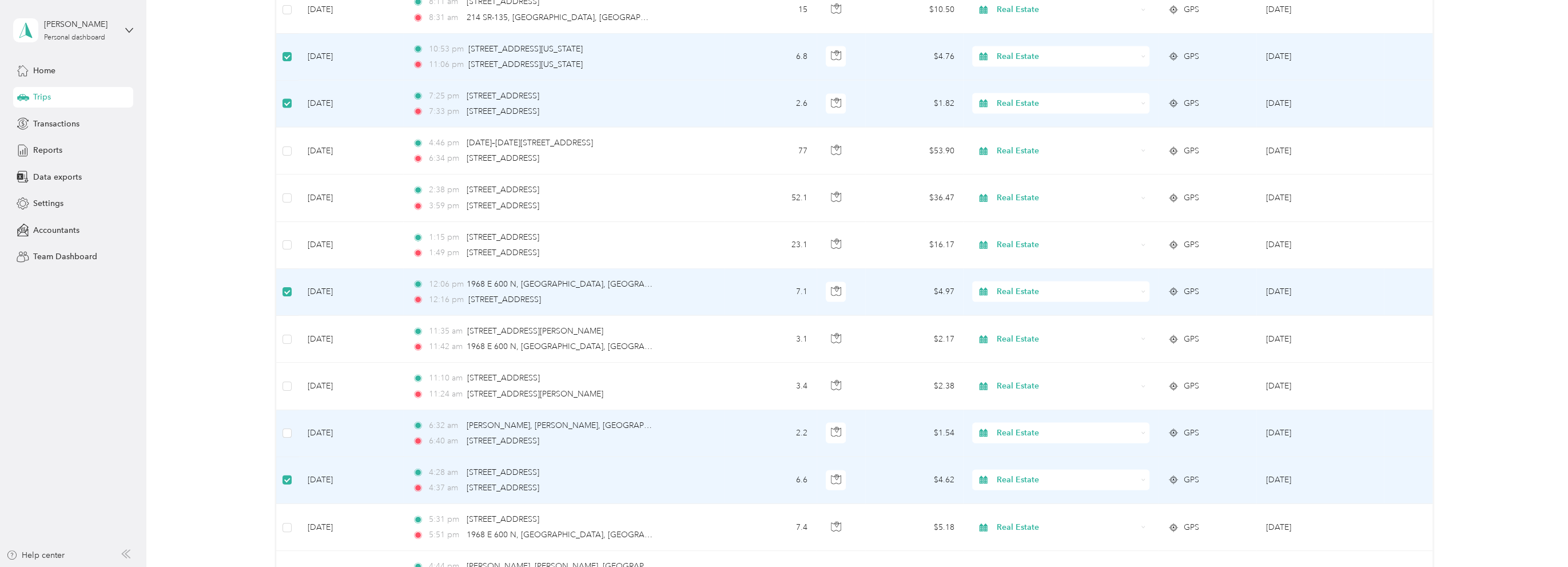
click at [1025, 427] on span "Real Estate" at bounding box center [1067, 433] width 140 height 13
click at [1054, 291] on li "Office Operations" at bounding box center [1059, 287] width 177 height 20
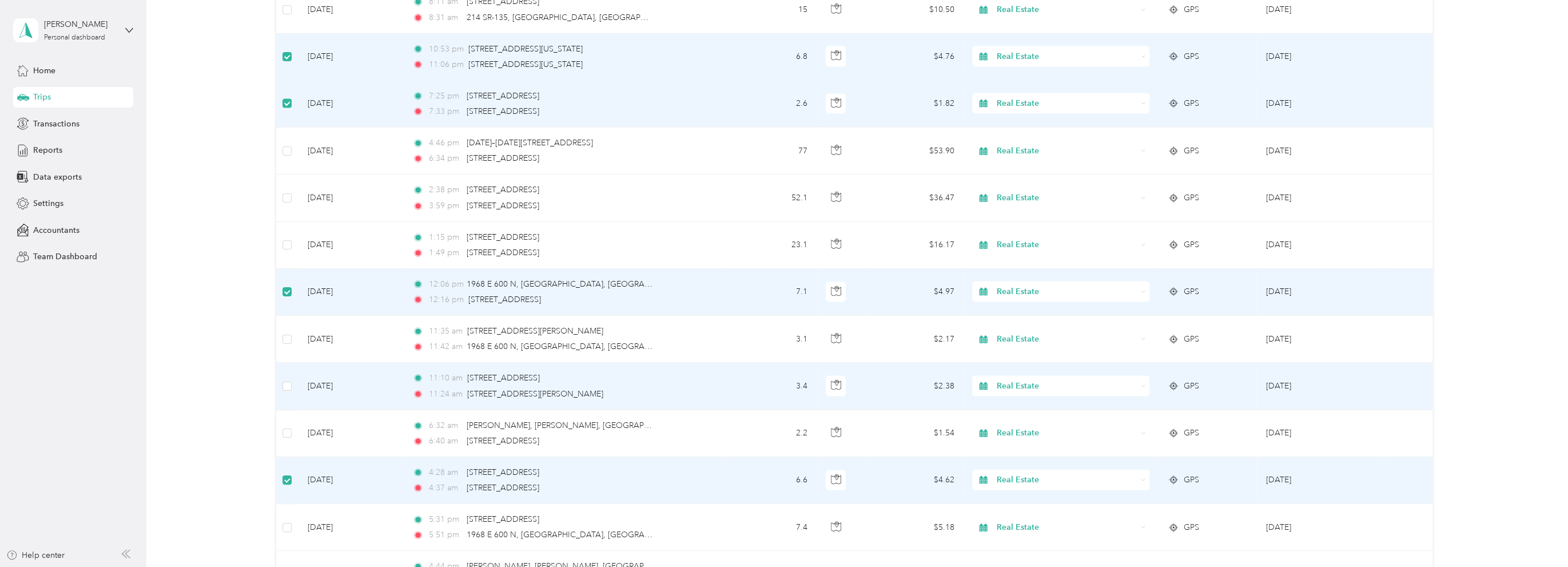
click at [1028, 380] on span "Real Estate" at bounding box center [1067, 386] width 140 height 13
click at [1032, 417] on span "Office Operations" at bounding box center [1069, 418] width 141 height 12
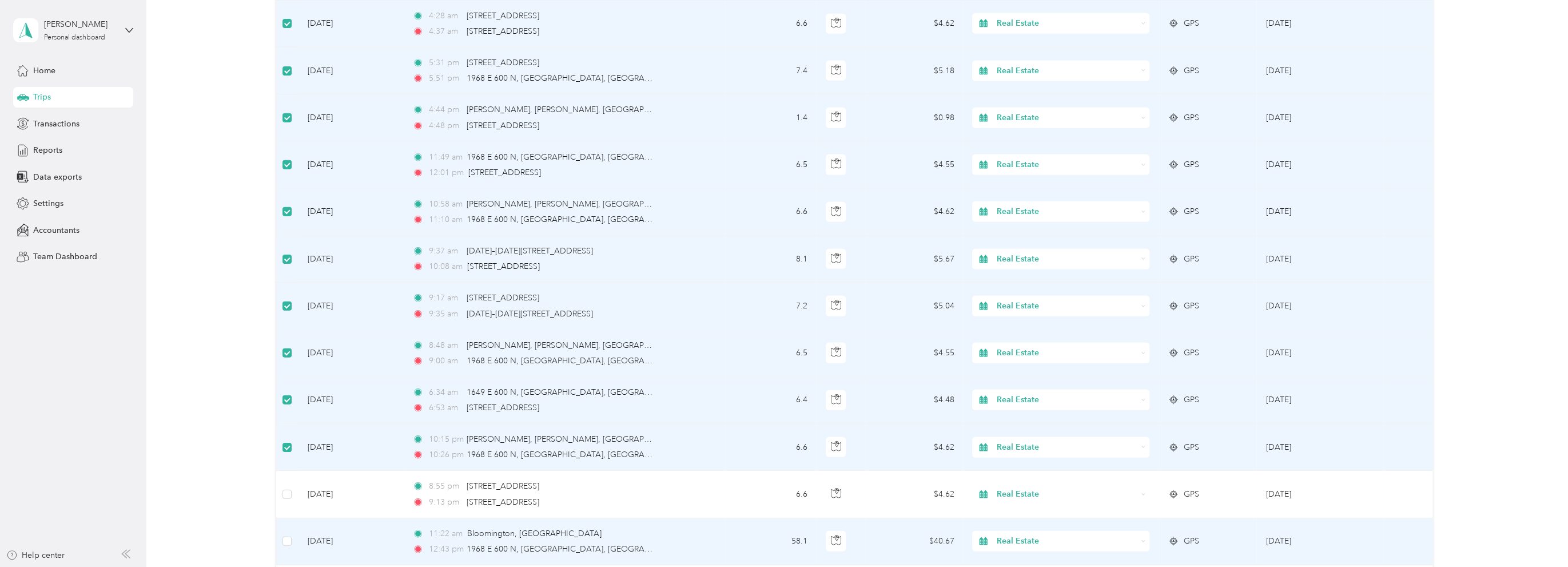
scroll to position [10308, 0]
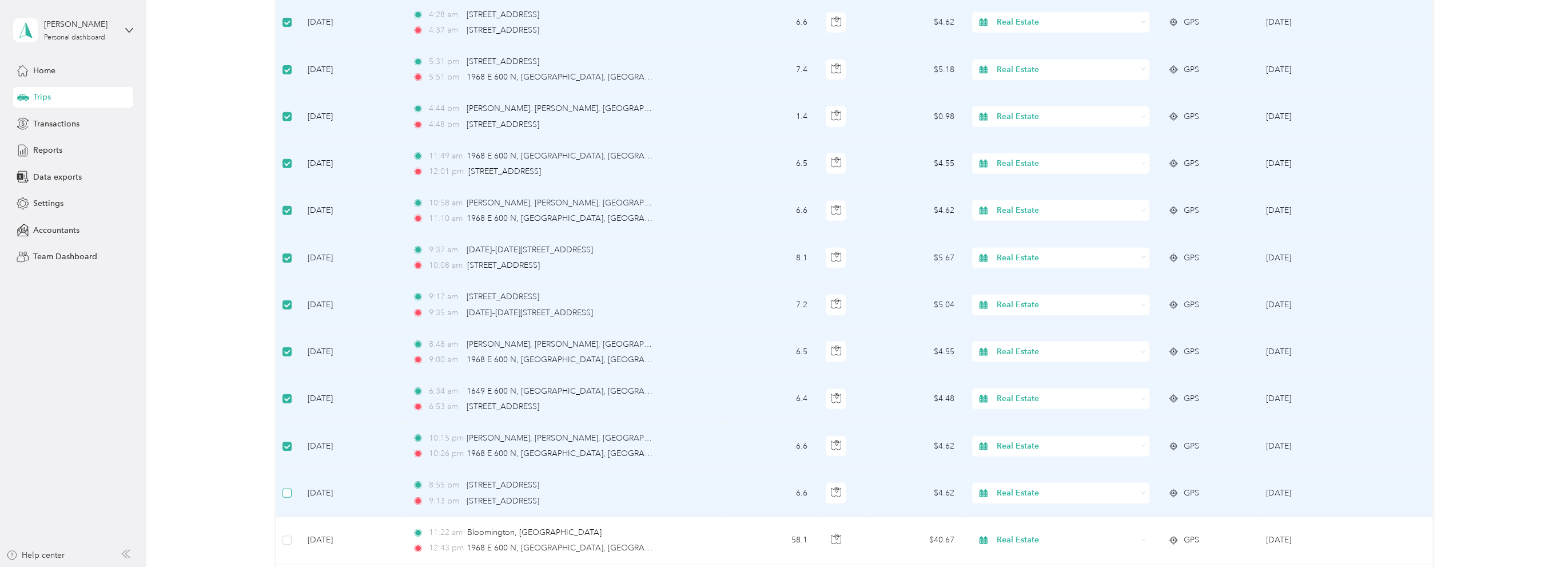
click at [287, 487] on label at bounding box center [287, 493] width 9 height 13
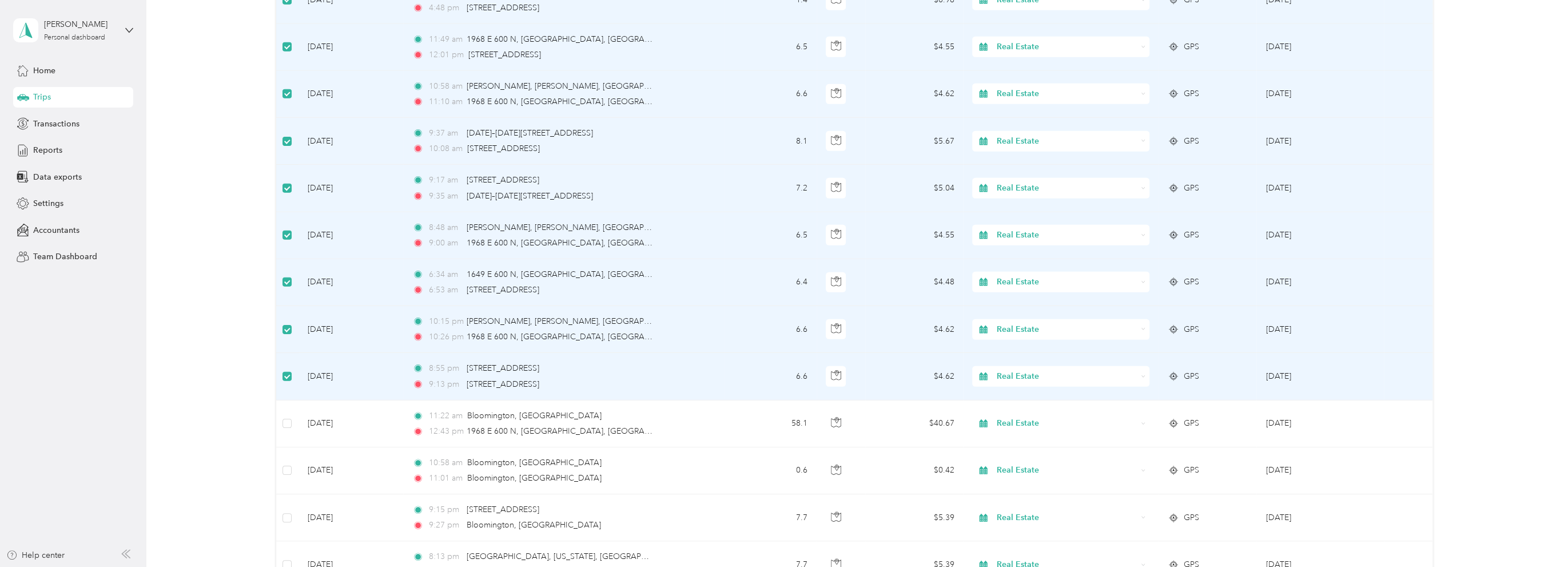
scroll to position [10480, 0]
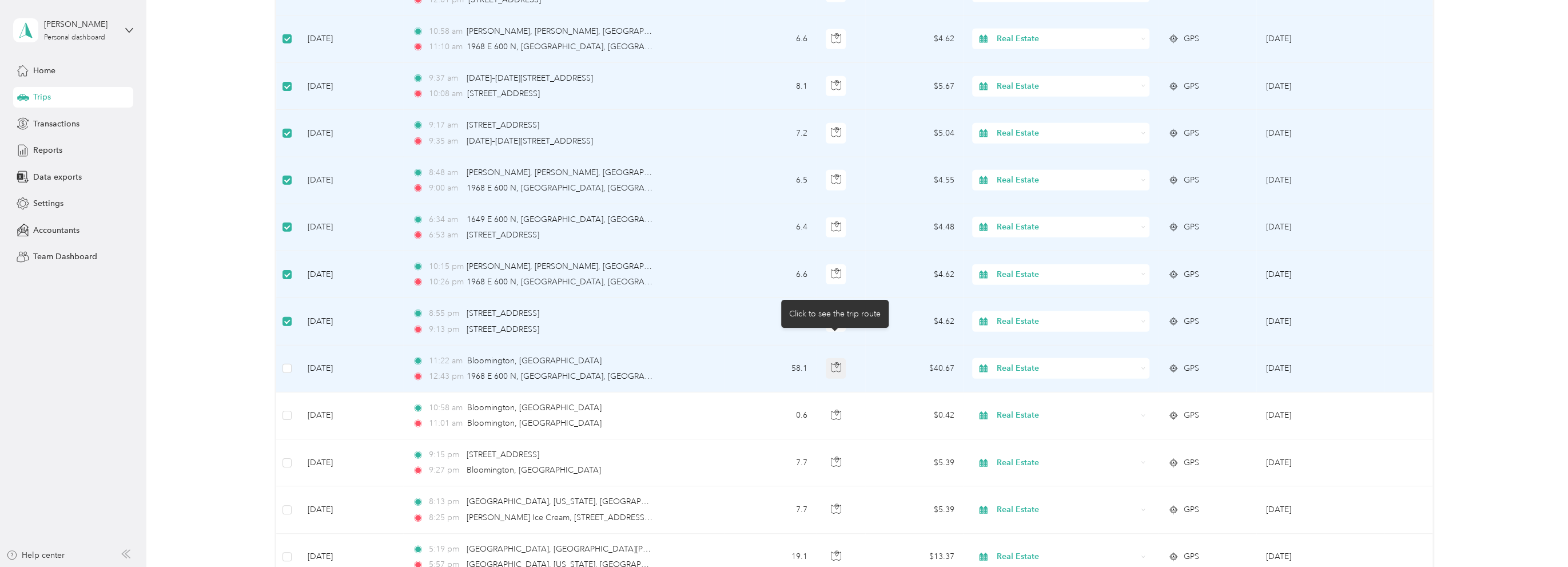
click at [835, 363] on icon "button" at bounding box center [835, 365] width 3 height 6
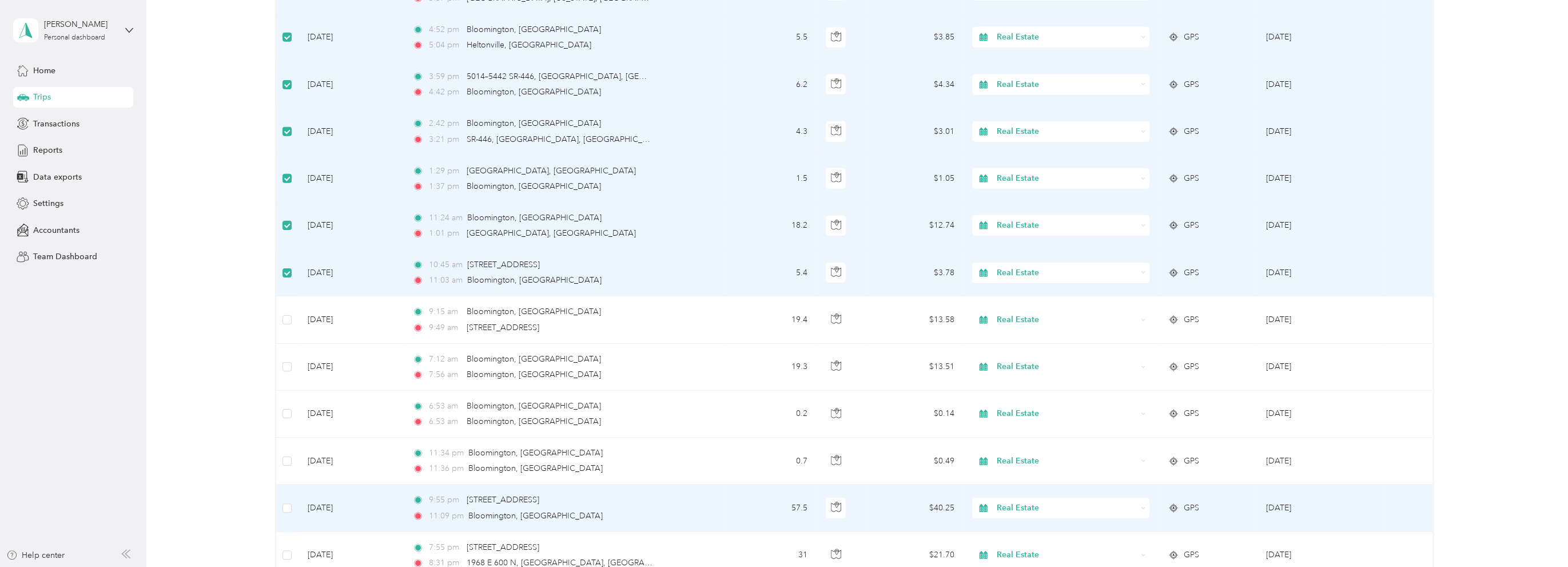
scroll to position [11109, 0]
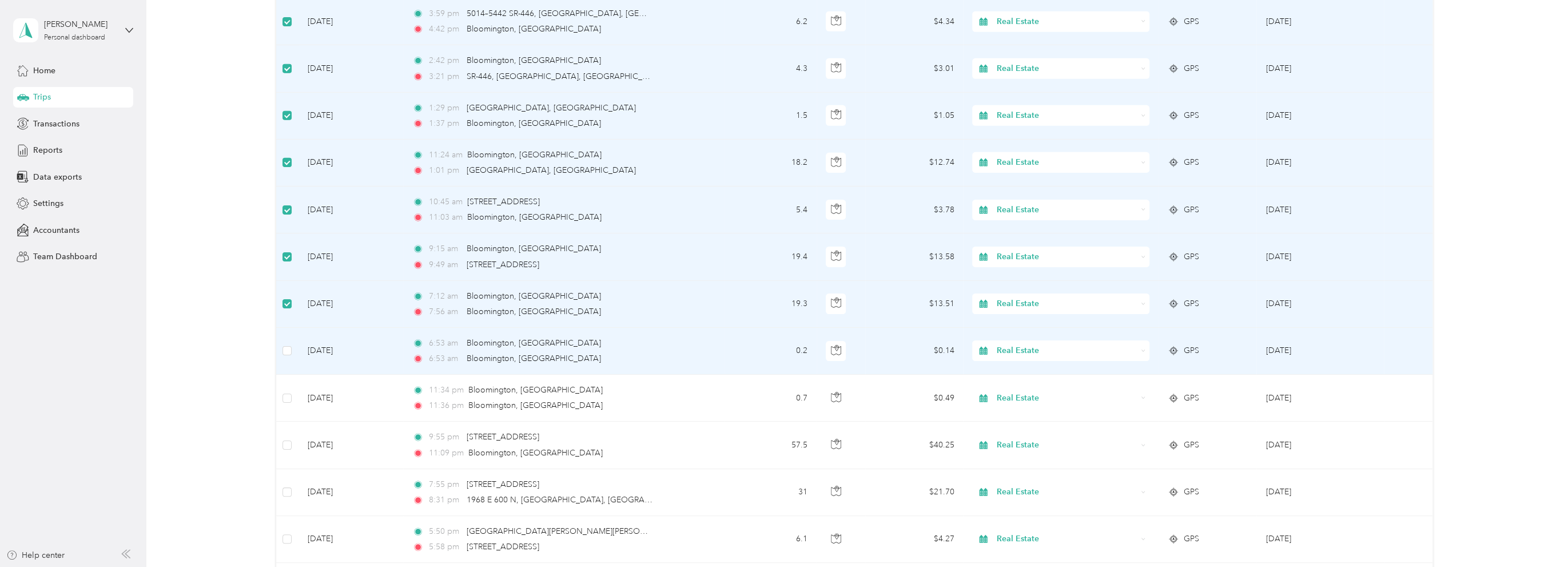
click at [281, 328] on td at bounding box center [287, 351] width 22 height 47
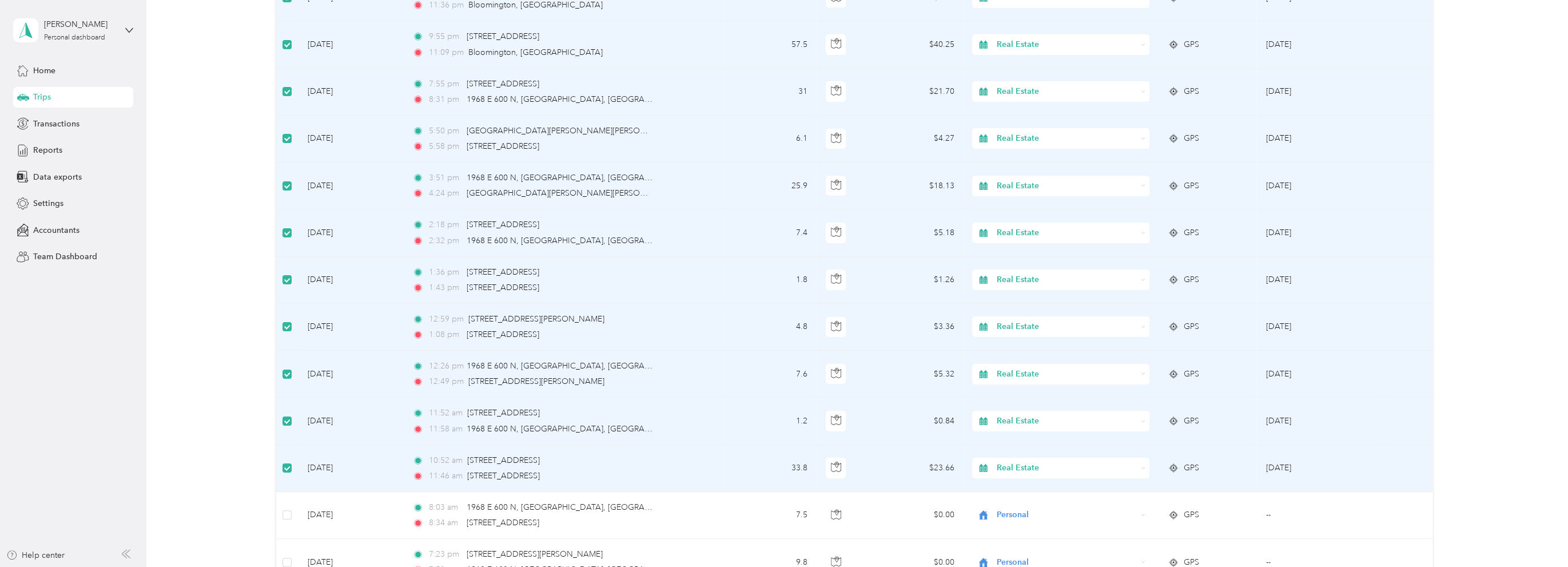
scroll to position [0, 0]
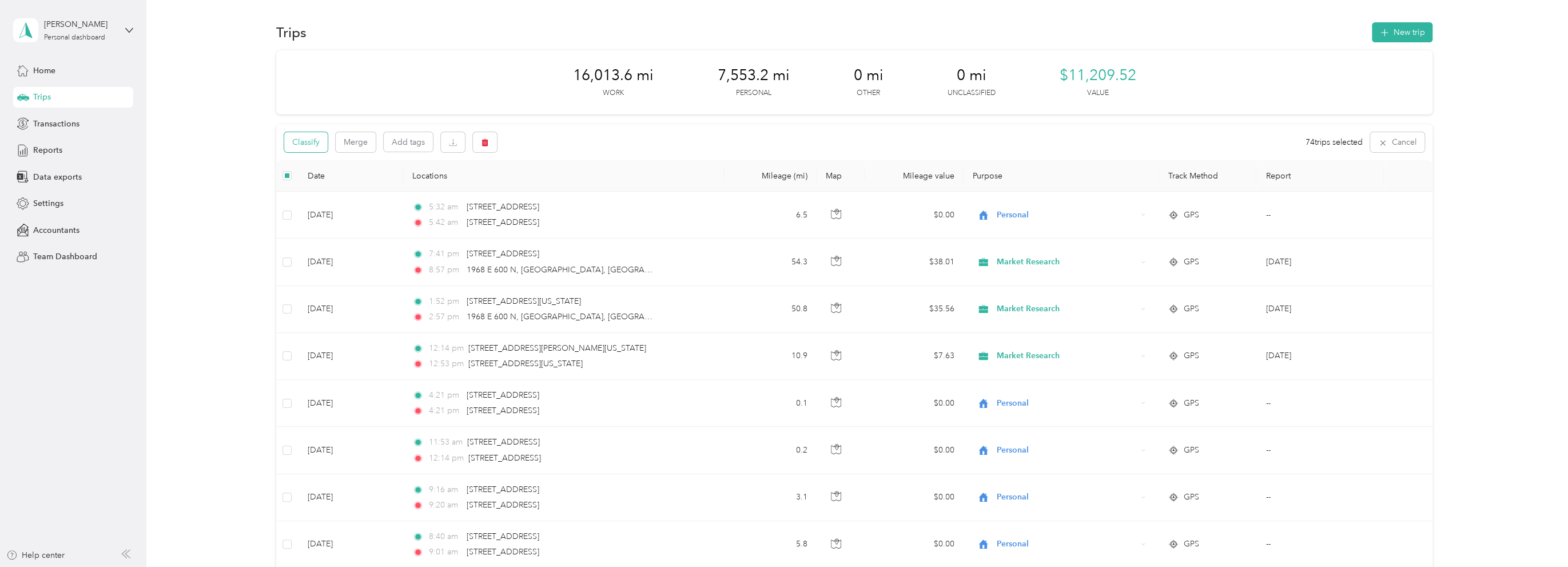
click at [309, 139] on button "Classify" at bounding box center [306, 143] width 44 height 20
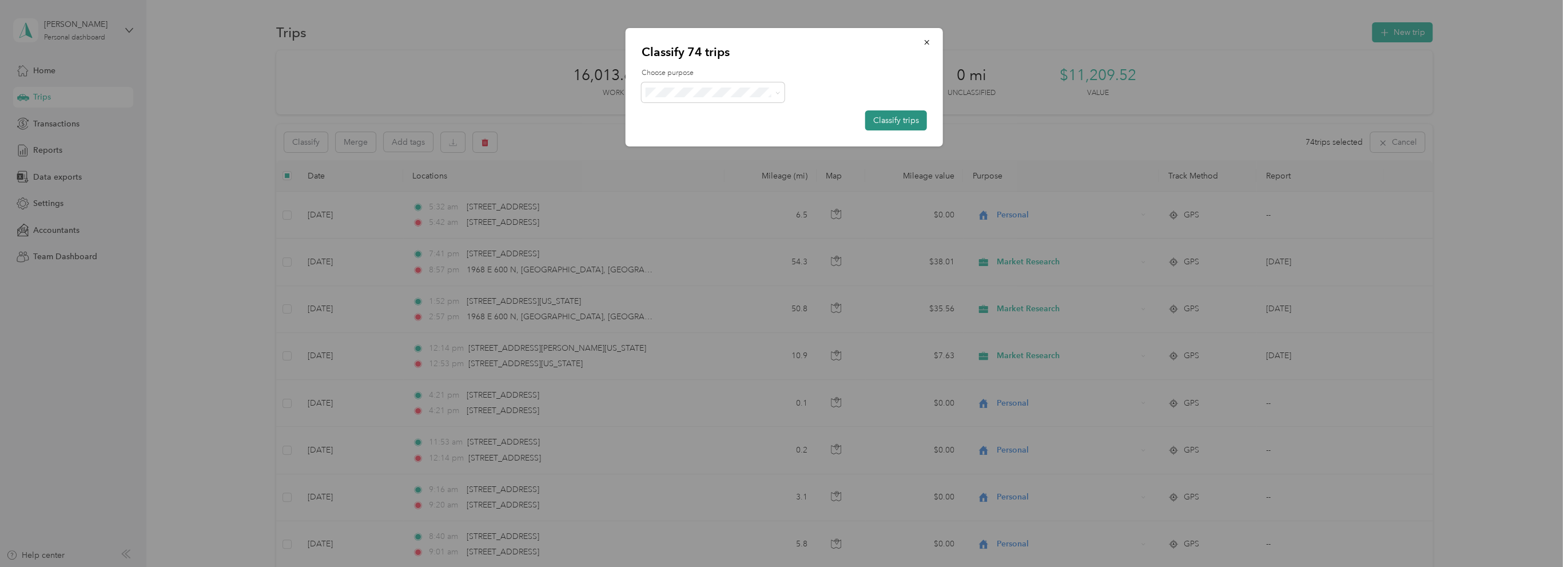
click at [901, 114] on button "Classify trips" at bounding box center [896, 120] width 62 height 20
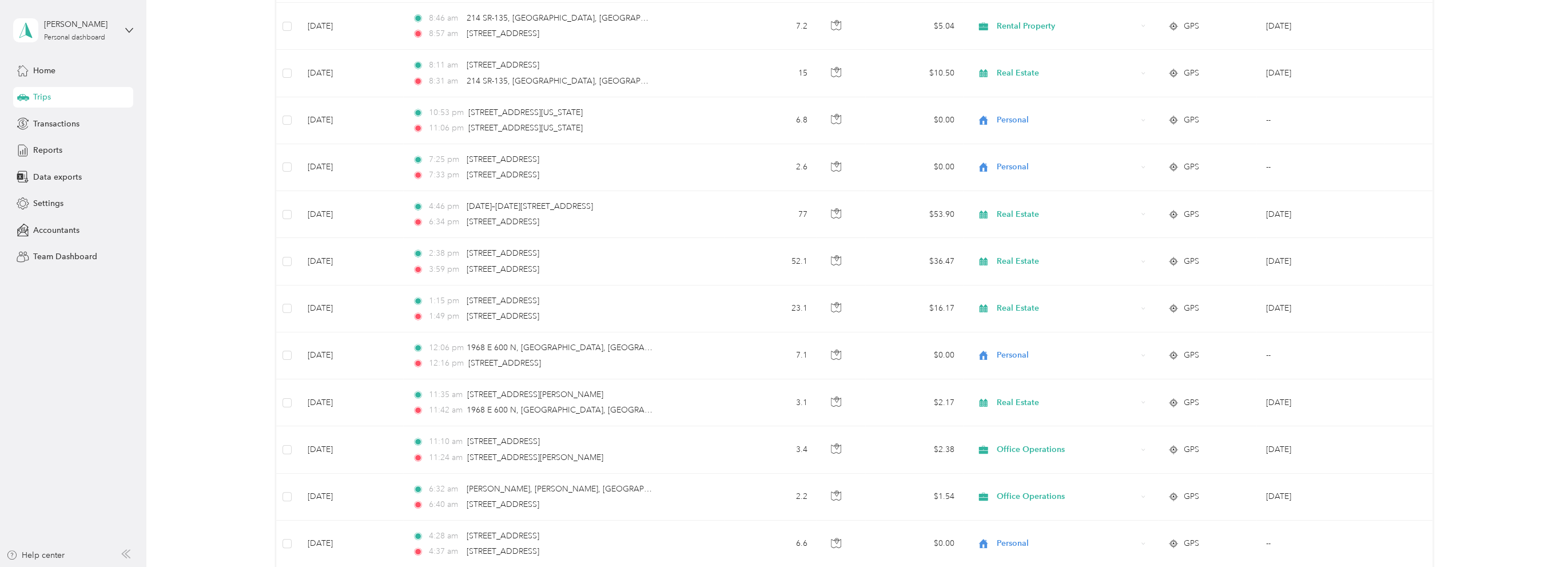
scroll to position [8574, 0]
